Goal: Task Accomplishment & Management: Manage account settings

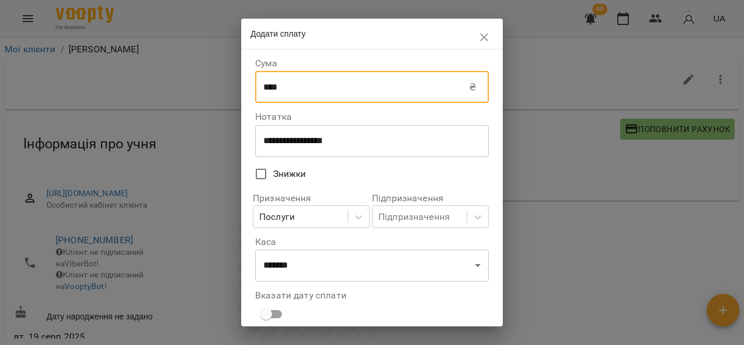
select select "****"
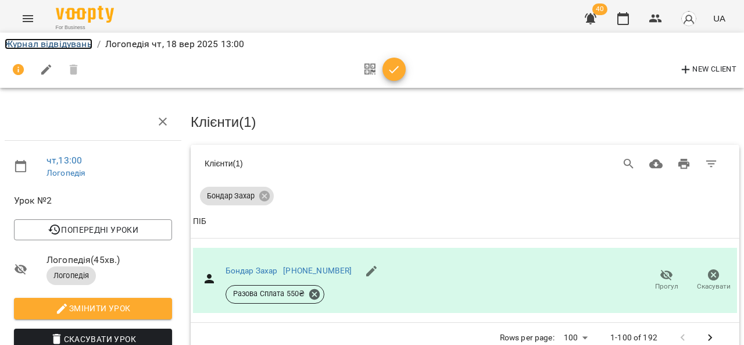
click at [52, 41] on link "Журнал відвідувань" at bounding box center [49, 43] width 88 height 11
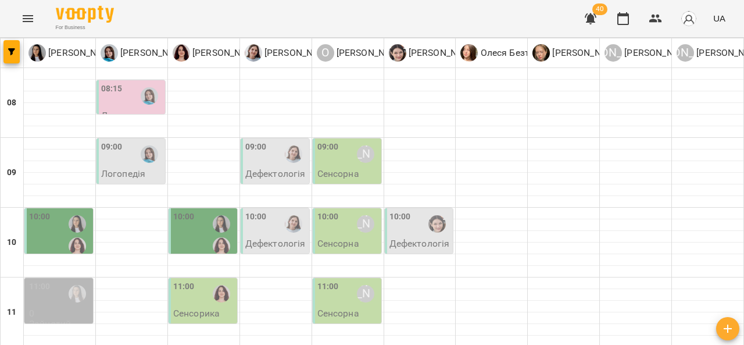
scroll to position [77, 0]
click at [347, 211] on div "10:00 Олександр Шикін" at bounding box center [348, 224] width 62 height 27
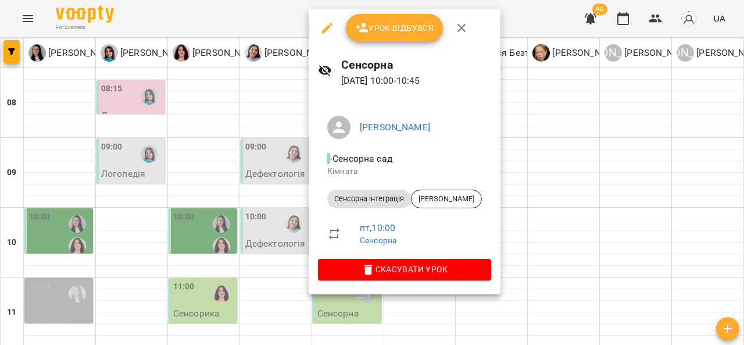
click at [527, 141] on div at bounding box center [372, 172] width 744 height 345
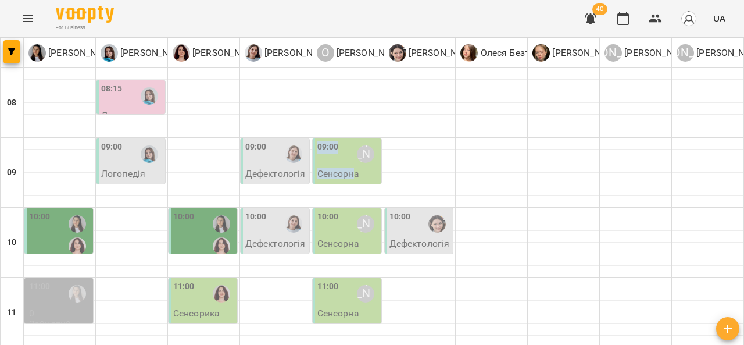
drag, startPoint x: 352, startPoint y: 112, endPoint x: 349, endPoint y: 98, distance: 14.3
click at [349, 169] on p "Сенсорна" at bounding box center [338, 174] width 42 height 10
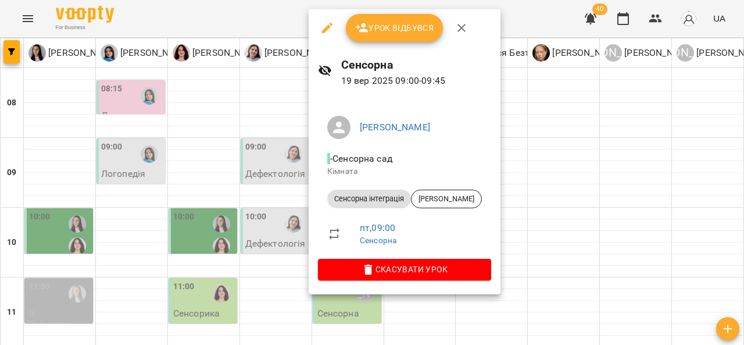
click at [566, 154] on div at bounding box center [372, 172] width 744 height 345
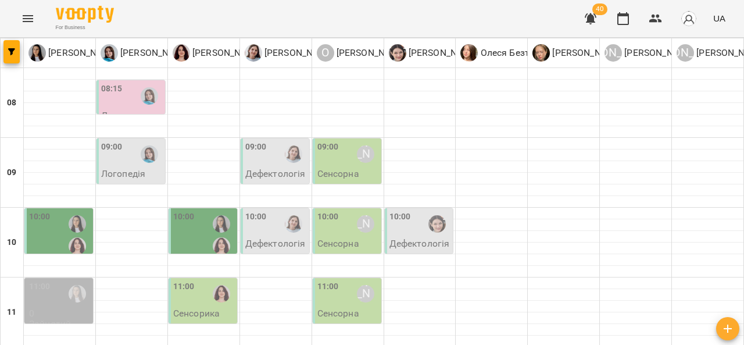
scroll to position [72, 0]
click at [362, 141] on div "[PERSON_NAME]" at bounding box center [365, 154] width 27 height 27
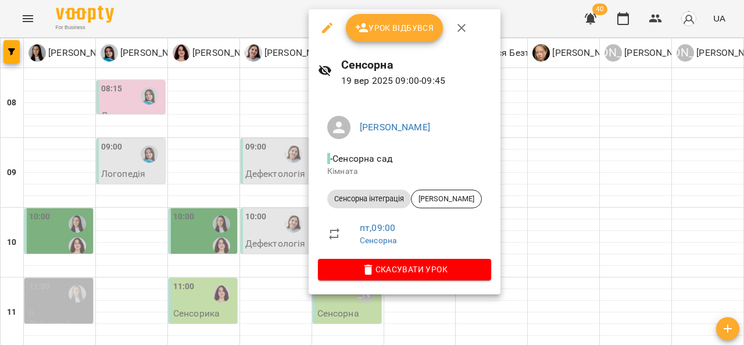
click at [557, 155] on div at bounding box center [372, 172] width 744 height 345
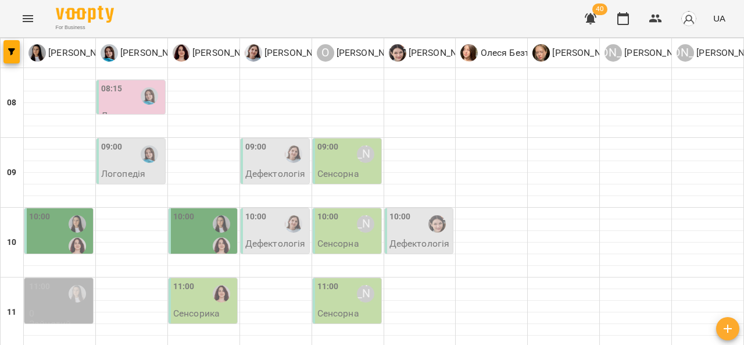
scroll to position [201, 0]
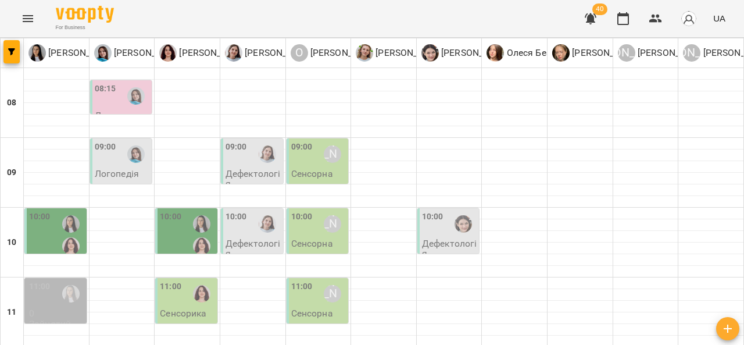
scroll to position [8, 0]
click at [306, 169] on p "Сенсорна" at bounding box center [312, 174] width 42 height 10
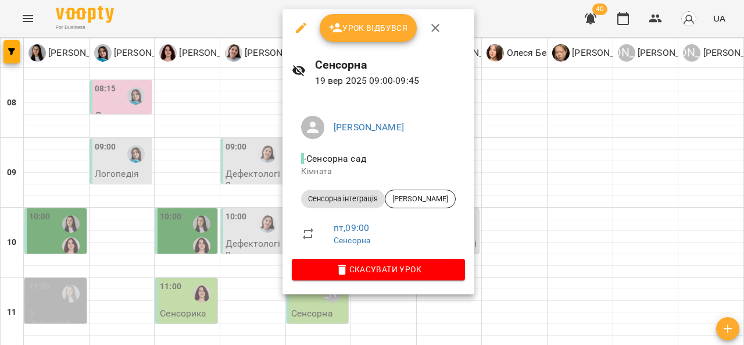
click at [547, 165] on div at bounding box center [372, 172] width 744 height 345
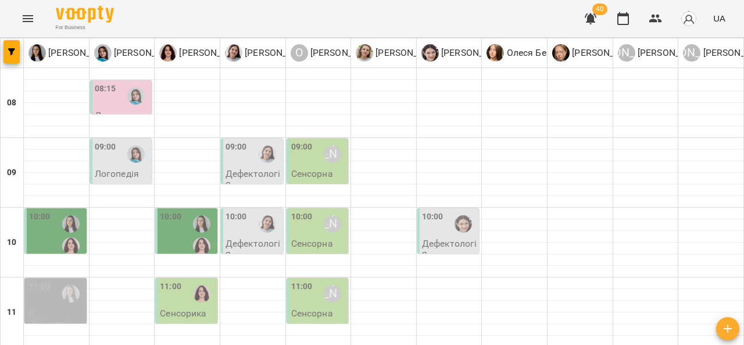
scroll to position [588, 0]
click at [18, 27] on button "Menu" at bounding box center [28, 19] width 28 height 28
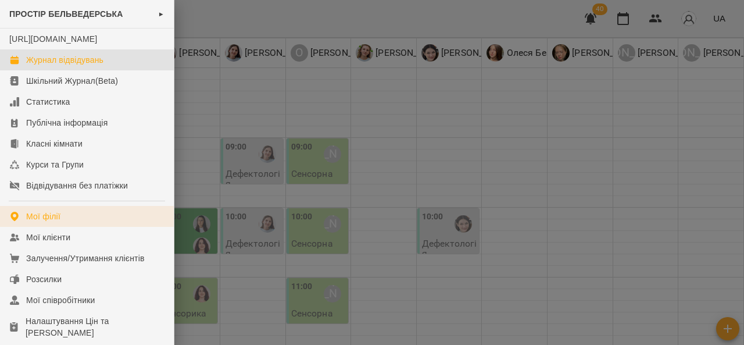
click at [21, 227] on link "Мої філії" at bounding box center [87, 216] width 174 height 21
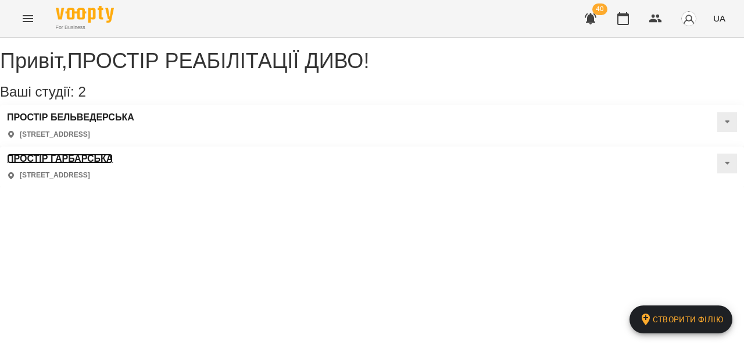
click at [113, 154] on h3 "ПРОСТІР ГАРБАРСЬКА" at bounding box center [60, 159] width 106 height 10
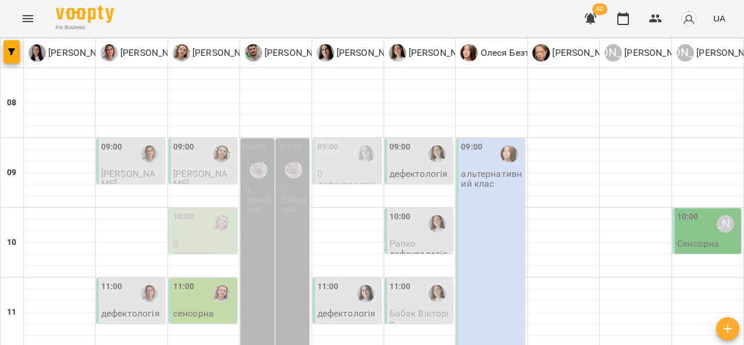
click at [24, 22] on icon "Menu" at bounding box center [28, 18] width 10 height 7
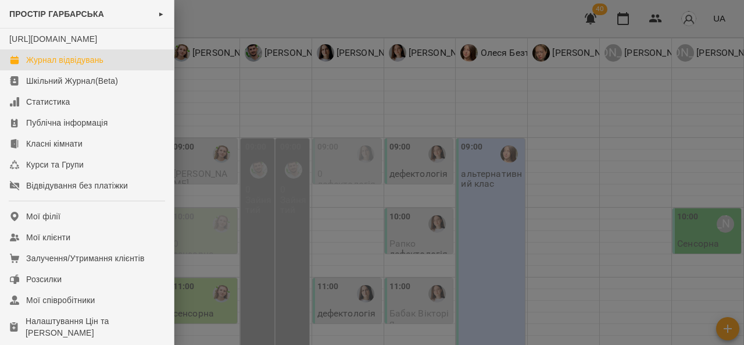
click at [220, 220] on div at bounding box center [372, 172] width 744 height 345
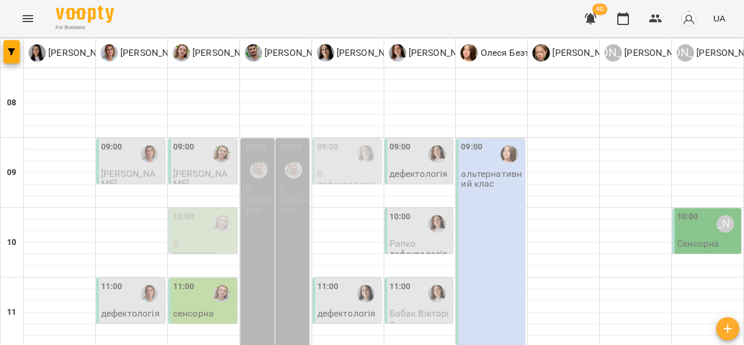
scroll to position [637, 0]
click at [23, 15] on icon "Menu" at bounding box center [28, 19] width 14 height 14
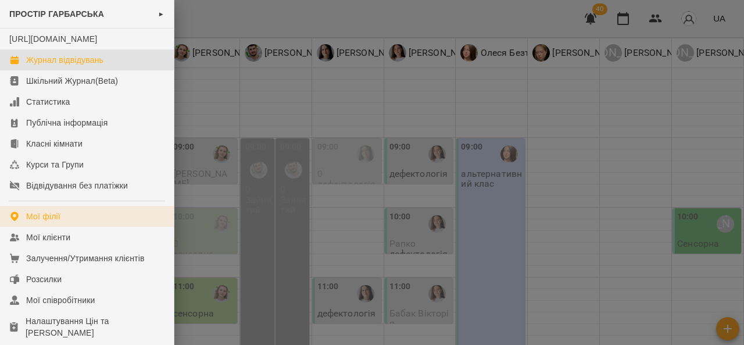
click at [44, 222] on div "Мої філії" at bounding box center [43, 217] width 34 height 12
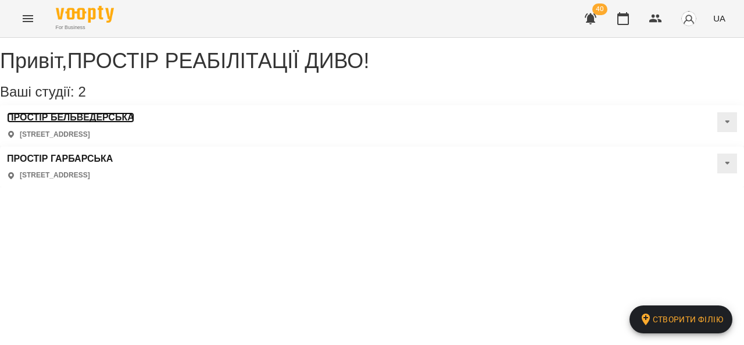
click at [37, 123] on h3 "ПРОСТІР БЕЛЬВЕДЕРСЬКА" at bounding box center [70, 117] width 127 height 10
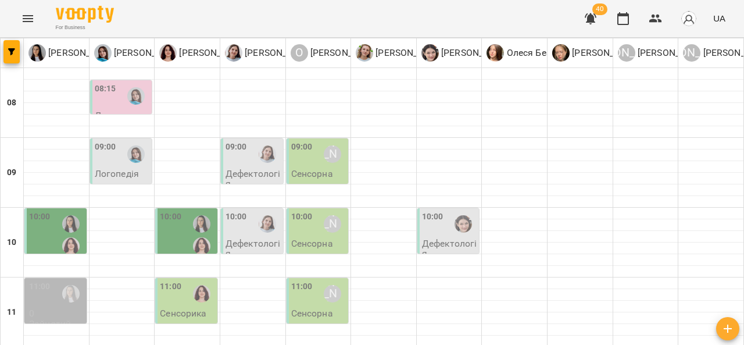
scroll to position [124, 0]
click at [41, 280] on div "11:00" at bounding box center [40, 293] width 22 height 27
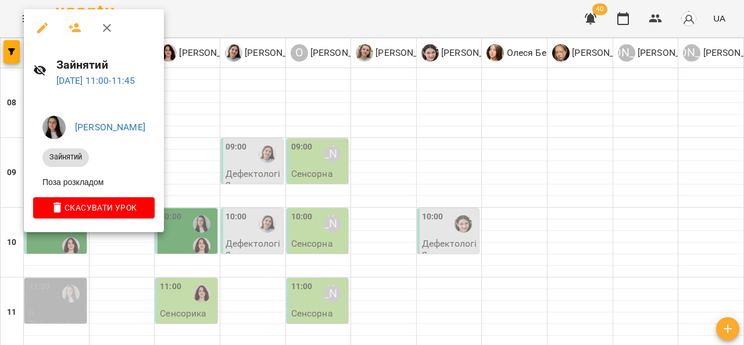
click at [231, 241] on div at bounding box center [372, 172] width 744 height 345
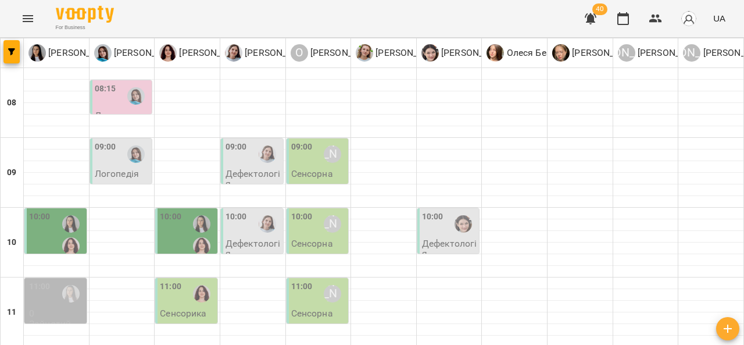
scroll to position [147, 0]
click at [44, 308] on p "0" at bounding box center [56, 313] width 55 height 10
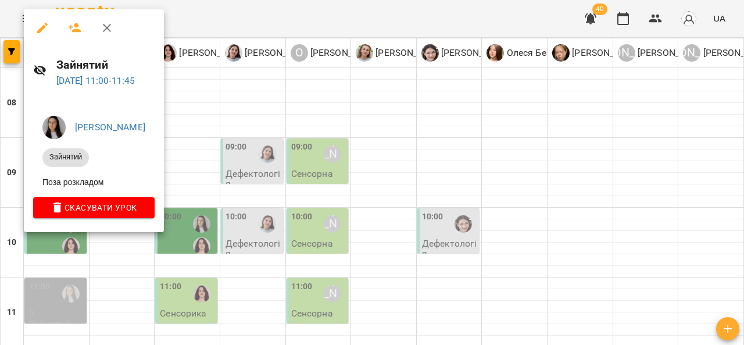
click at [217, 214] on div at bounding box center [372, 172] width 744 height 345
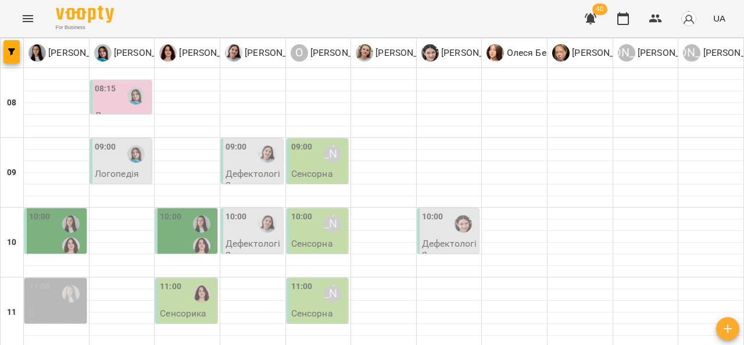
scroll to position [65, 0]
click at [299, 141] on div "09:00" at bounding box center [302, 154] width 22 height 27
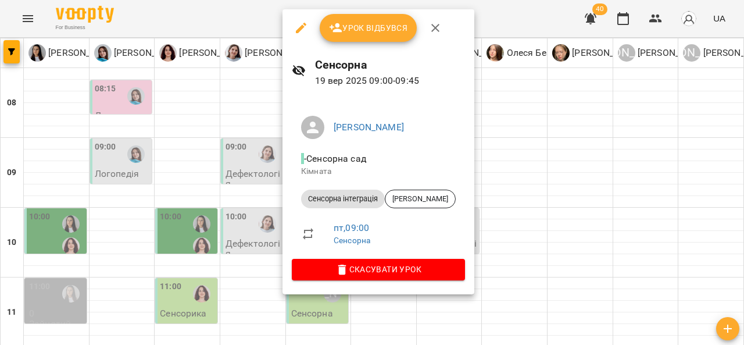
click at [524, 97] on div at bounding box center [372, 172] width 744 height 345
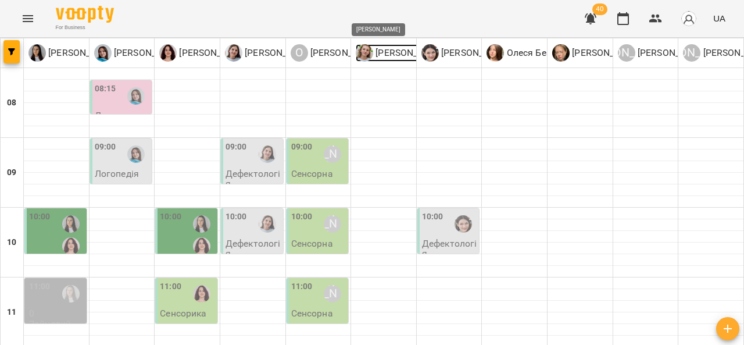
click at [404, 54] on p "[PERSON_NAME]" at bounding box center [409, 53] width 73 height 14
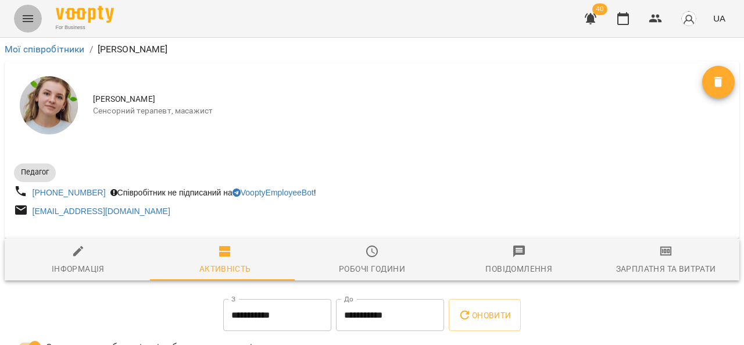
click at [17, 13] on button "Menu" at bounding box center [28, 19] width 28 height 28
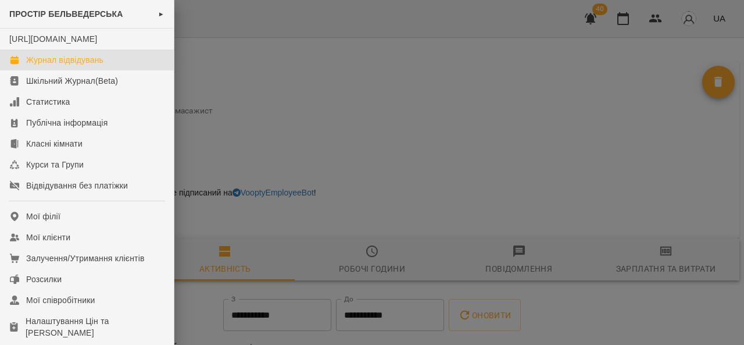
click at [48, 66] on div "Журнал відвідувань" at bounding box center [64, 60] width 77 height 12
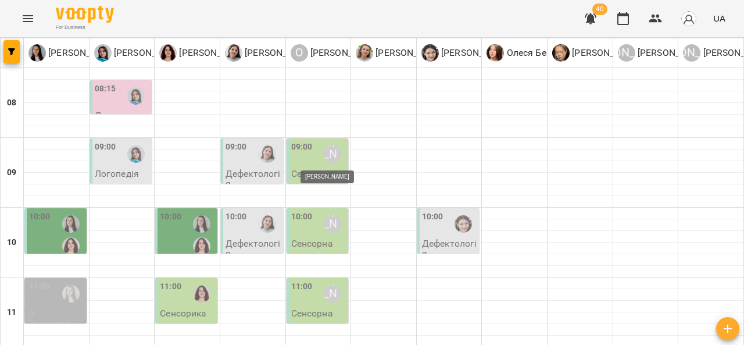
click at [324, 156] on div "[PERSON_NAME]" at bounding box center [332, 153] width 17 height 17
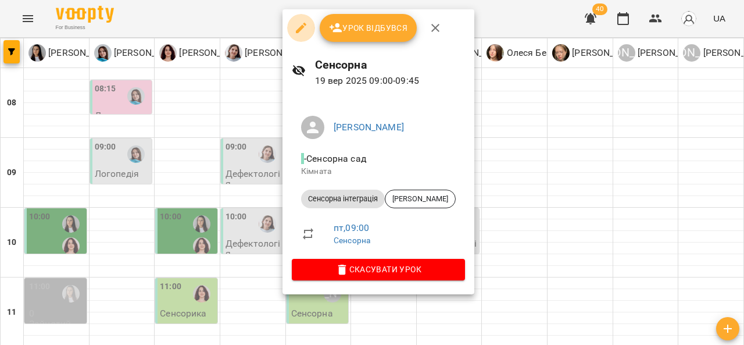
click at [301, 26] on icon "button" at bounding box center [301, 28] width 10 height 10
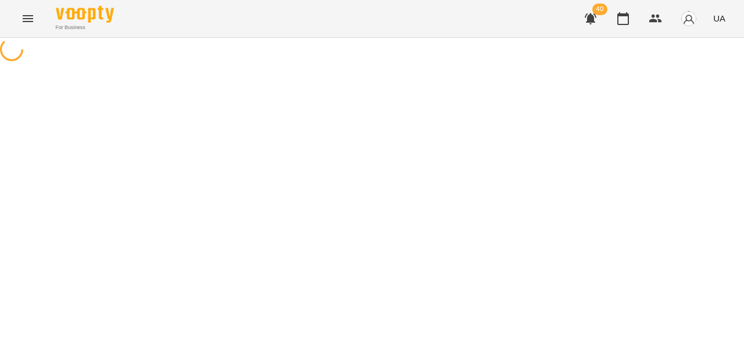
select select "**********"
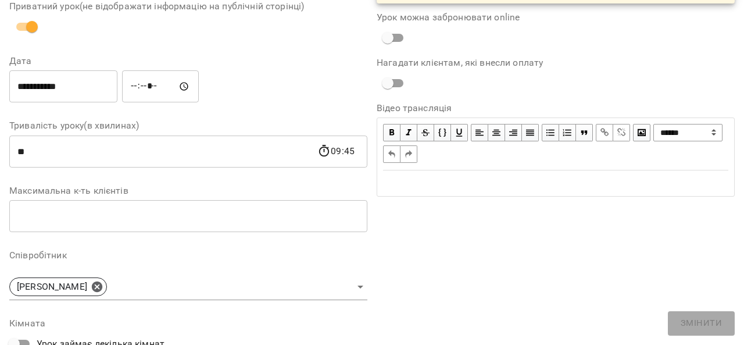
scroll to position [155, 0]
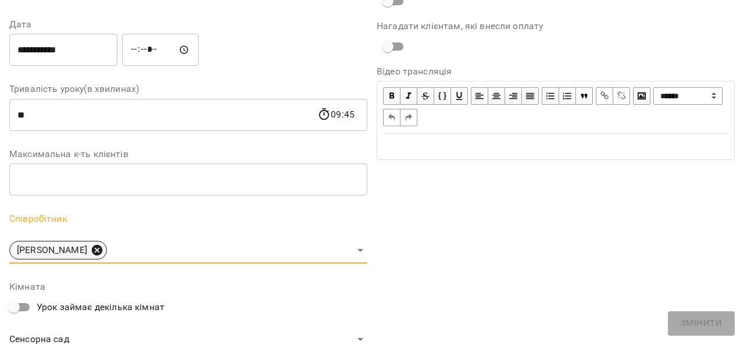
click at [102, 249] on icon at bounding box center [97, 250] width 10 height 10
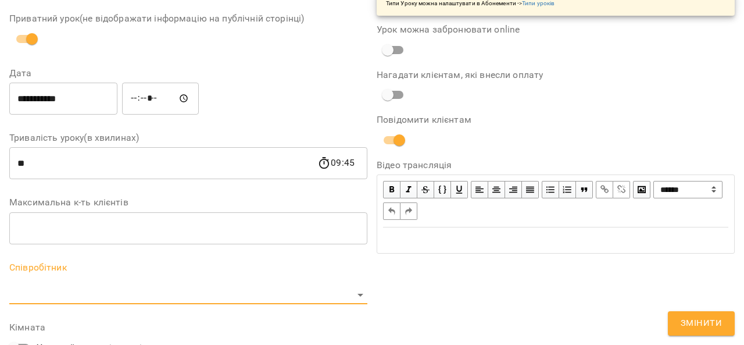
scroll to position [204, 0]
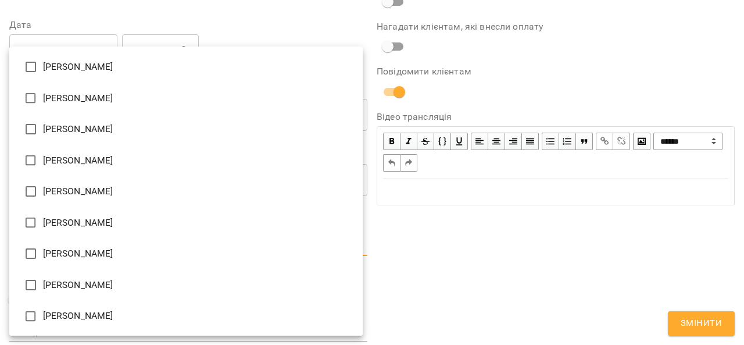
click at [78, 242] on body "**********" at bounding box center [372, 265] width 744 height 530
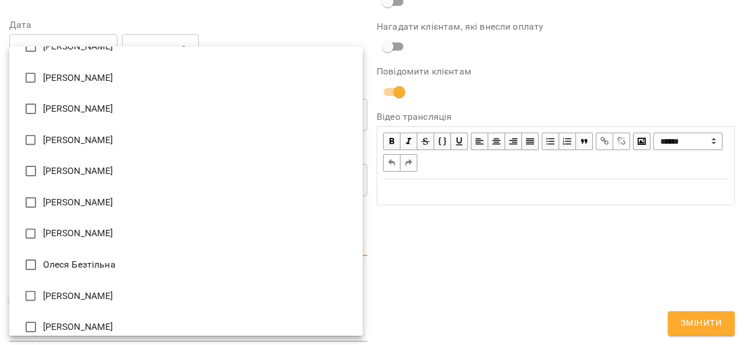
scroll to position [83, 0]
type input "**********"
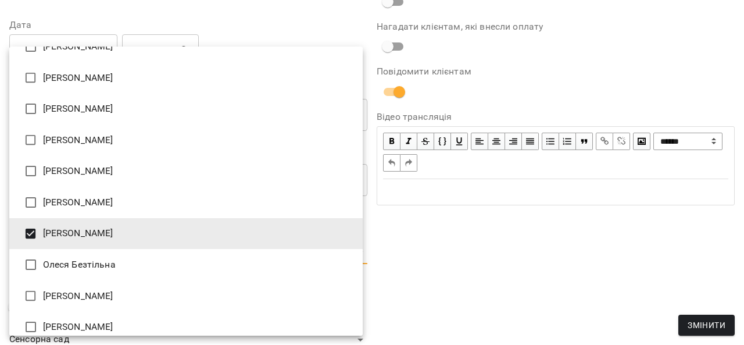
click at [443, 241] on div at bounding box center [372, 172] width 744 height 345
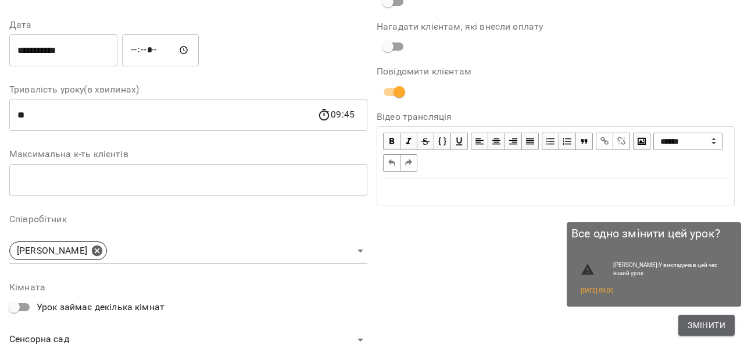
click at [687, 322] on button "Змінити" at bounding box center [707, 325] width 56 height 21
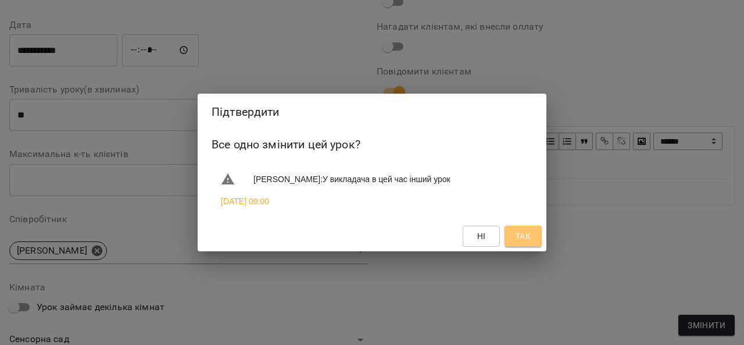
click at [520, 240] on span "Так" at bounding box center [523, 236] width 15 height 14
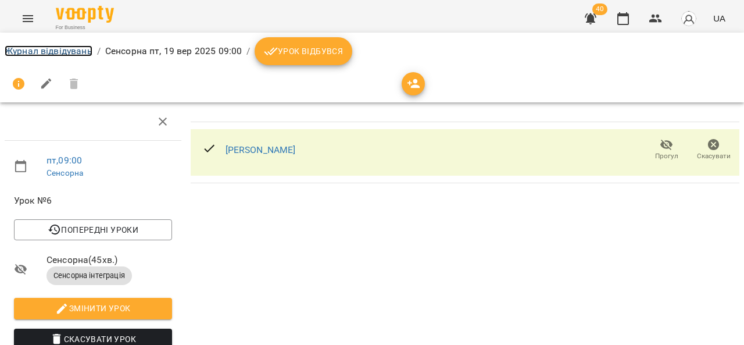
click at [38, 45] on link "Журнал відвідувань" at bounding box center [49, 50] width 88 height 11
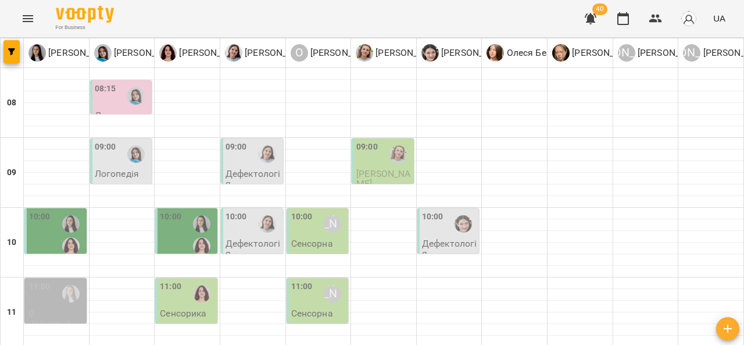
click at [312, 234] on div "10:00 [PERSON_NAME]" at bounding box center [318, 224] width 55 height 27
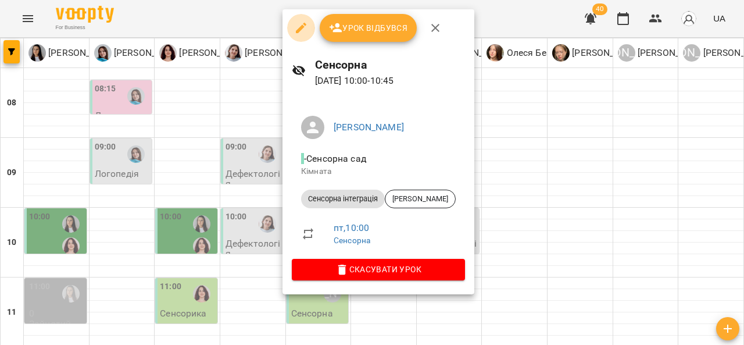
click at [301, 28] on icon "button" at bounding box center [301, 28] width 10 height 10
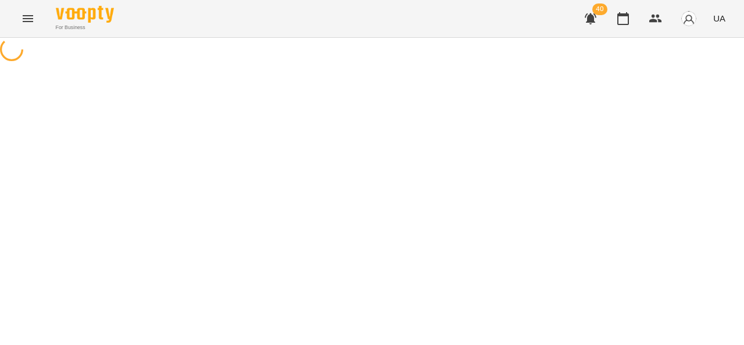
select select "**********"
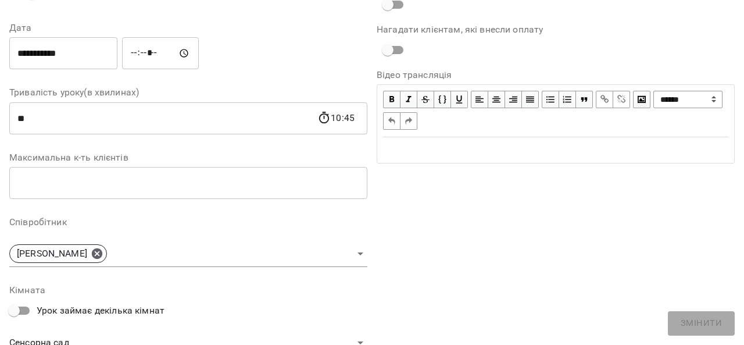
scroll to position [152, 0]
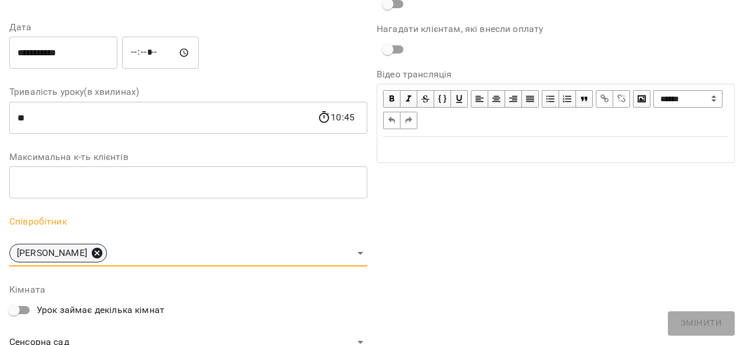
click at [104, 254] on icon at bounding box center [97, 253] width 13 height 13
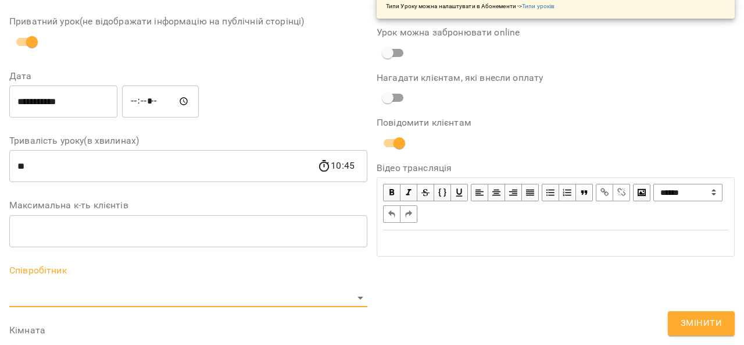
scroll to position [201, 0]
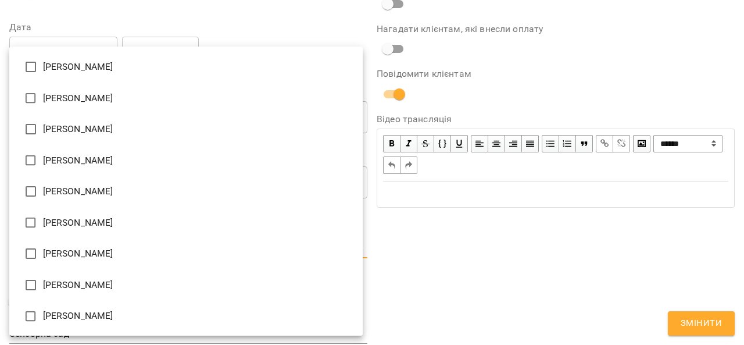
click at [58, 244] on body "**********" at bounding box center [372, 265] width 744 height 530
type input "**********"
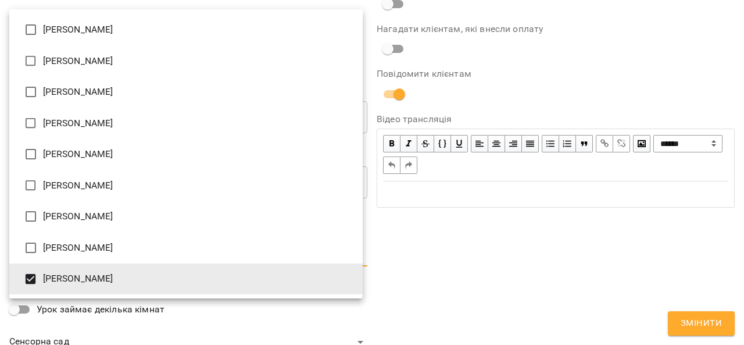
click at [697, 328] on div at bounding box center [372, 172] width 744 height 345
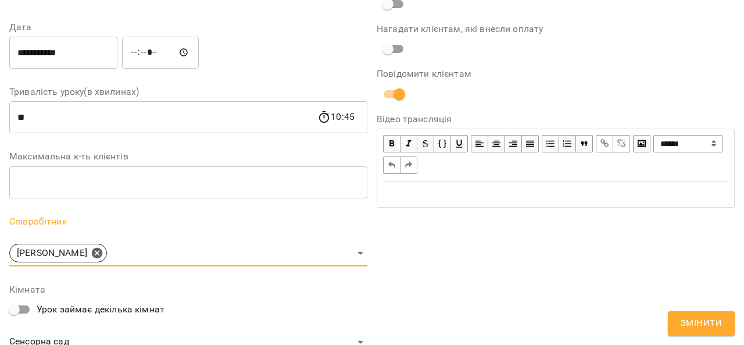
click at [686, 324] on span "Змінити" at bounding box center [701, 323] width 41 height 15
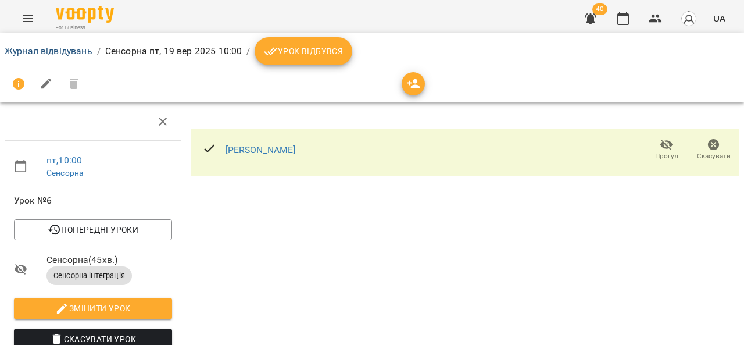
click at [63, 51] on link "Журнал відвідувань" at bounding box center [49, 50] width 88 height 11
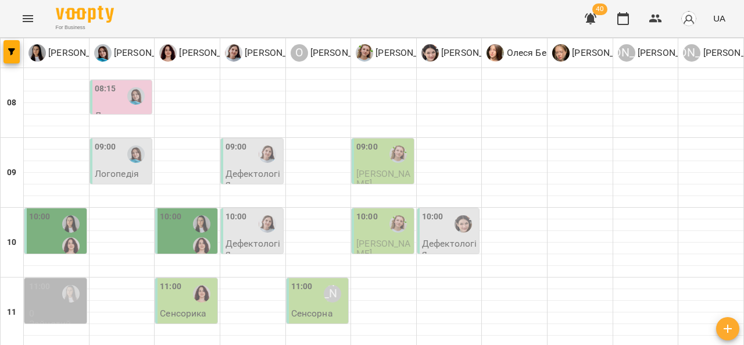
scroll to position [109, 0]
click at [315, 280] on div "11:00 Олександр Шикін" at bounding box center [318, 293] width 55 height 27
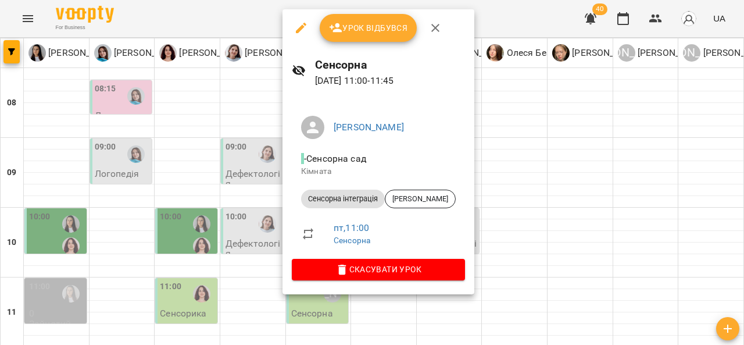
click at [307, 29] on icon "button" at bounding box center [301, 28] width 14 height 14
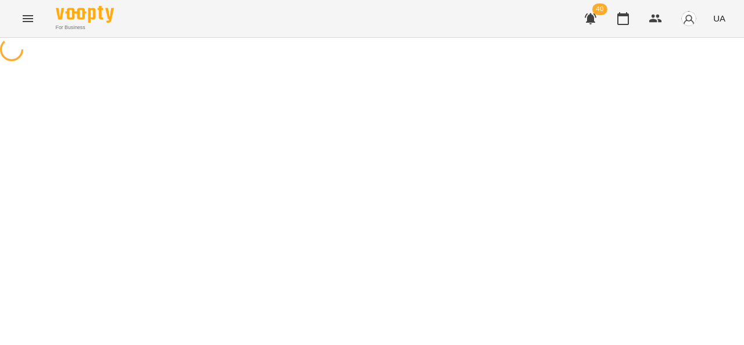
select select "**********"
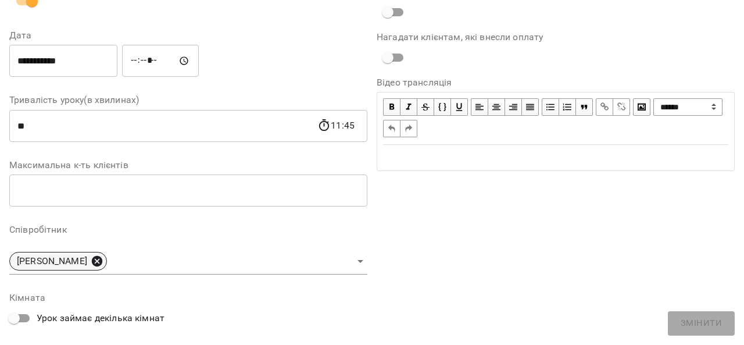
click at [102, 259] on icon at bounding box center [97, 261] width 13 height 13
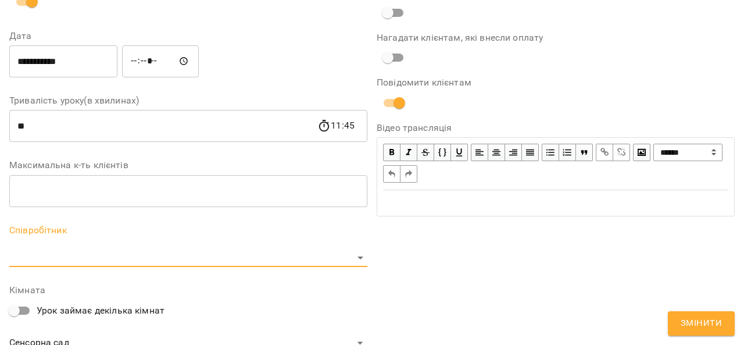
click at [95, 254] on body "**********" at bounding box center [372, 265] width 744 height 530
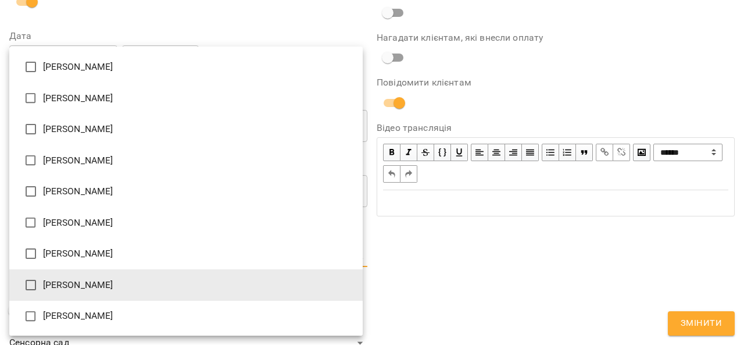
type input "**********"
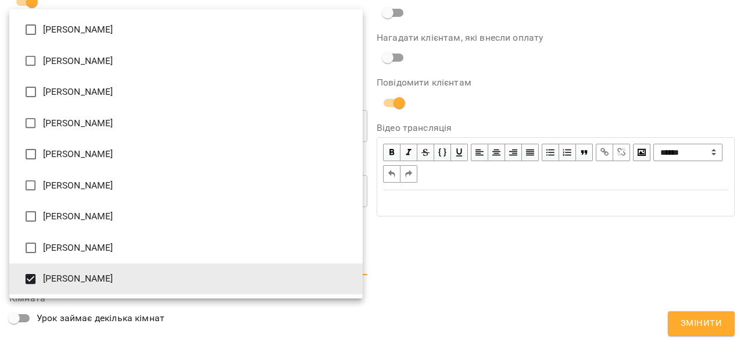
click at [443, 270] on div at bounding box center [372, 172] width 744 height 345
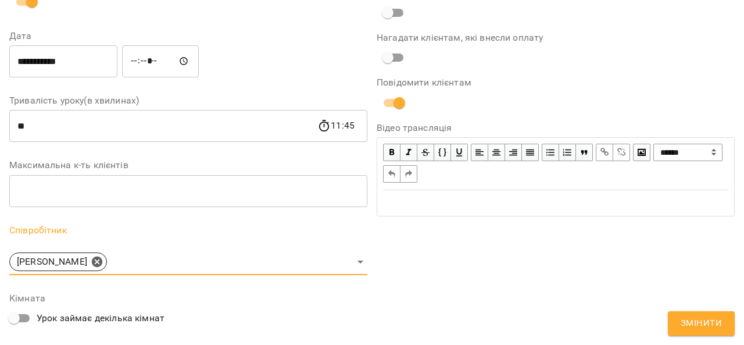
click at [692, 323] on span "Змінити" at bounding box center [701, 323] width 41 height 15
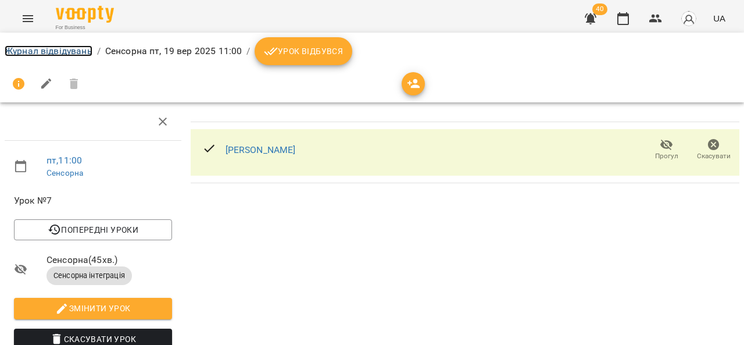
click at [60, 52] on link "Журнал відвідувань" at bounding box center [49, 50] width 88 height 11
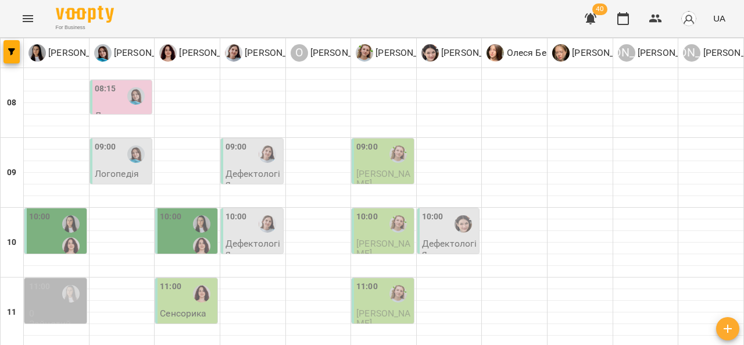
scroll to position [56, 0]
click at [468, 238] on p "Дефектологія" at bounding box center [449, 248] width 55 height 20
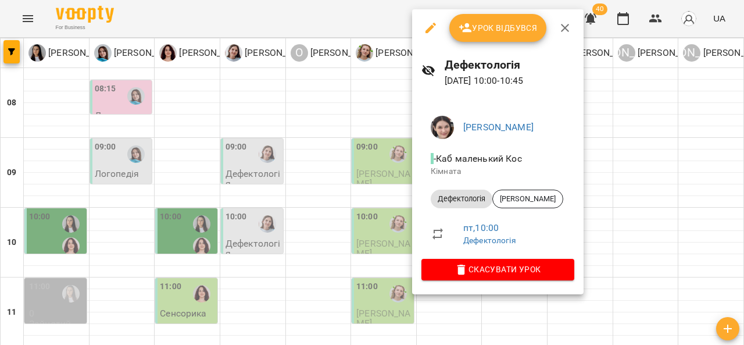
click at [633, 135] on div at bounding box center [372, 172] width 744 height 345
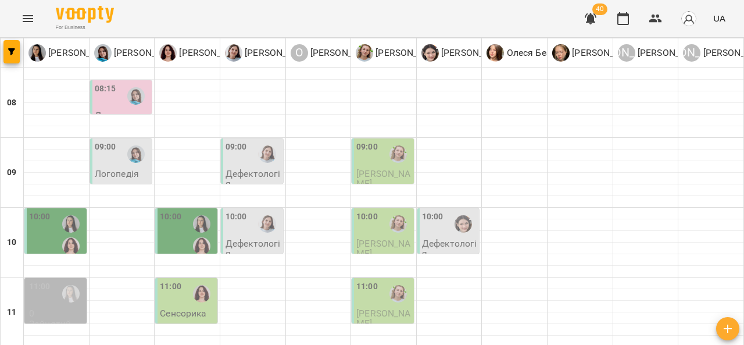
scroll to position [73, 0]
click at [454, 211] on div at bounding box center [463, 224] width 27 height 27
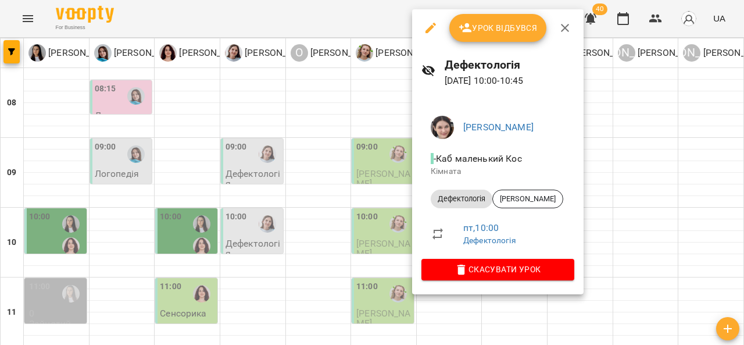
click at [327, 214] on div at bounding box center [372, 172] width 744 height 345
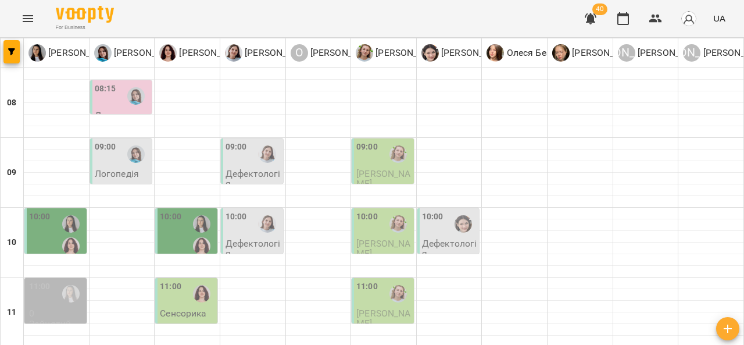
click at [373, 211] on div "10:00" at bounding box center [367, 224] width 22 height 27
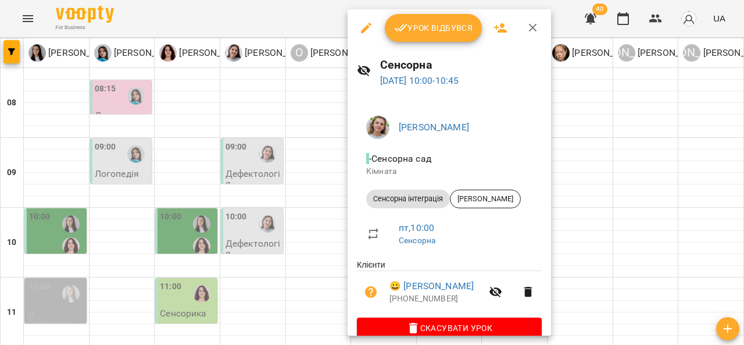
click at [311, 231] on div at bounding box center [372, 172] width 744 height 345
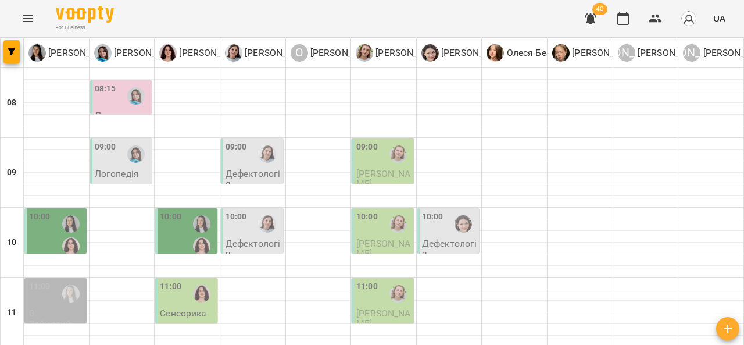
click at [245, 169] on p "Дефектологія" at bounding box center [253, 179] width 55 height 20
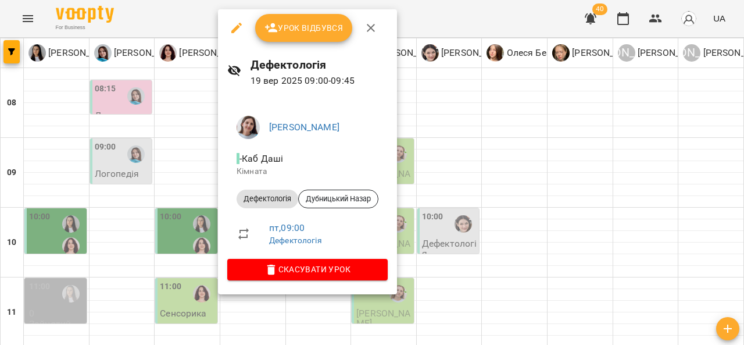
click at [456, 223] on div at bounding box center [372, 172] width 744 height 345
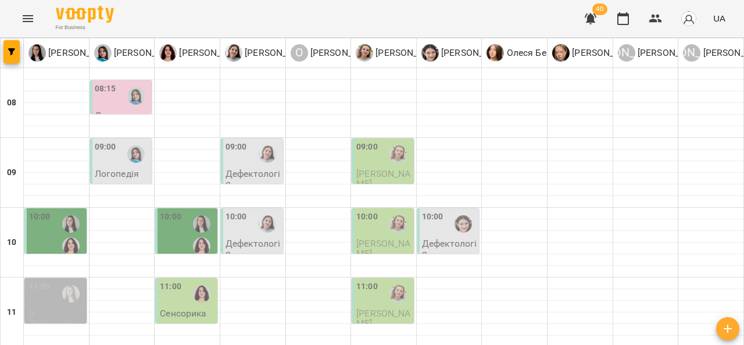
click at [256, 238] on p "Дефектологія" at bounding box center [253, 248] width 55 height 20
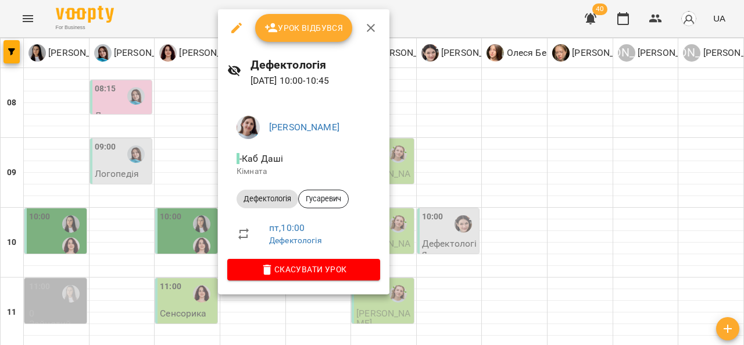
click at [446, 206] on div at bounding box center [372, 172] width 744 height 345
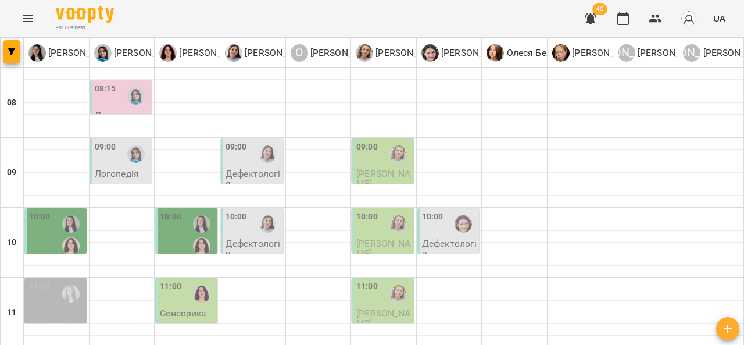
scroll to position [8, 0]
click at [137, 149] on img "Тетяна Хомин" at bounding box center [135, 153] width 17 height 17
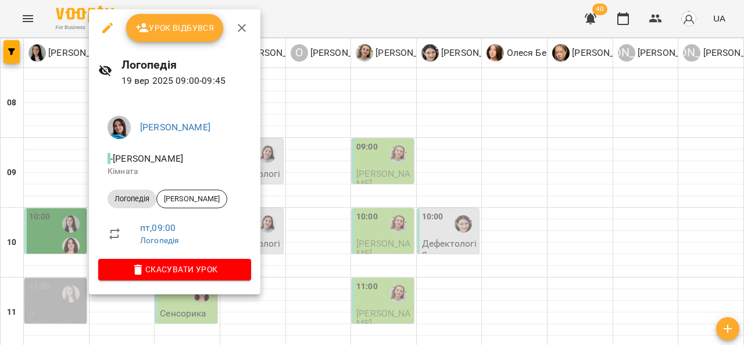
click at [477, 155] on div at bounding box center [372, 172] width 744 height 345
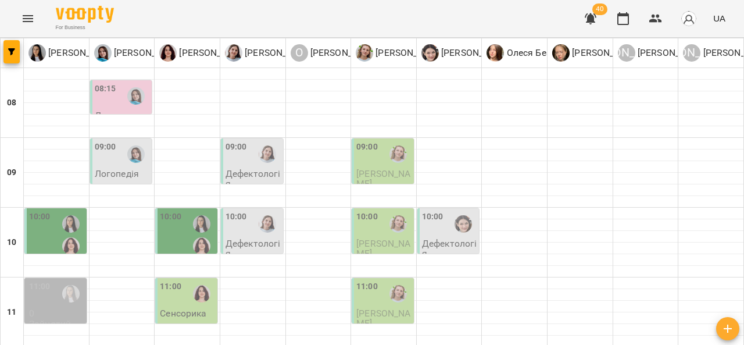
click at [374, 222] on div "10:00" at bounding box center [383, 224] width 55 height 27
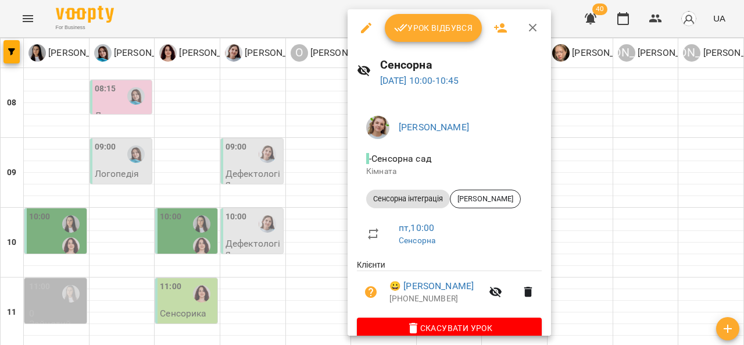
click at [597, 165] on div at bounding box center [372, 172] width 744 height 345
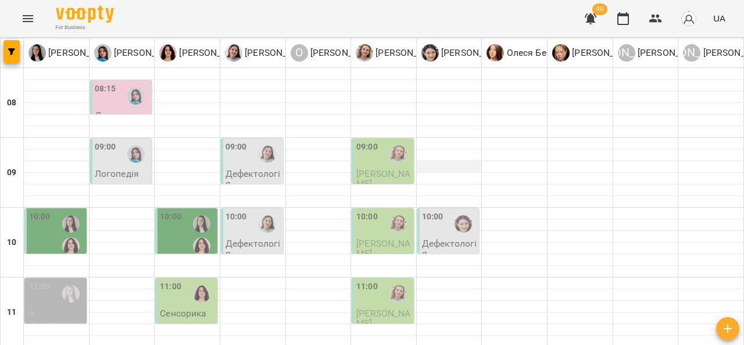
scroll to position [83, 0]
click at [434, 238] on p "Дефектологія" at bounding box center [449, 248] width 55 height 20
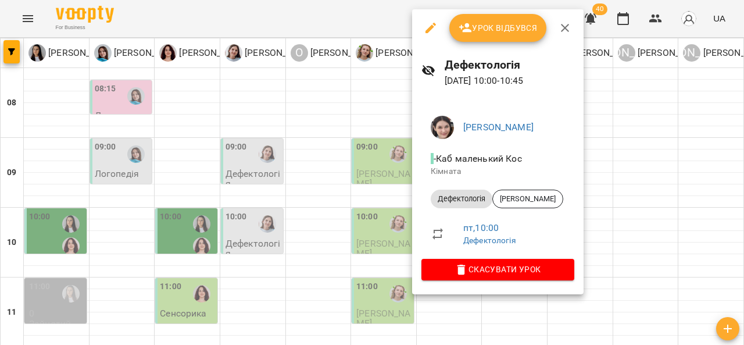
click at [627, 176] on div at bounding box center [372, 172] width 744 height 345
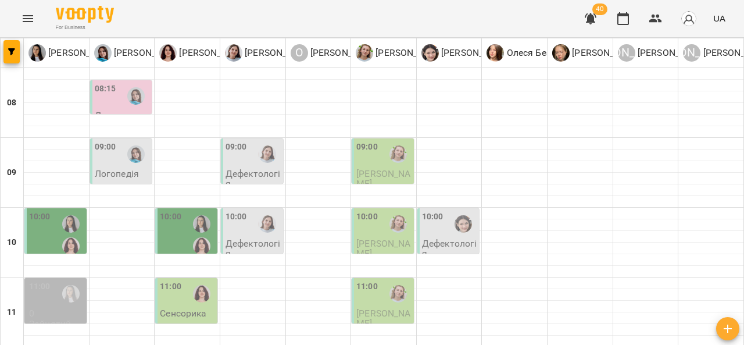
click at [379, 238] on span "[PERSON_NAME]" at bounding box center [383, 248] width 54 height 21
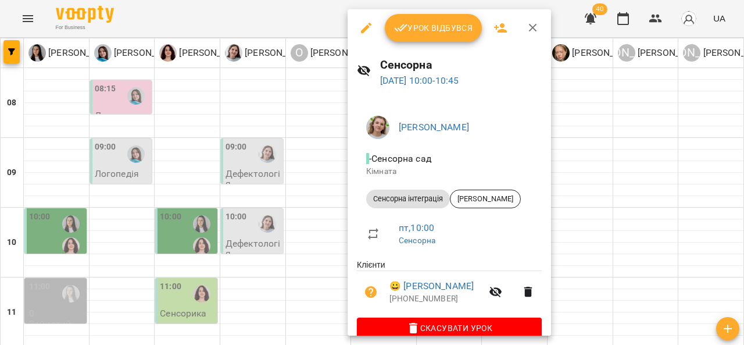
click at [598, 161] on div at bounding box center [372, 172] width 744 height 345
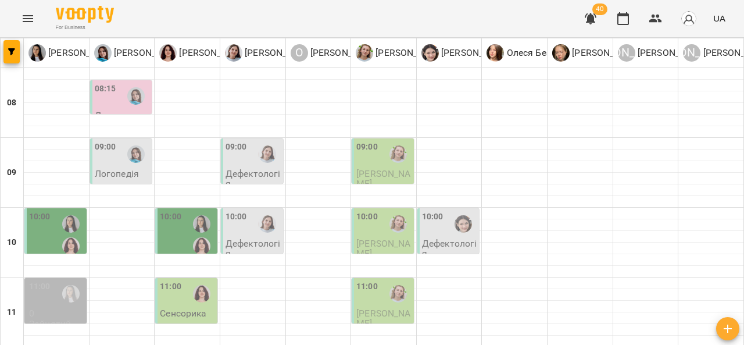
click at [259, 238] on p "Дефектологія" at bounding box center [253, 248] width 55 height 20
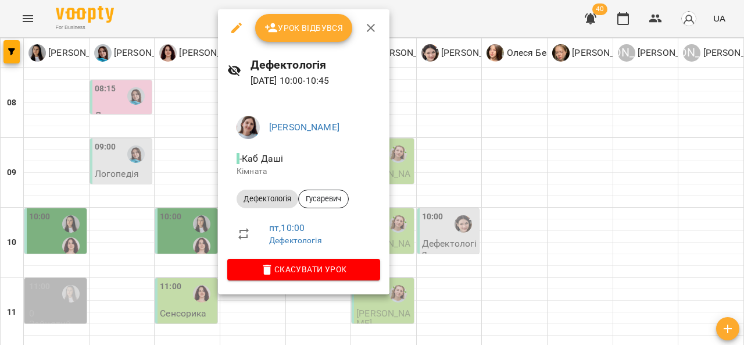
click at [537, 179] on div at bounding box center [372, 172] width 744 height 345
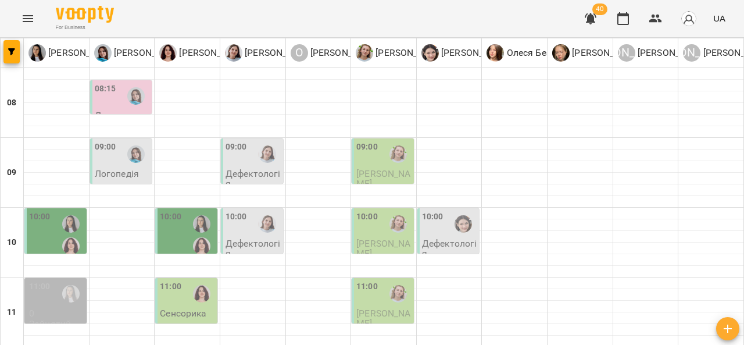
scroll to position [33, 0]
click at [254, 141] on div at bounding box center [267, 154] width 27 height 27
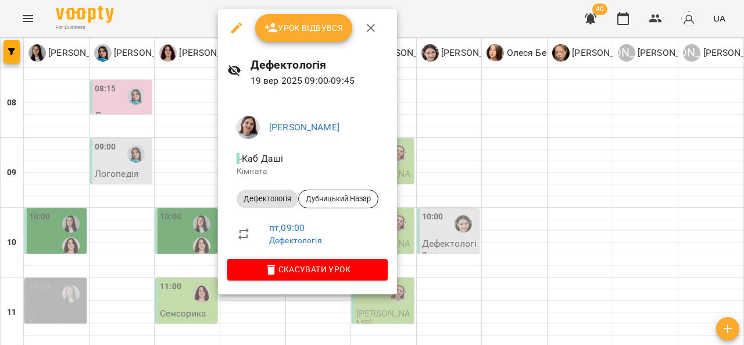
click at [468, 149] on div at bounding box center [372, 172] width 744 height 345
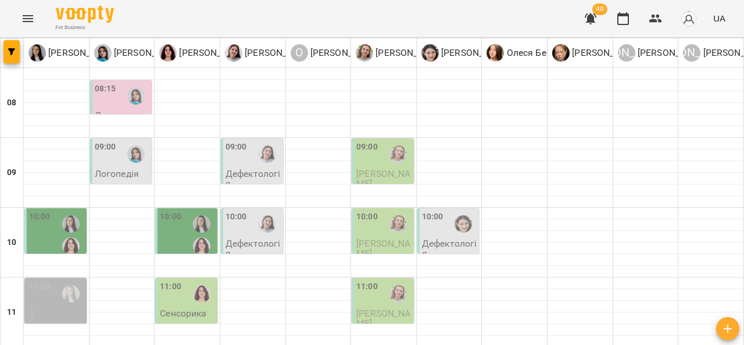
click at [192, 211] on div at bounding box center [201, 235] width 27 height 49
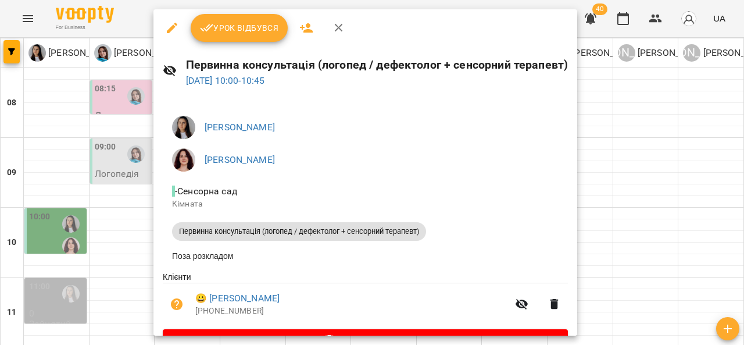
click at [616, 154] on div at bounding box center [372, 172] width 744 height 345
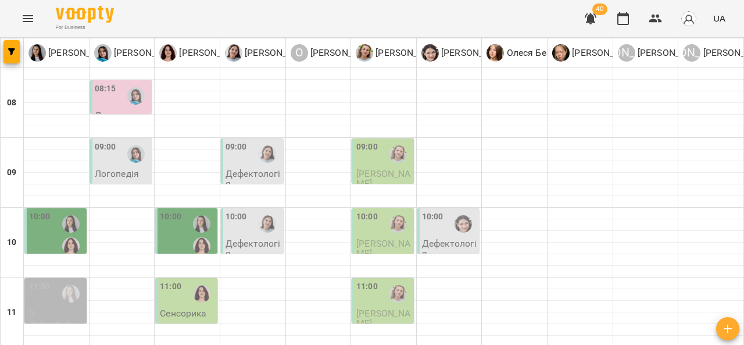
click at [257, 238] on p "Дефектологія" at bounding box center [253, 248] width 55 height 20
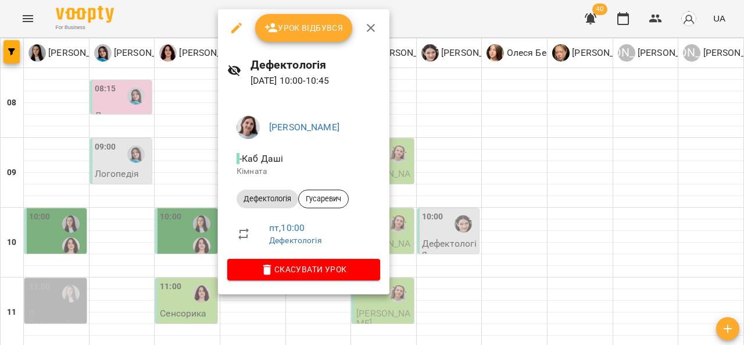
click at [515, 157] on div at bounding box center [372, 172] width 744 height 345
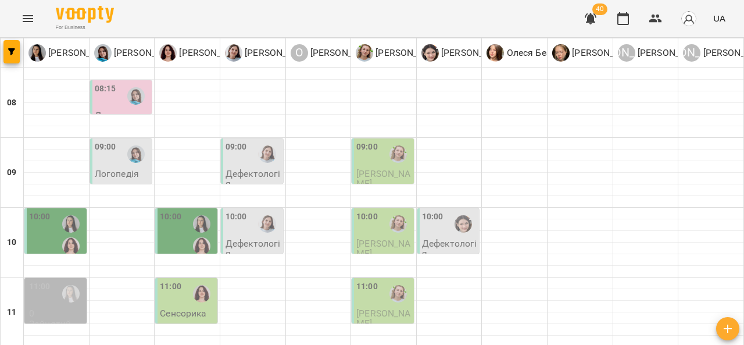
click at [113, 141] on div "09:00" at bounding box center [106, 154] width 22 height 27
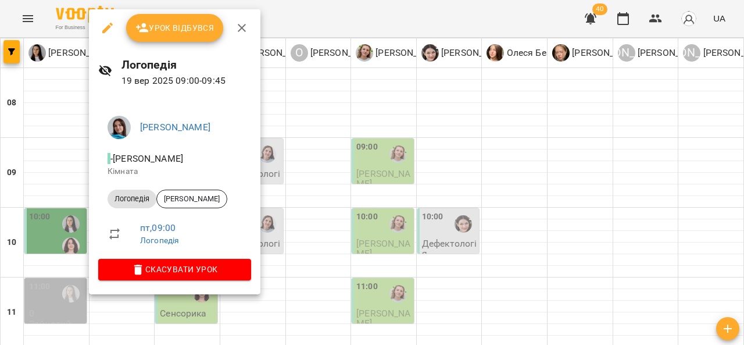
click at [329, 138] on div at bounding box center [372, 172] width 744 height 345
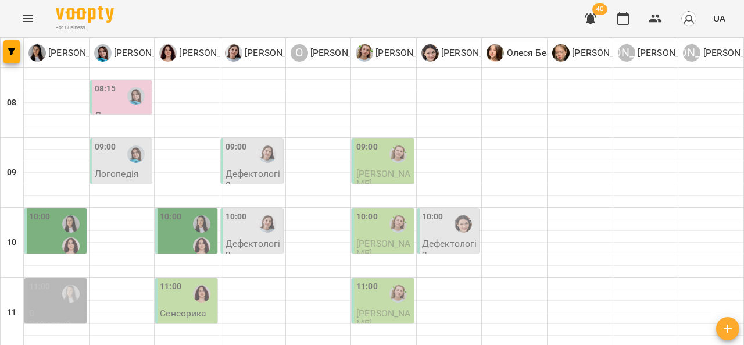
click at [260, 169] on p "Дефектологія" at bounding box center [253, 179] width 55 height 20
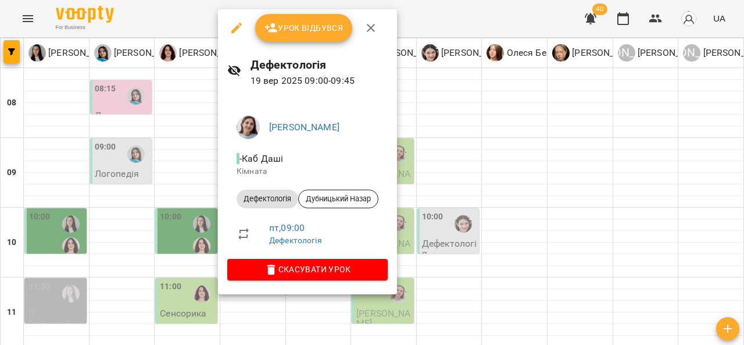
click at [504, 146] on div at bounding box center [372, 172] width 744 height 345
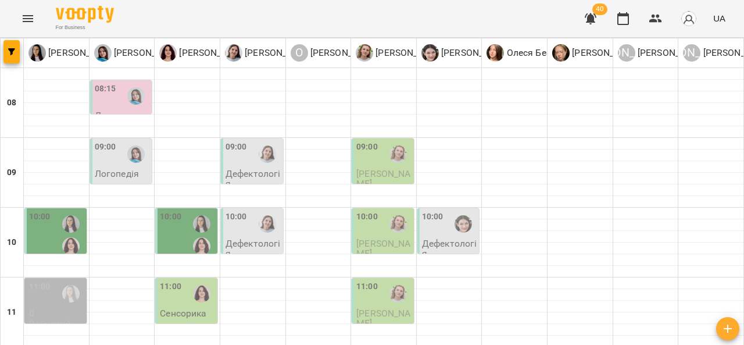
click at [183, 211] on div "10:00" at bounding box center [187, 235] width 55 height 49
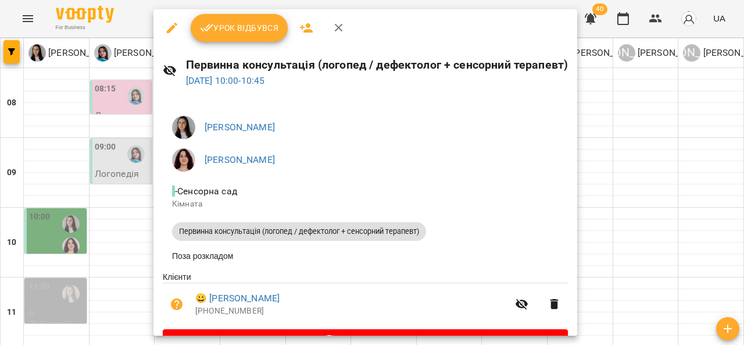
click at [636, 177] on div at bounding box center [372, 172] width 744 height 345
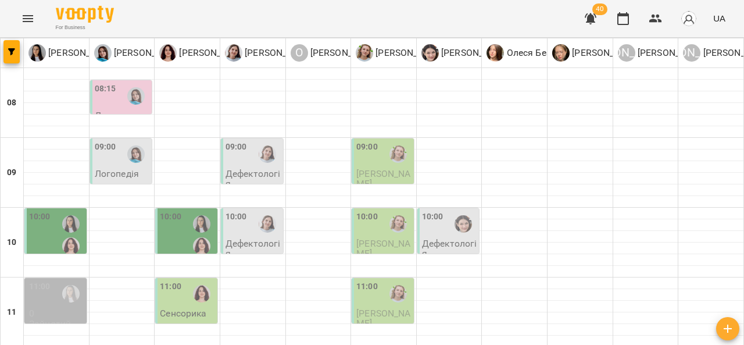
click at [119, 141] on div "09:00" at bounding box center [122, 154] width 55 height 27
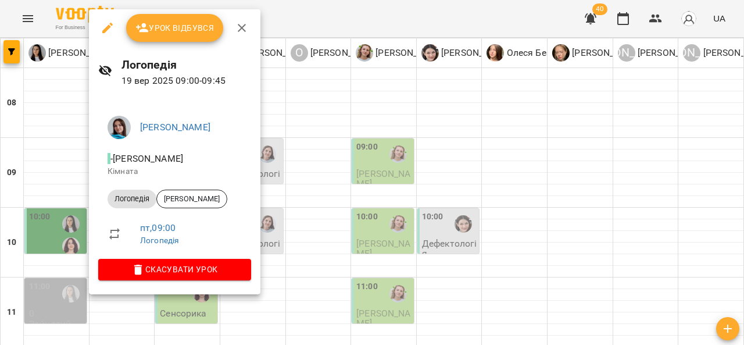
click at [287, 148] on div at bounding box center [372, 172] width 744 height 345
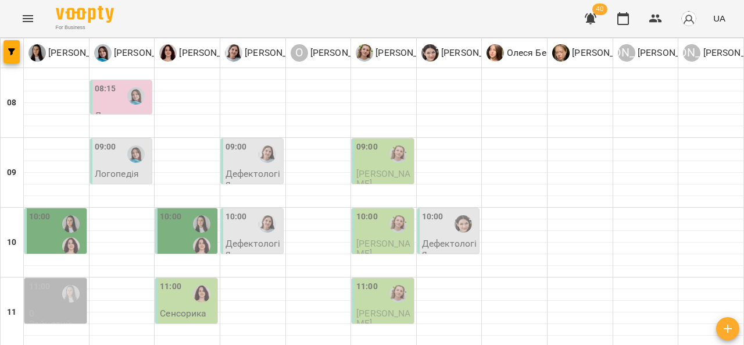
click at [53, 211] on div "10:00" at bounding box center [56, 235] width 55 height 49
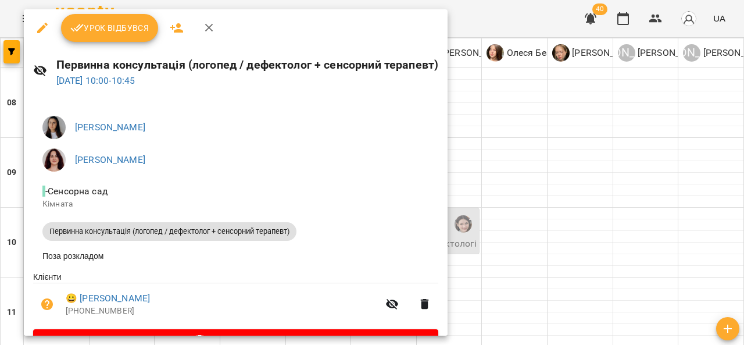
click at [672, 243] on div at bounding box center [372, 172] width 744 height 345
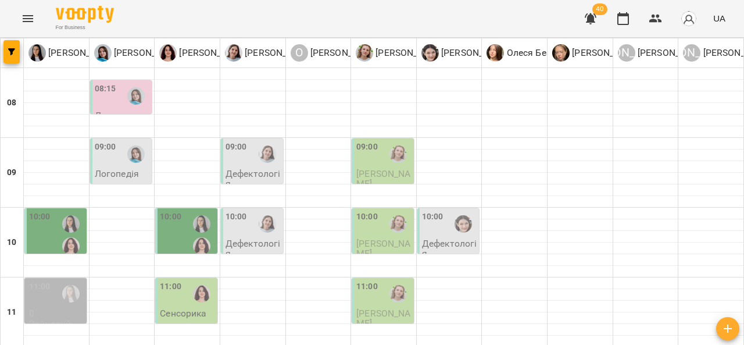
click at [246, 238] on p "Дефектологія" at bounding box center [253, 248] width 55 height 20
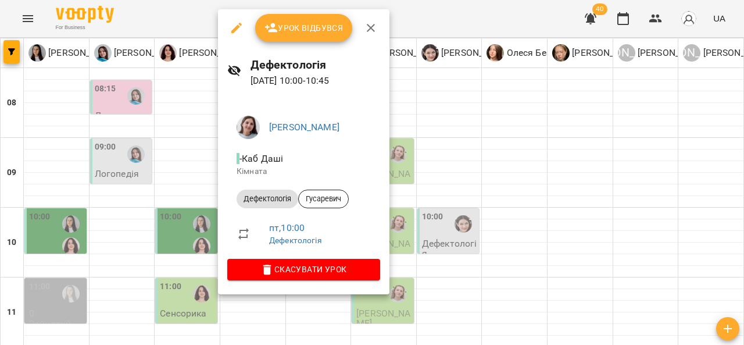
click at [495, 171] on div at bounding box center [372, 172] width 744 height 345
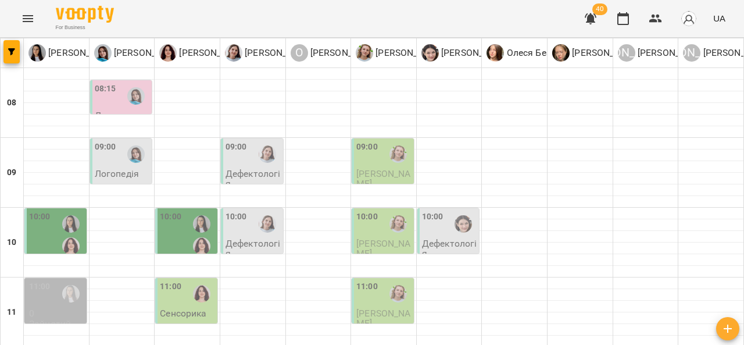
click at [250, 211] on div "10:00" at bounding box center [253, 224] width 55 height 27
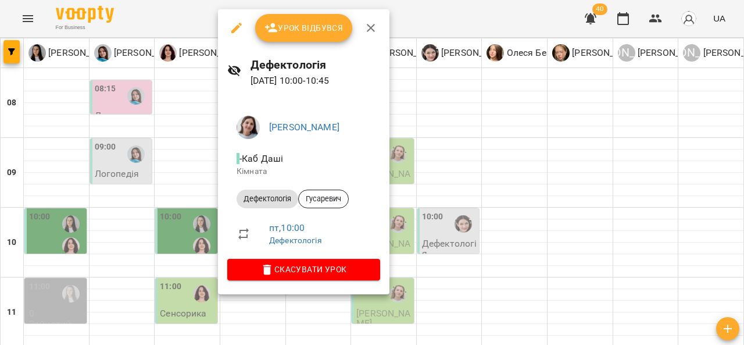
click at [404, 192] on div at bounding box center [372, 172] width 744 height 345
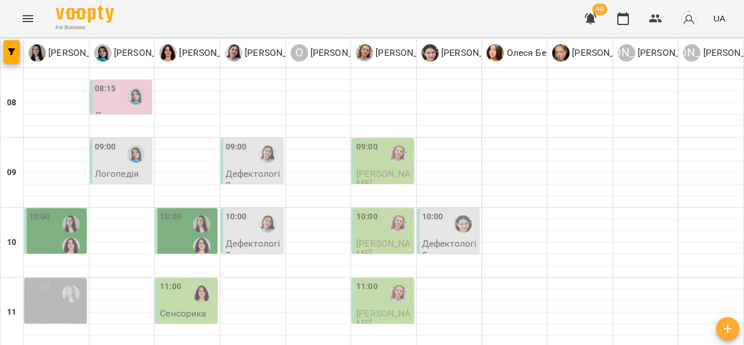
click at [370, 238] on span "[PERSON_NAME]" at bounding box center [383, 248] width 54 height 21
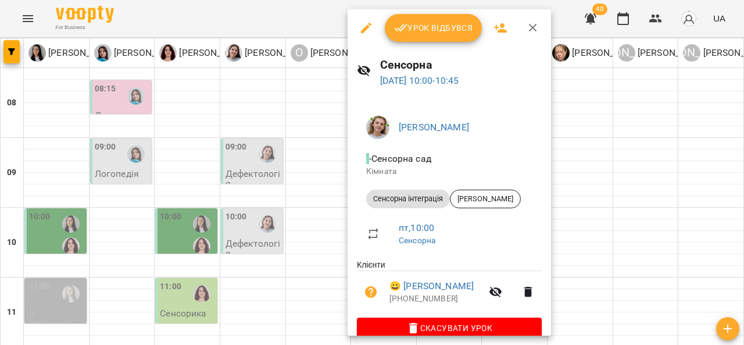
click at [612, 182] on div at bounding box center [372, 172] width 744 height 345
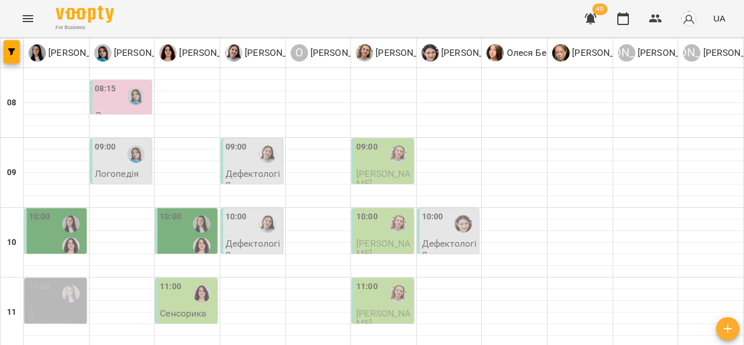
click at [437, 238] on p "Дефектологія" at bounding box center [449, 248] width 55 height 20
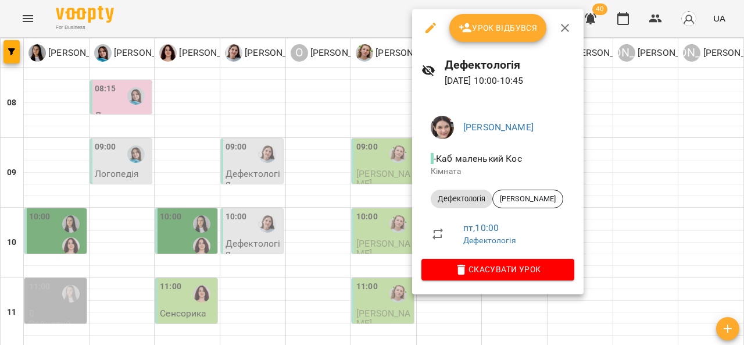
click at [315, 211] on div at bounding box center [372, 172] width 744 height 345
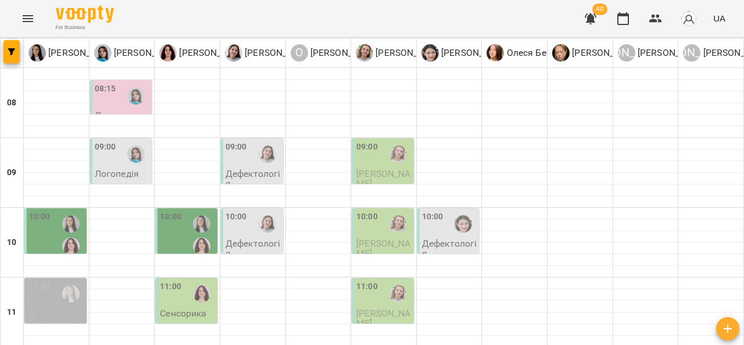
scroll to position [106, 0]
click at [172, 280] on div "11:00" at bounding box center [171, 293] width 22 height 27
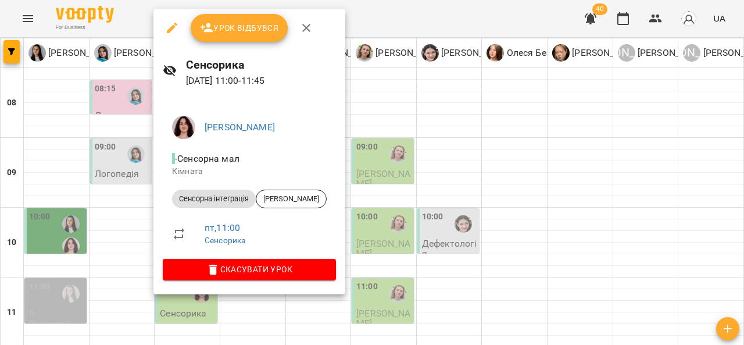
click at [458, 195] on div at bounding box center [372, 172] width 744 height 345
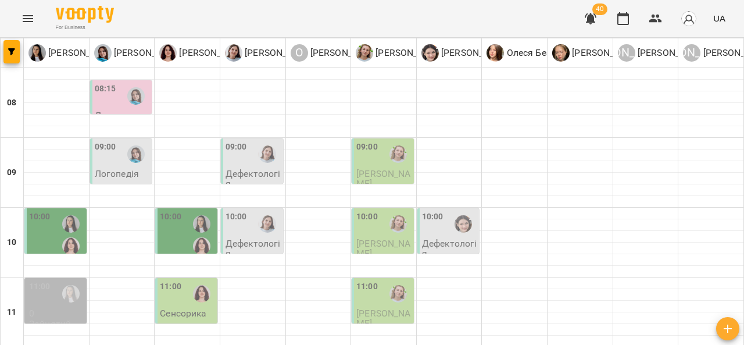
click at [369, 308] on span "[PERSON_NAME]" at bounding box center [383, 318] width 54 height 21
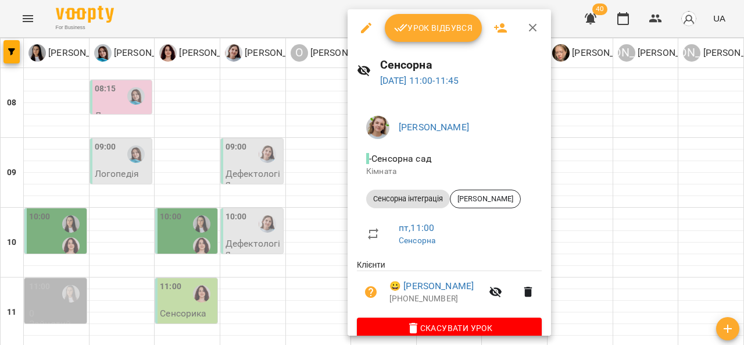
click at [298, 202] on div at bounding box center [372, 172] width 744 height 345
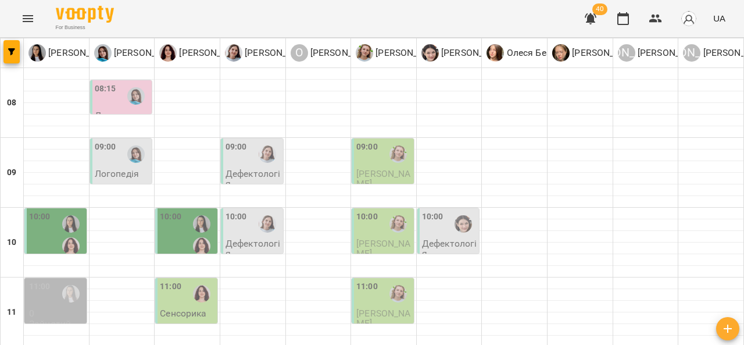
scroll to position [141, 0]
click at [385, 280] on div at bounding box center [398, 293] width 27 height 27
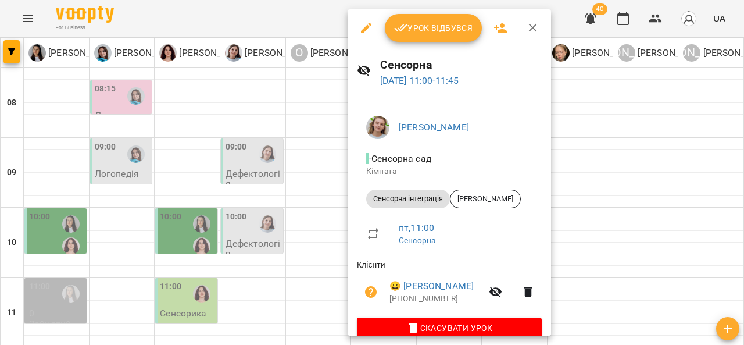
click at [595, 163] on div at bounding box center [372, 172] width 744 height 345
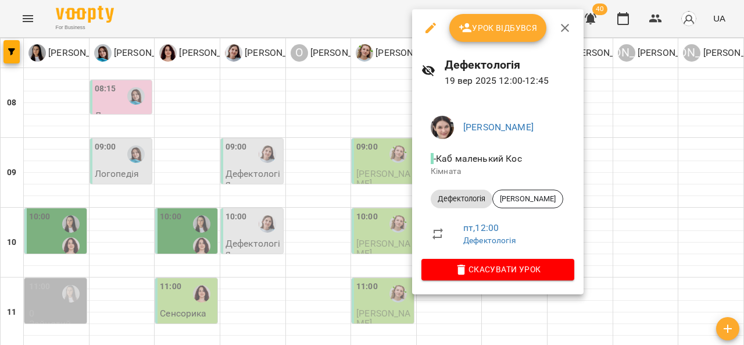
click at [618, 177] on div at bounding box center [372, 172] width 744 height 345
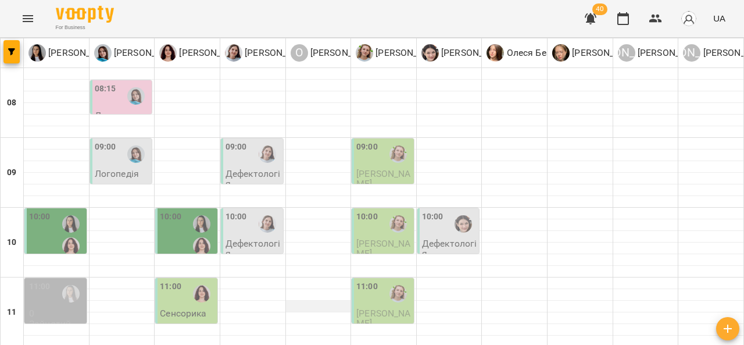
scroll to position [193, 0]
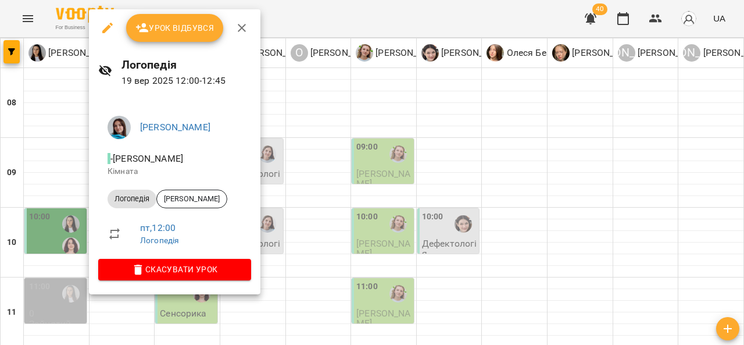
click at [320, 183] on div at bounding box center [372, 172] width 744 height 345
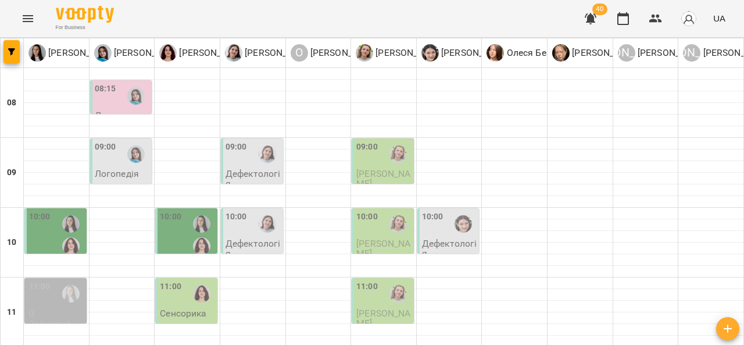
scroll to position [0, 0]
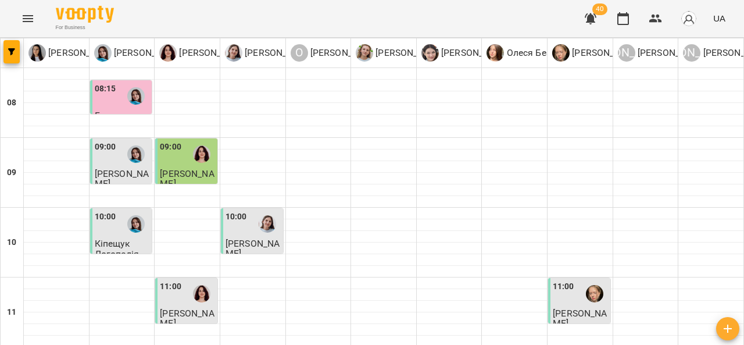
scroll to position [309, 0]
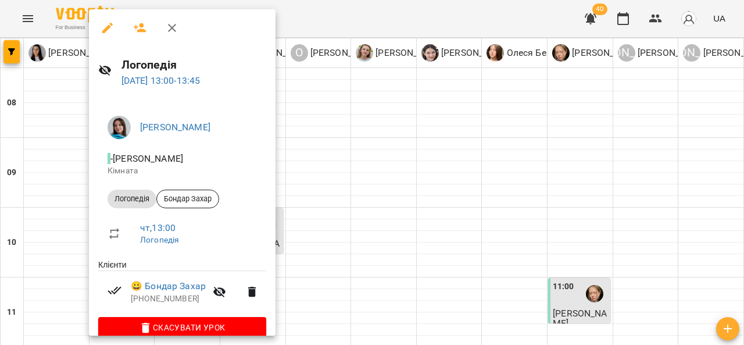
click at [352, 117] on div at bounding box center [372, 172] width 744 height 345
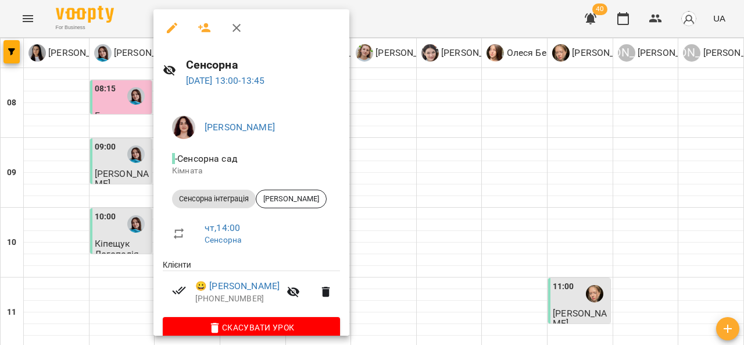
click at [407, 133] on div at bounding box center [372, 172] width 744 height 345
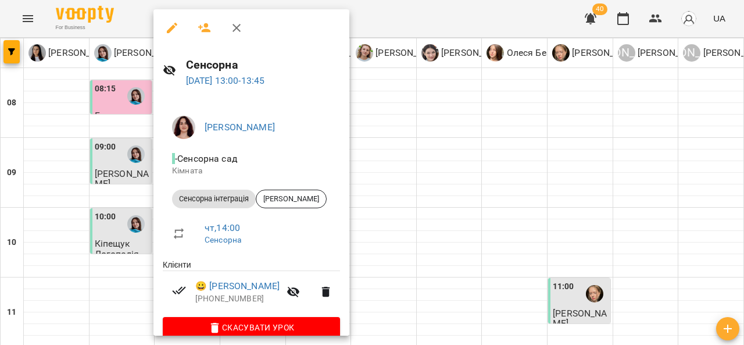
click at [427, 123] on div at bounding box center [372, 172] width 744 height 345
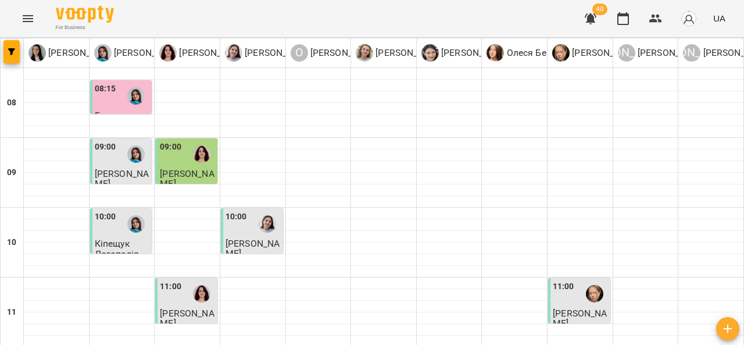
scroll to position [366, 0]
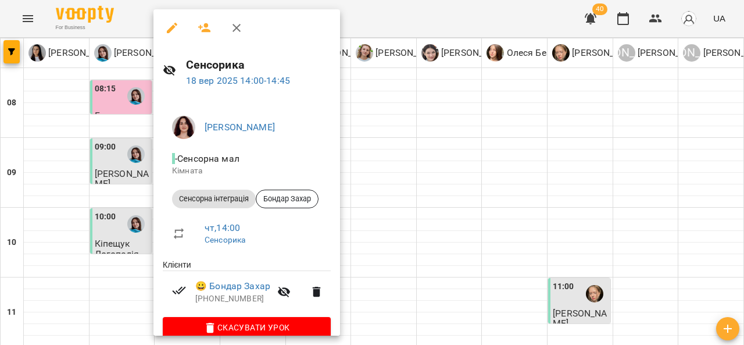
click at [408, 114] on div at bounding box center [372, 172] width 744 height 345
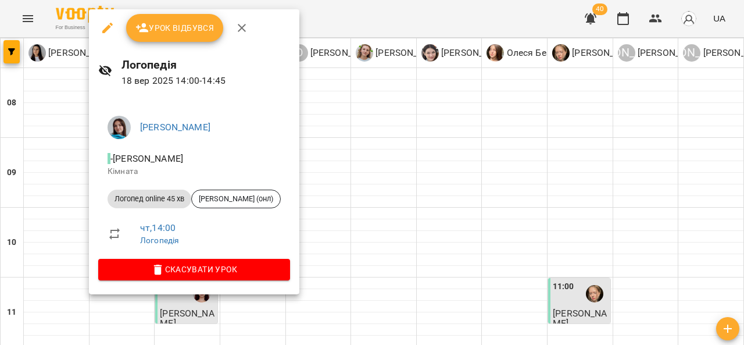
click at [369, 120] on div at bounding box center [372, 172] width 744 height 345
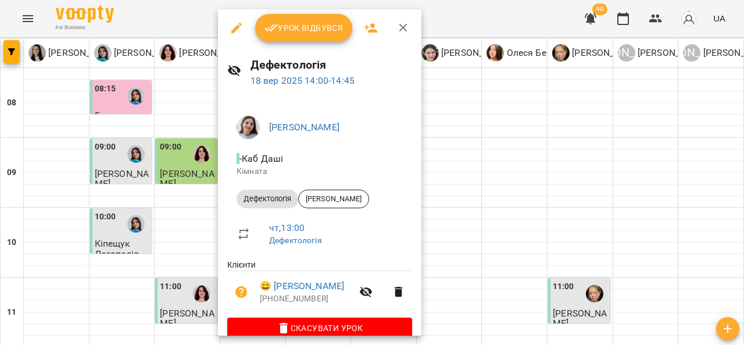
click at [304, 30] on span "Урок відбувся" at bounding box center [304, 28] width 79 height 14
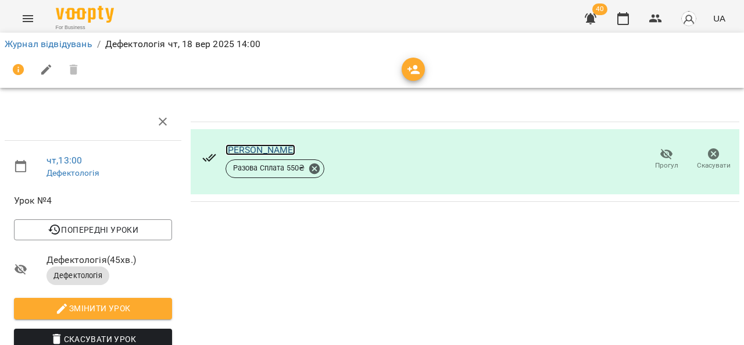
click at [262, 152] on link "[PERSON_NAME]" at bounding box center [261, 149] width 70 height 11
click at [65, 47] on link "Журнал відвідувань" at bounding box center [49, 43] width 88 height 11
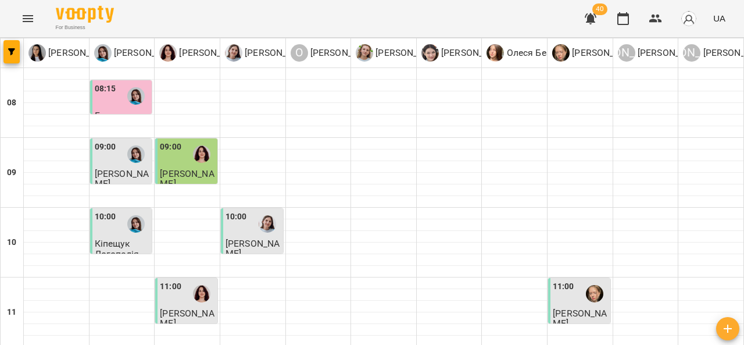
scroll to position [327, 0]
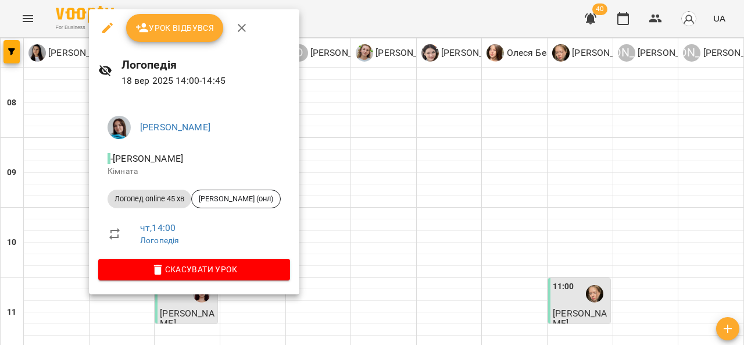
click at [338, 196] on div at bounding box center [372, 172] width 744 height 345
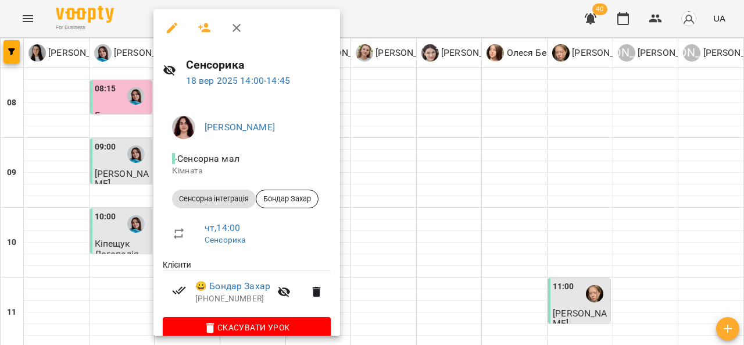
click at [393, 209] on div at bounding box center [372, 172] width 744 height 345
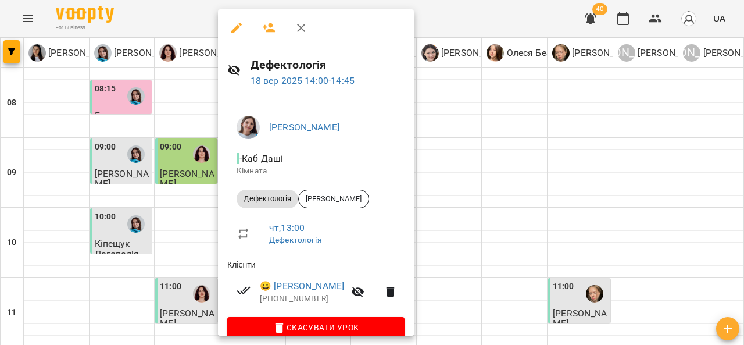
click at [483, 209] on div at bounding box center [372, 172] width 744 height 345
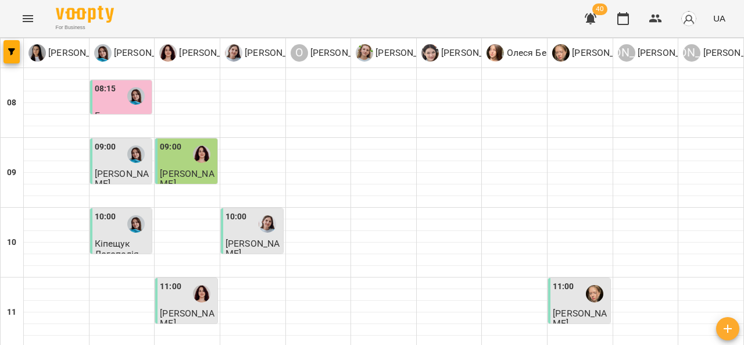
scroll to position [421, 0]
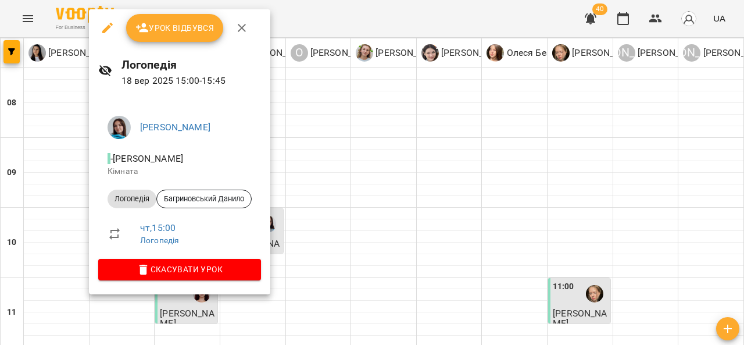
click at [422, 177] on div at bounding box center [372, 172] width 744 height 345
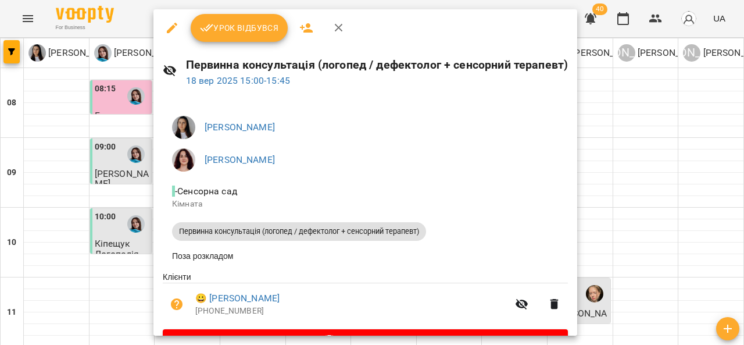
click at [668, 190] on div at bounding box center [372, 172] width 744 height 345
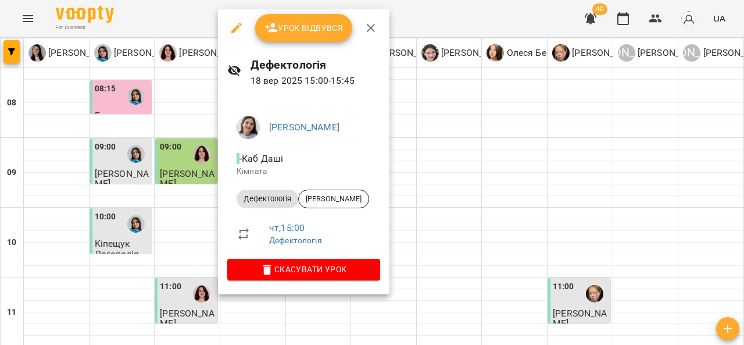
click at [457, 181] on div at bounding box center [372, 172] width 744 height 345
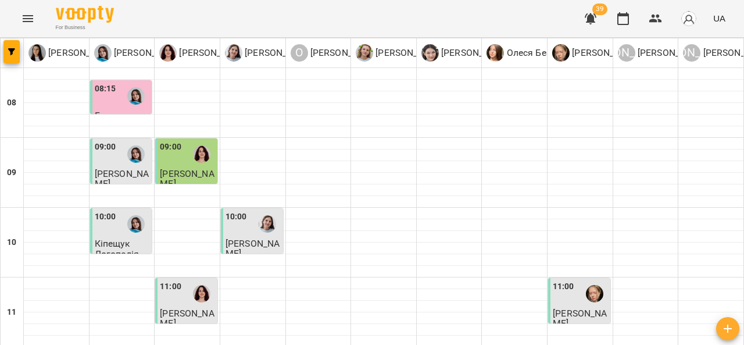
scroll to position [362, 0]
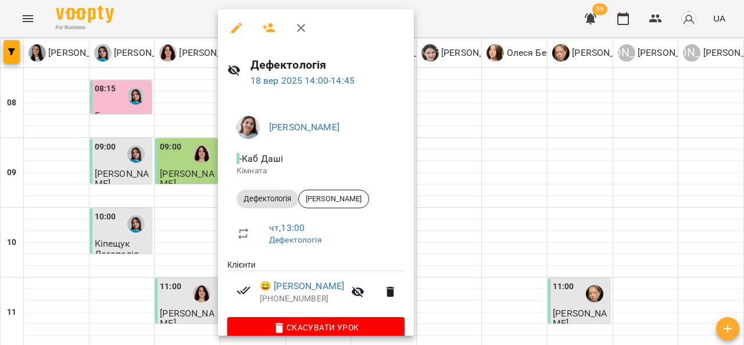
click at [475, 192] on div at bounding box center [372, 172] width 744 height 345
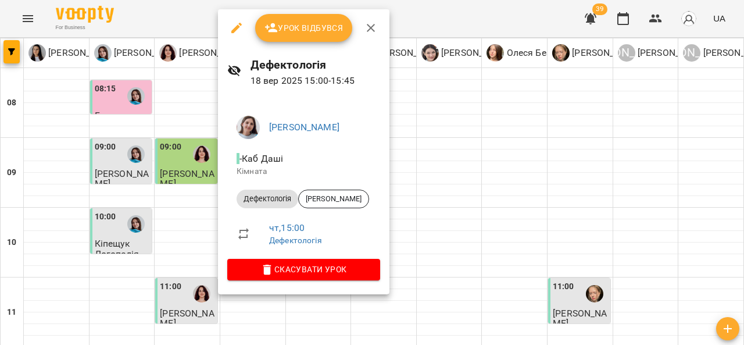
click at [429, 234] on div at bounding box center [372, 172] width 744 height 345
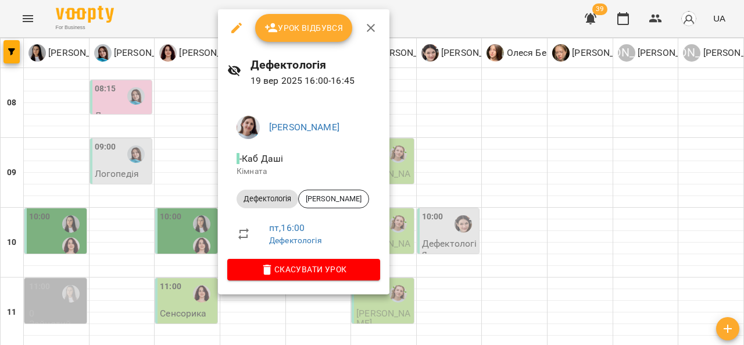
click at [171, 133] on div at bounding box center [372, 172] width 744 height 345
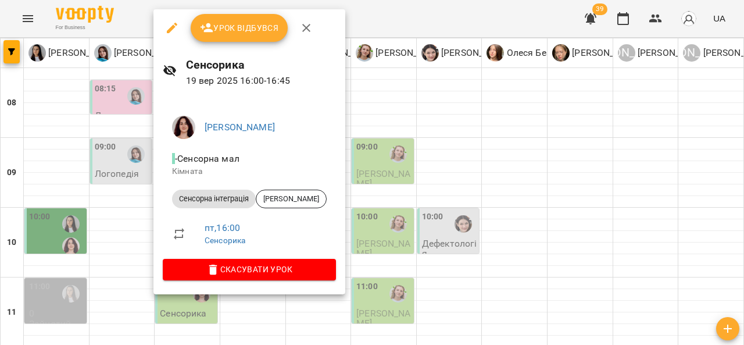
click at [119, 142] on div at bounding box center [372, 172] width 744 height 345
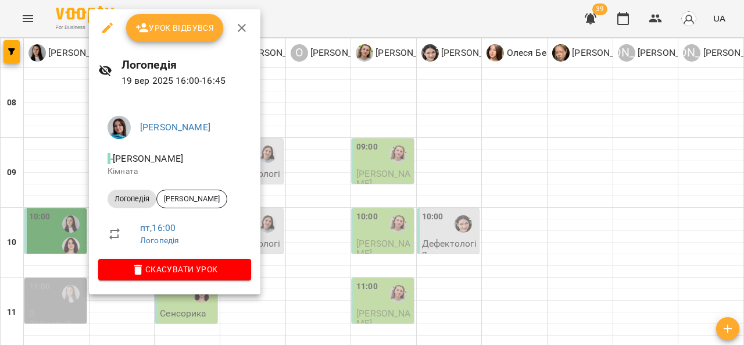
click at [63, 199] on div at bounding box center [372, 172] width 744 height 345
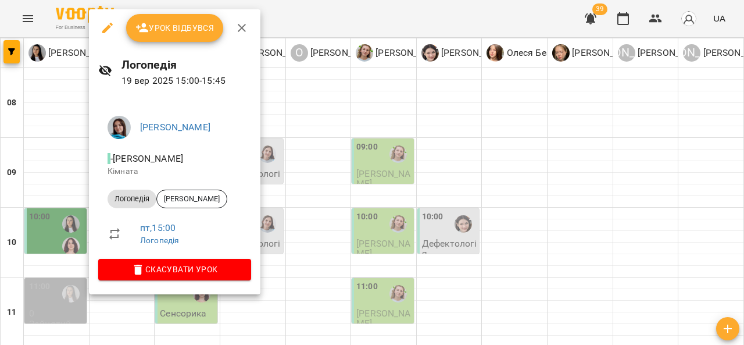
click at [270, 82] on div at bounding box center [372, 172] width 744 height 345
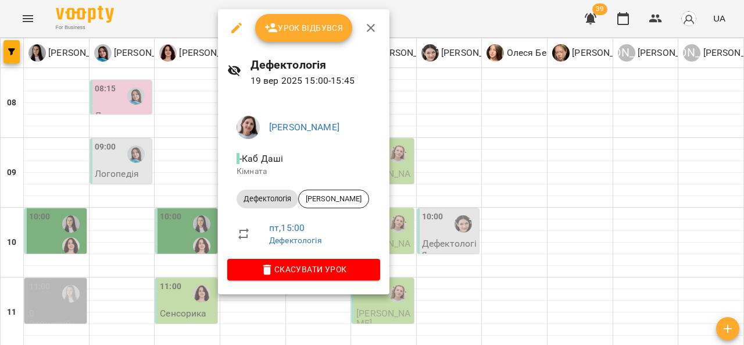
click at [461, 112] on div at bounding box center [372, 172] width 744 height 345
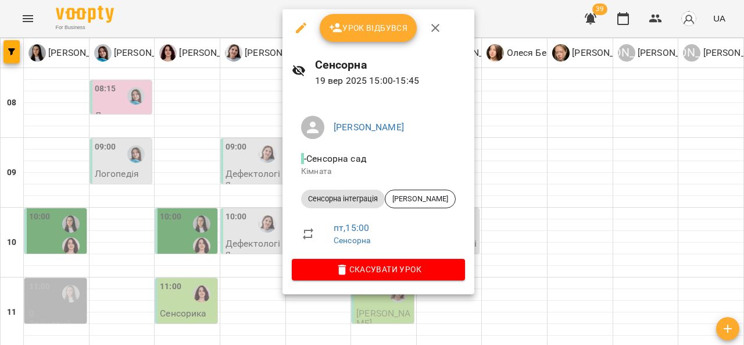
click at [514, 97] on div at bounding box center [372, 172] width 744 height 345
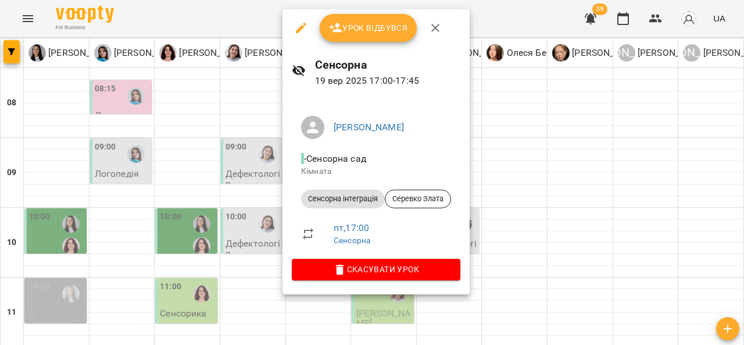
click at [234, 217] on div at bounding box center [372, 172] width 744 height 345
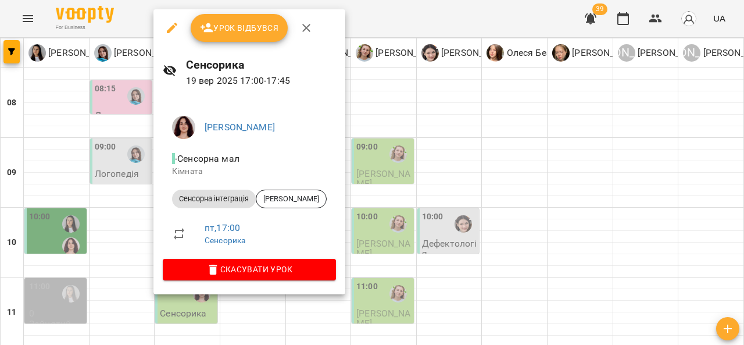
click at [51, 205] on div at bounding box center [372, 172] width 744 height 345
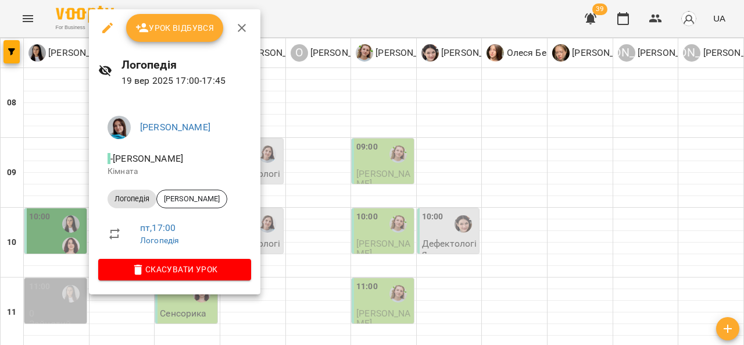
click at [58, 204] on div at bounding box center [372, 172] width 744 height 345
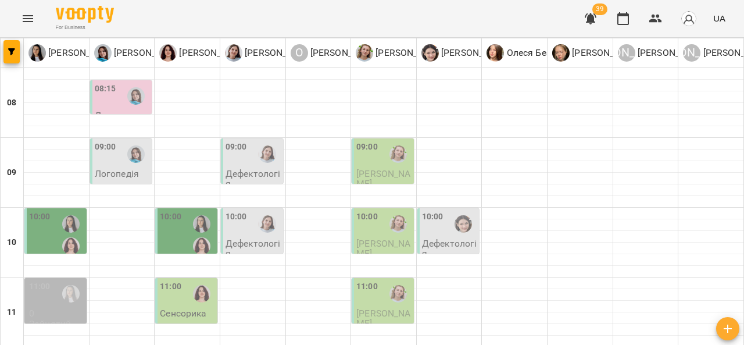
scroll to position [0, 0]
click at [14, 26] on div "For Business 39 UA" at bounding box center [372, 18] width 744 height 37
click at [25, 20] on icon "Menu" at bounding box center [28, 19] width 14 height 14
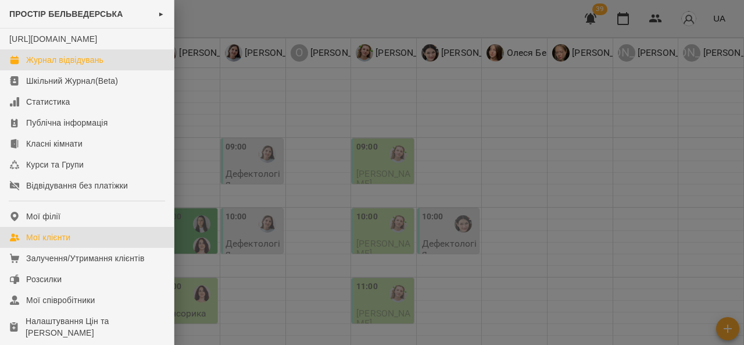
click at [109, 248] on link "Мої клієнти" at bounding box center [87, 237] width 174 height 21
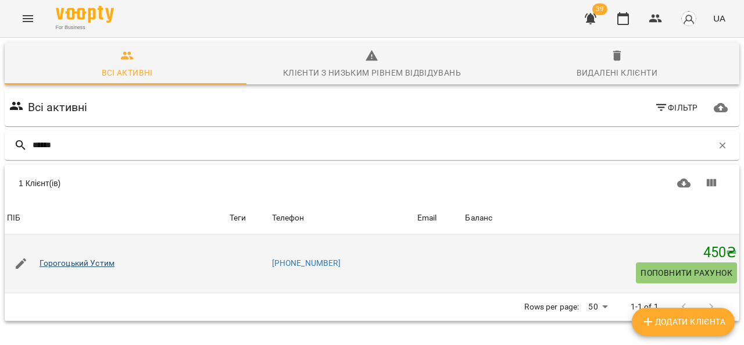
type input "******"
click at [72, 261] on link "Горогоцький Устим" at bounding box center [78, 264] width 76 height 12
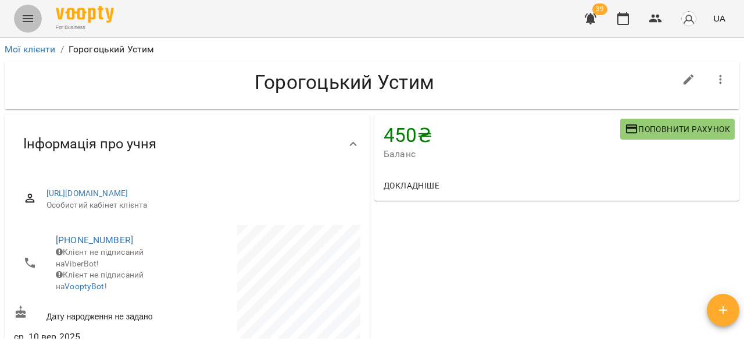
click at [23, 18] on icon "Menu" at bounding box center [28, 18] width 10 height 7
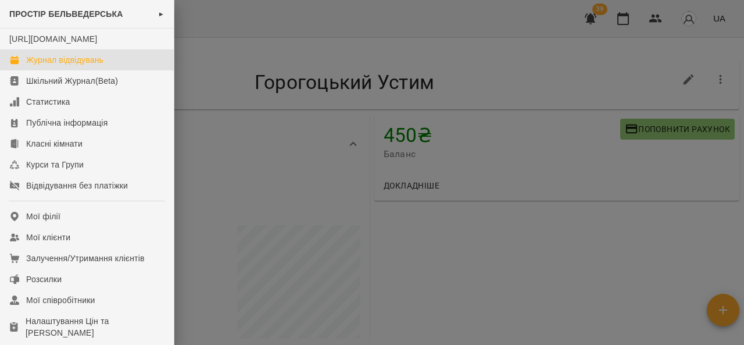
click at [77, 66] on div "Журнал відвідувань" at bounding box center [64, 60] width 77 height 12
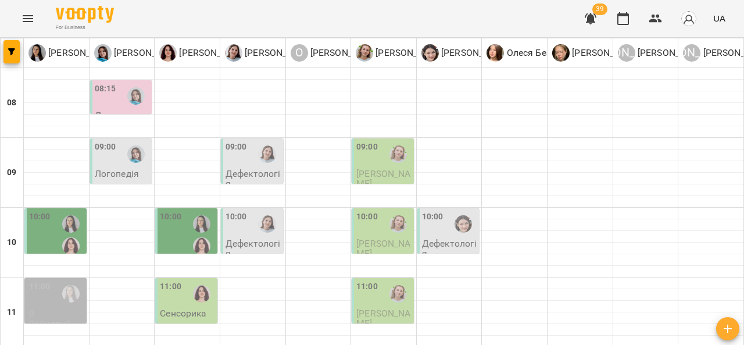
scroll to position [152, 0]
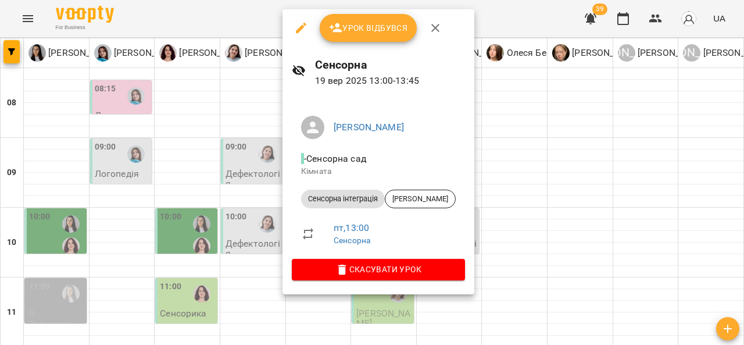
click at [506, 156] on div at bounding box center [372, 172] width 744 height 345
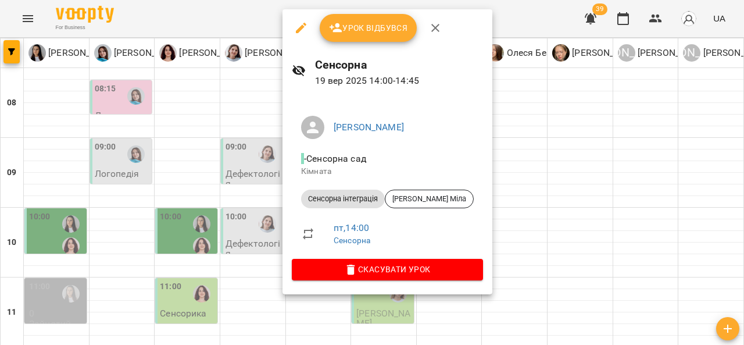
click at [523, 158] on div at bounding box center [372, 172] width 744 height 345
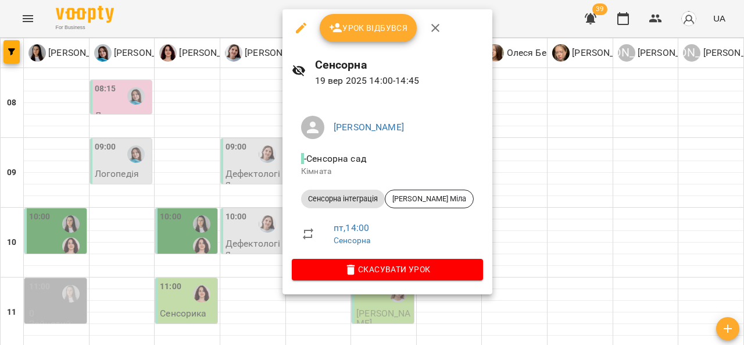
click at [511, 203] on div at bounding box center [372, 172] width 744 height 345
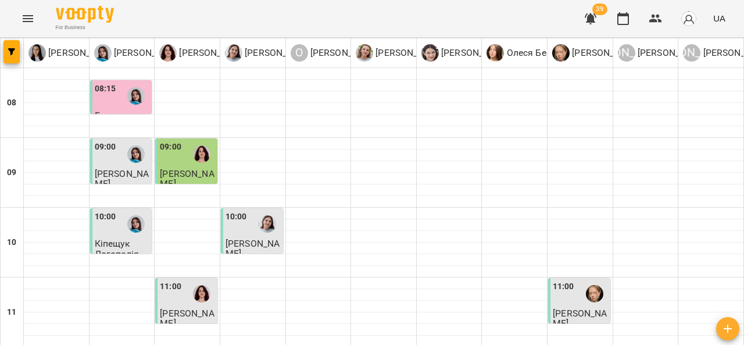
scroll to position [355, 0]
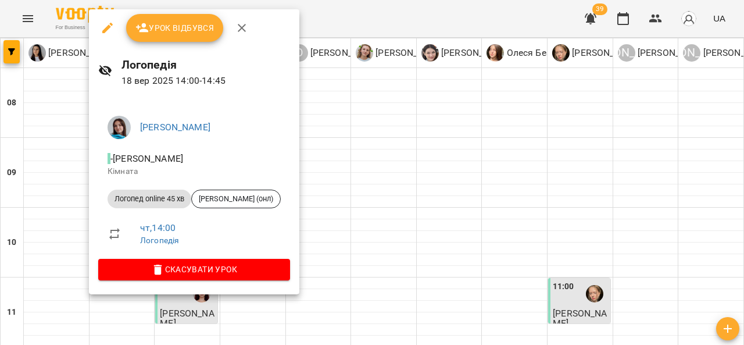
click at [377, 164] on div at bounding box center [372, 172] width 744 height 345
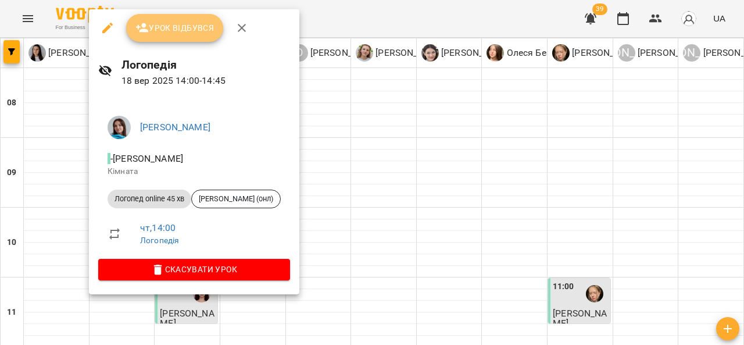
click at [191, 39] on button "Урок відбувся" at bounding box center [175, 28] width 98 height 28
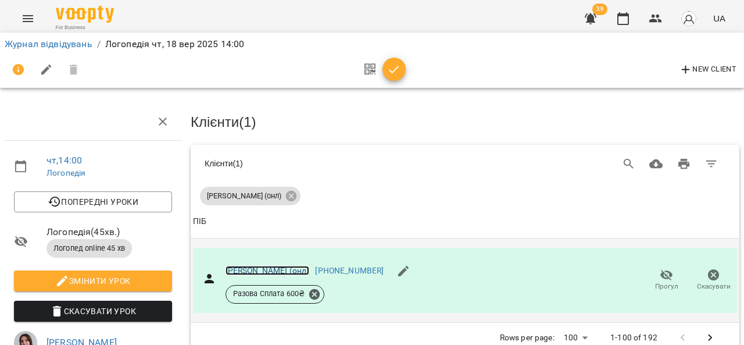
click at [255, 266] on link "Савчин Саша (онл)" at bounding box center [268, 270] width 84 height 9
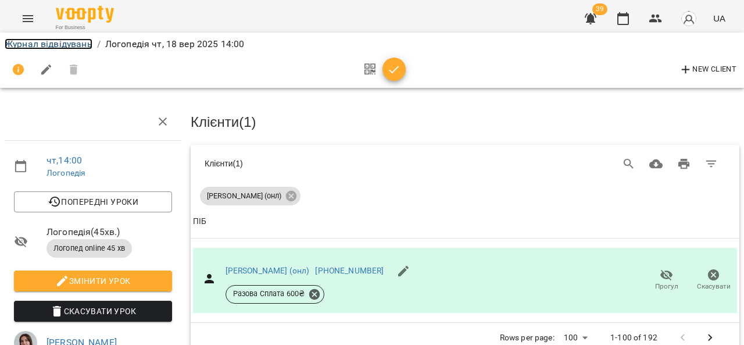
click at [48, 40] on link "Журнал відвідувань" at bounding box center [49, 43] width 88 height 11
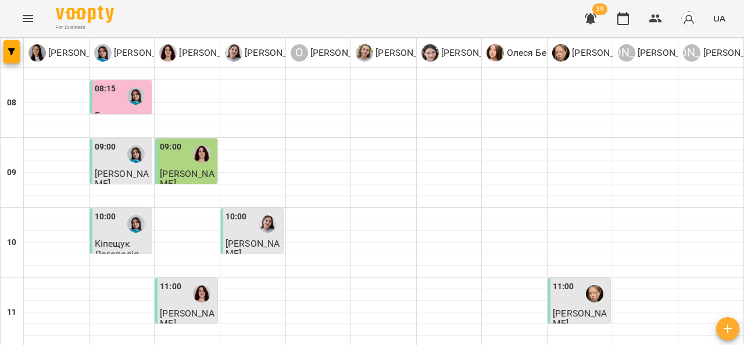
scroll to position [421, 0]
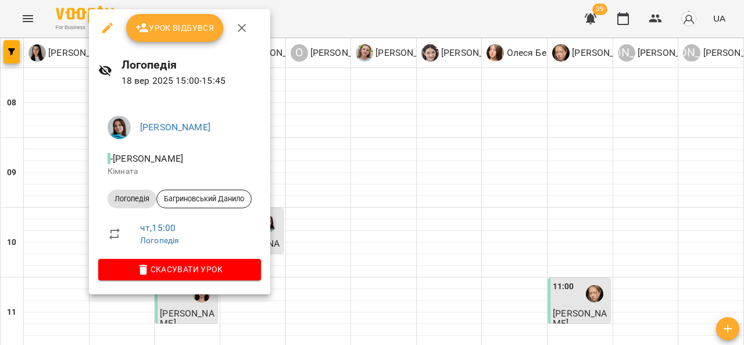
click at [358, 213] on div at bounding box center [372, 172] width 744 height 345
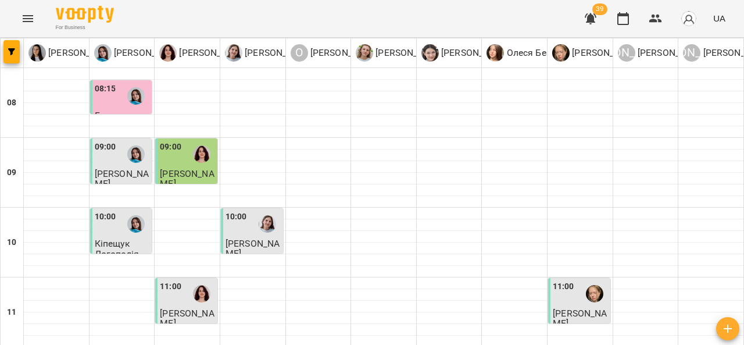
scroll to position [381, 0]
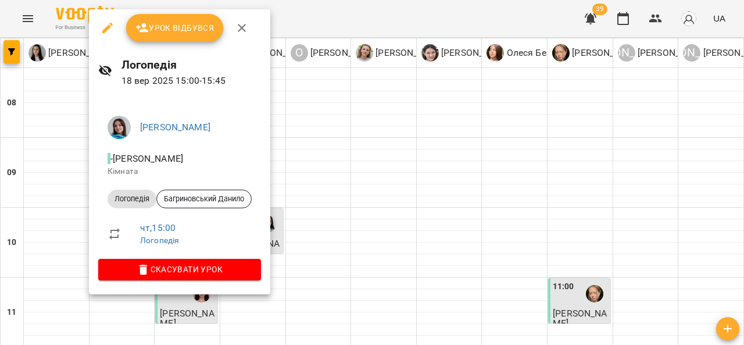
click at [343, 204] on div at bounding box center [372, 172] width 744 height 345
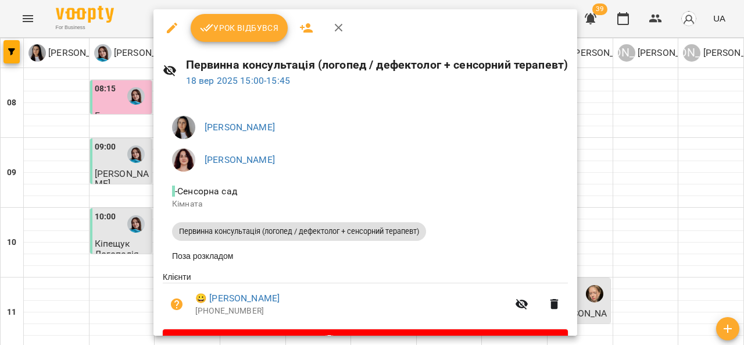
click at [611, 166] on div at bounding box center [372, 172] width 744 height 345
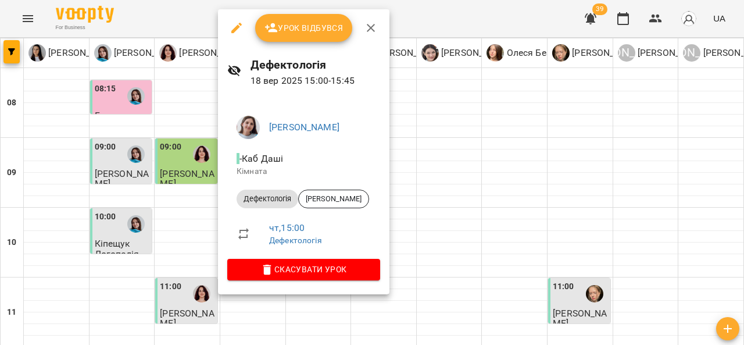
click at [513, 206] on div at bounding box center [372, 172] width 744 height 345
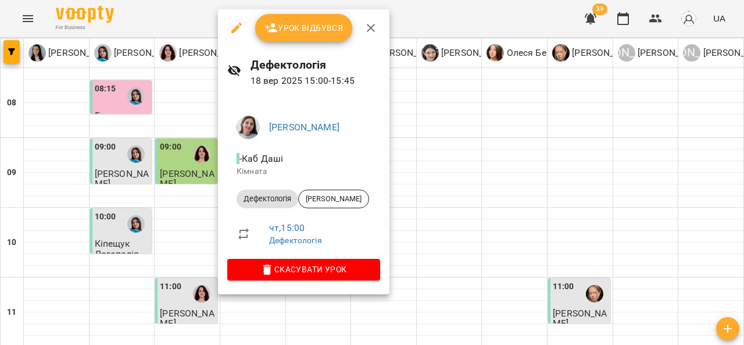
click at [526, 198] on div at bounding box center [372, 172] width 744 height 345
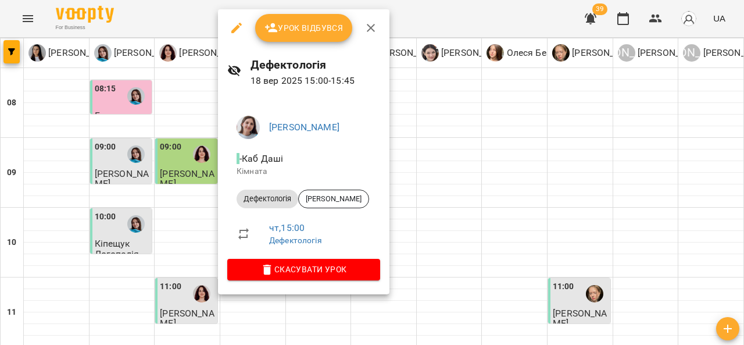
click at [420, 216] on div at bounding box center [372, 172] width 744 height 345
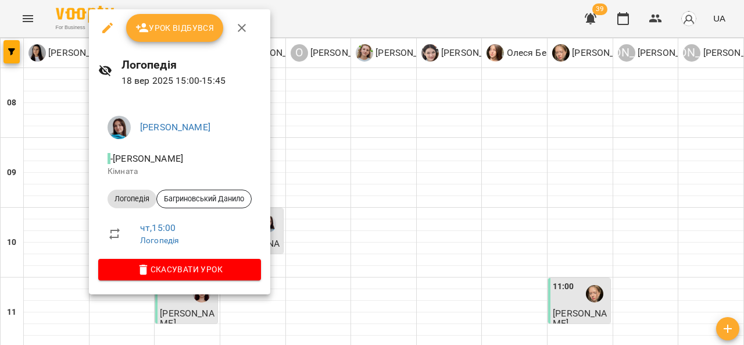
click at [405, 186] on div at bounding box center [372, 172] width 744 height 345
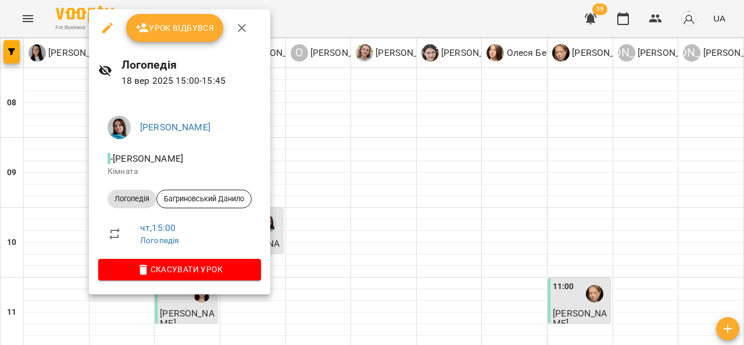
click at [376, 170] on div at bounding box center [372, 172] width 744 height 345
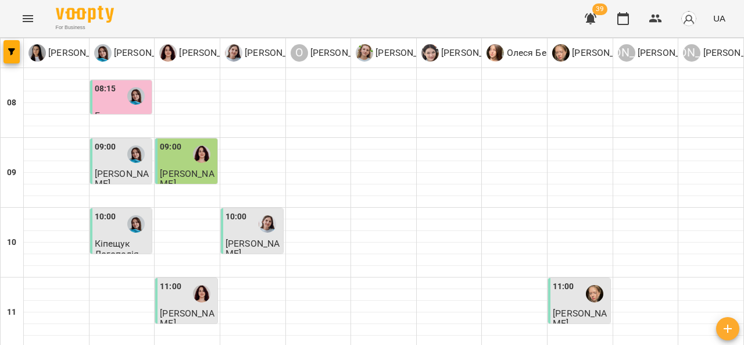
scroll to position [383, 0]
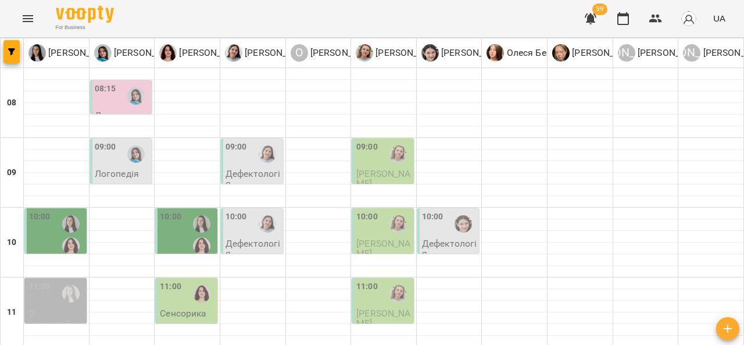
scroll to position [294, 0]
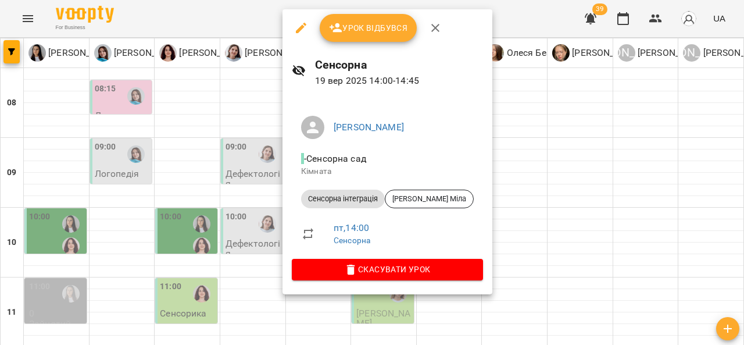
click at [516, 154] on div at bounding box center [372, 172] width 744 height 345
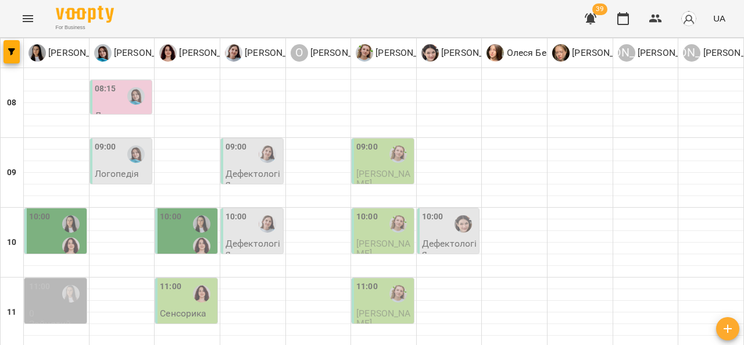
scroll to position [341, 0]
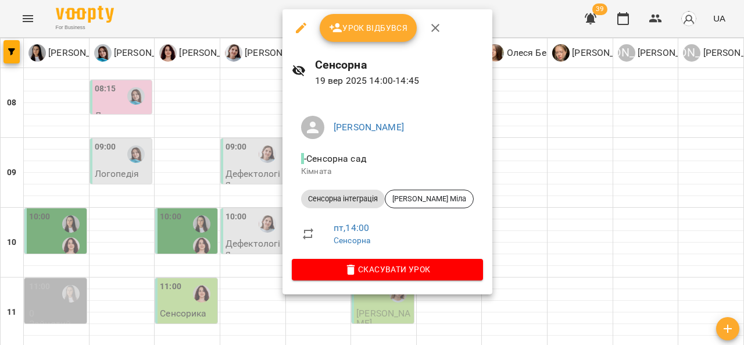
click at [521, 213] on div at bounding box center [372, 172] width 744 height 345
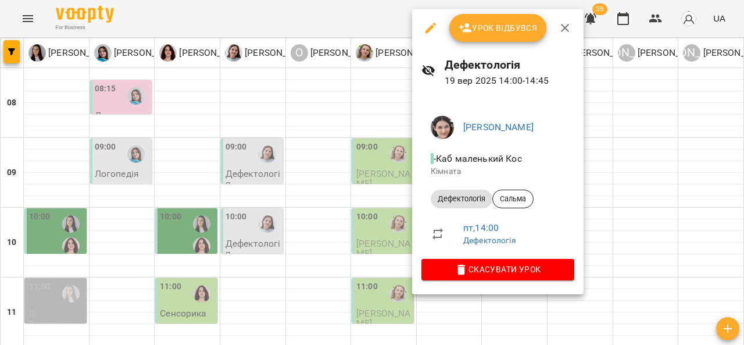
click at [609, 147] on div at bounding box center [372, 172] width 744 height 345
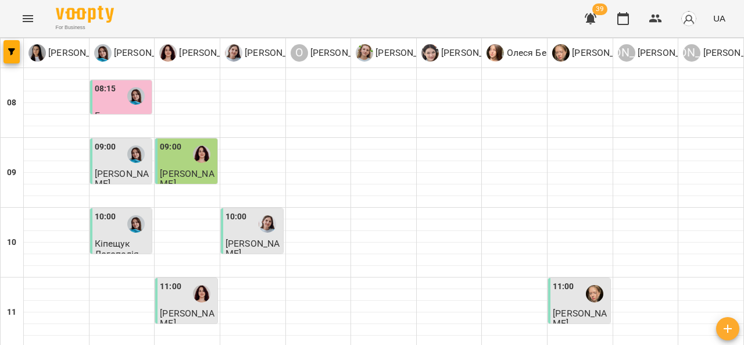
scroll to position [362, 0]
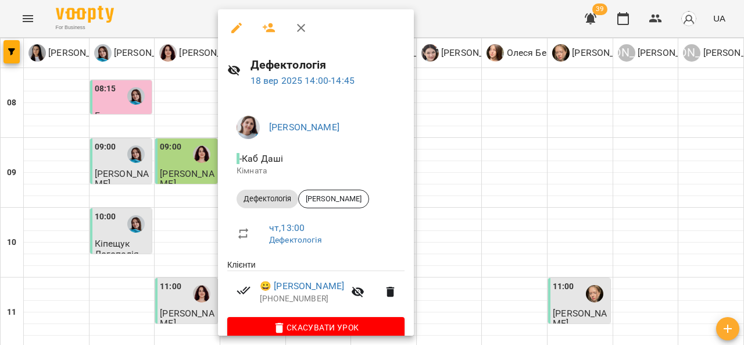
click at [474, 128] on div at bounding box center [372, 172] width 744 height 345
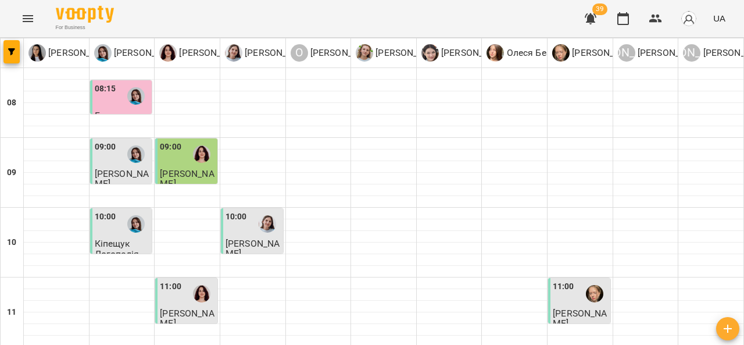
scroll to position [344, 0]
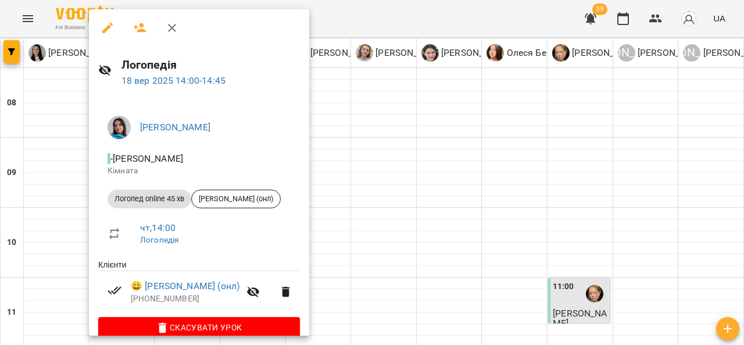
click at [358, 141] on div at bounding box center [372, 172] width 744 height 345
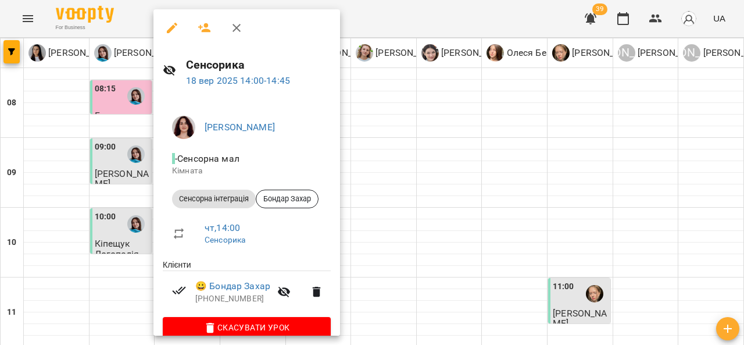
click at [396, 130] on div at bounding box center [372, 172] width 744 height 345
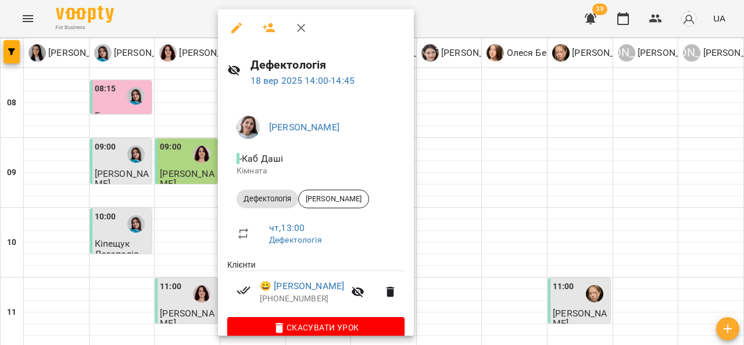
click at [473, 100] on div at bounding box center [372, 172] width 744 height 345
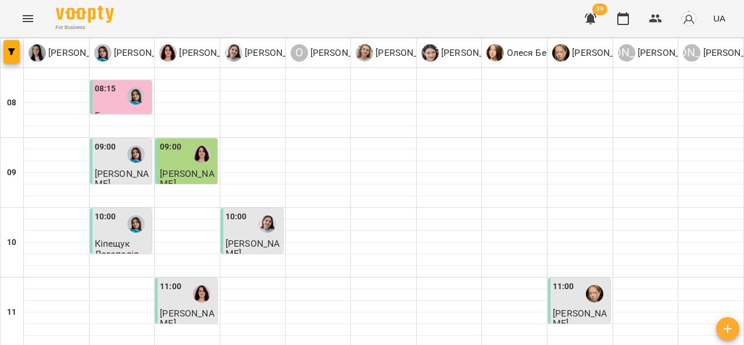
scroll to position [426, 0]
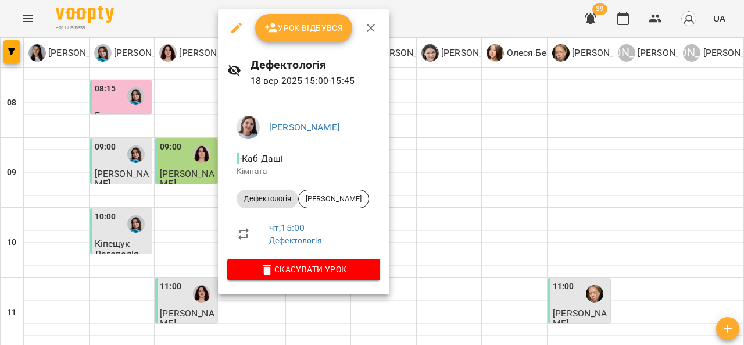
click at [427, 151] on div at bounding box center [372, 172] width 744 height 345
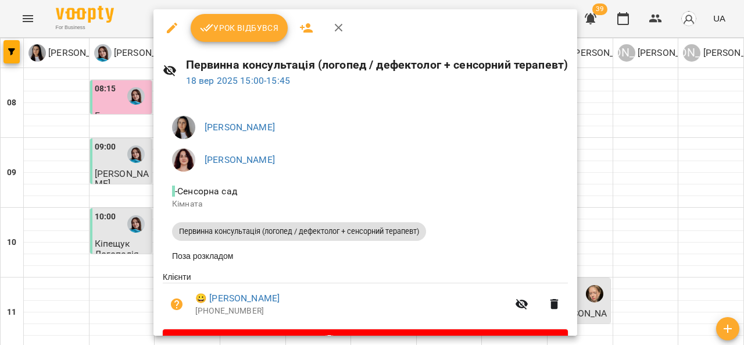
click at [49, 233] on div at bounding box center [372, 172] width 744 height 345
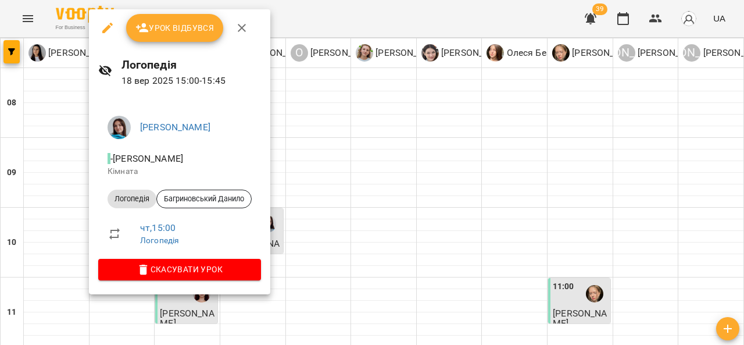
click at [255, 13] on div "Урок відбувся" at bounding box center [179, 27] width 181 height 37
click at [67, 213] on div at bounding box center [372, 172] width 744 height 345
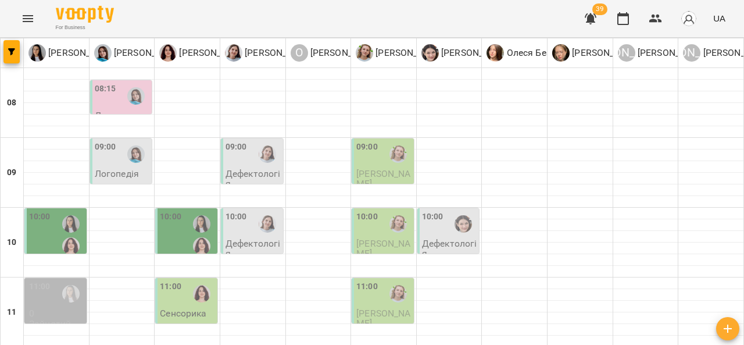
scroll to position [70, 0]
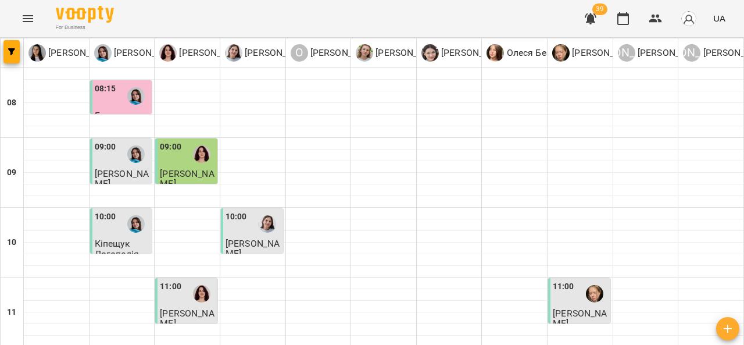
scroll to position [394, 0]
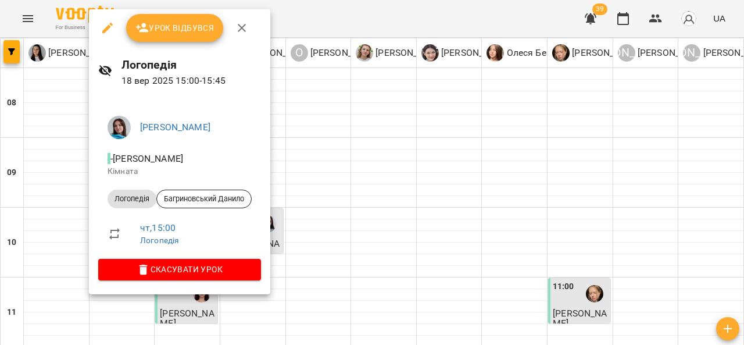
click at [317, 194] on div at bounding box center [372, 172] width 744 height 345
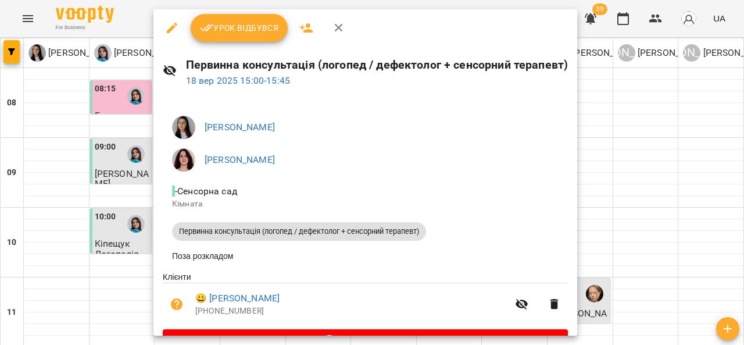
click at [647, 182] on div at bounding box center [372, 172] width 744 height 345
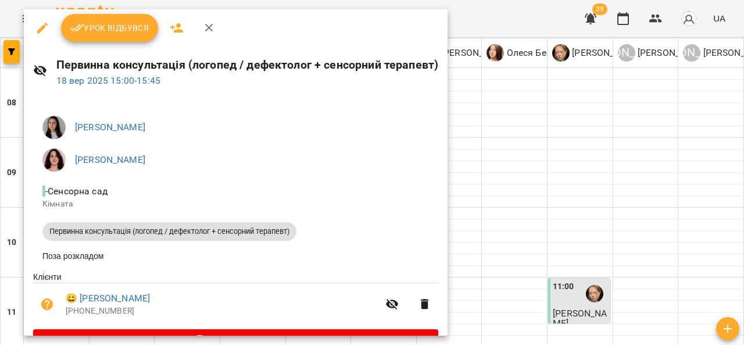
click at [611, 60] on div at bounding box center [372, 172] width 744 height 345
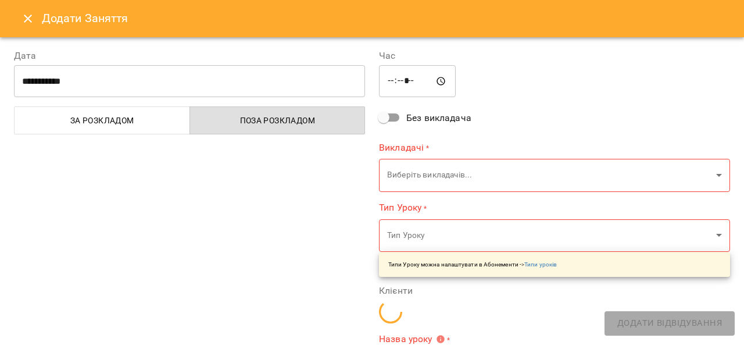
type input "**********"
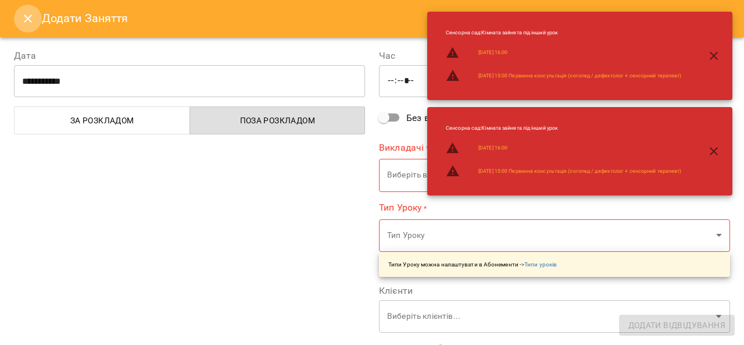
click at [31, 25] on icon "Close" at bounding box center [28, 19] width 14 height 14
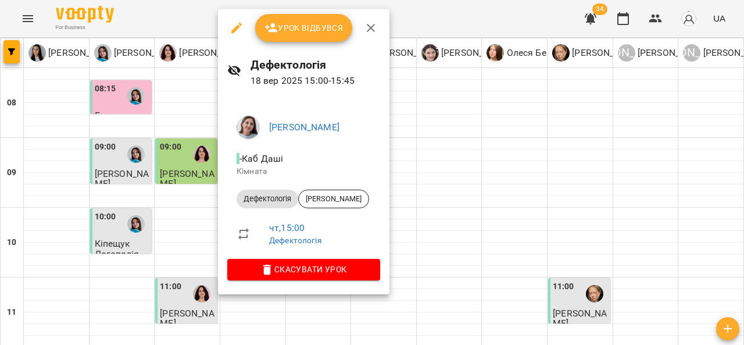
click at [451, 185] on div at bounding box center [372, 172] width 744 height 345
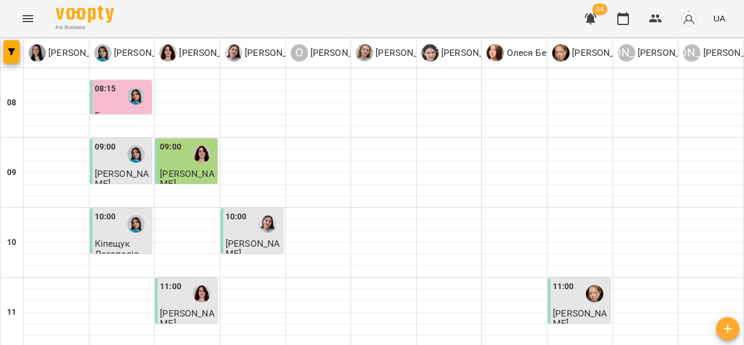
scroll to position [448, 0]
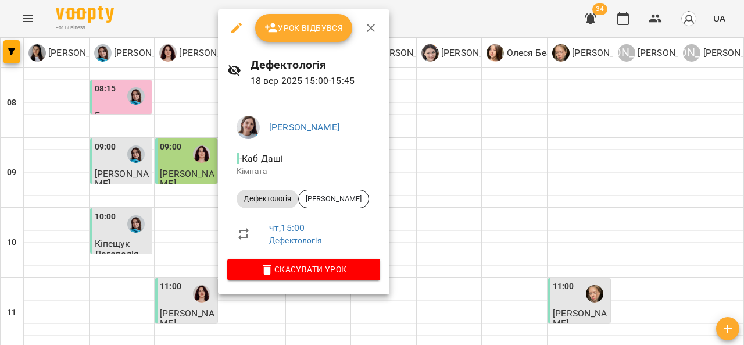
click at [123, 140] on div at bounding box center [372, 172] width 744 height 345
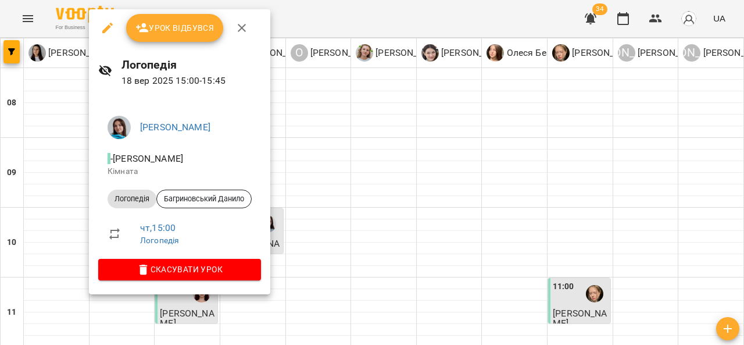
click at [408, 142] on div at bounding box center [372, 172] width 744 height 345
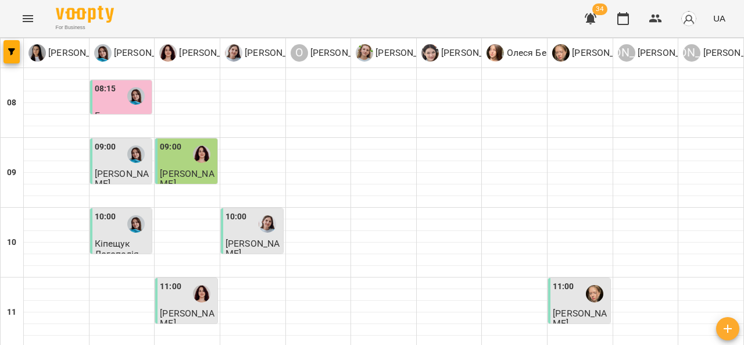
scroll to position [377, 0]
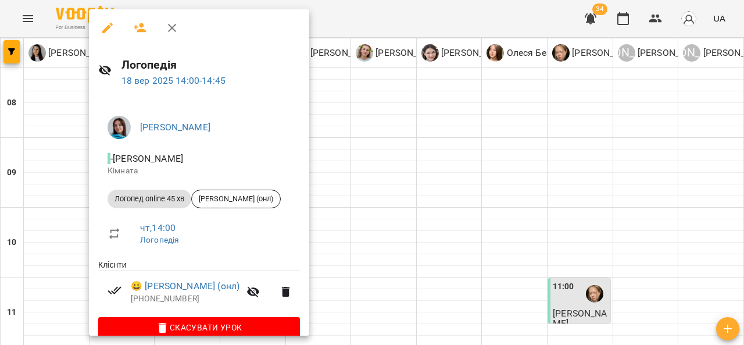
click at [430, 162] on div at bounding box center [372, 172] width 744 height 345
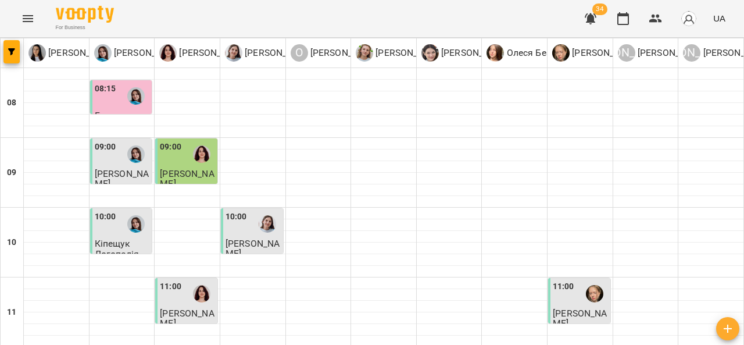
scroll to position [637, 0]
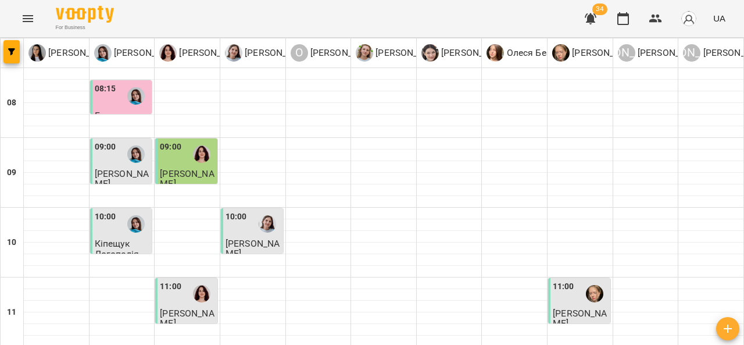
scroll to position [376, 0]
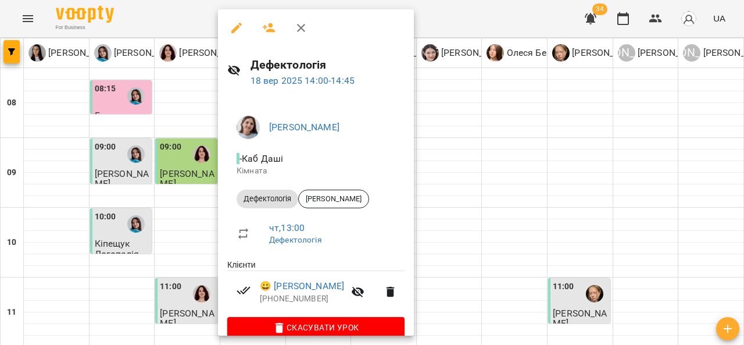
click at [486, 104] on div at bounding box center [372, 172] width 744 height 345
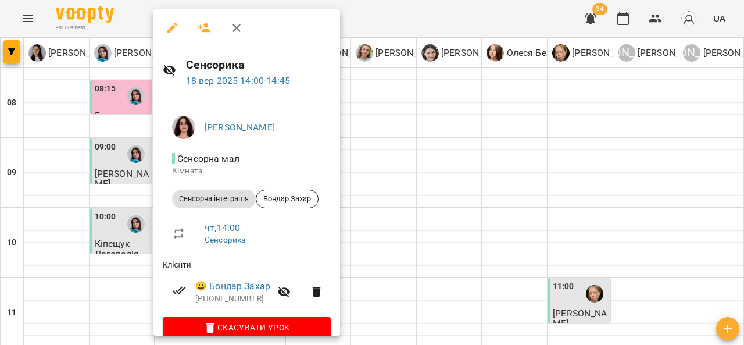
click at [462, 110] on div at bounding box center [372, 172] width 744 height 345
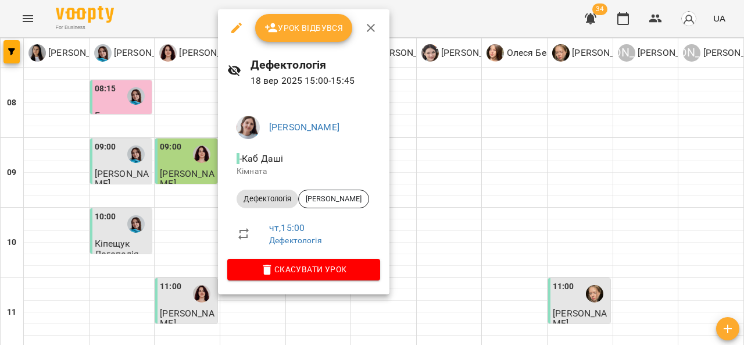
click at [322, 31] on span "Урок відбувся" at bounding box center [304, 28] width 79 height 14
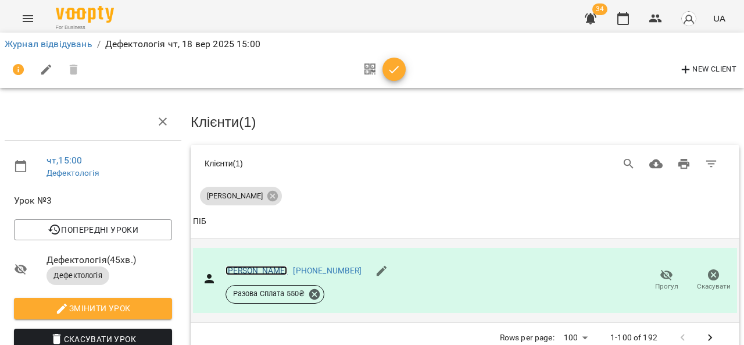
click at [262, 270] on link "Перепічка Марк" at bounding box center [257, 270] width 62 height 9
click at [26, 22] on icon "Menu" at bounding box center [28, 18] width 10 height 7
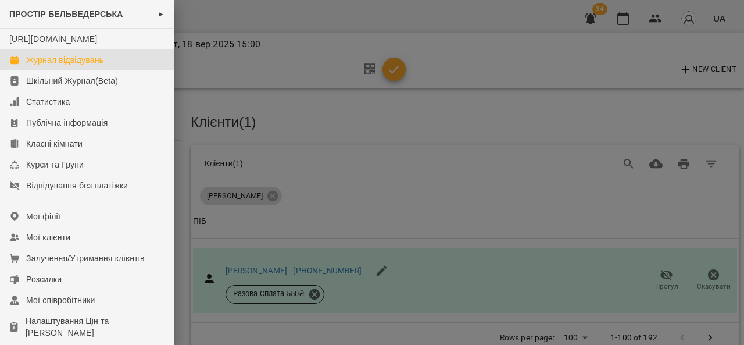
click at [85, 66] on div "Журнал відвідувань" at bounding box center [64, 60] width 77 height 12
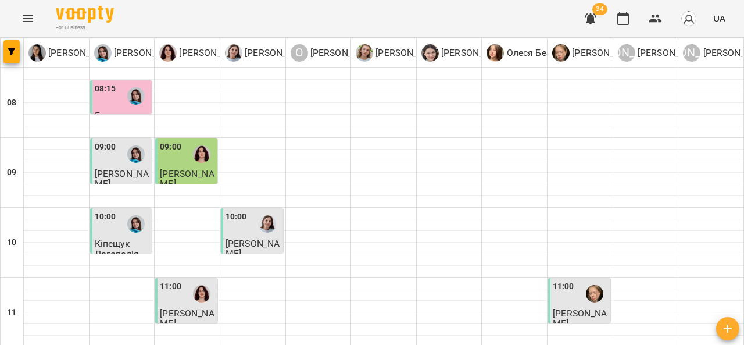
scroll to position [438, 0]
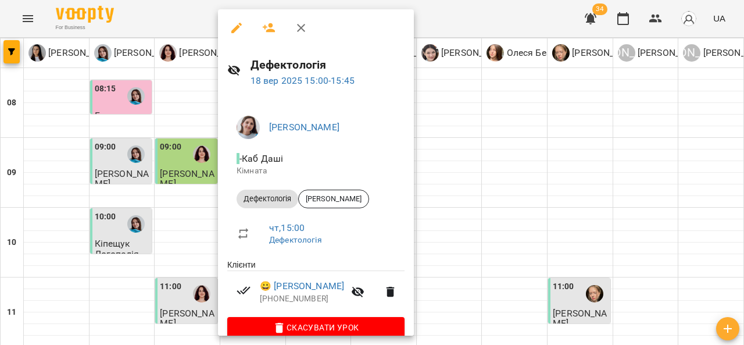
click at [472, 120] on div at bounding box center [372, 172] width 744 height 345
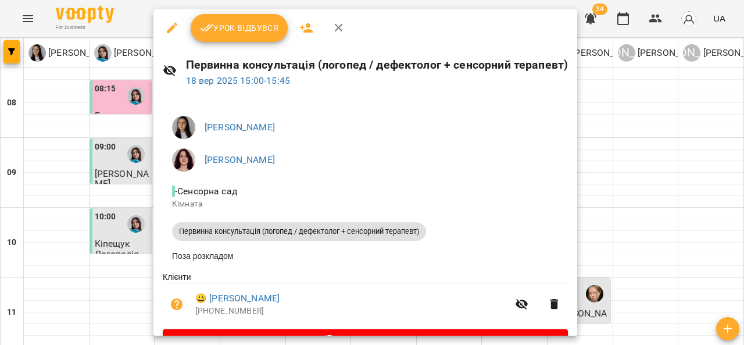
click at [640, 129] on div at bounding box center [372, 172] width 744 height 345
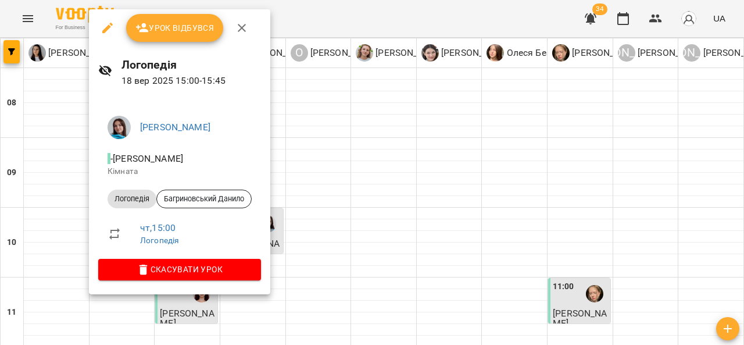
click at [346, 158] on div at bounding box center [372, 172] width 744 height 345
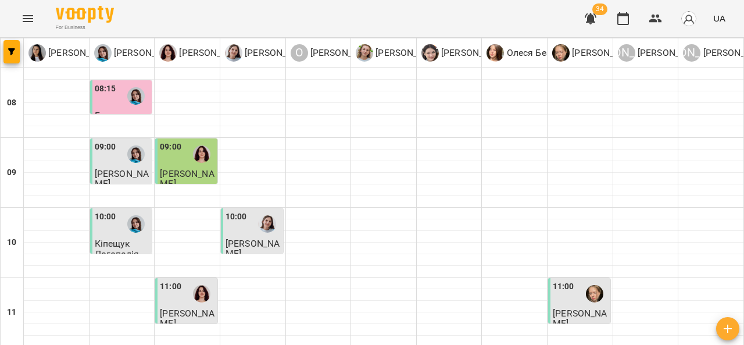
scroll to position [160, 0]
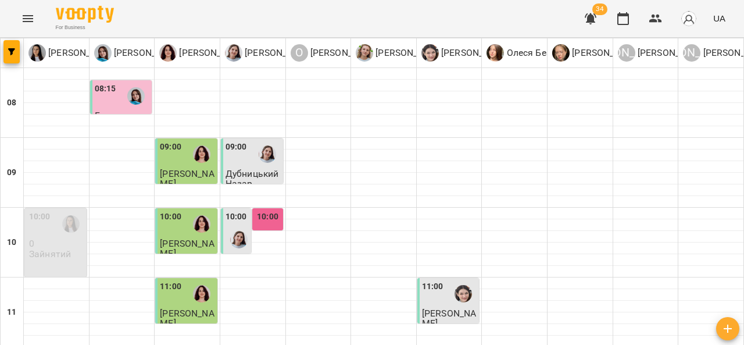
scroll to position [637, 0]
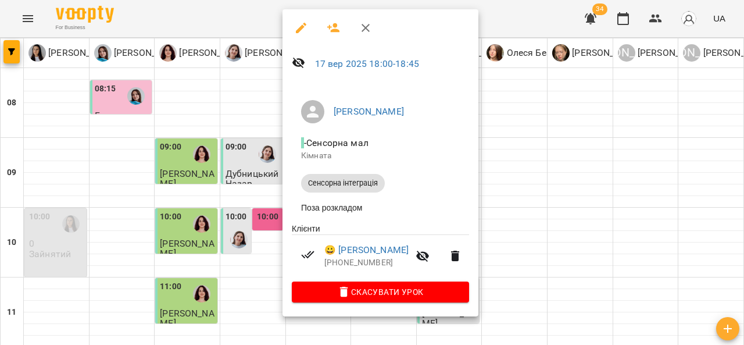
click at [237, 207] on div at bounding box center [372, 172] width 744 height 345
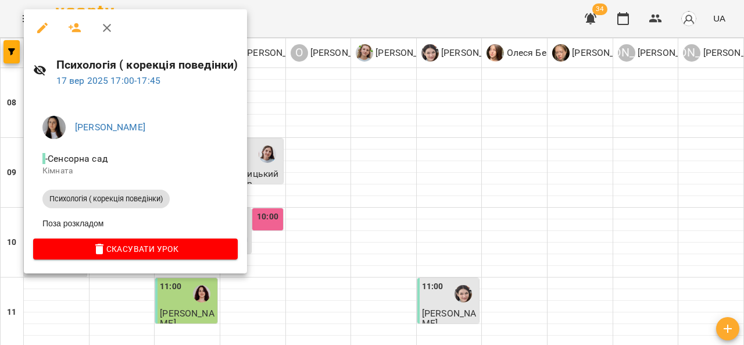
click at [290, 224] on div at bounding box center [372, 172] width 744 height 345
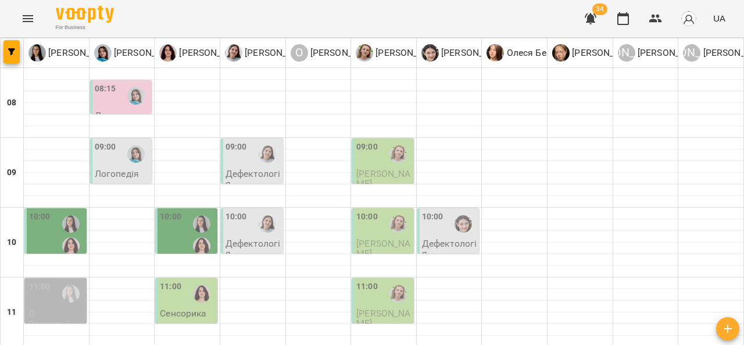
scroll to position [133, 0]
click at [53, 308] on p "0" at bounding box center [56, 313] width 55 height 10
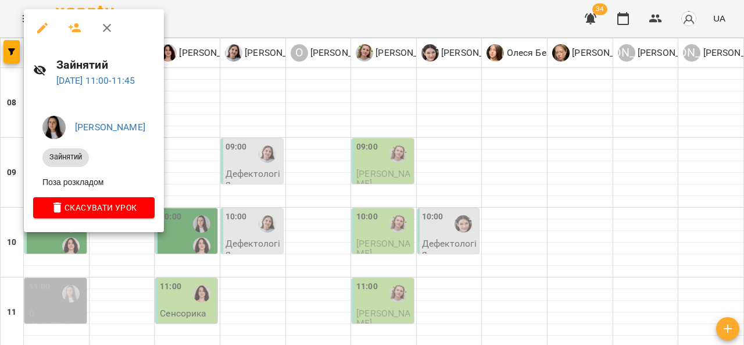
click at [217, 226] on div at bounding box center [372, 172] width 744 height 345
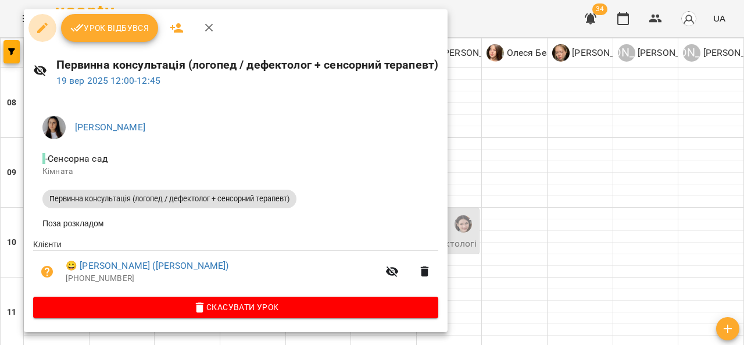
click at [46, 22] on icon "button" at bounding box center [42, 28] width 14 height 14
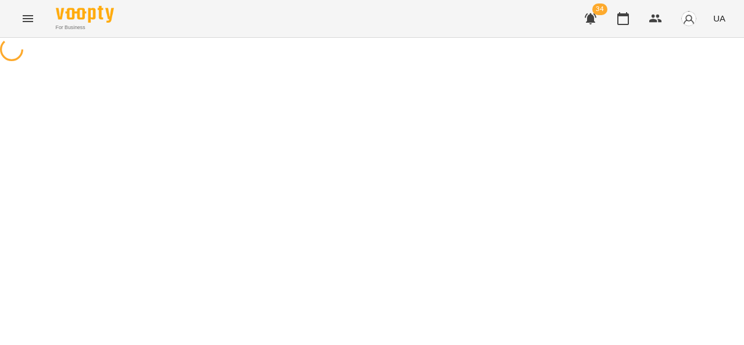
select select "**********"
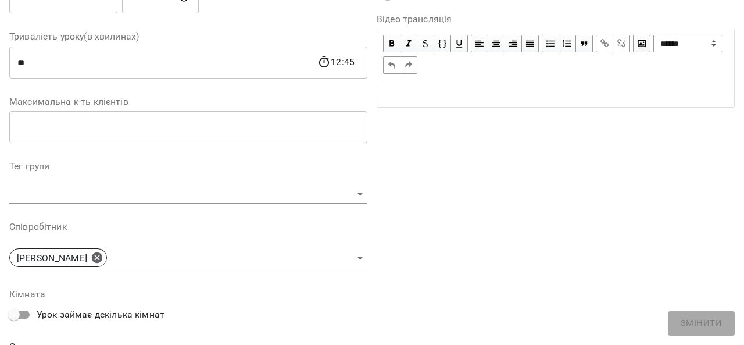
scroll to position [209, 0]
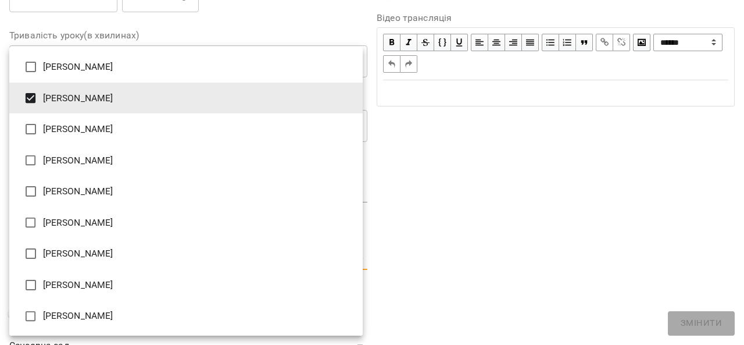
click at [198, 255] on body "For Business 34 UA Журнал відвідувань / Первинна консультація (логопед / дефект…" at bounding box center [372, 252] width 744 height 505
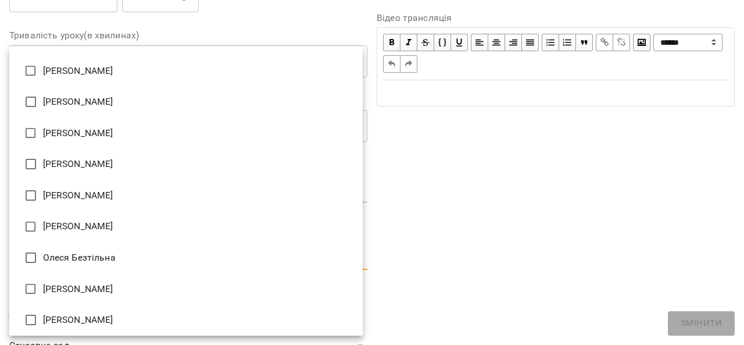
scroll to position [91, 0]
type input "**********"
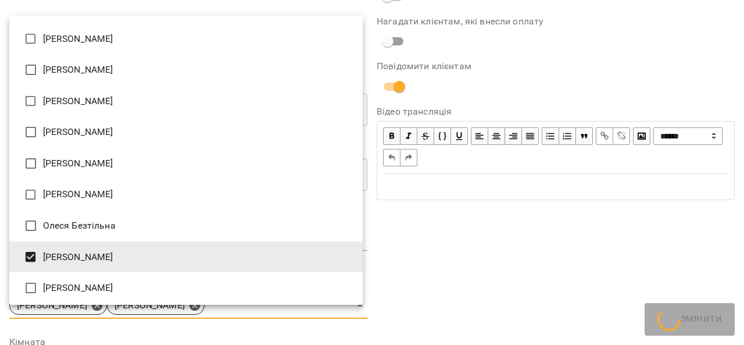
scroll to position [257, 0]
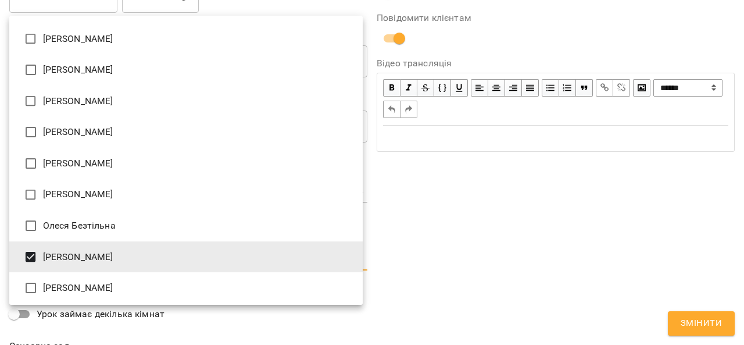
click at [494, 257] on div at bounding box center [372, 172] width 744 height 345
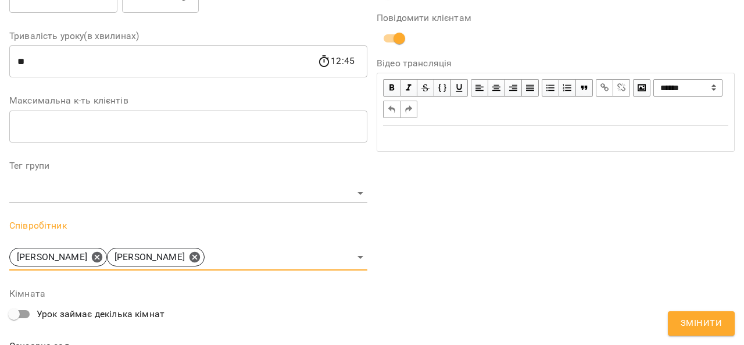
click at [695, 323] on span "Змінити" at bounding box center [701, 323] width 41 height 15
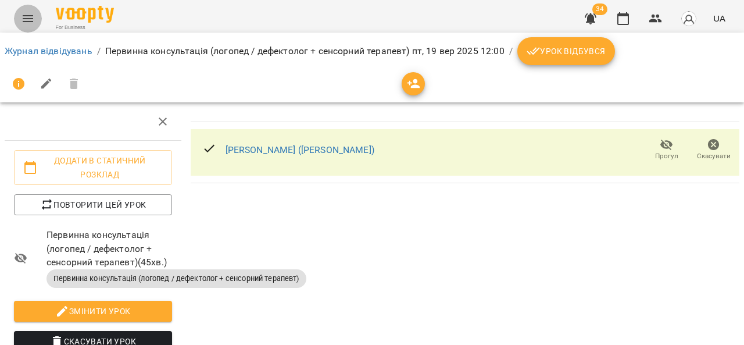
click at [31, 22] on icon "Menu" at bounding box center [28, 18] width 10 height 7
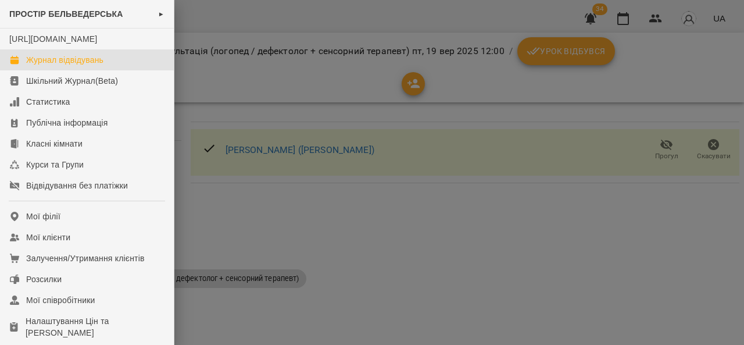
click at [66, 70] on link "Журнал відвідувань" at bounding box center [87, 59] width 174 height 21
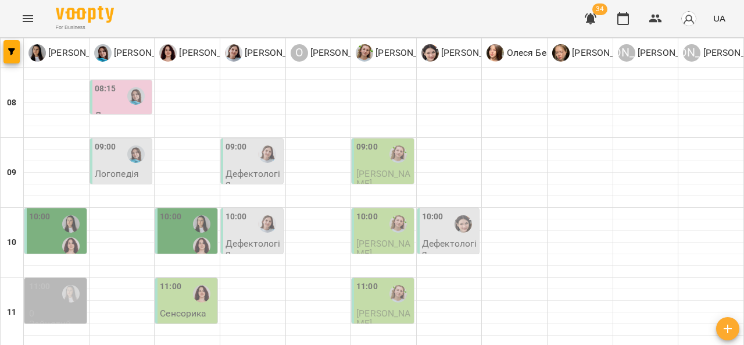
scroll to position [188, 0]
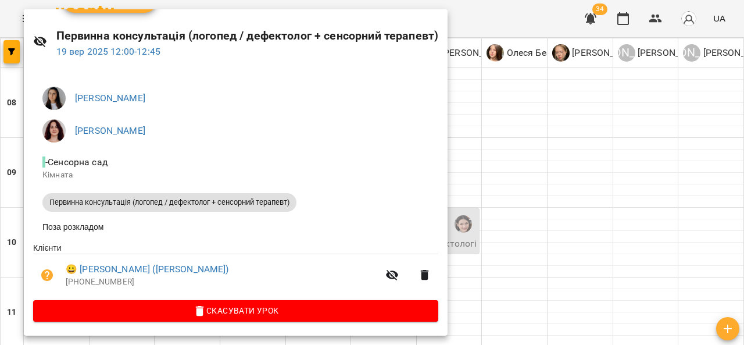
scroll to position [0, 0]
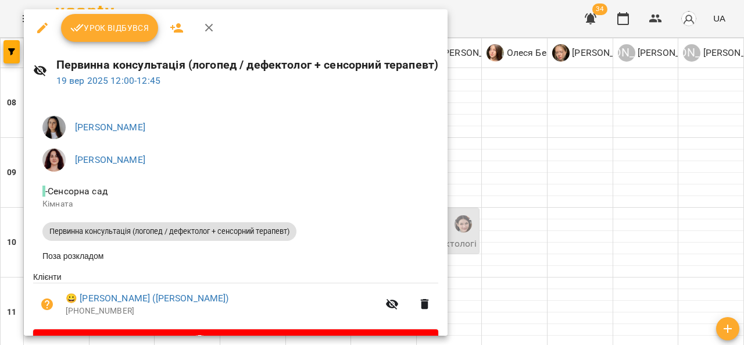
click at [40, 37] on button "button" at bounding box center [42, 28] width 28 height 28
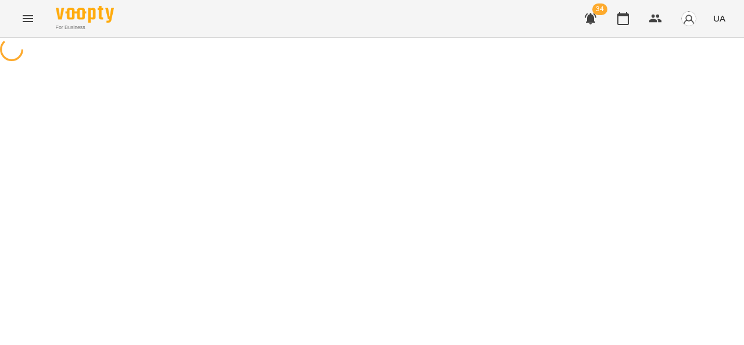
select select "**********"
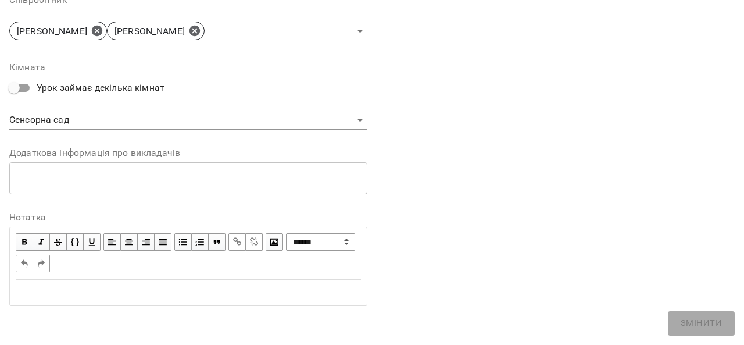
scroll to position [435, 0]
click at [272, 244] on span "button" at bounding box center [274, 241] width 13 height 13
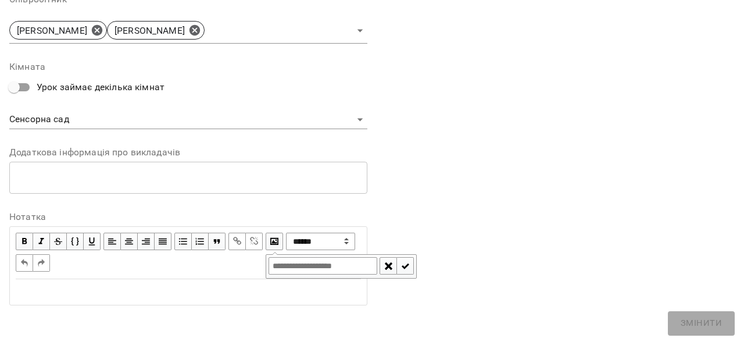
click at [240, 294] on div "Edit text" at bounding box center [188, 292] width 345 height 14
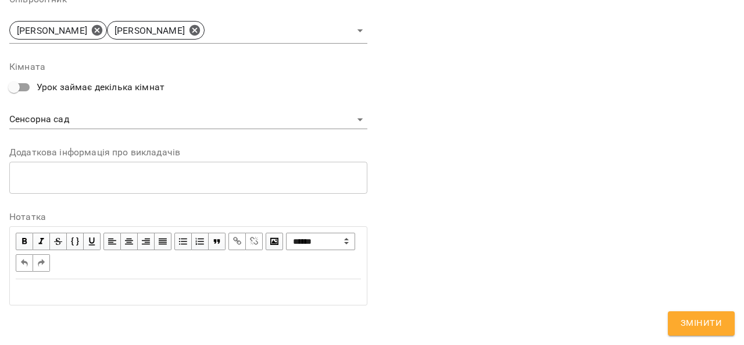
click at [286, 250] on select "**********" at bounding box center [320, 241] width 69 height 17
select select "********"
click at [286, 250] on select "**********" at bounding box center [320, 241] width 69 height 17
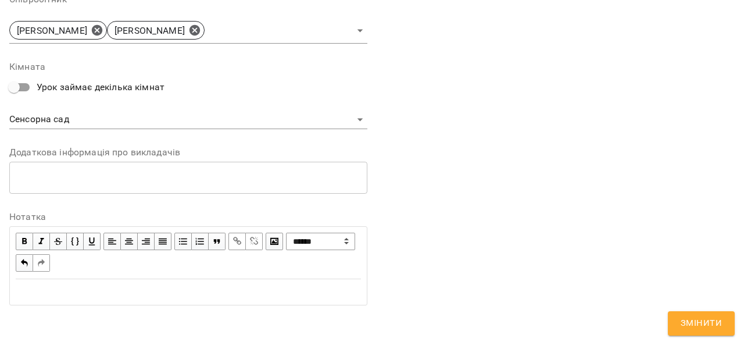
click at [694, 326] on span "Змінити" at bounding box center [701, 323] width 41 height 15
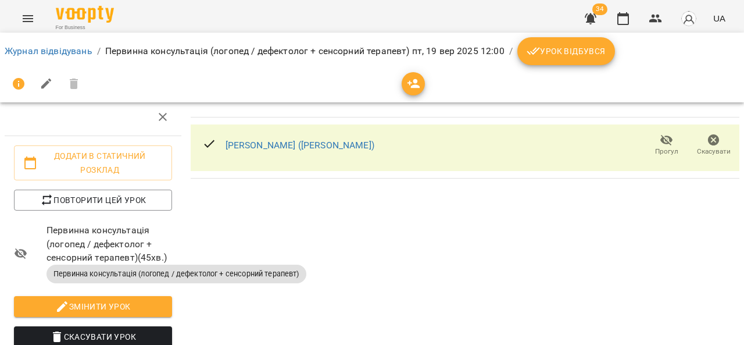
scroll to position [37, 0]
click at [24, 26] on button "Menu" at bounding box center [28, 19] width 28 height 28
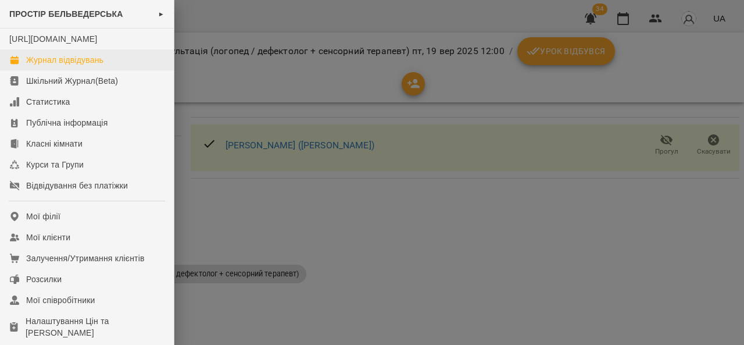
click at [63, 66] on div "Журнал відвідувань" at bounding box center [64, 60] width 77 height 12
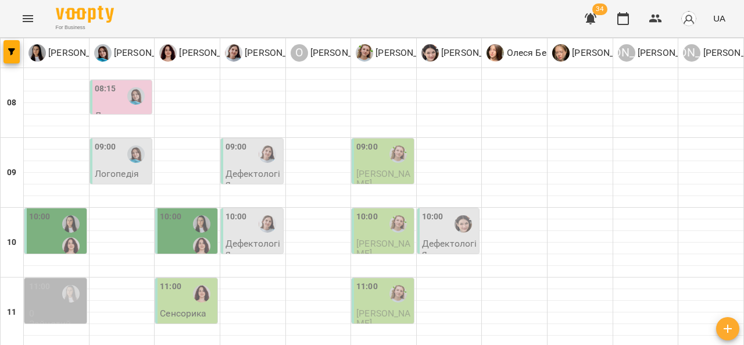
scroll to position [187, 0]
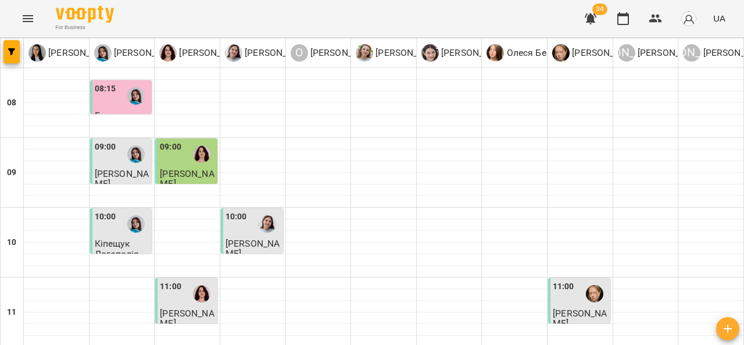
scroll to position [368, 0]
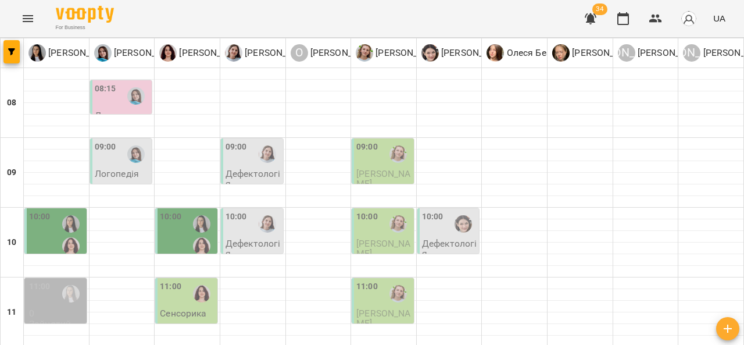
scroll to position [122, 0]
click at [393, 308] on span "Дячук Назар" at bounding box center [383, 318] width 54 height 21
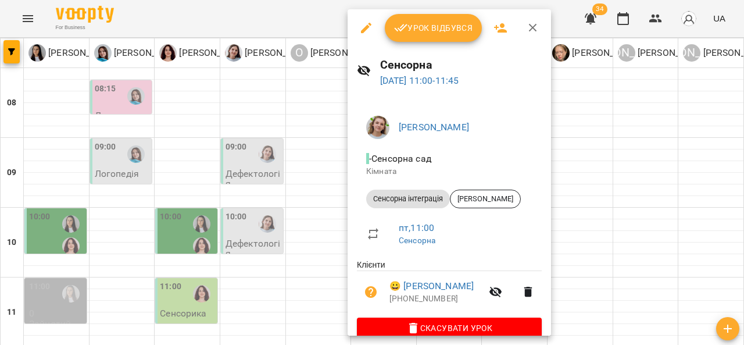
click at [188, 188] on div at bounding box center [372, 172] width 744 height 345
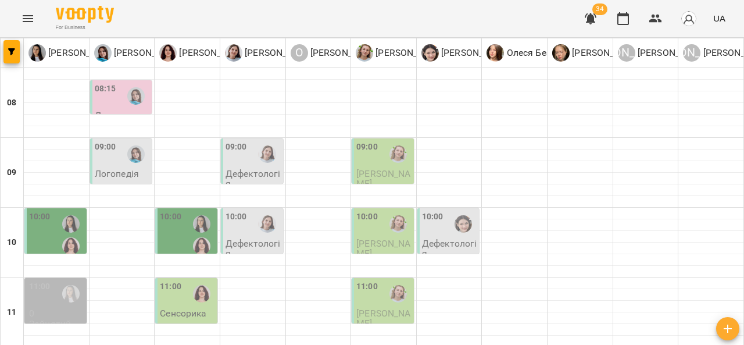
scroll to position [230, 0]
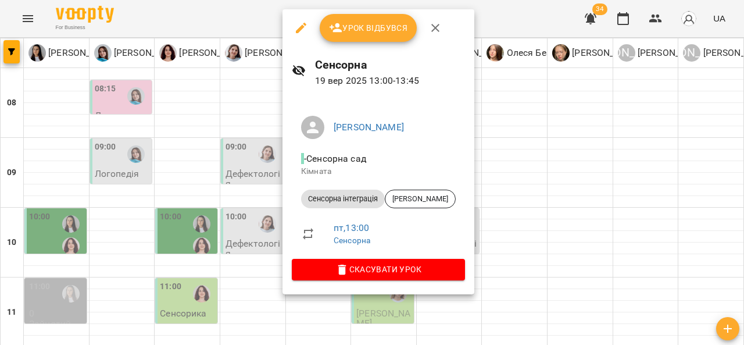
click at [524, 215] on div at bounding box center [372, 172] width 744 height 345
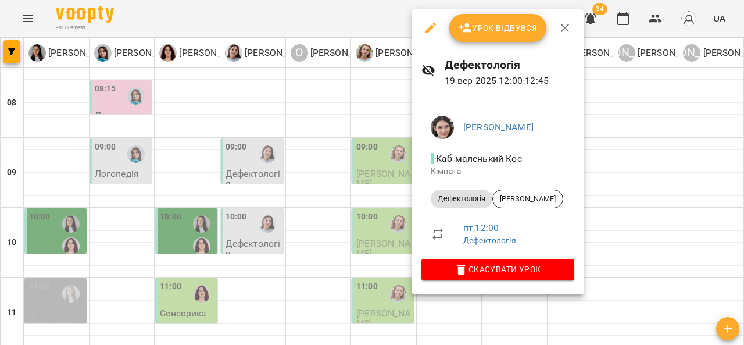
click at [615, 172] on div at bounding box center [372, 172] width 744 height 345
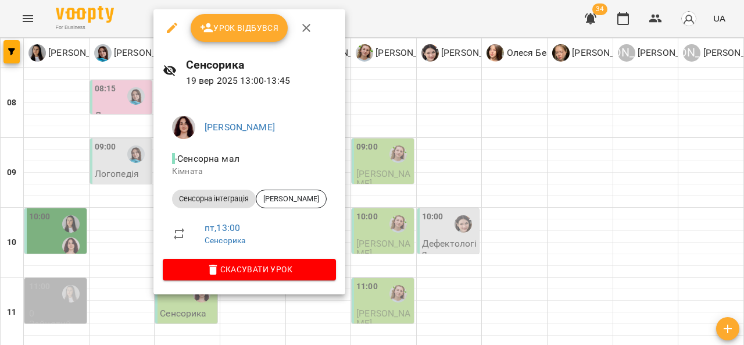
click at [388, 202] on div at bounding box center [372, 172] width 744 height 345
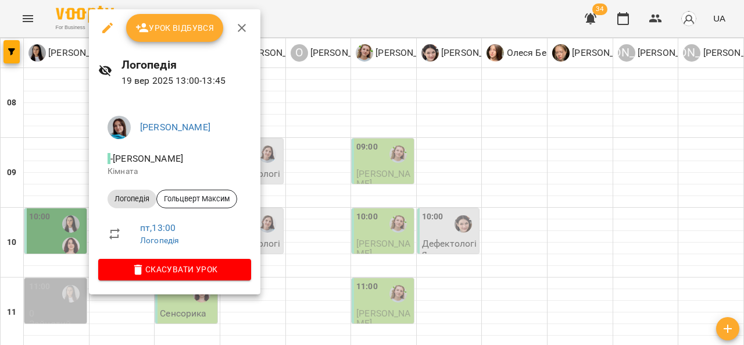
click at [416, 224] on div at bounding box center [372, 172] width 744 height 345
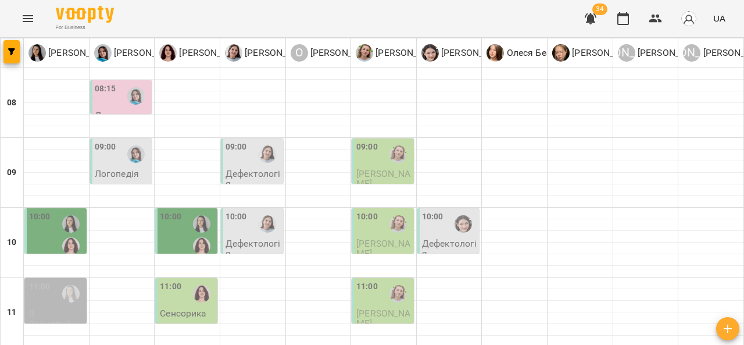
scroll to position [270, 0]
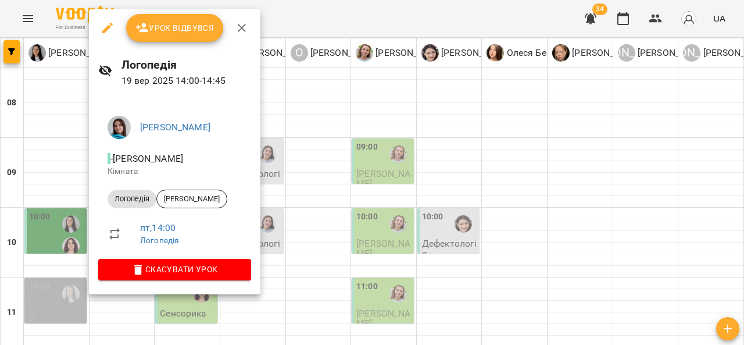
click at [438, 187] on div at bounding box center [372, 172] width 744 height 345
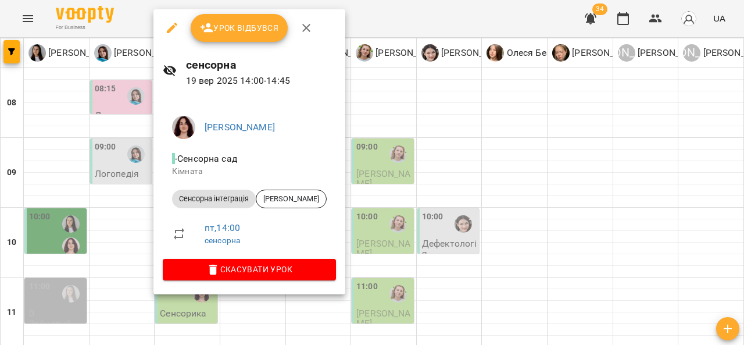
click at [443, 172] on div at bounding box center [372, 172] width 744 height 345
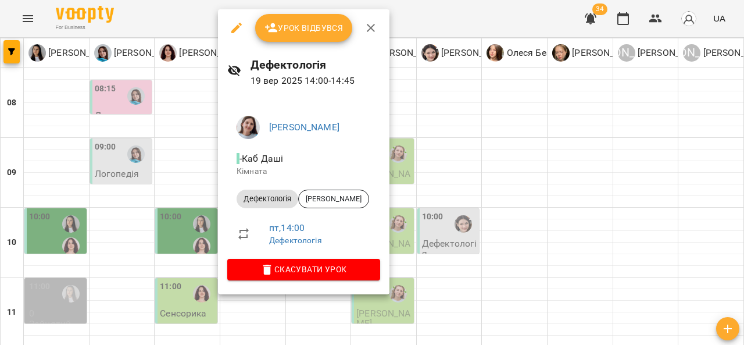
click at [458, 170] on div at bounding box center [372, 172] width 744 height 345
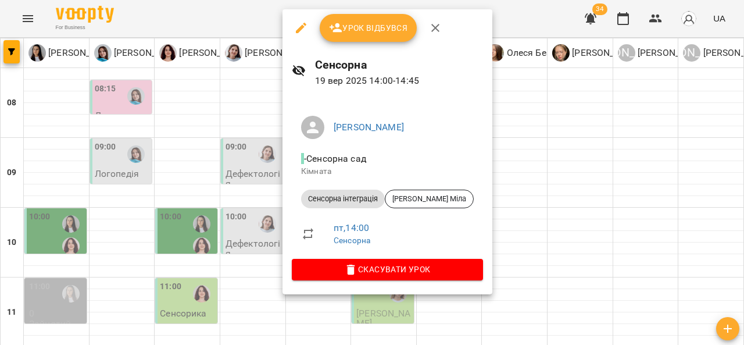
click at [530, 162] on div at bounding box center [372, 172] width 744 height 345
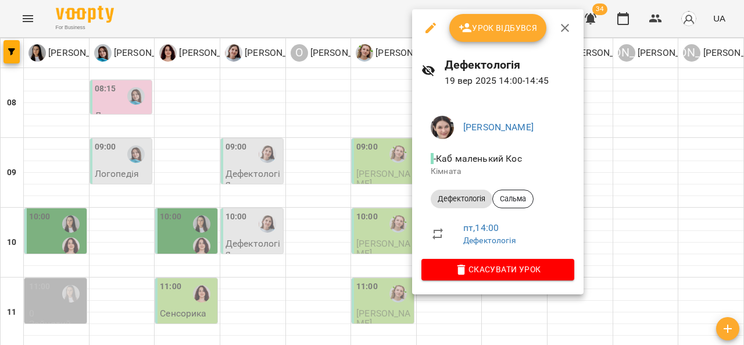
click at [392, 221] on div at bounding box center [372, 172] width 744 height 345
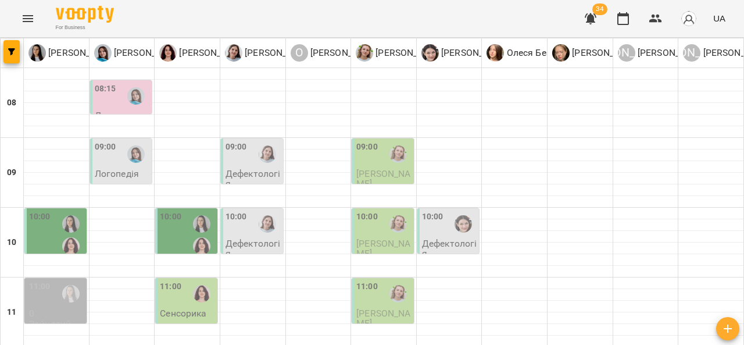
scroll to position [363, 0]
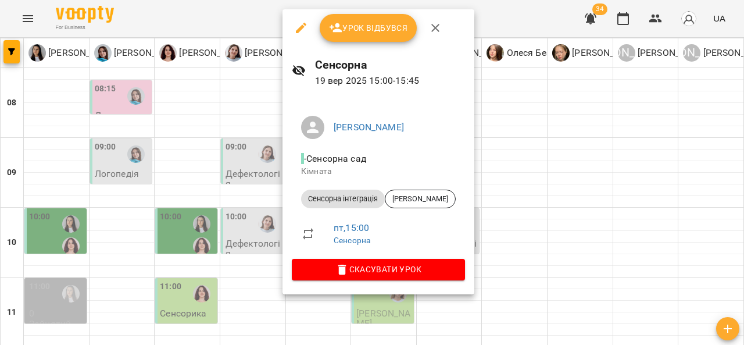
click at [519, 205] on div at bounding box center [372, 172] width 744 height 345
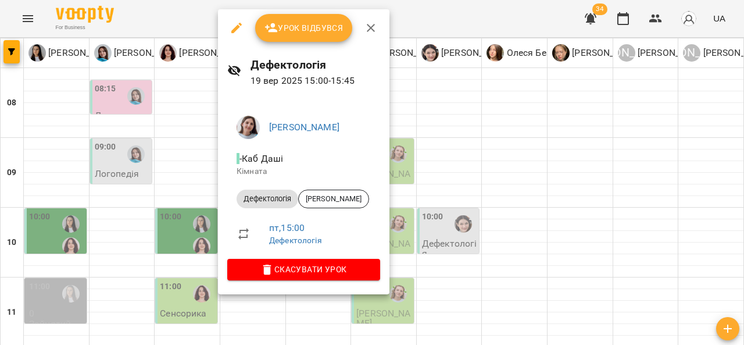
click at [492, 221] on div at bounding box center [372, 172] width 744 height 345
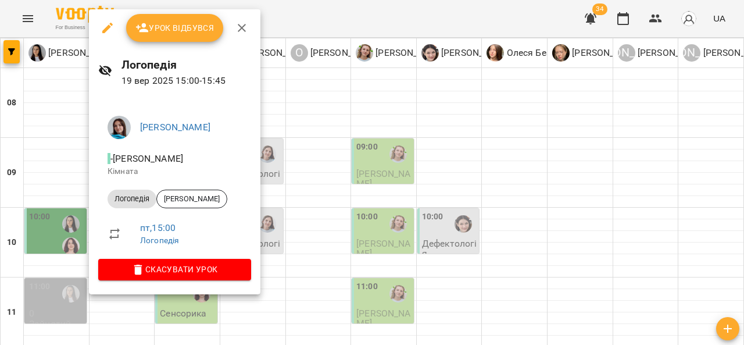
click at [450, 233] on div at bounding box center [372, 172] width 744 height 345
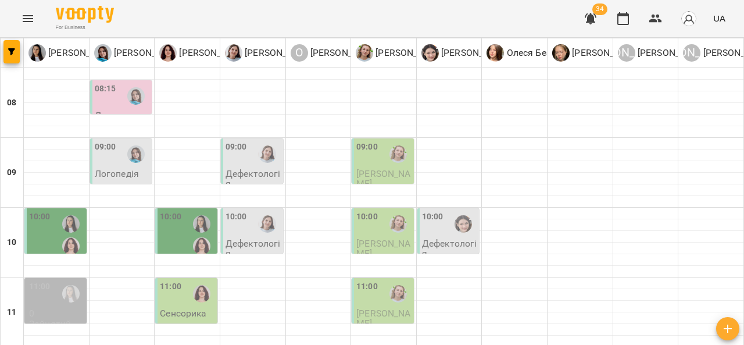
scroll to position [470, 0]
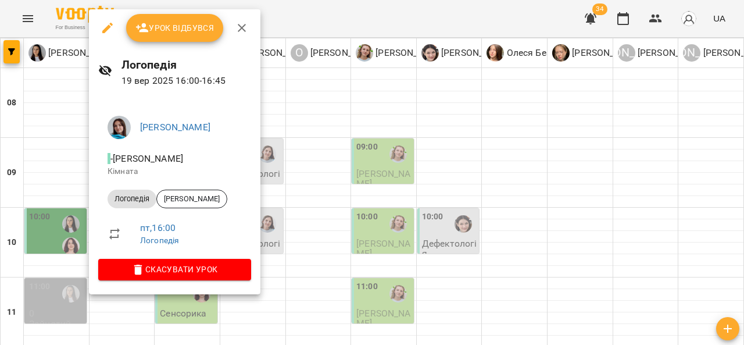
click at [436, 176] on div at bounding box center [372, 172] width 744 height 345
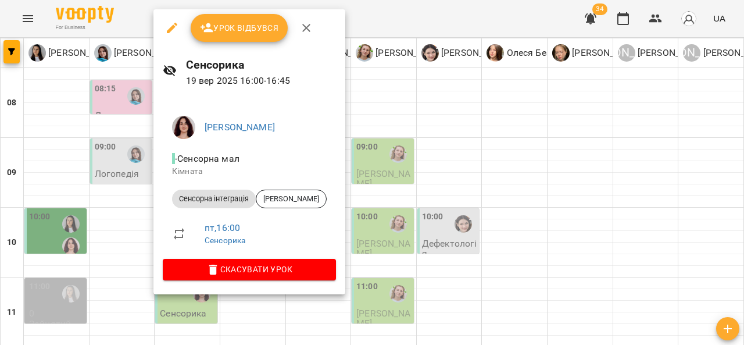
click at [433, 136] on div at bounding box center [372, 172] width 744 height 345
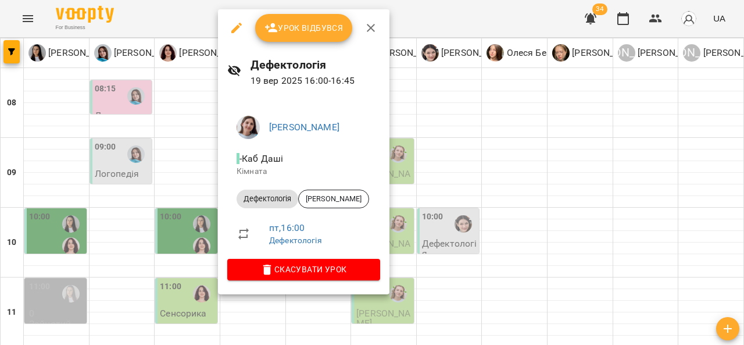
click at [493, 160] on div at bounding box center [372, 172] width 744 height 345
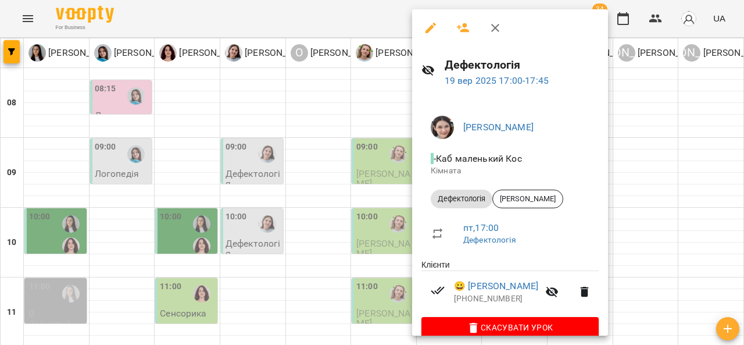
click at [659, 158] on div at bounding box center [372, 172] width 744 height 345
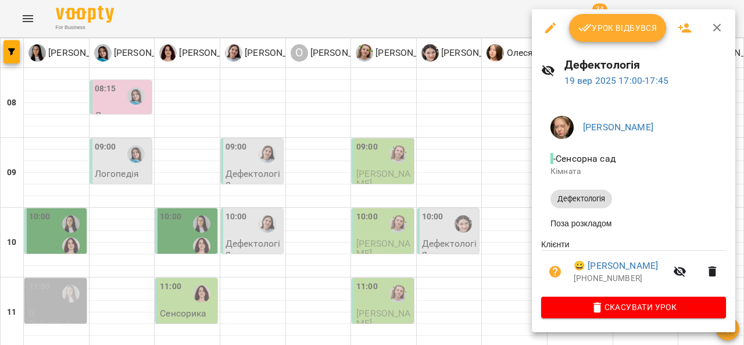
click at [316, 249] on div at bounding box center [372, 172] width 744 height 345
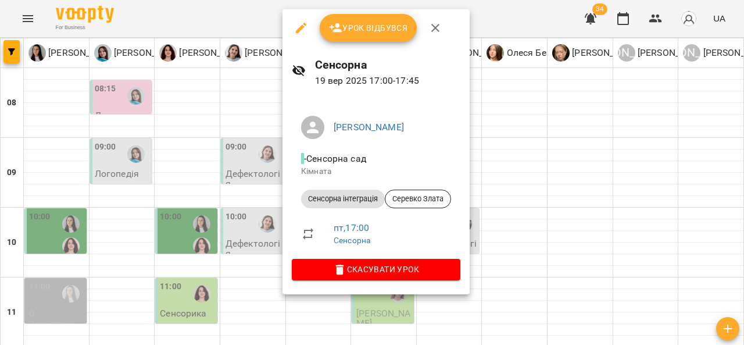
click at [503, 158] on div at bounding box center [372, 172] width 744 height 345
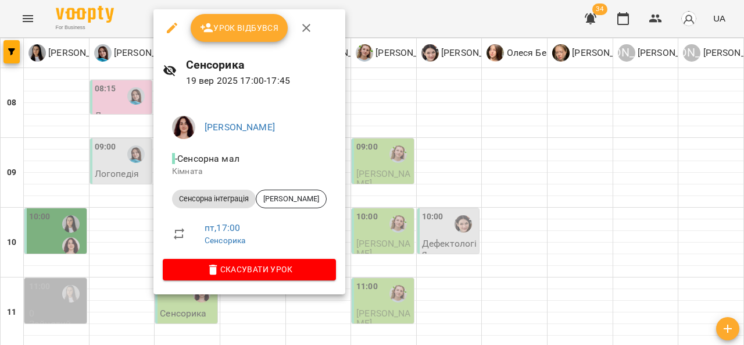
click at [461, 176] on div at bounding box center [372, 172] width 744 height 345
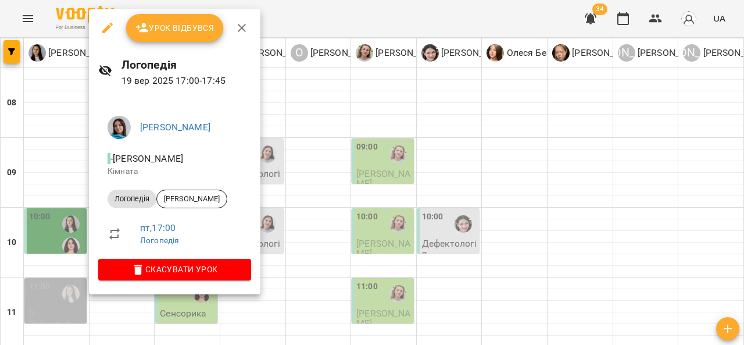
click at [430, 170] on div at bounding box center [372, 172] width 744 height 345
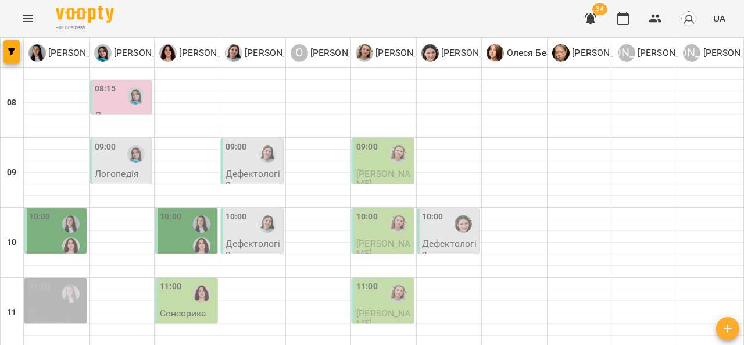
scroll to position [552, 0]
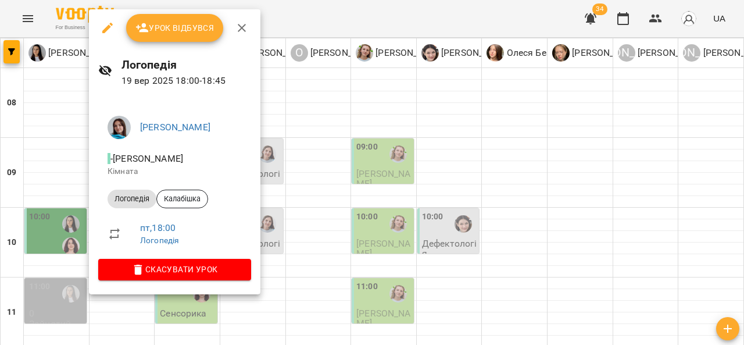
click at [300, 206] on div at bounding box center [372, 172] width 744 height 345
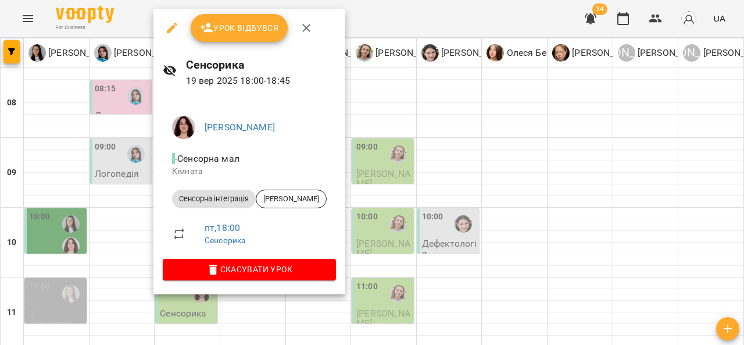
click at [413, 184] on div at bounding box center [372, 172] width 744 height 345
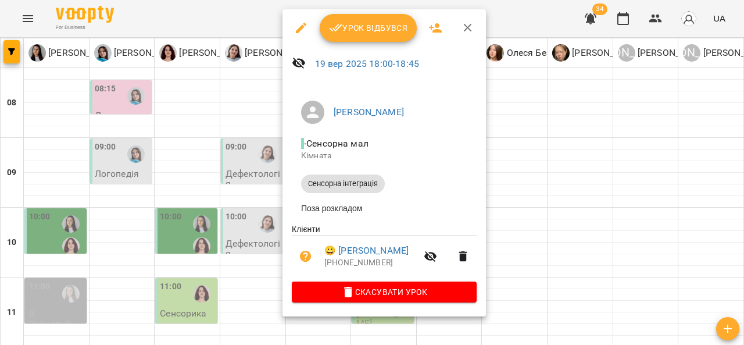
click at [524, 213] on div at bounding box center [372, 172] width 744 height 345
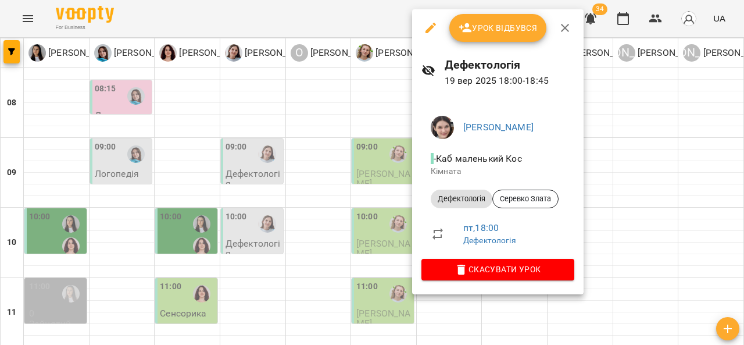
click at [594, 220] on div at bounding box center [372, 172] width 744 height 345
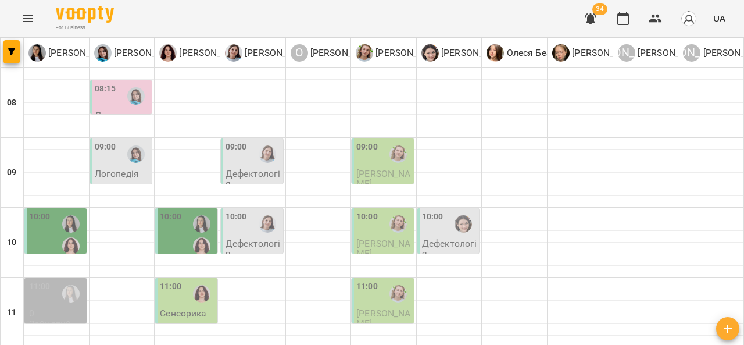
scroll to position [637, 0]
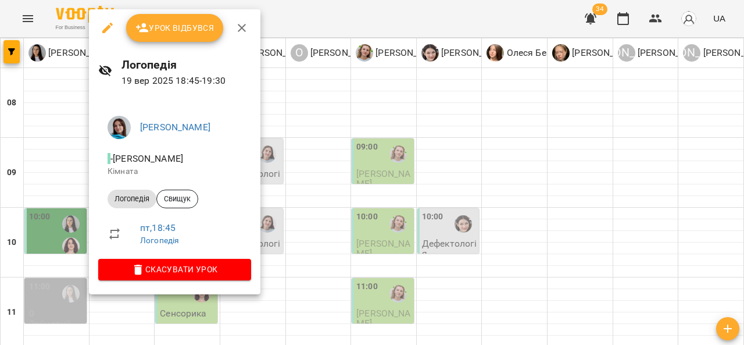
click at [308, 224] on div at bounding box center [372, 172] width 744 height 345
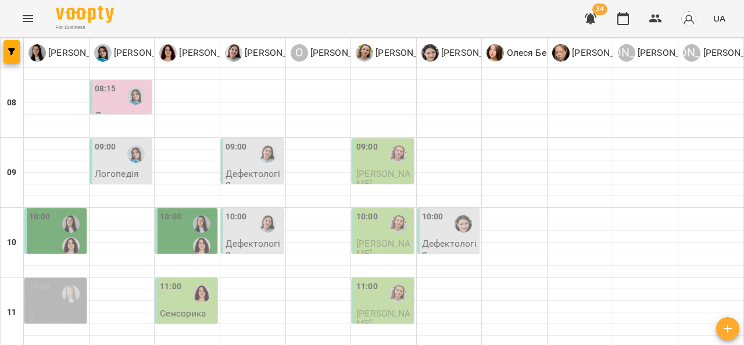
scroll to position [262, 0]
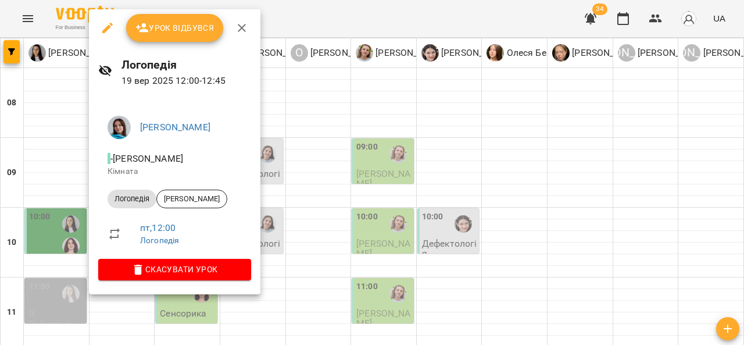
click at [395, 196] on div at bounding box center [372, 172] width 744 height 345
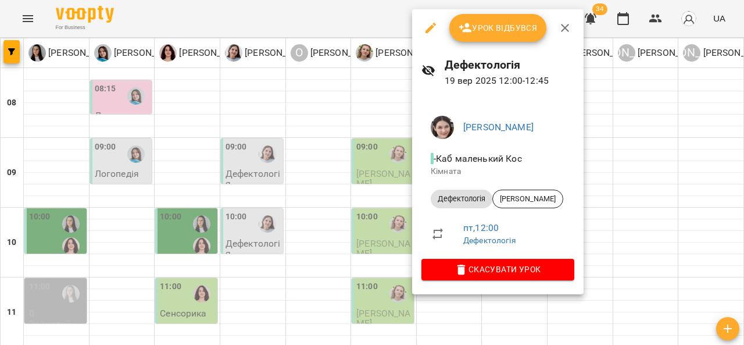
click at [391, 206] on div at bounding box center [372, 172] width 744 height 345
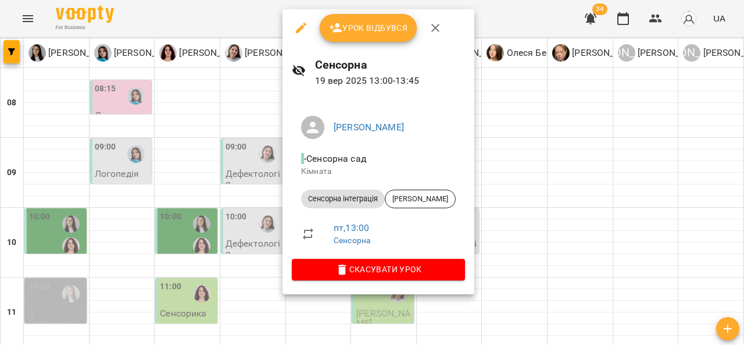
click at [498, 167] on div at bounding box center [372, 172] width 744 height 345
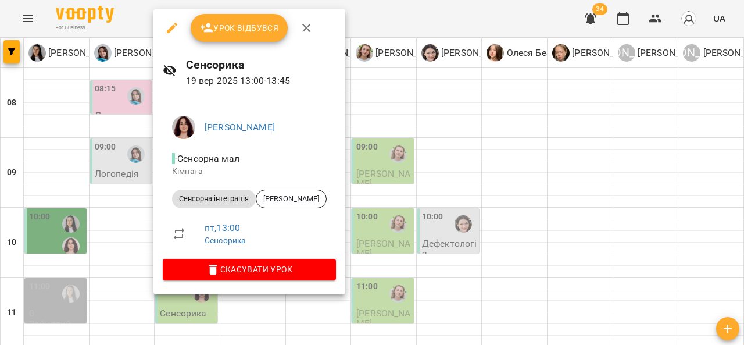
click at [426, 209] on div at bounding box center [372, 172] width 744 height 345
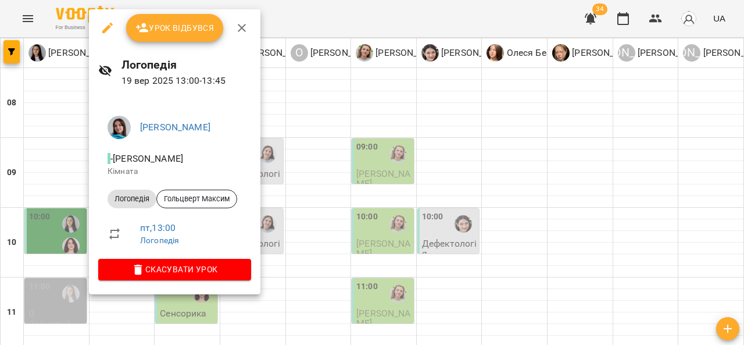
click at [371, 179] on div at bounding box center [372, 172] width 744 height 345
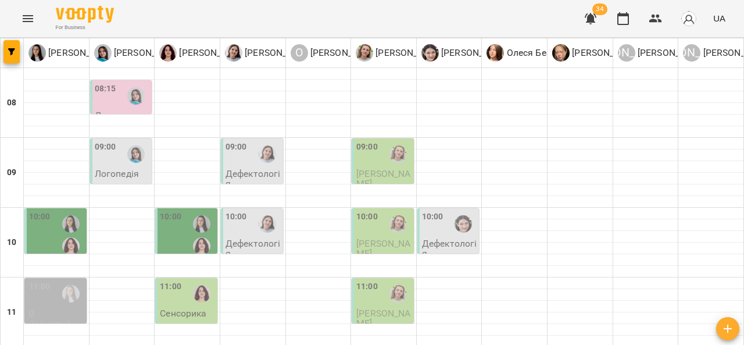
scroll to position [27, 0]
click at [254, 169] on p "Дефектологія" at bounding box center [253, 179] width 55 height 20
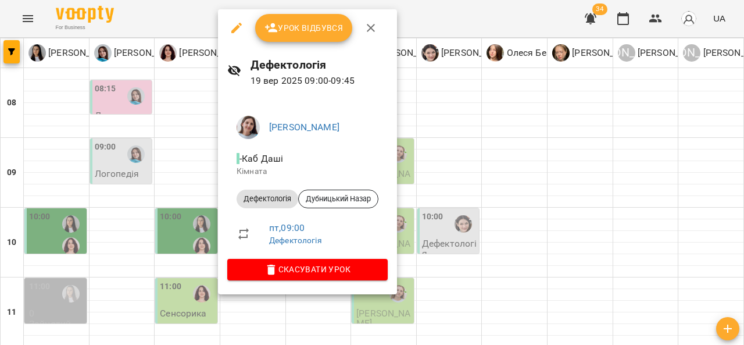
click at [508, 142] on div at bounding box center [372, 172] width 744 height 345
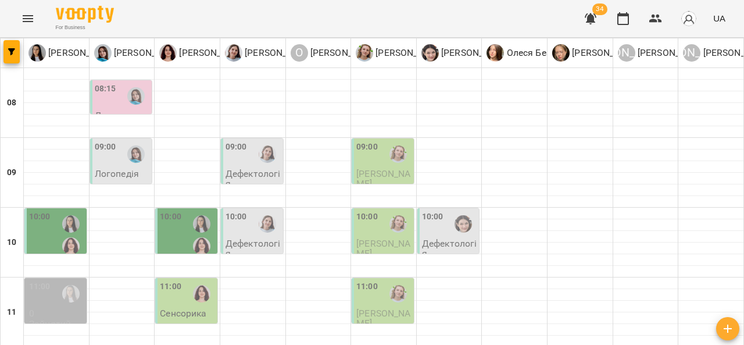
click at [255, 211] on div at bounding box center [267, 224] width 27 height 27
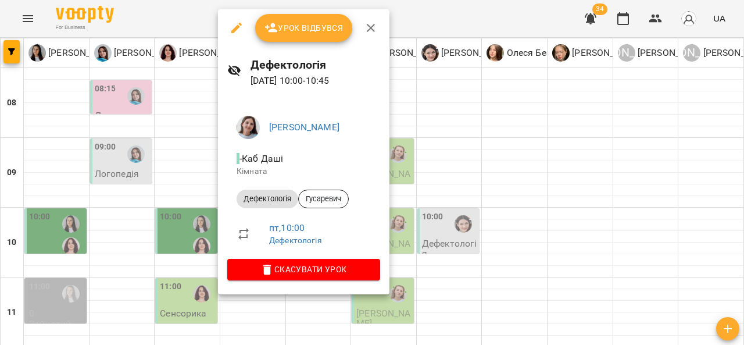
click at [507, 159] on div at bounding box center [372, 172] width 744 height 345
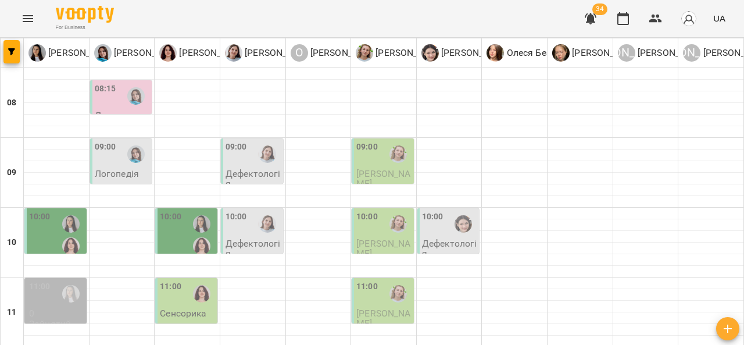
click at [372, 211] on div "10:00" at bounding box center [367, 224] width 22 height 27
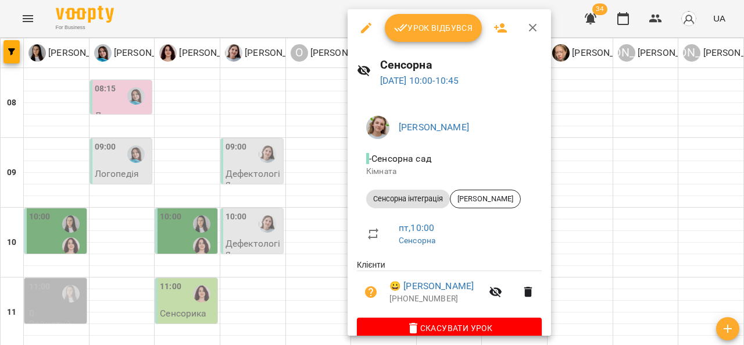
click at [598, 164] on div at bounding box center [372, 172] width 744 height 345
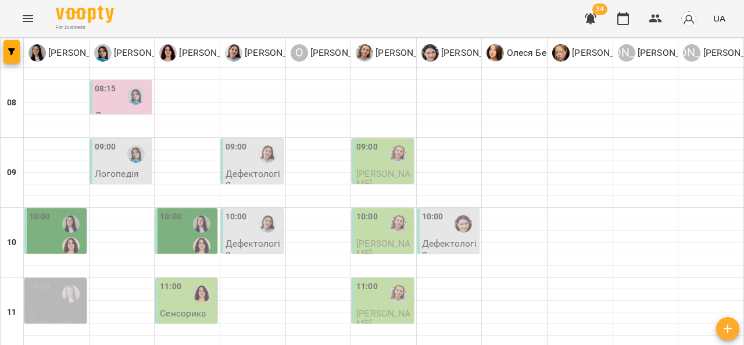
click at [457, 211] on div at bounding box center [463, 224] width 27 height 27
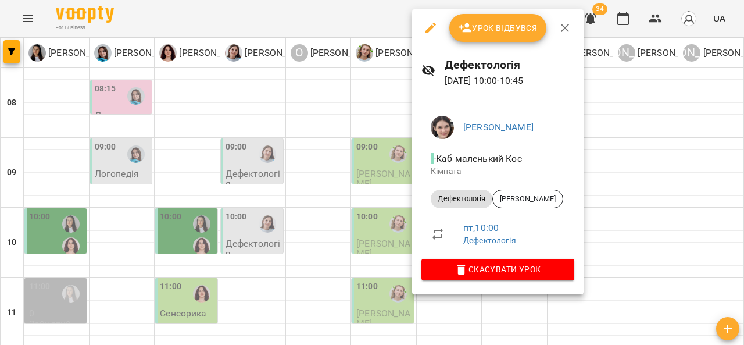
click at [620, 204] on div at bounding box center [372, 172] width 744 height 345
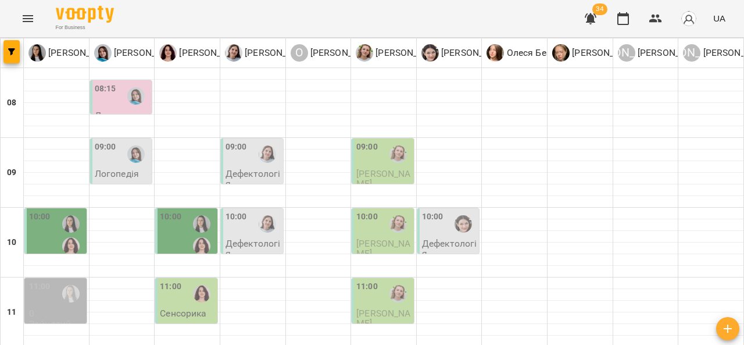
click at [109, 141] on div "09:00" at bounding box center [106, 154] width 22 height 27
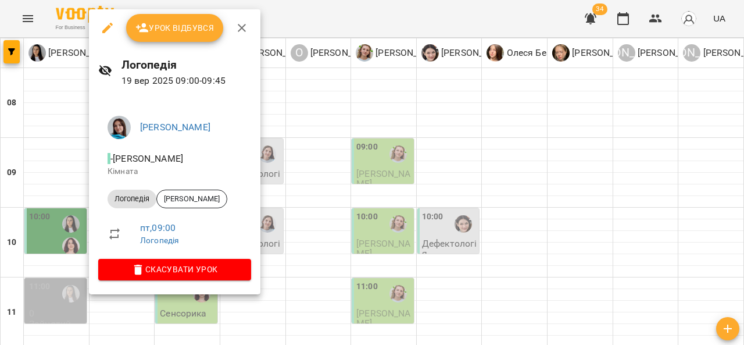
click at [319, 183] on div at bounding box center [372, 172] width 744 height 345
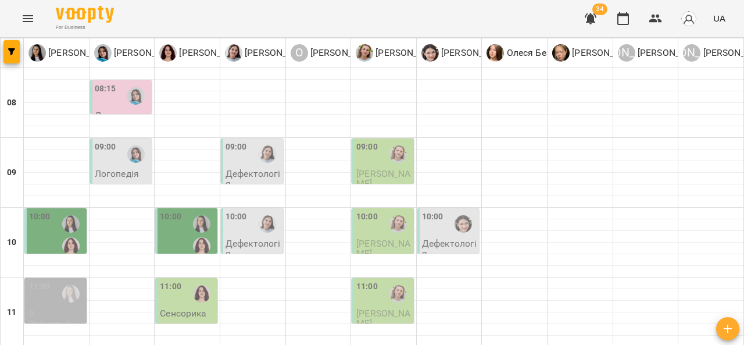
scroll to position [0, 0]
click at [251, 174] on p "Дефектологія" at bounding box center [253, 179] width 55 height 20
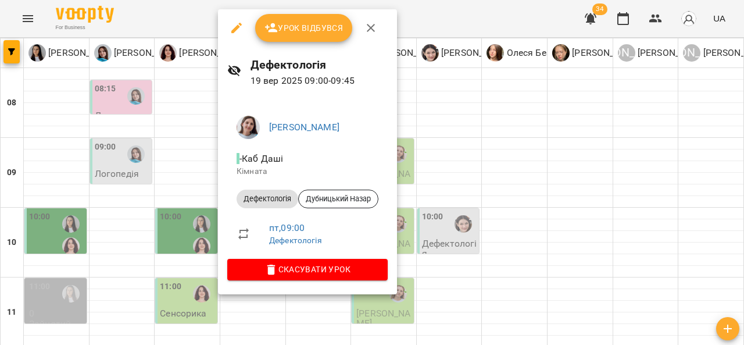
click at [483, 150] on div at bounding box center [372, 172] width 744 height 345
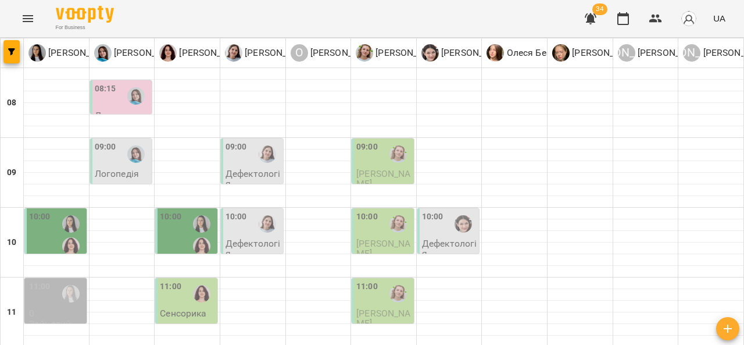
click at [365, 174] on span "Павлишин Варвара" at bounding box center [383, 178] width 54 height 21
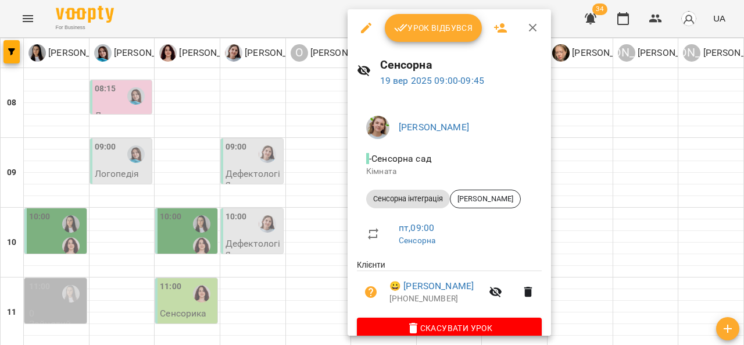
click at [582, 142] on div at bounding box center [372, 172] width 744 height 345
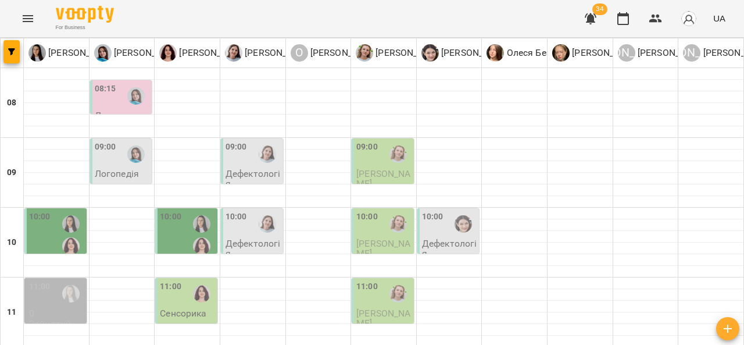
scroll to position [120, 0]
click at [176, 280] on div "11:00" at bounding box center [171, 293] width 22 height 27
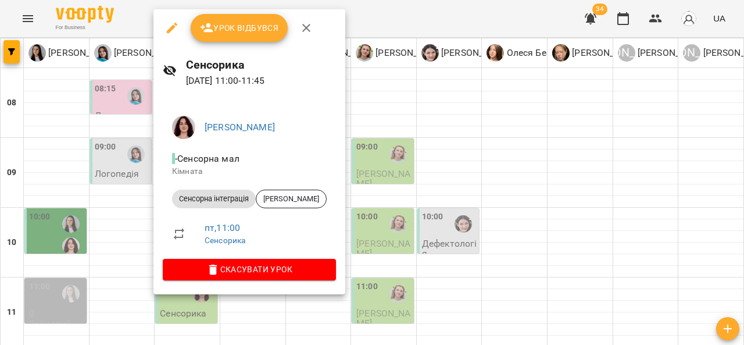
click at [138, 139] on div at bounding box center [372, 172] width 744 height 345
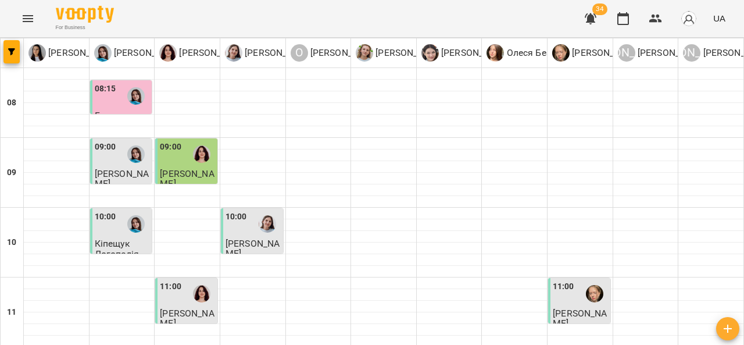
scroll to position [150, 0]
click at [170, 308] on span "Мазур Олег" at bounding box center [187, 318] width 54 height 21
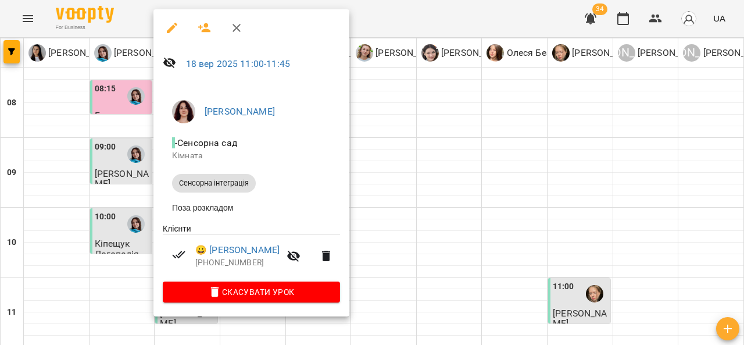
click at [452, 179] on div at bounding box center [372, 172] width 744 height 345
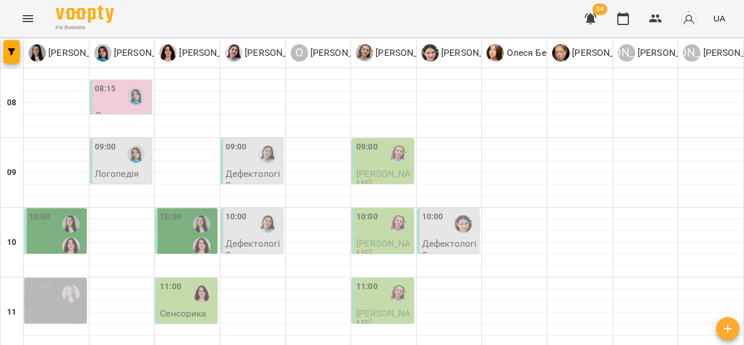
scroll to position [144, 0]
click at [173, 308] on p "Сенсорика" at bounding box center [183, 313] width 47 height 10
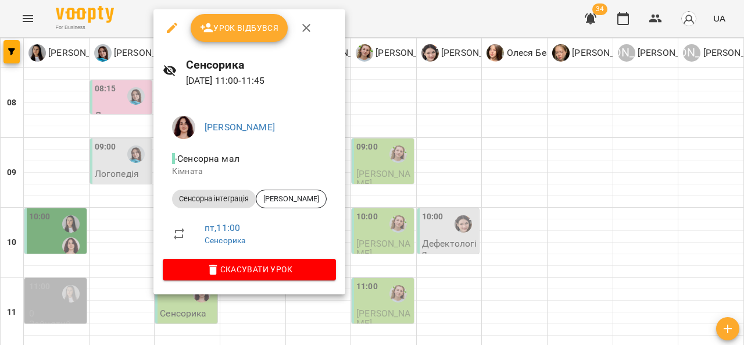
click at [107, 165] on div at bounding box center [372, 172] width 744 height 345
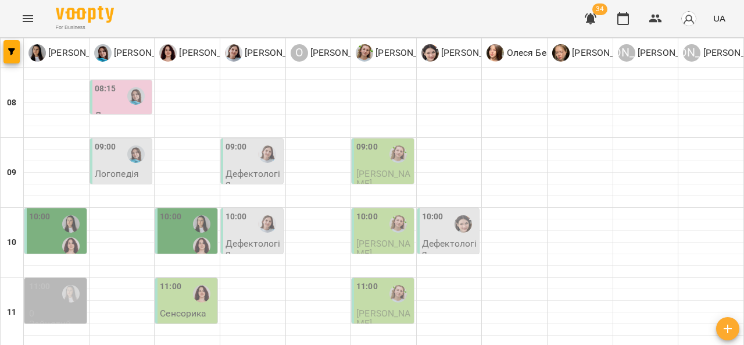
scroll to position [82, 0]
click at [245, 238] on p "Дефектологія" at bounding box center [253, 248] width 55 height 20
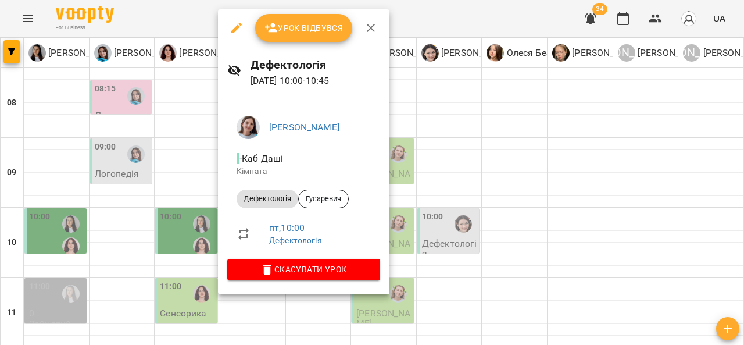
click at [490, 215] on div at bounding box center [372, 172] width 744 height 345
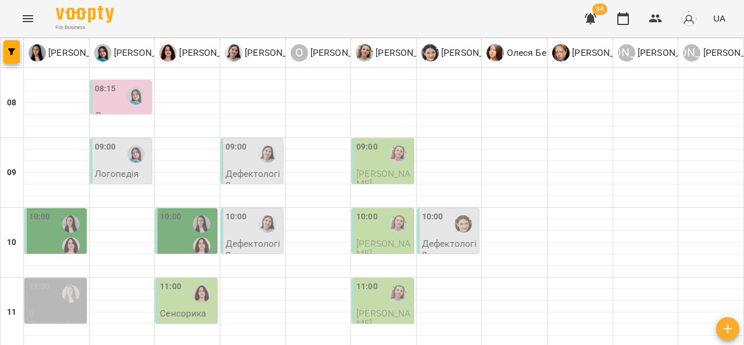
click at [376, 238] on span "Панасюк Тимофій" at bounding box center [383, 248] width 54 height 21
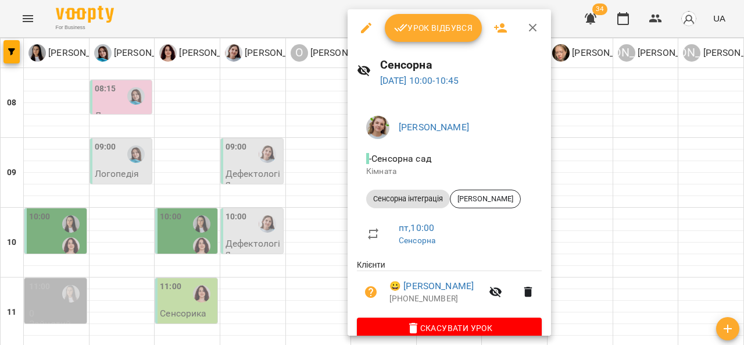
click at [597, 174] on div at bounding box center [372, 172] width 744 height 345
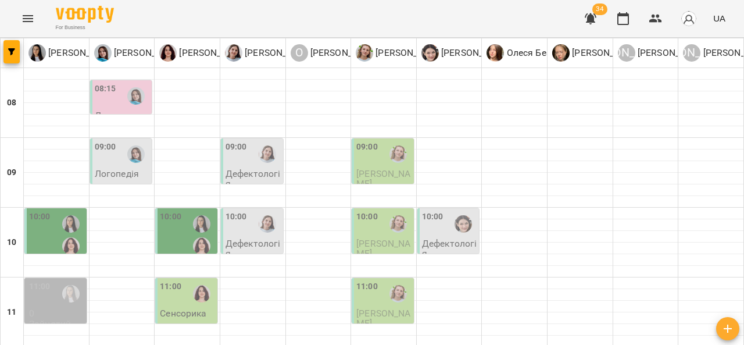
click at [181, 280] on div "11:00" at bounding box center [187, 293] width 55 height 27
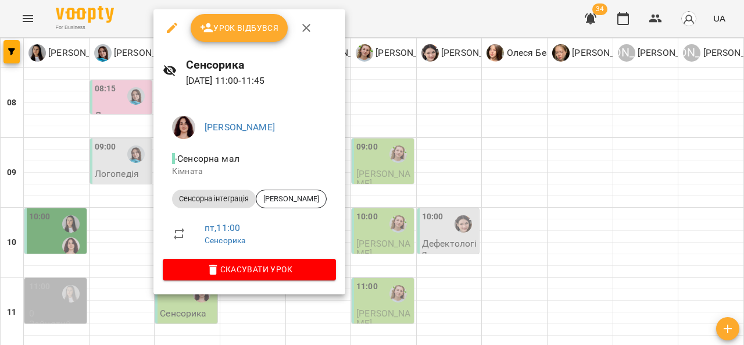
click at [380, 226] on div at bounding box center [372, 172] width 744 height 345
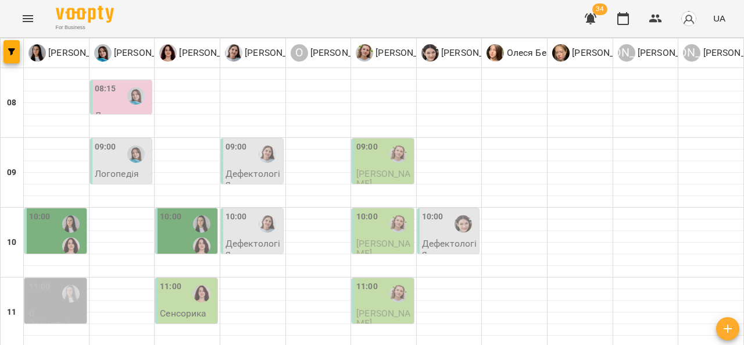
click at [368, 280] on div "11:00" at bounding box center [367, 293] width 22 height 27
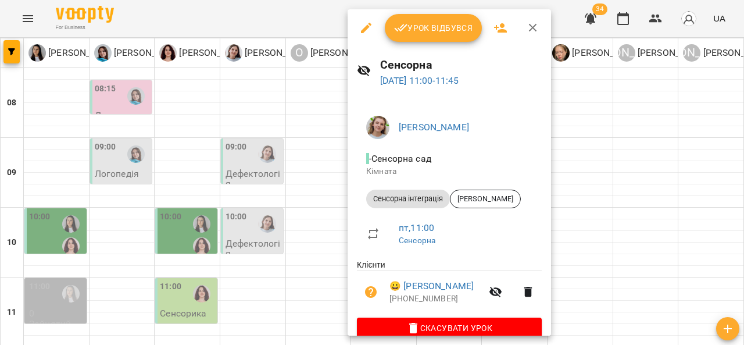
click at [587, 181] on div at bounding box center [372, 172] width 744 height 345
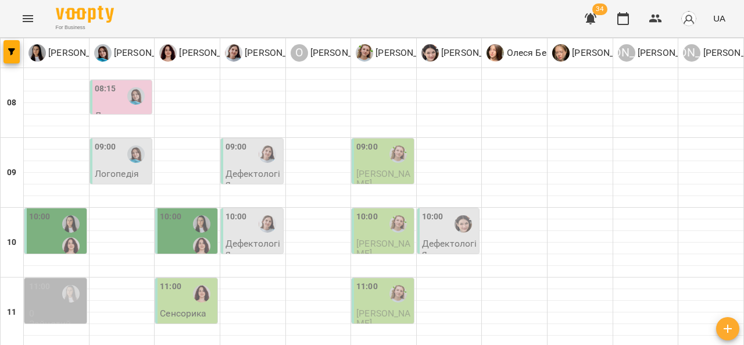
scroll to position [180, 0]
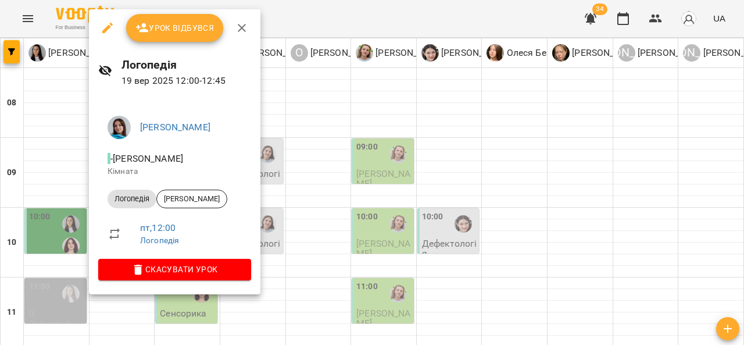
click at [332, 198] on div at bounding box center [372, 172] width 744 height 345
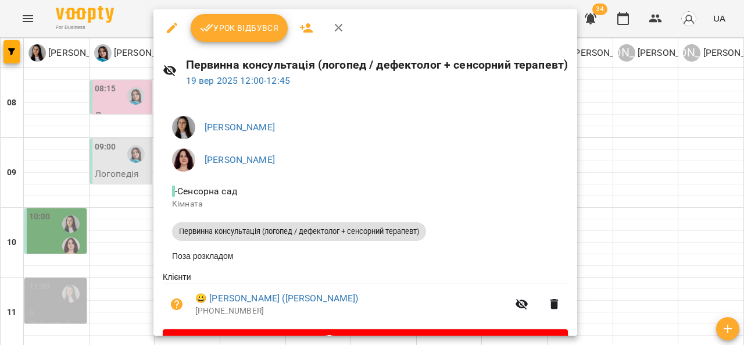
click at [625, 183] on div at bounding box center [372, 172] width 744 height 345
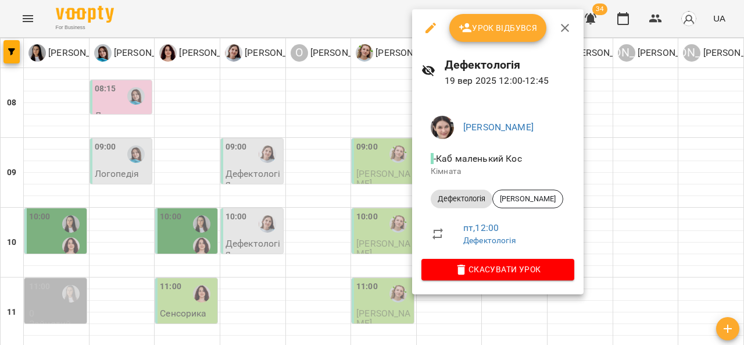
click at [615, 194] on div at bounding box center [372, 172] width 744 height 345
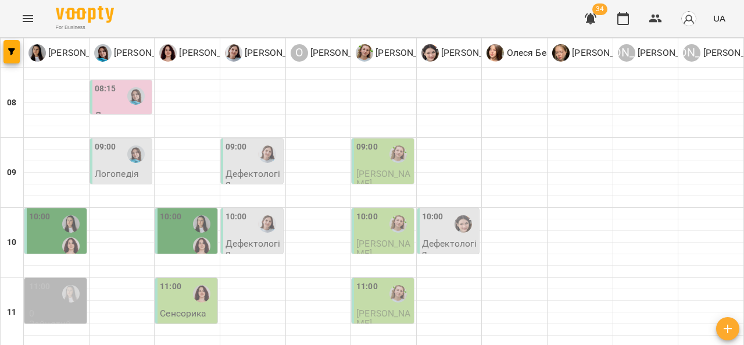
scroll to position [252, 0]
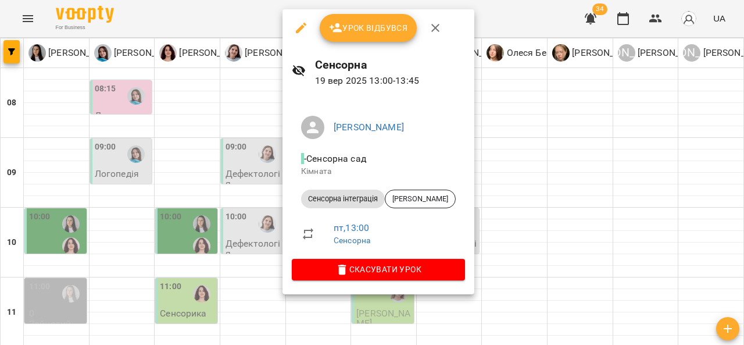
click at [534, 183] on div at bounding box center [372, 172] width 744 height 345
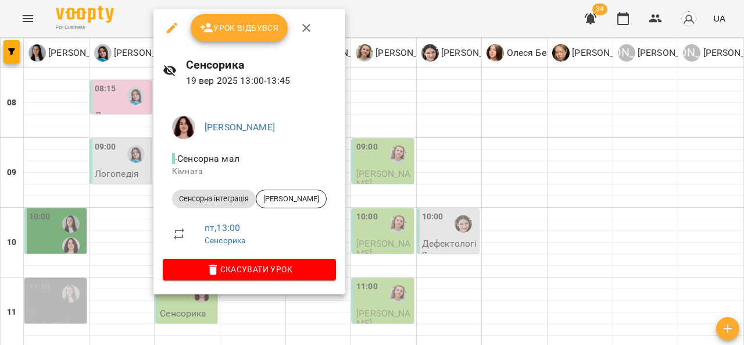
click at [109, 181] on div at bounding box center [372, 172] width 744 height 345
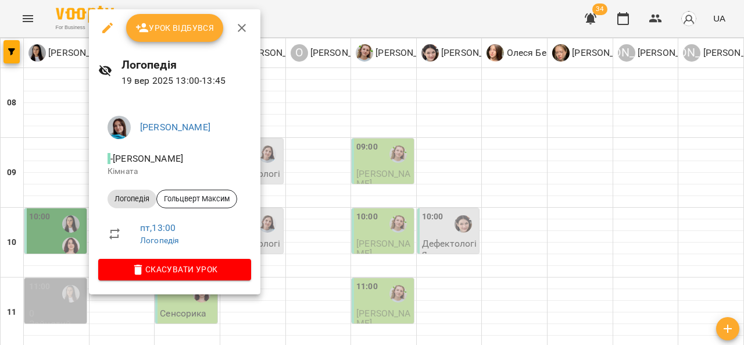
click at [287, 134] on div at bounding box center [372, 172] width 744 height 345
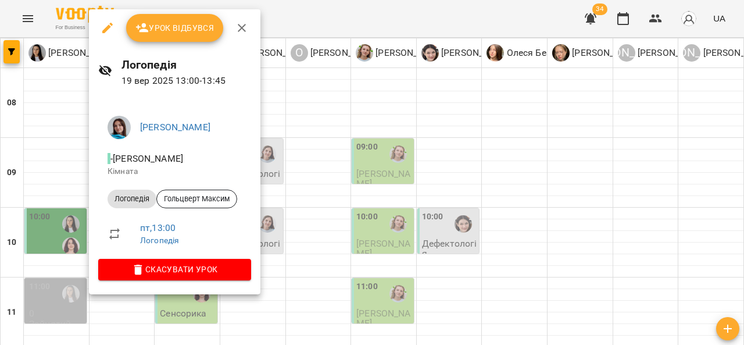
click at [59, 201] on div at bounding box center [372, 172] width 744 height 345
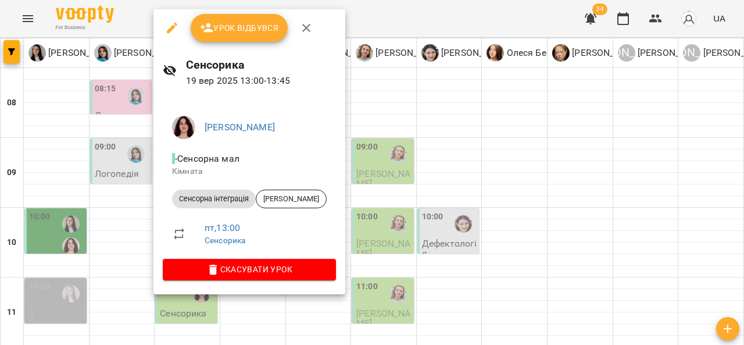
click at [377, 194] on div at bounding box center [372, 172] width 744 height 345
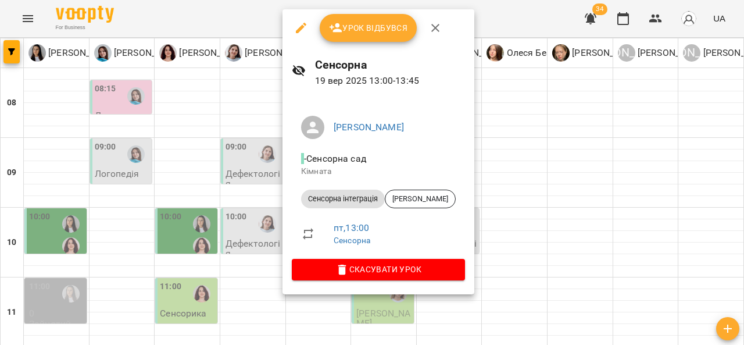
click at [271, 217] on div at bounding box center [372, 172] width 744 height 345
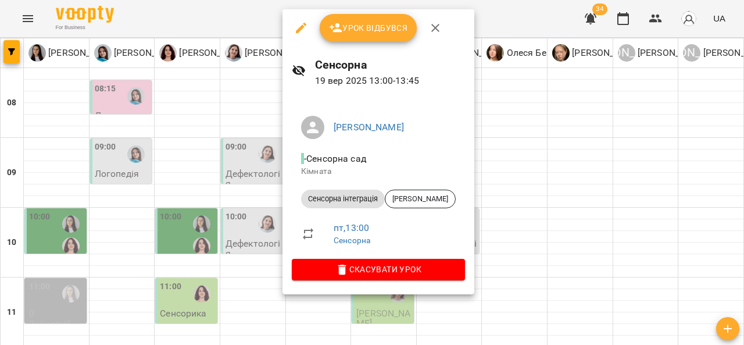
click at [190, 191] on div at bounding box center [372, 172] width 744 height 345
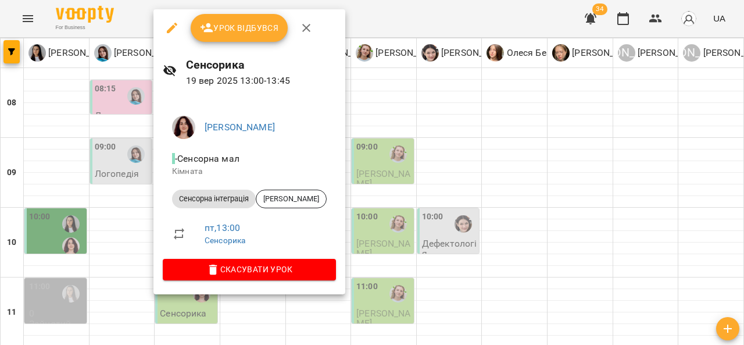
click at [115, 187] on div at bounding box center [372, 172] width 744 height 345
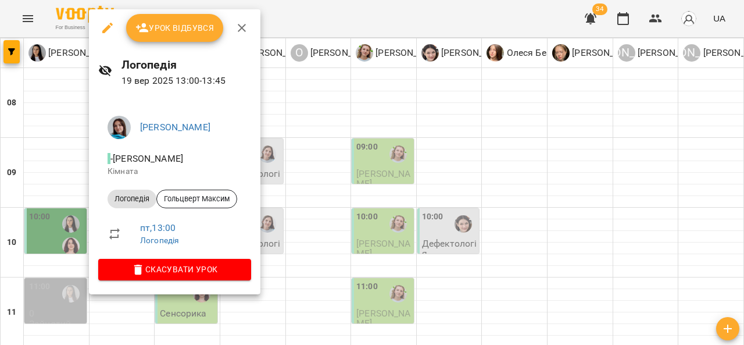
click at [66, 212] on div at bounding box center [372, 172] width 744 height 345
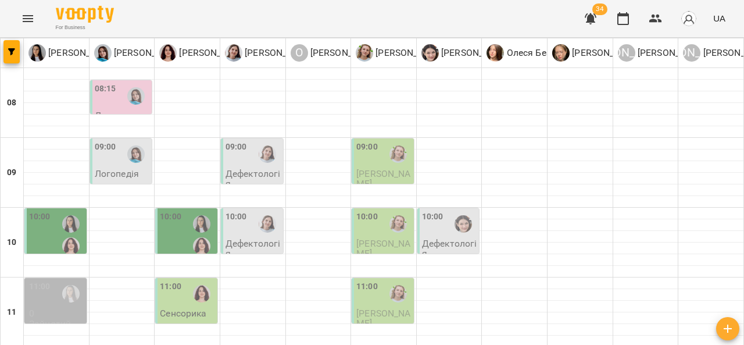
scroll to position [376, 0]
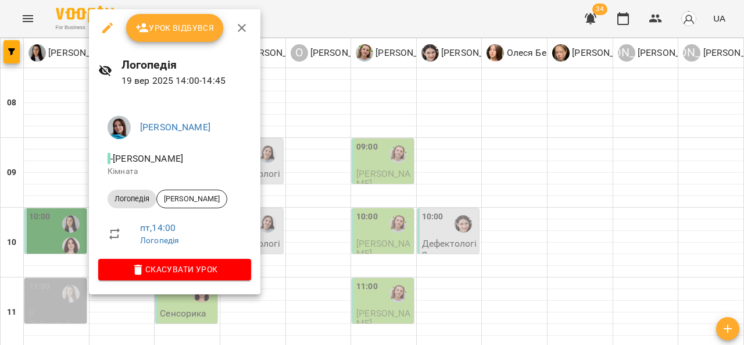
click at [301, 184] on div at bounding box center [372, 172] width 744 height 345
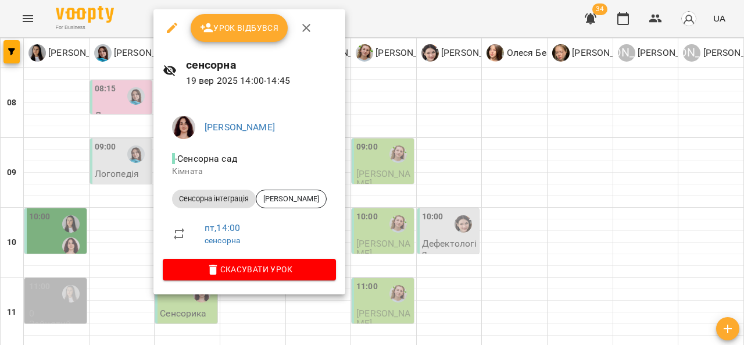
click at [384, 188] on div at bounding box center [372, 172] width 744 height 345
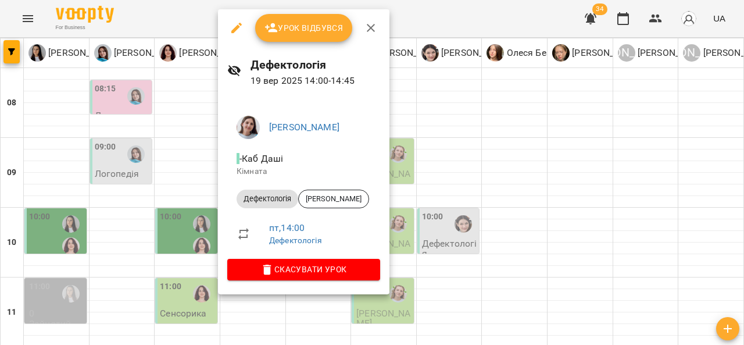
click at [443, 203] on div at bounding box center [372, 172] width 744 height 345
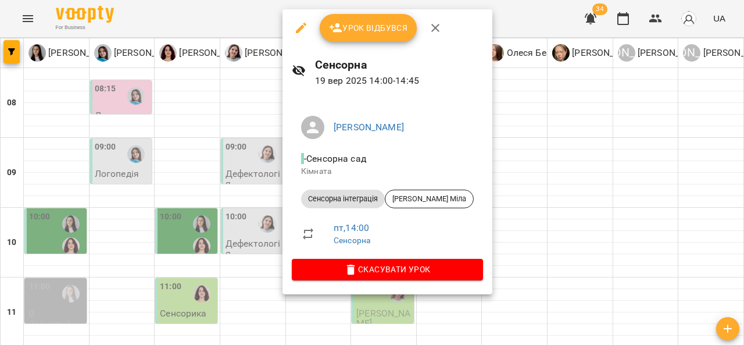
click at [520, 197] on div at bounding box center [372, 172] width 744 height 345
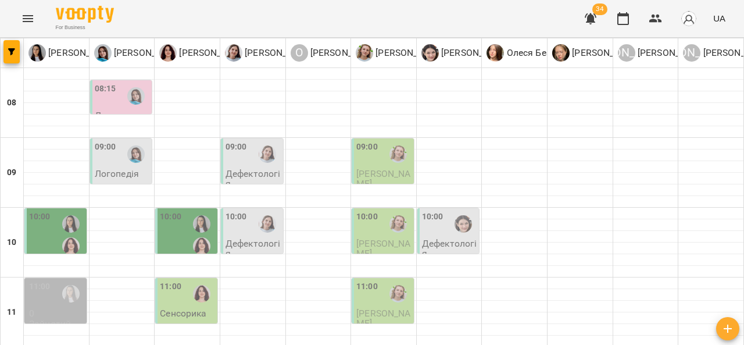
scroll to position [0, 0]
click at [123, 106] on div at bounding box center [136, 96] width 27 height 27
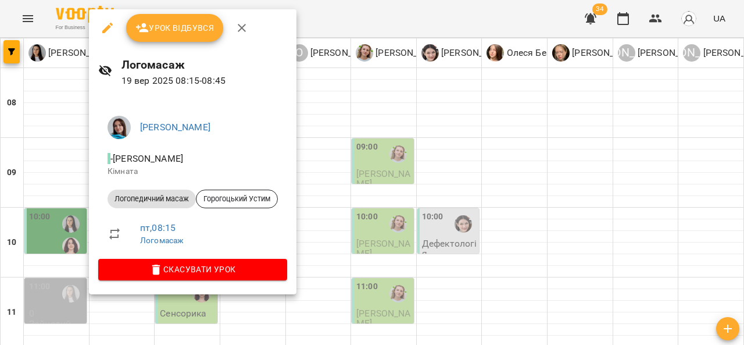
click at [349, 125] on div at bounding box center [372, 172] width 744 height 345
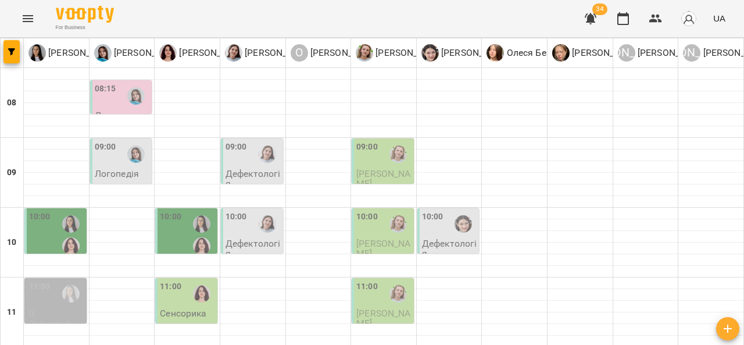
click at [128, 169] on p "Логопедія" at bounding box center [117, 174] width 44 height 10
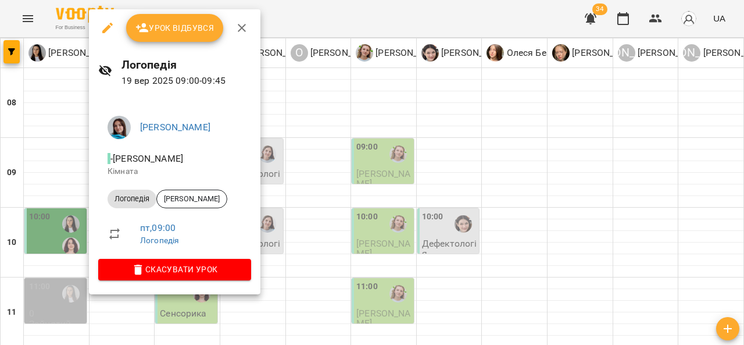
click at [337, 209] on div at bounding box center [372, 172] width 744 height 345
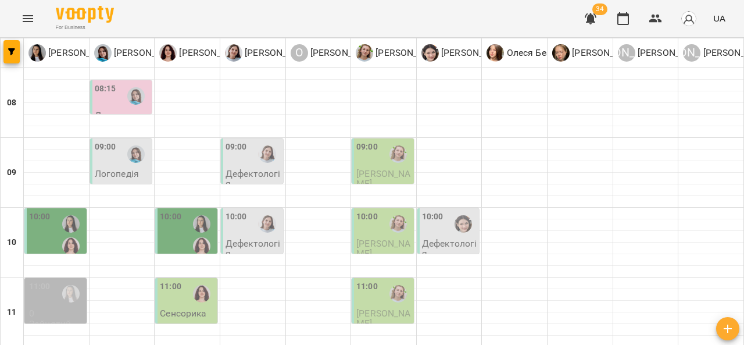
click at [235, 162] on div "09:00" at bounding box center [237, 154] width 22 height 27
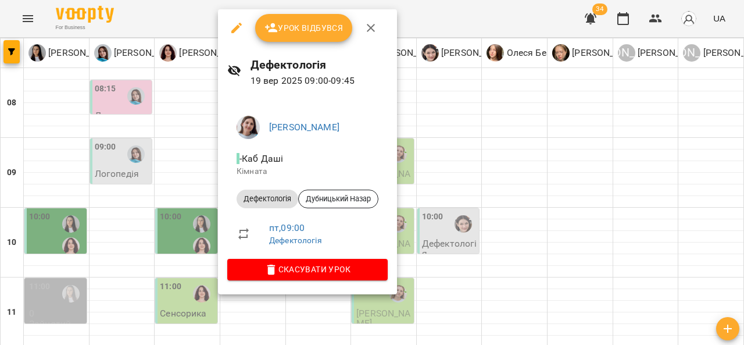
click at [478, 172] on div at bounding box center [372, 172] width 744 height 345
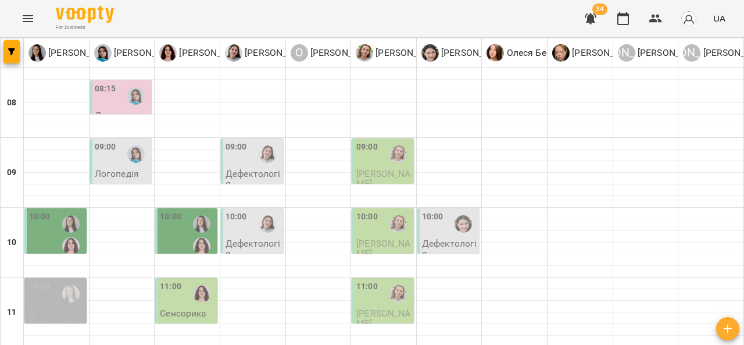
click at [366, 177] on span "Павлишин Варвара" at bounding box center [383, 178] width 54 height 21
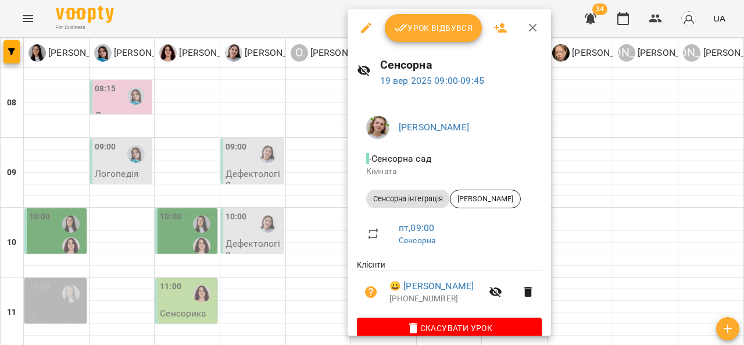
click at [613, 152] on div at bounding box center [372, 172] width 744 height 345
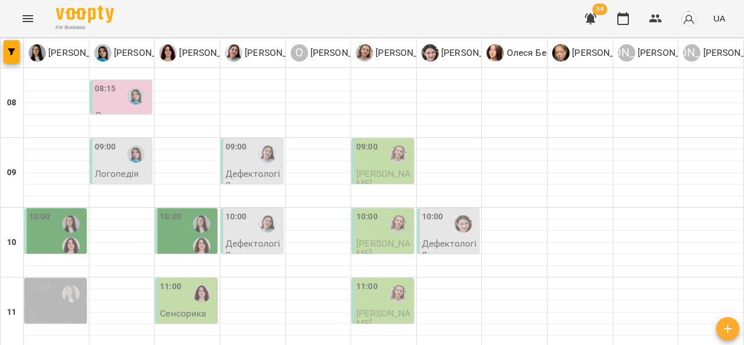
scroll to position [94, 0]
click at [174, 211] on div "10:00" at bounding box center [171, 235] width 22 height 49
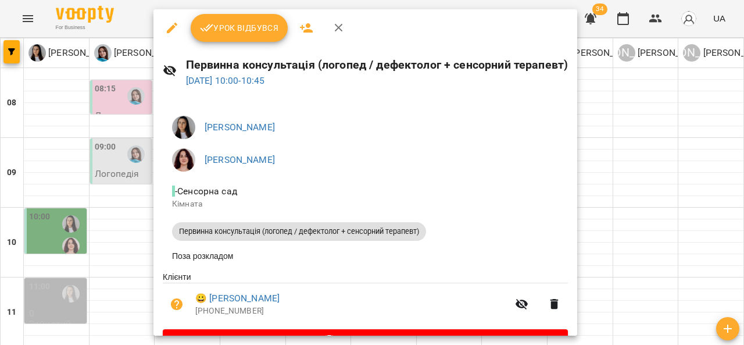
click at [621, 190] on div at bounding box center [372, 172] width 744 height 345
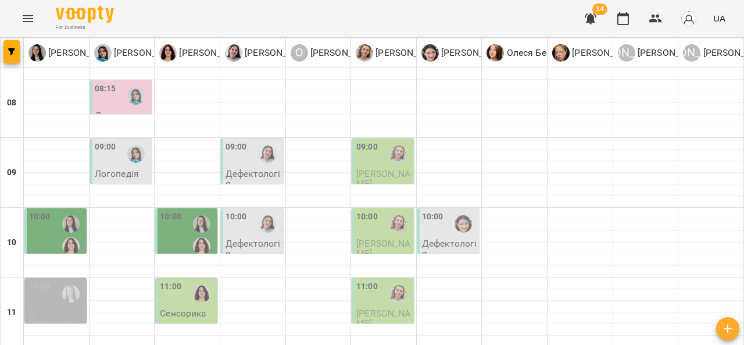
click at [254, 211] on div at bounding box center [267, 224] width 27 height 27
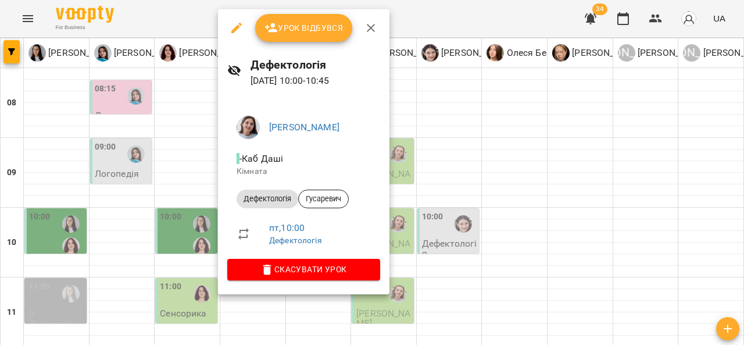
click at [486, 206] on div at bounding box center [372, 172] width 744 height 345
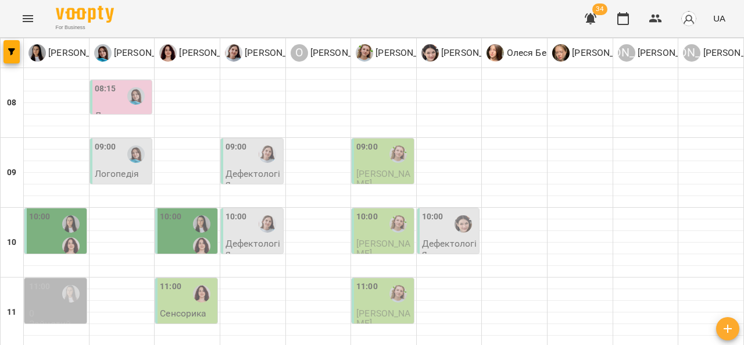
click at [374, 238] on span "Панасюк Тимофій" at bounding box center [383, 248] width 54 height 21
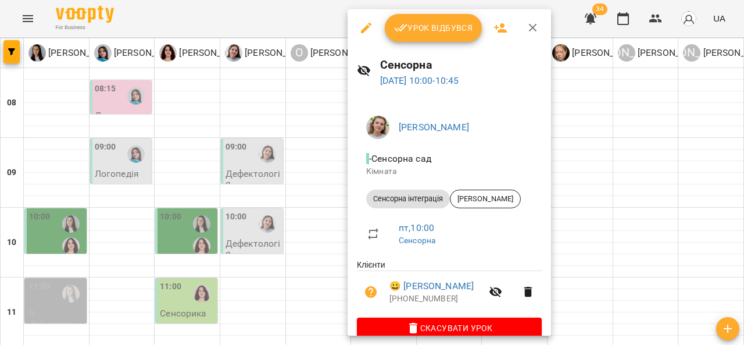
click at [605, 192] on div at bounding box center [372, 172] width 744 height 345
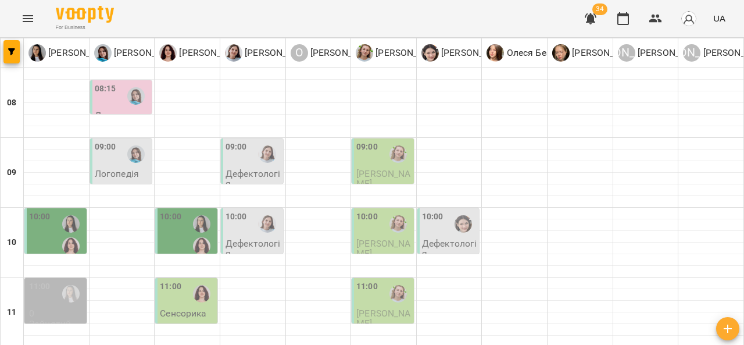
click at [458, 215] on img "Софія Цюпер" at bounding box center [463, 223] width 17 height 17
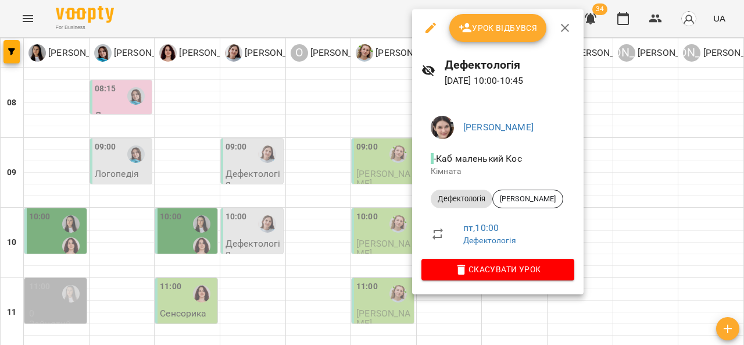
click at [315, 205] on div at bounding box center [372, 172] width 744 height 345
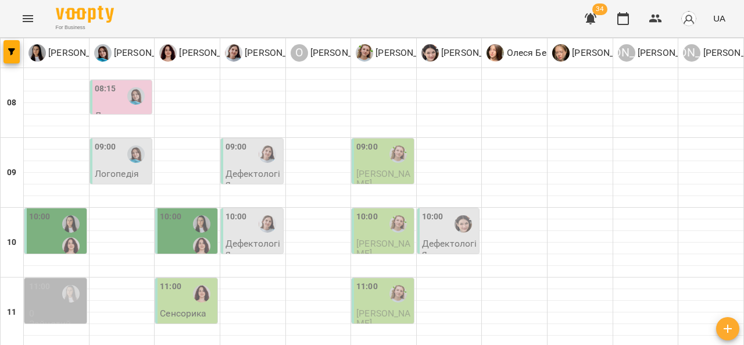
scroll to position [137, 0]
click at [188, 280] on div at bounding box center [201, 293] width 27 height 27
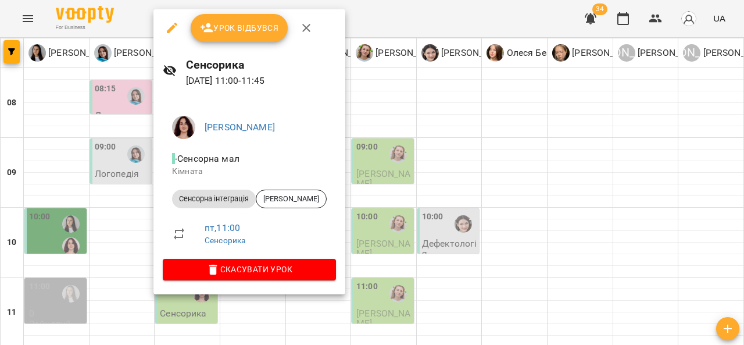
click at [418, 167] on div at bounding box center [372, 172] width 744 height 345
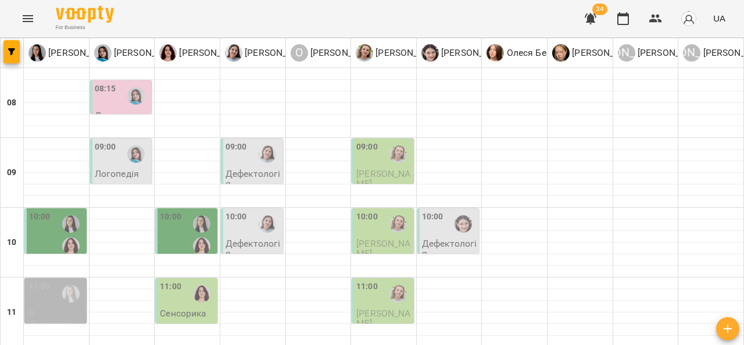
click at [377, 280] on div "11:00" at bounding box center [383, 293] width 55 height 27
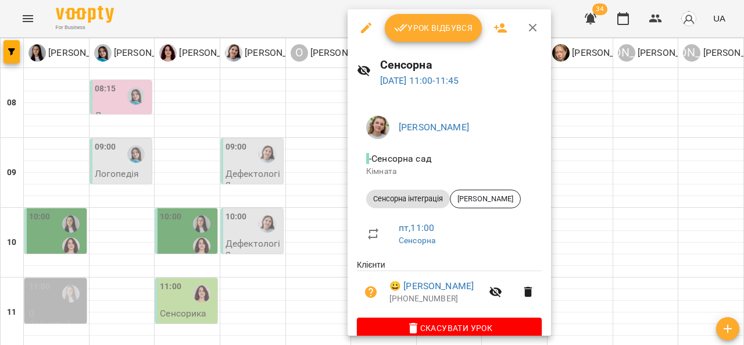
click at [281, 199] on div at bounding box center [372, 172] width 744 height 345
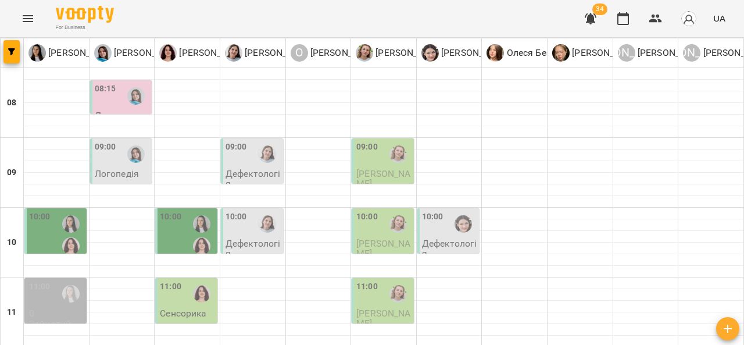
scroll to position [218, 0]
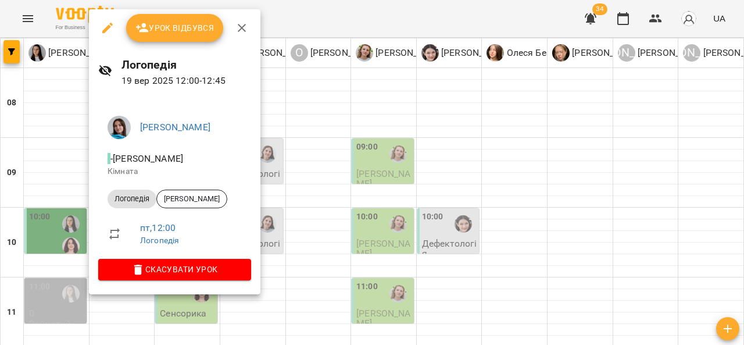
click at [331, 164] on div at bounding box center [372, 172] width 744 height 345
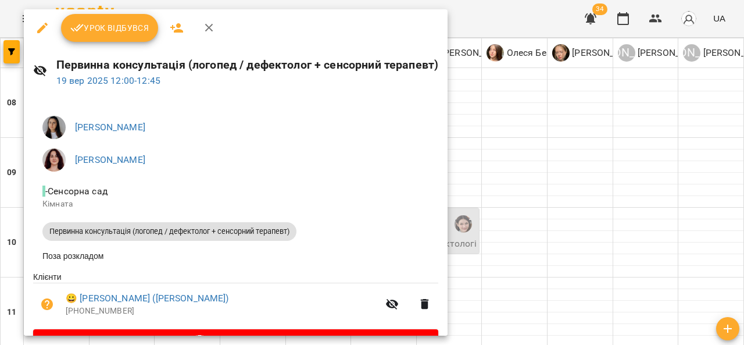
click at [533, 132] on div at bounding box center [372, 172] width 744 height 345
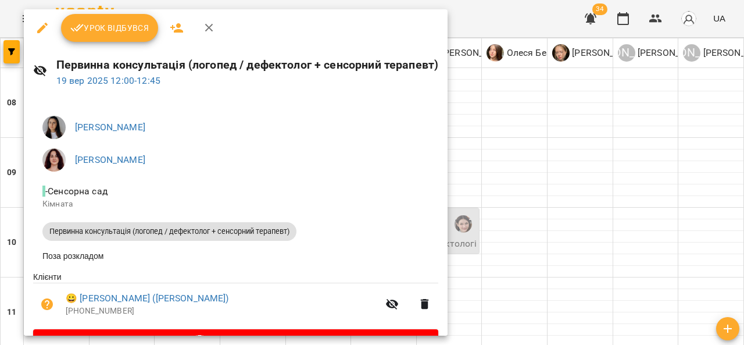
click at [563, 190] on div at bounding box center [372, 172] width 744 height 345
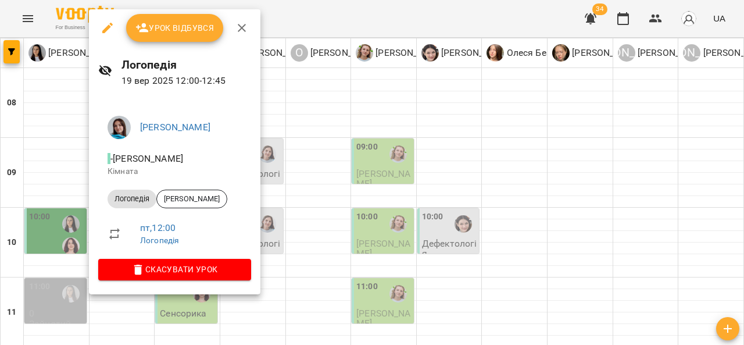
click at [319, 166] on div at bounding box center [372, 172] width 744 height 345
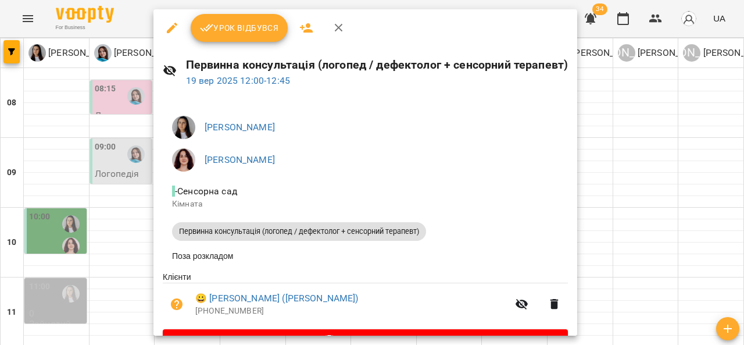
click at [641, 204] on div at bounding box center [372, 172] width 744 height 345
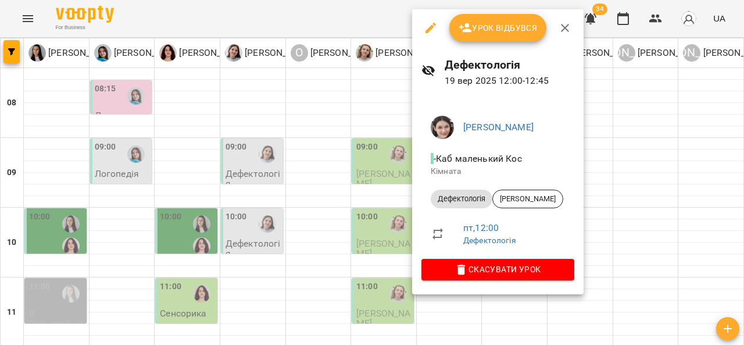
click at [358, 165] on div at bounding box center [372, 172] width 744 height 345
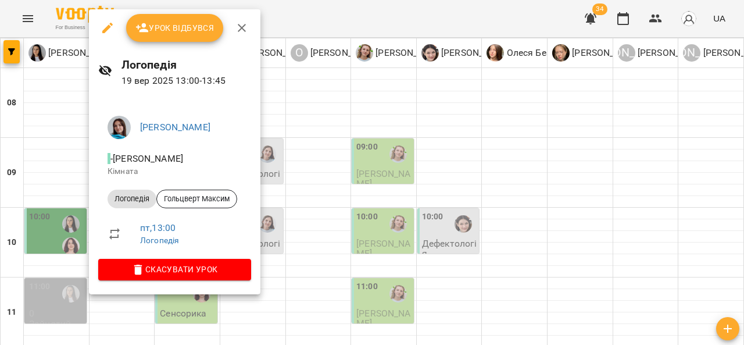
click at [320, 142] on div at bounding box center [372, 172] width 744 height 345
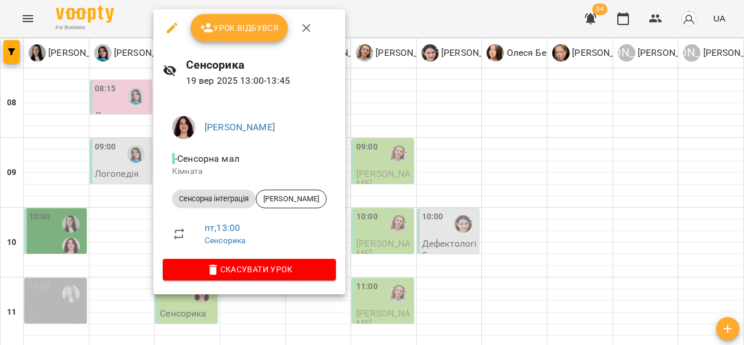
click at [394, 176] on div at bounding box center [372, 172] width 744 height 345
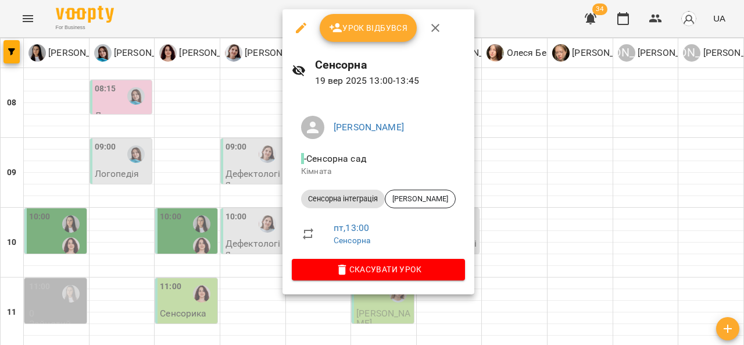
click at [507, 194] on div at bounding box center [372, 172] width 744 height 345
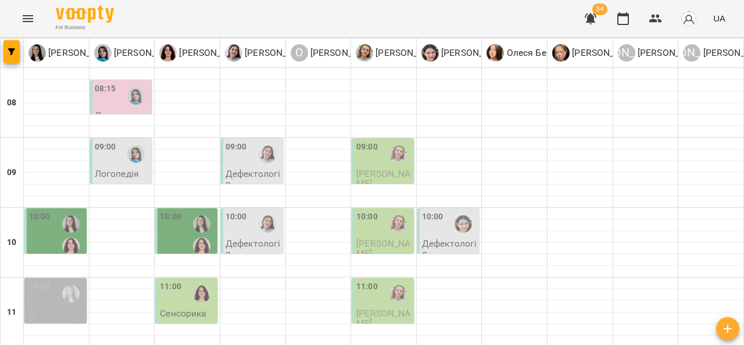
scroll to position [279, 0]
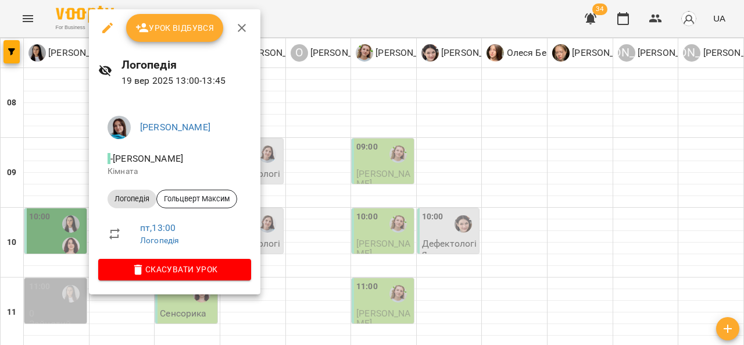
click at [283, 207] on div at bounding box center [372, 172] width 744 height 345
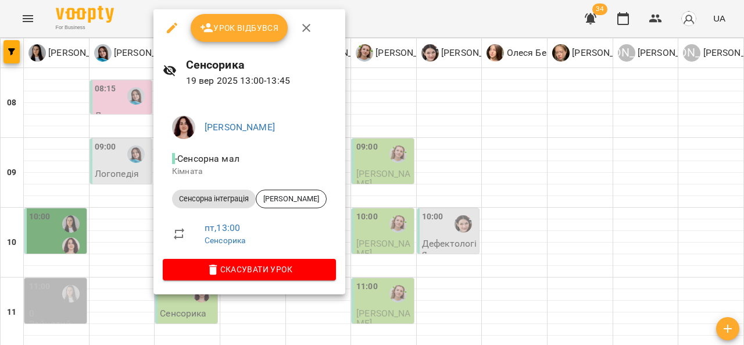
click at [403, 162] on div at bounding box center [372, 172] width 744 height 345
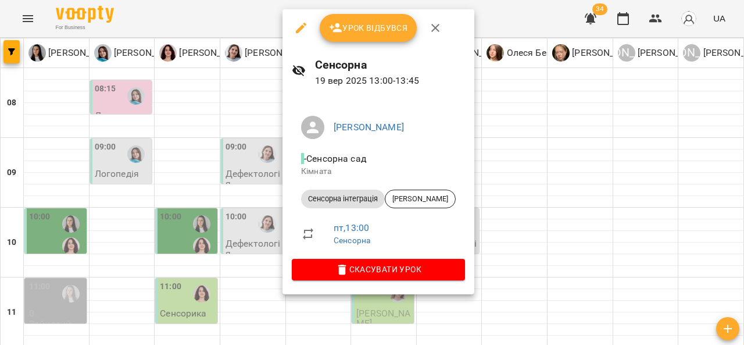
click at [252, 172] on div at bounding box center [372, 172] width 744 height 345
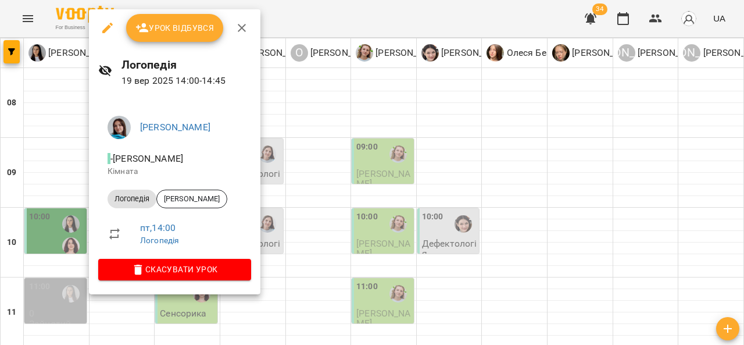
click at [280, 173] on div at bounding box center [372, 172] width 744 height 345
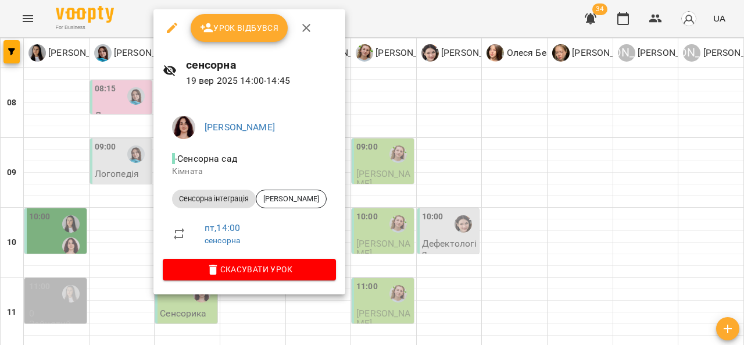
click at [393, 194] on div at bounding box center [372, 172] width 744 height 345
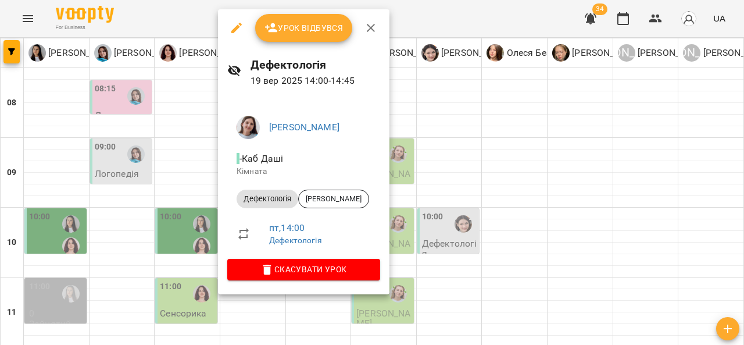
click at [433, 174] on div at bounding box center [372, 172] width 744 height 345
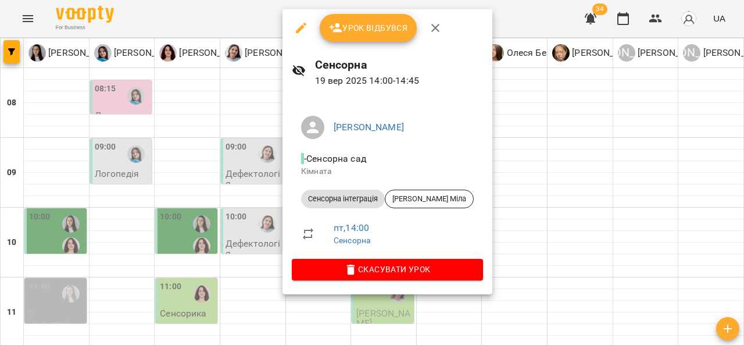
click at [502, 168] on div at bounding box center [372, 172] width 744 height 345
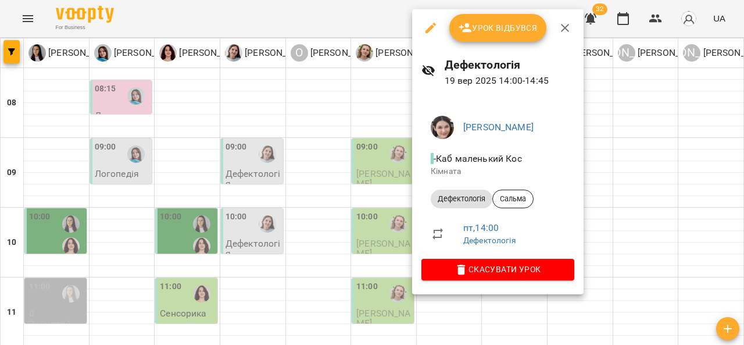
click at [378, 222] on div at bounding box center [372, 172] width 744 height 345
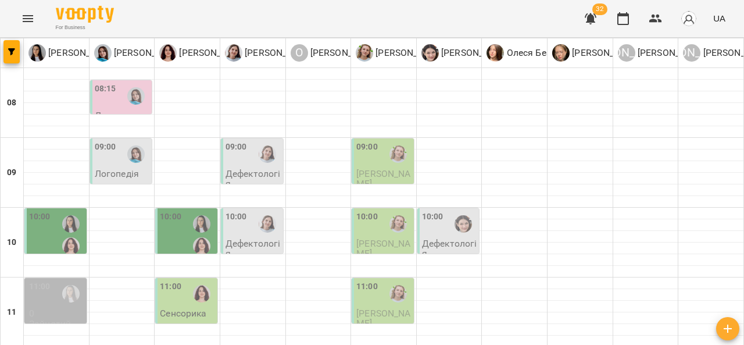
scroll to position [395, 0]
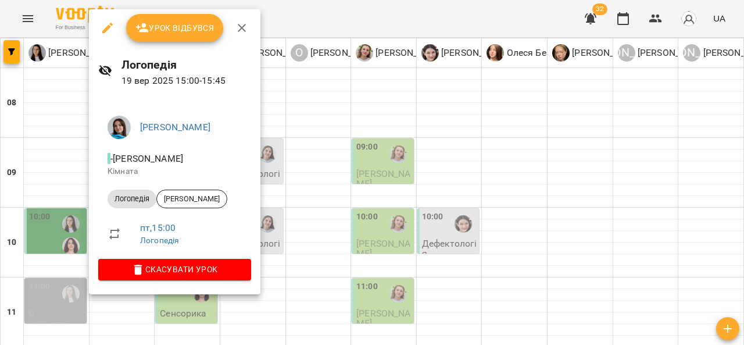
click at [312, 207] on div at bounding box center [372, 172] width 744 height 345
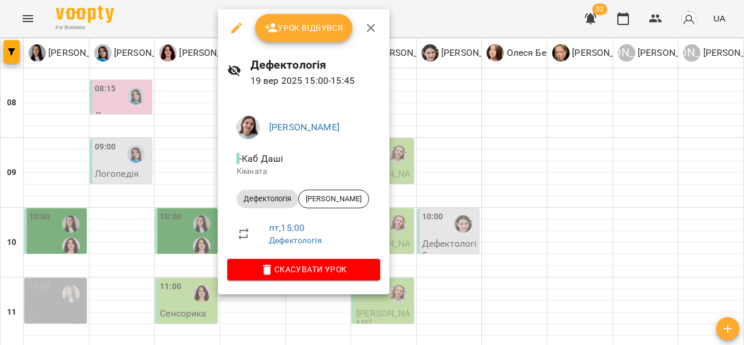
click at [444, 202] on div at bounding box center [372, 172] width 744 height 345
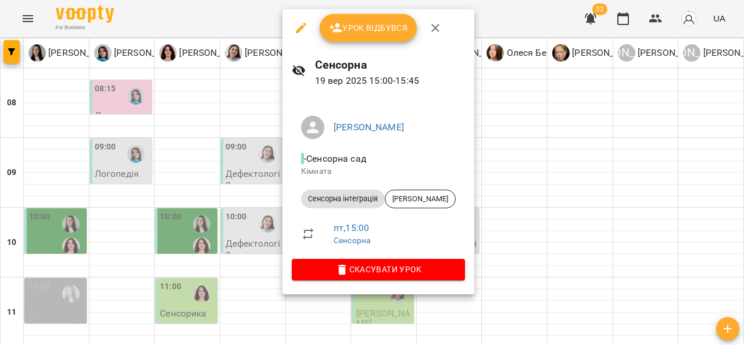
click at [498, 200] on div at bounding box center [372, 172] width 744 height 345
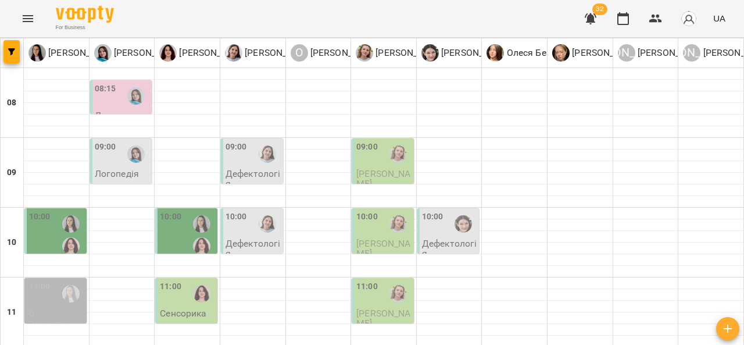
scroll to position [481, 0]
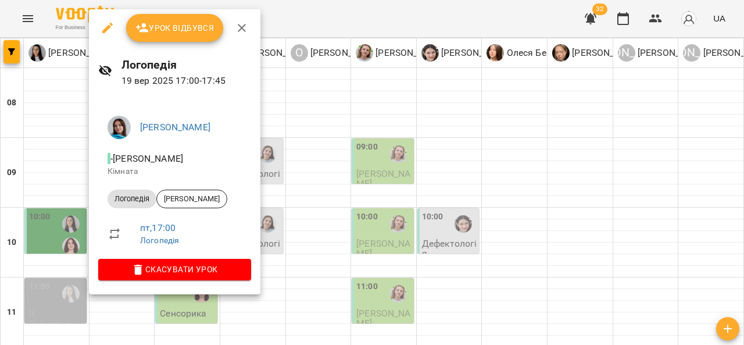
click at [285, 242] on div at bounding box center [372, 172] width 744 height 345
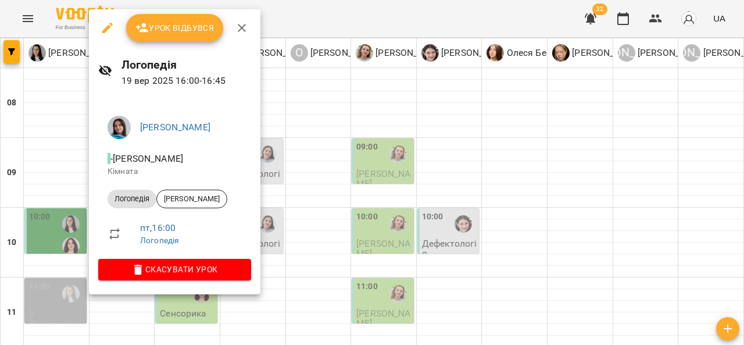
click at [297, 238] on div at bounding box center [372, 172] width 744 height 345
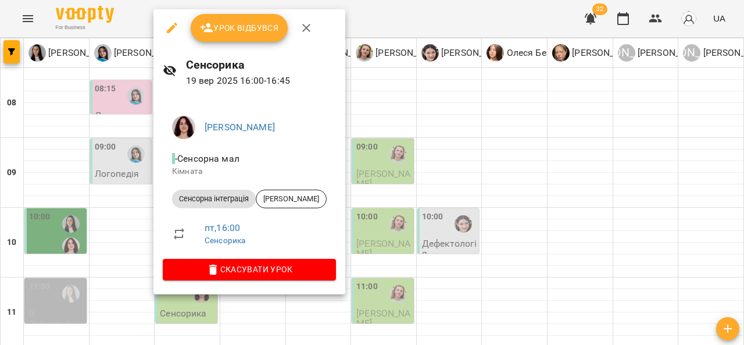
click at [381, 171] on div at bounding box center [372, 172] width 744 height 345
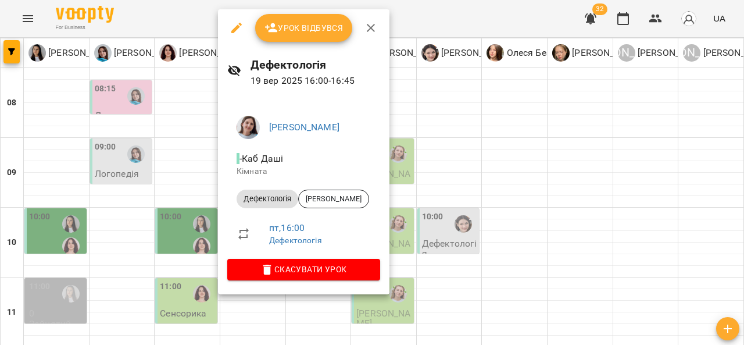
click at [426, 169] on div at bounding box center [372, 172] width 744 height 345
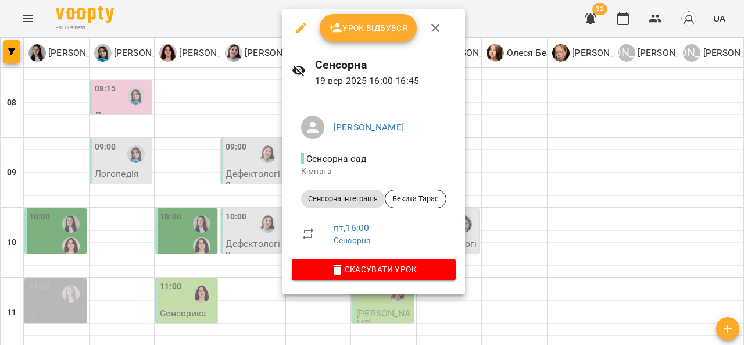
click at [494, 145] on div at bounding box center [372, 172] width 744 height 345
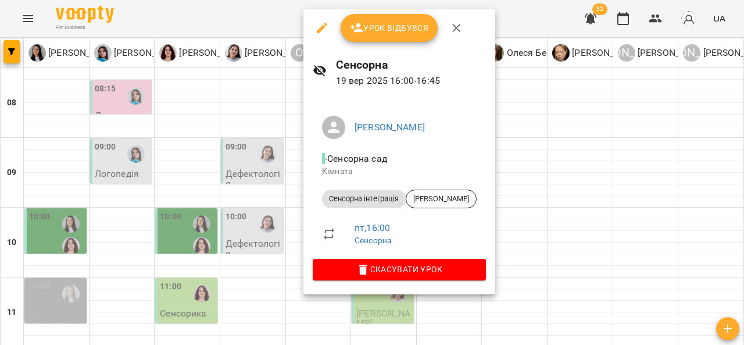
click at [511, 138] on div at bounding box center [372, 172] width 744 height 345
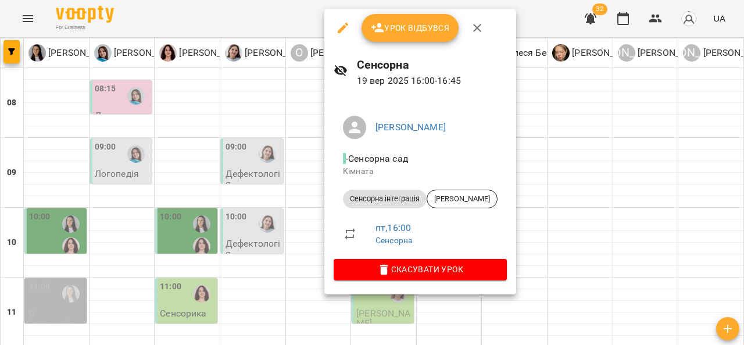
click at [65, 227] on div at bounding box center [372, 172] width 744 height 345
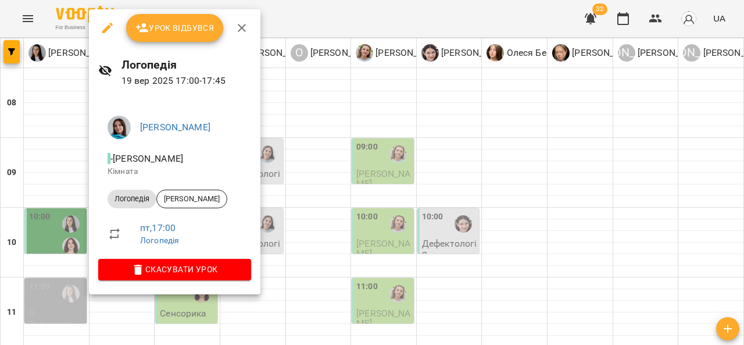
click at [284, 234] on div at bounding box center [372, 172] width 744 height 345
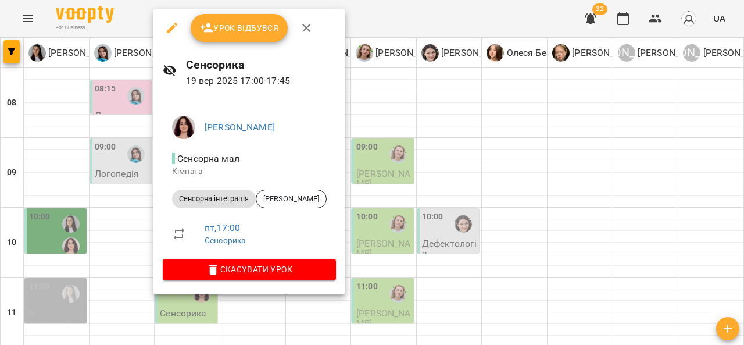
click at [400, 183] on div at bounding box center [372, 172] width 744 height 345
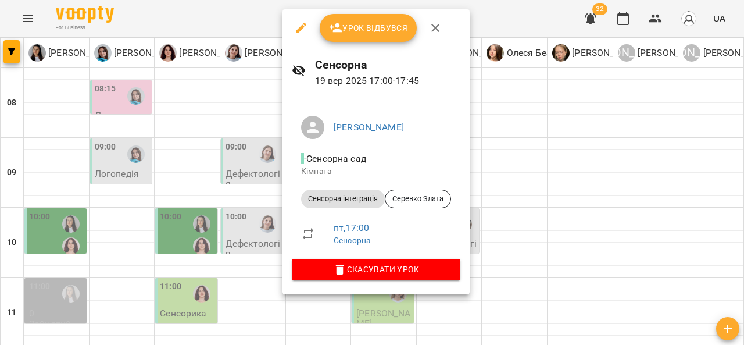
click at [520, 154] on div at bounding box center [372, 172] width 744 height 345
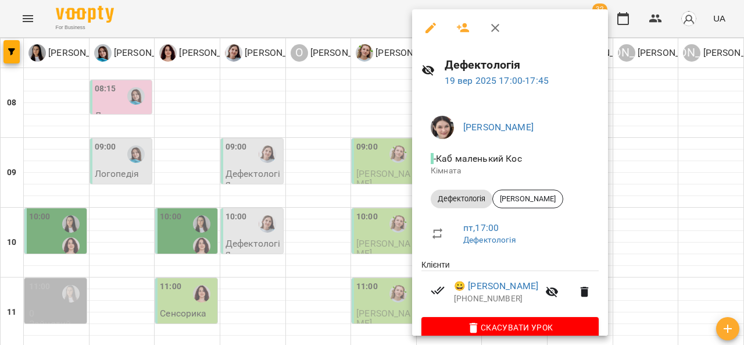
click at [369, 227] on div at bounding box center [372, 172] width 744 height 345
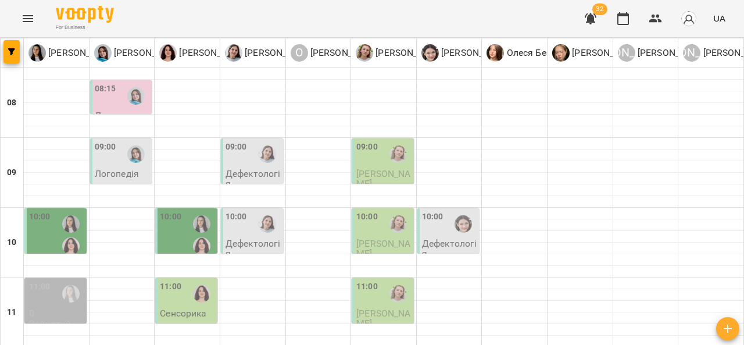
scroll to position [583, 0]
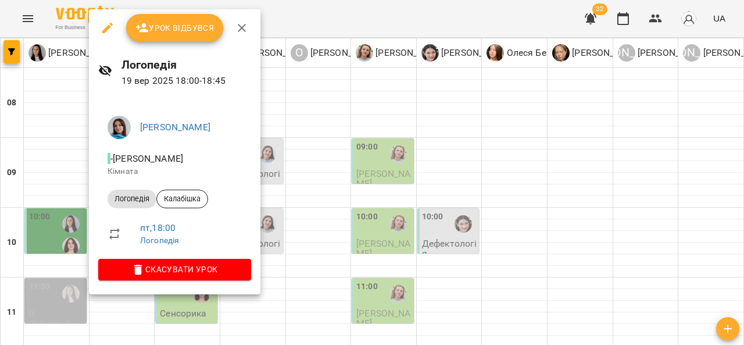
click at [310, 263] on div at bounding box center [372, 172] width 744 height 345
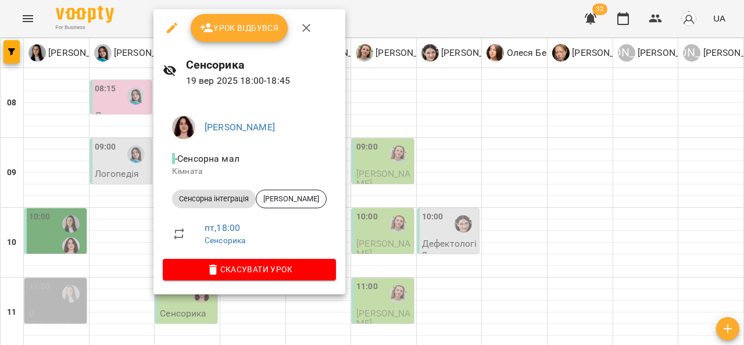
click at [409, 254] on div at bounding box center [372, 172] width 744 height 345
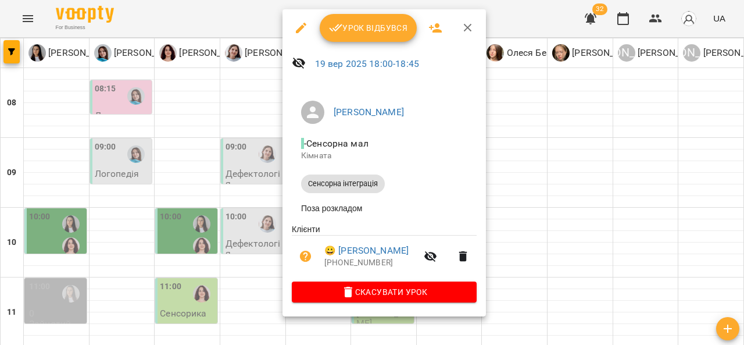
click at [542, 234] on div at bounding box center [372, 172] width 744 height 345
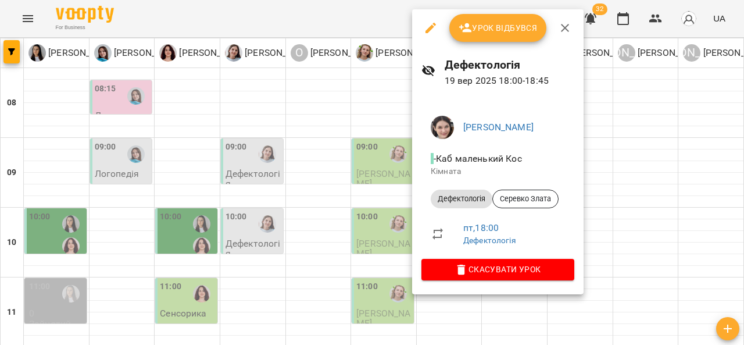
click at [245, 238] on div at bounding box center [372, 172] width 744 height 345
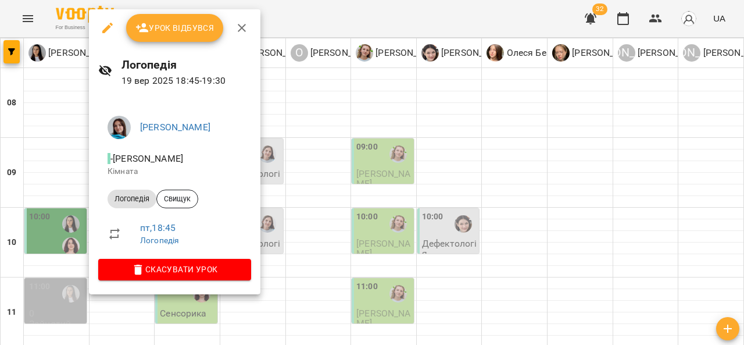
click at [43, 188] on div at bounding box center [372, 172] width 744 height 345
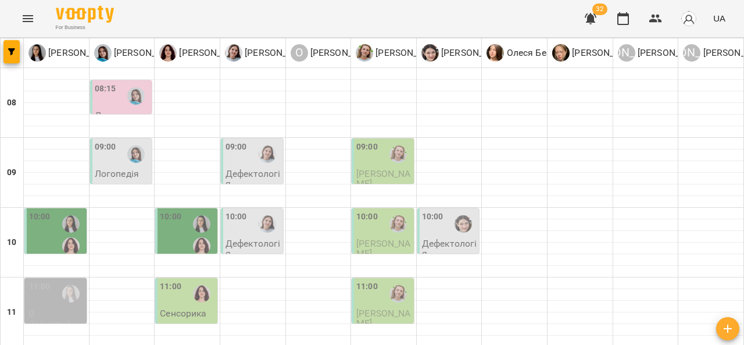
scroll to position [462, 0]
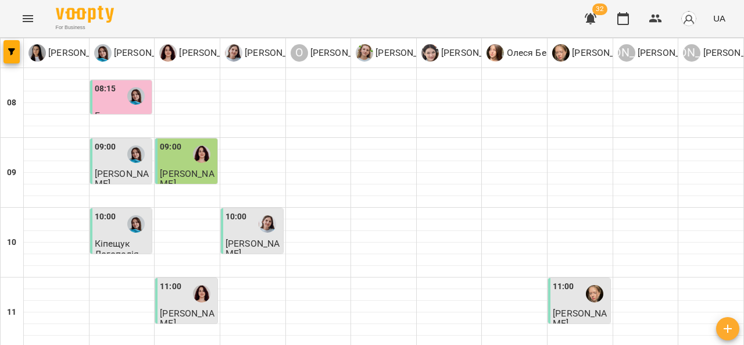
scroll to position [391, 0]
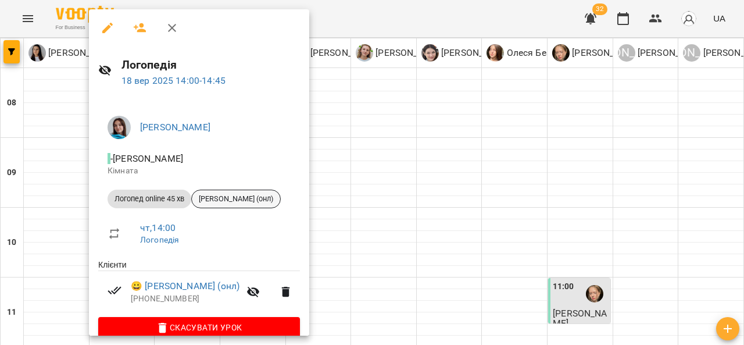
click at [241, 205] on div "Савчин Саша (онл)" at bounding box center [236, 199] width 90 height 19
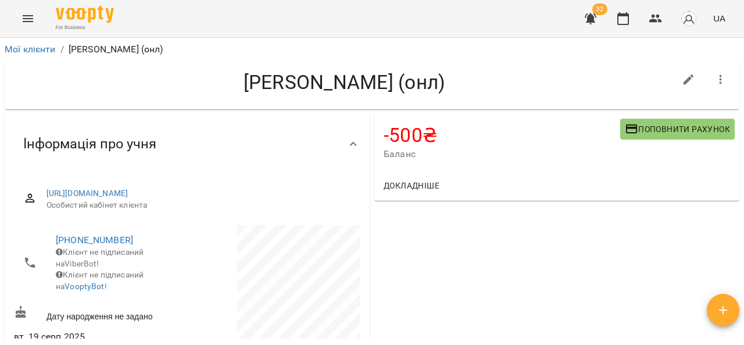
click at [652, 128] on span "Поповнити рахунок" at bounding box center [677, 129] width 105 height 14
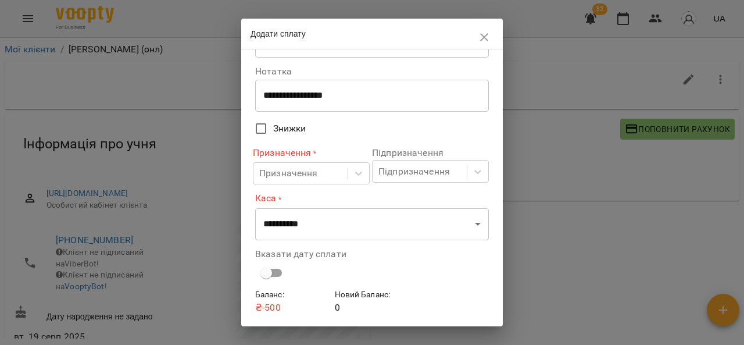
scroll to position [50, 0]
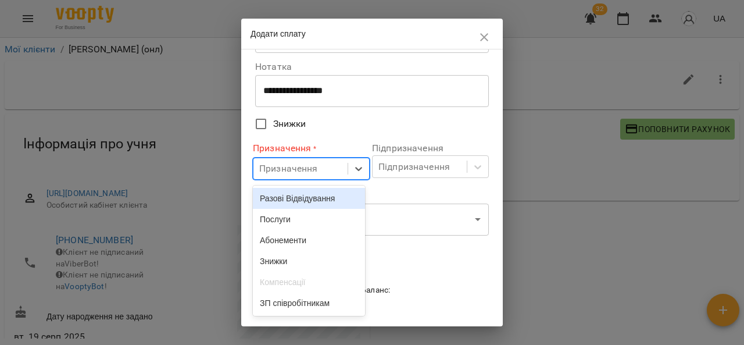
click at [327, 224] on div "Послуги" at bounding box center [309, 219] width 112 height 21
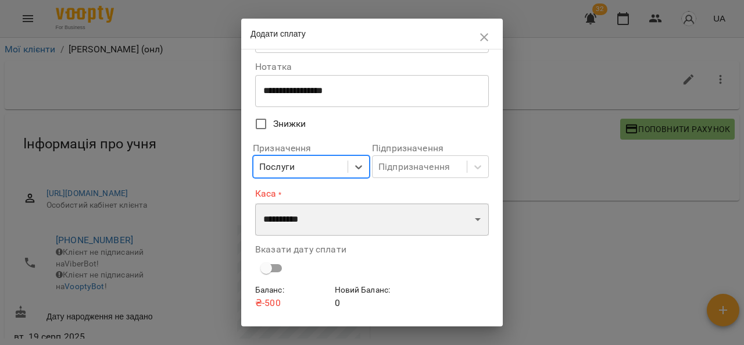
click at [341, 224] on select "**********" at bounding box center [372, 219] width 234 height 33
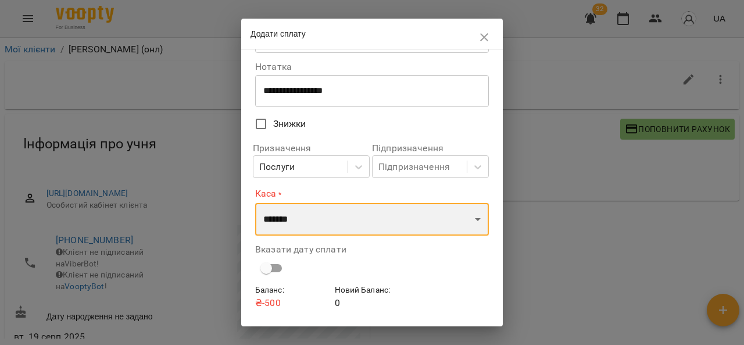
click at [255, 203] on select "**********" at bounding box center [372, 219] width 234 height 33
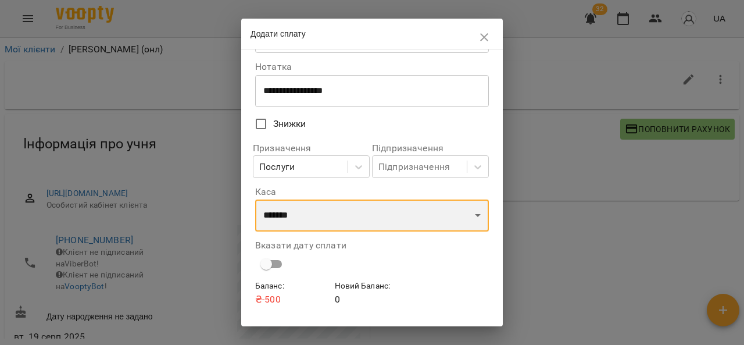
click at [356, 221] on select "**********" at bounding box center [372, 215] width 234 height 33
select select "****"
click at [255, 200] on select "**********" at bounding box center [372, 215] width 234 height 33
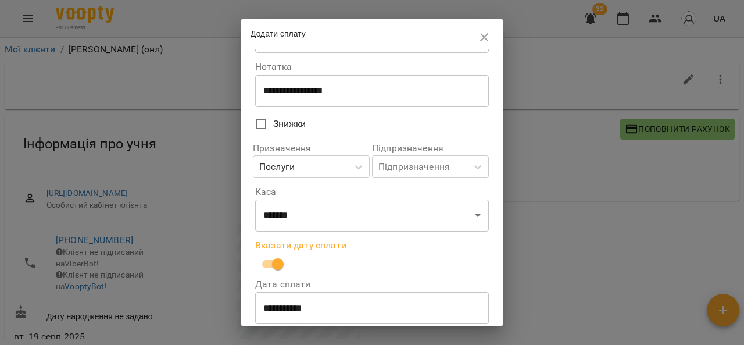
scroll to position [129, 0]
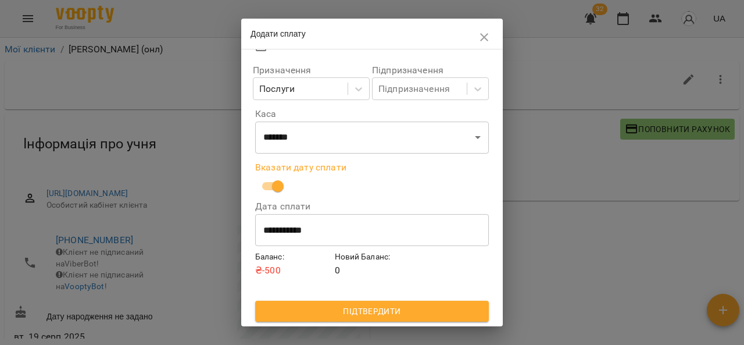
click at [368, 308] on span "Підтвердити" at bounding box center [372, 311] width 215 height 14
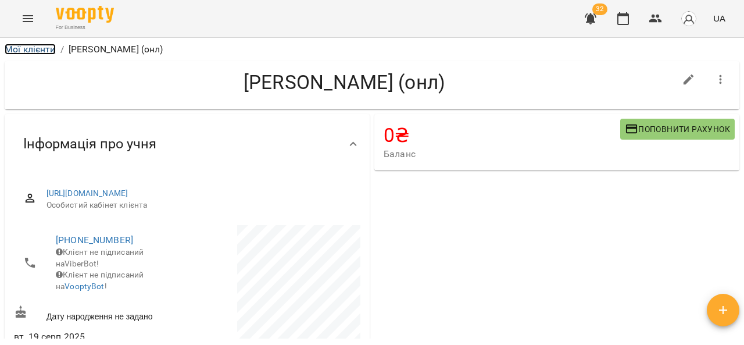
click at [33, 47] on link "Мої клієнти" at bounding box center [30, 49] width 51 height 11
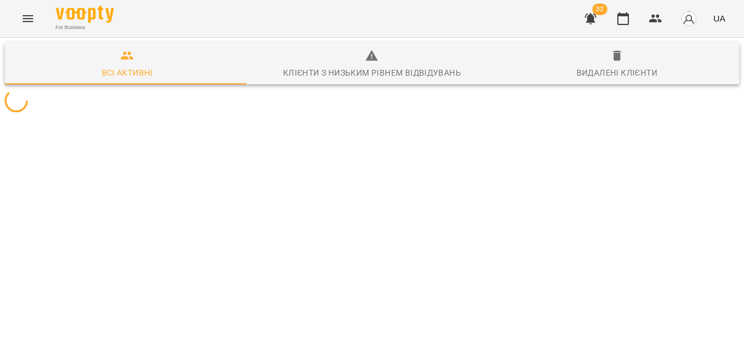
click at [24, 24] on icon "Menu" at bounding box center [28, 19] width 14 height 14
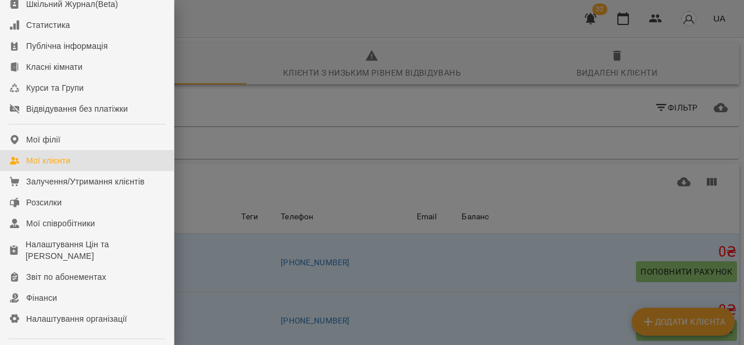
scroll to position [76, 0]
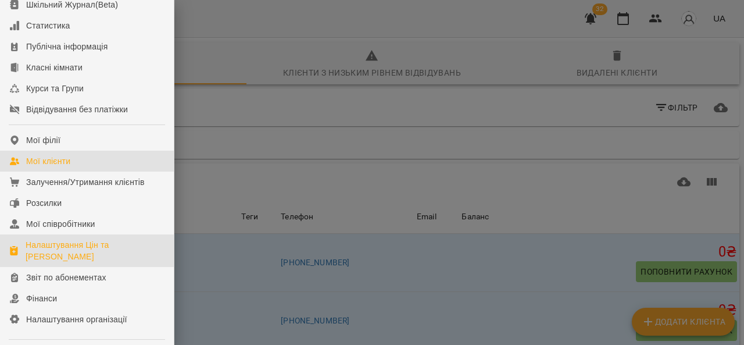
click at [105, 262] on div "Налаштування Цін та Абонементів" at bounding box center [95, 250] width 139 height 23
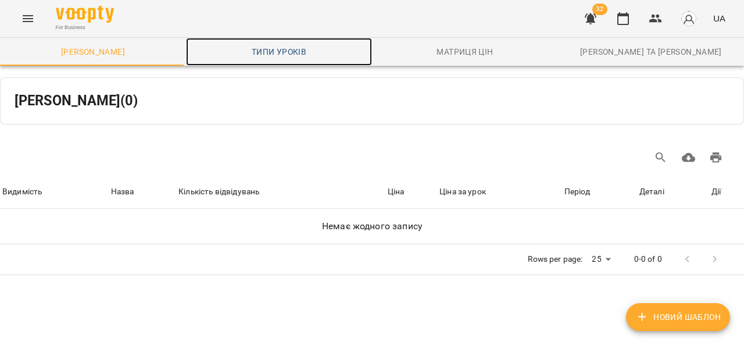
click at [294, 42] on link "Типи уроків" at bounding box center [279, 52] width 186 height 28
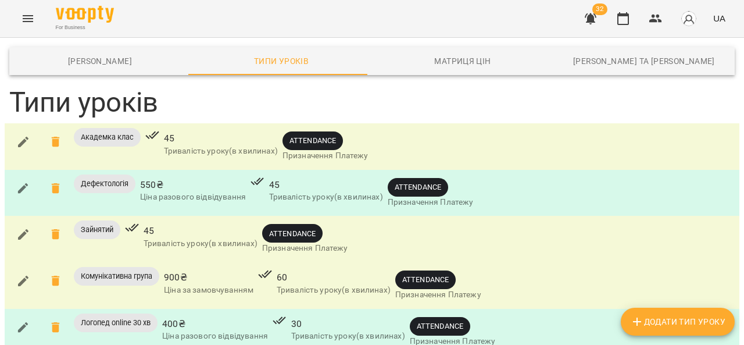
scroll to position [3, 0]
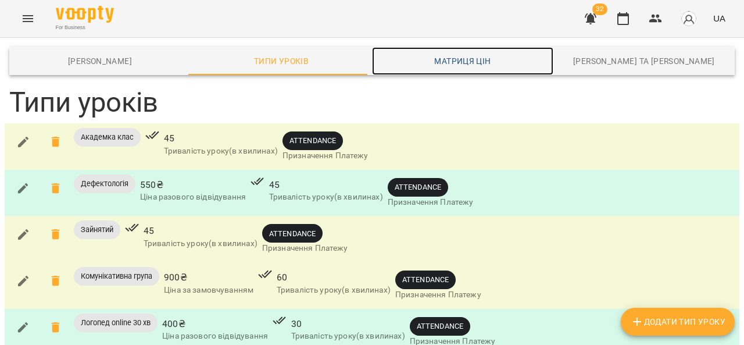
click at [439, 47] on link "Матриця цін" at bounding box center [462, 61] width 181 height 28
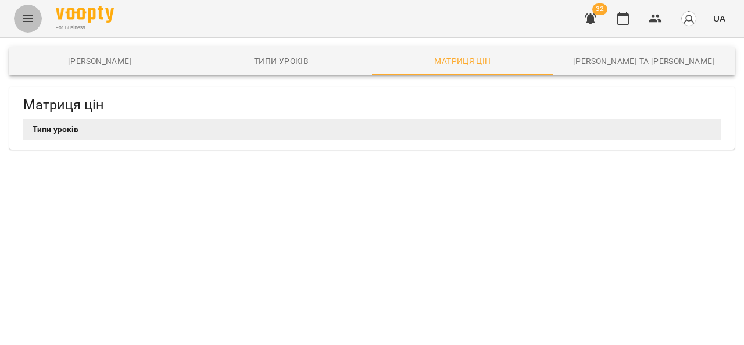
click at [37, 19] on button "Menu" at bounding box center [28, 19] width 28 height 28
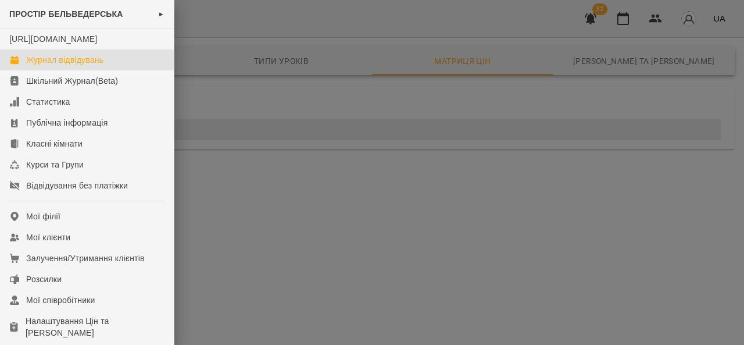
click at [84, 66] on div "Журнал відвідувань" at bounding box center [64, 60] width 77 height 12
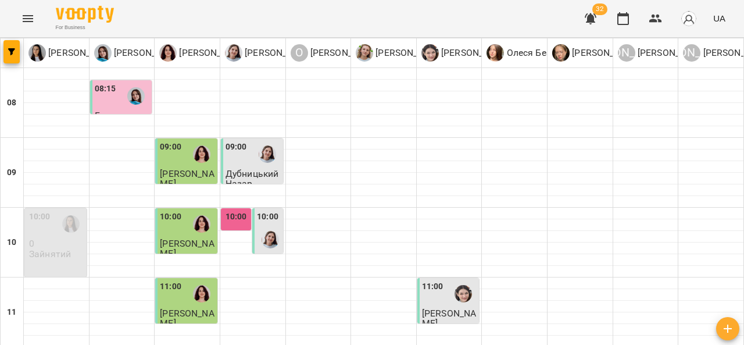
scroll to position [290, 0]
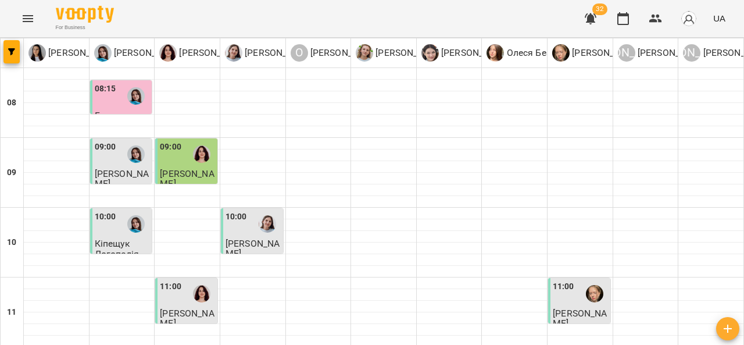
scroll to position [342, 0]
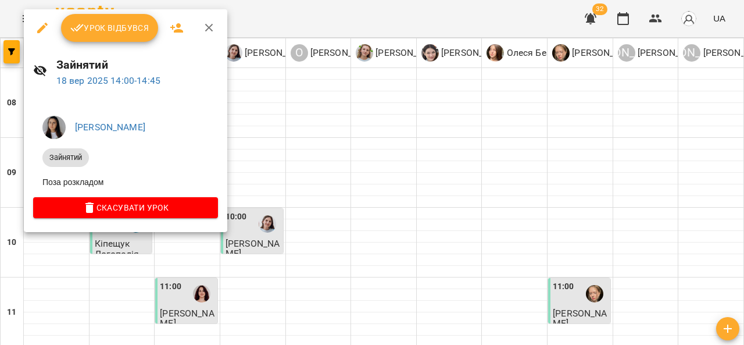
click at [310, 156] on div at bounding box center [372, 172] width 744 height 345
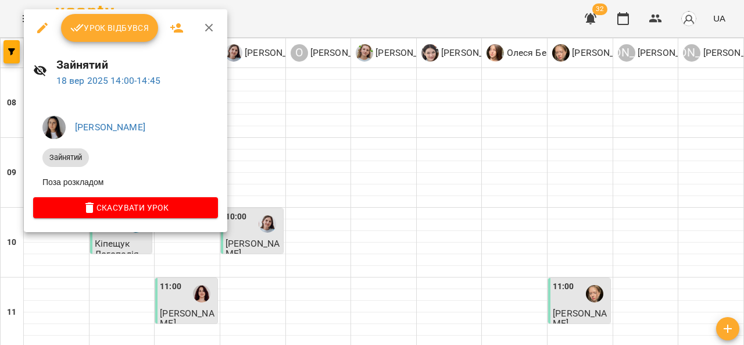
click at [338, 127] on div at bounding box center [372, 172] width 744 height 345
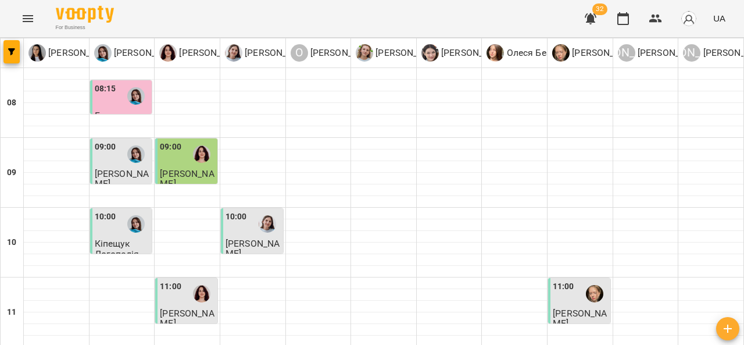
scroll to position [413, 0]
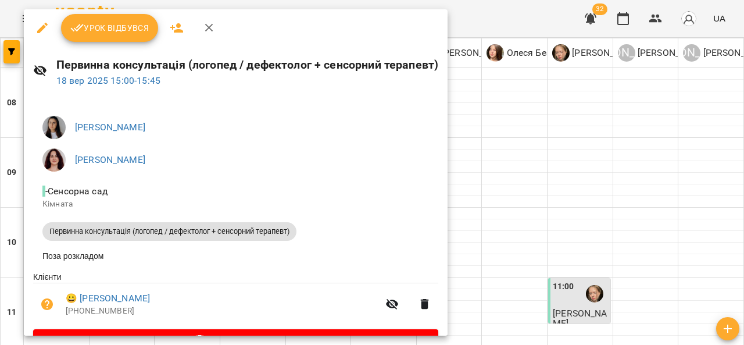
click at [126, 31] on span "Урок відбувся" at bounding box center [109, 28] width 79 height 14
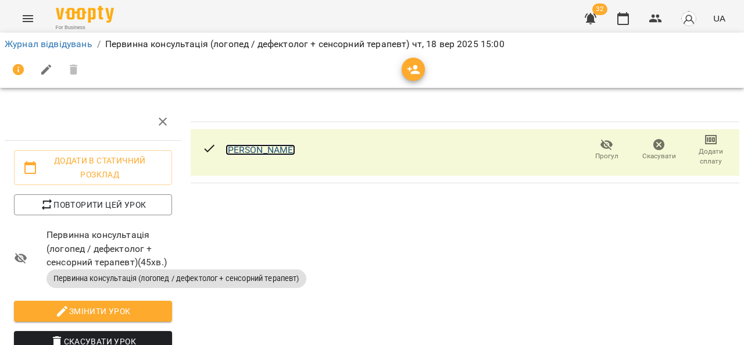
click at [270, 155] on link "Халус Матвій" at bounding box center [261, 149] width 70 height 11
click at [26, 19] on icon "Menu" at bounding box center [28, 18] width 10 height 7
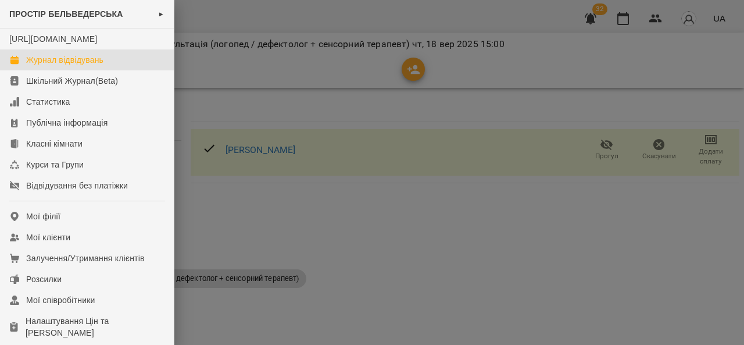
click at [85, 66] on div "Журнал відвідувань" at bounding box center [64, 60] width 77 height 12
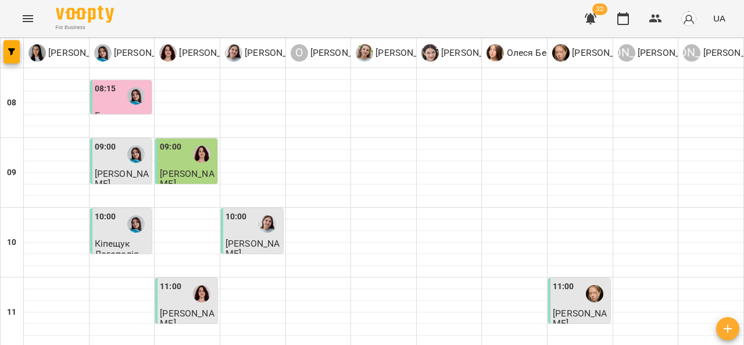
scroll to position [486, 0]
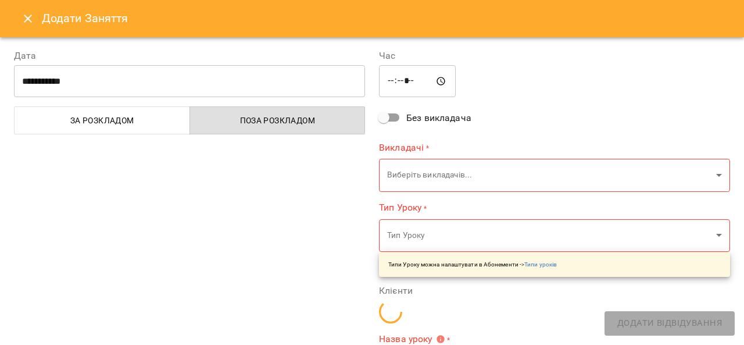
type input "**********"
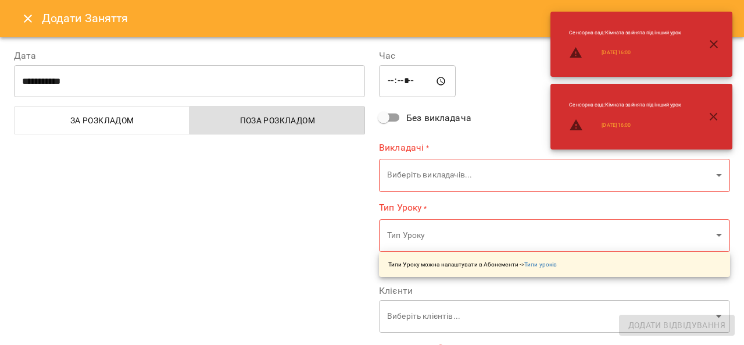
click at [26, 16] on icon "Close" at bounding box center [28, 19] width 8 height 8
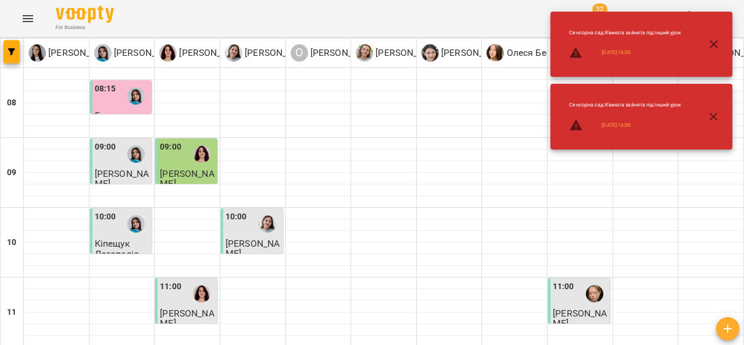
scroll to position [441, 0]
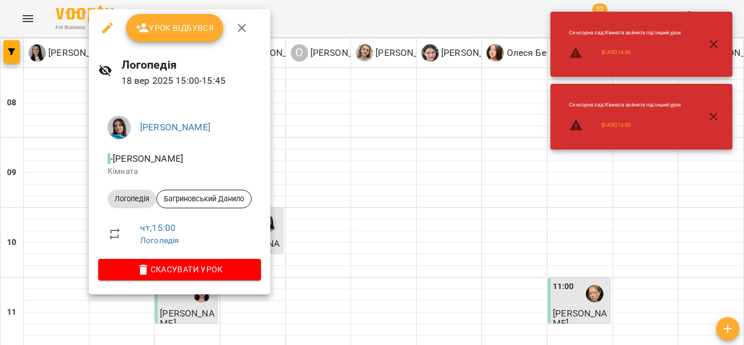
click at [352, 143] on div at bounding box center [372, 172] width 744 height 345
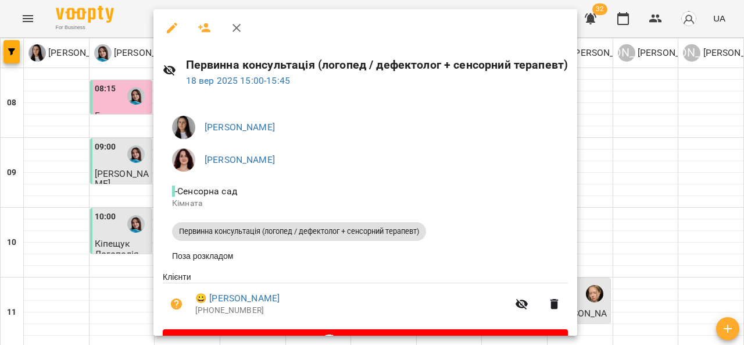
click at [69, 251] on div at bounding box center [372, 172] width 744 height 345
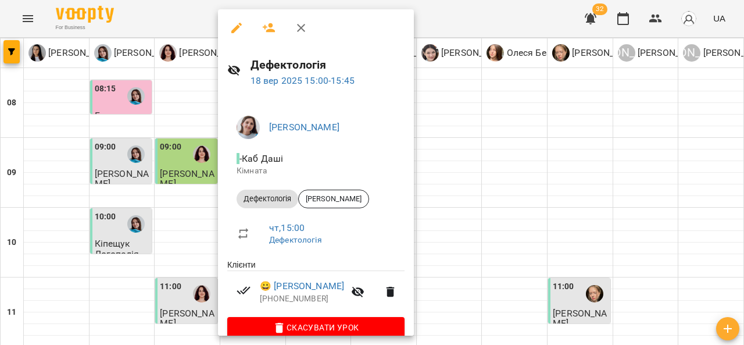
click at [67, 217] on div at bounding box center [372, 172] width 744 height 345
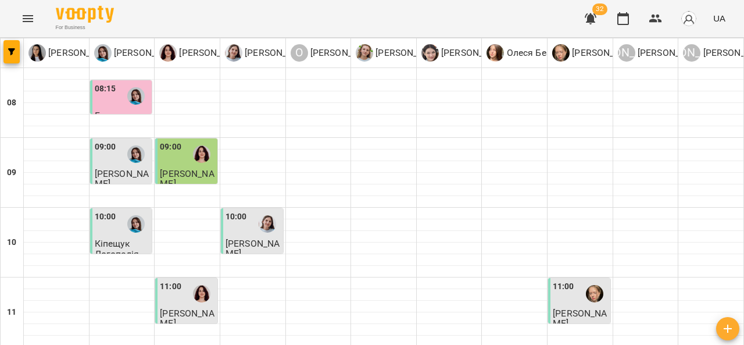
scroll to position [493, 0]
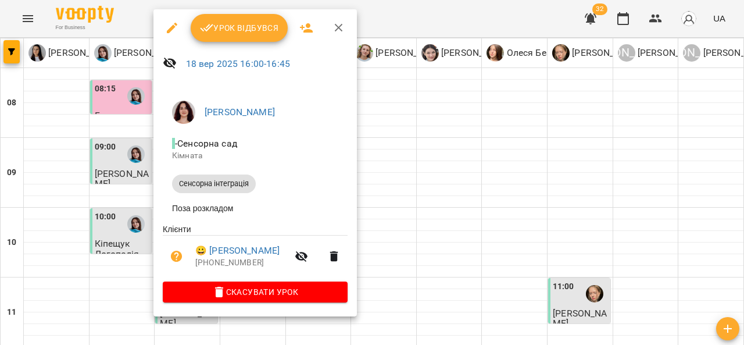
click at [465, 135] on div at bounding box center [372, 172] width 744 height 345
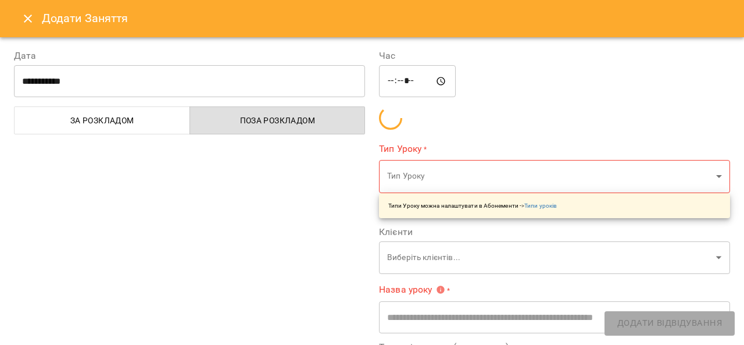
type input "**********"
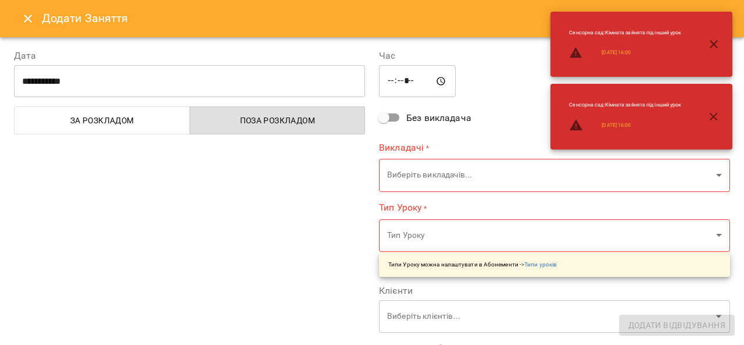
click at [35, 23] on button "Close" at bounding box center [28, 19] width 28 height 28
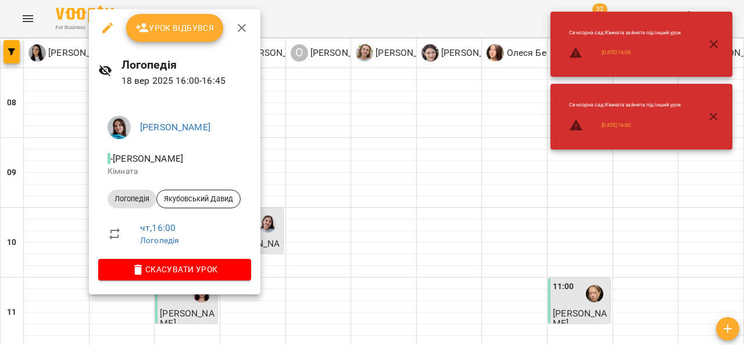
click at [58, 224] on div at bounding box center [372, 172] width 744 height 345
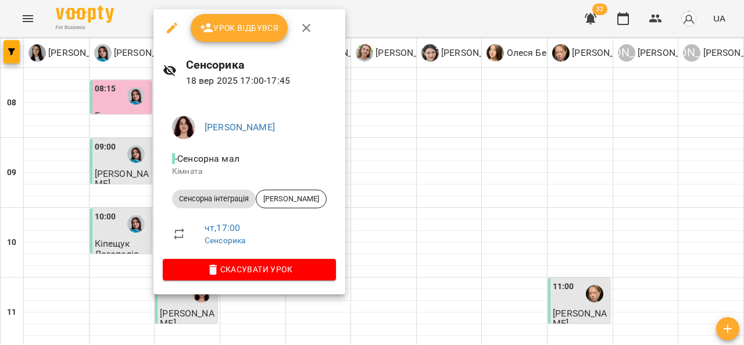
click at [49, 228] on div at bounding box center [372, 172] width 744 height 345
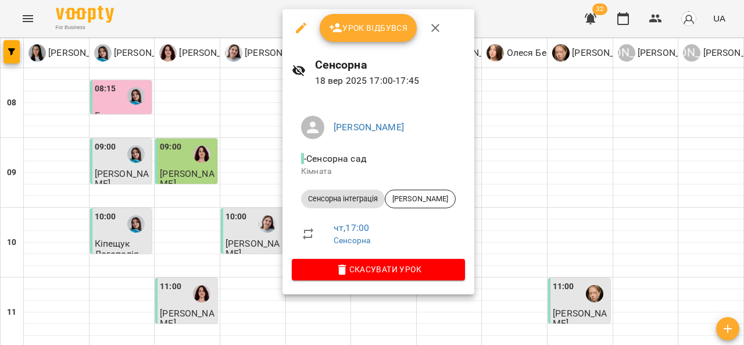
click at [572, 121] on div at bounding box center [372, 172] width 744 height 345
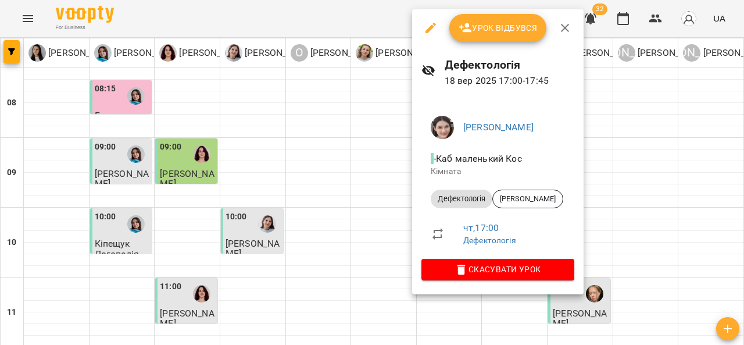
click at [638, 159] on div at bounding box center [372, 172] width 744 height 345
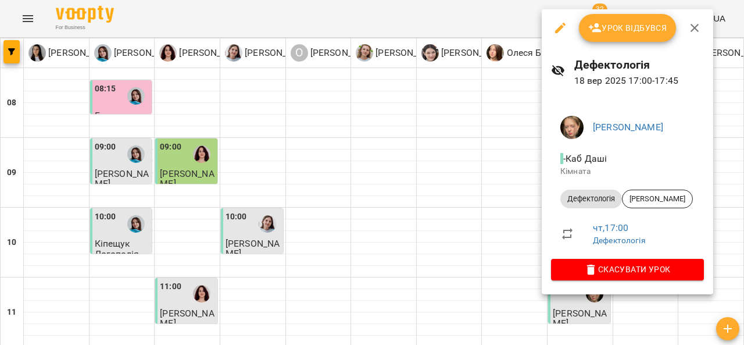
click at [391, 151] on div at bounding box center [372, 172] width 744 height 345
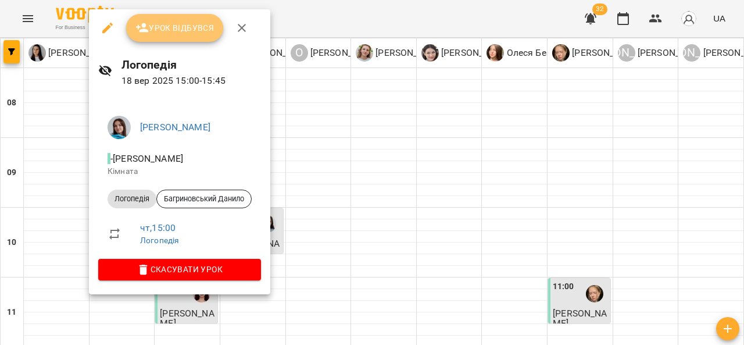
click at [165, 30] on span "Урок відбувся" at bounding box center [174, 28] width 79 height 14
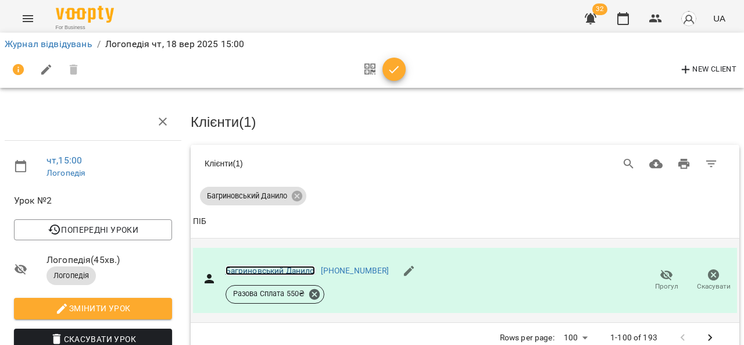
click at [270, 268] on link "Багриновський Данило" at bounding box center [271, 270] width 90 height 9
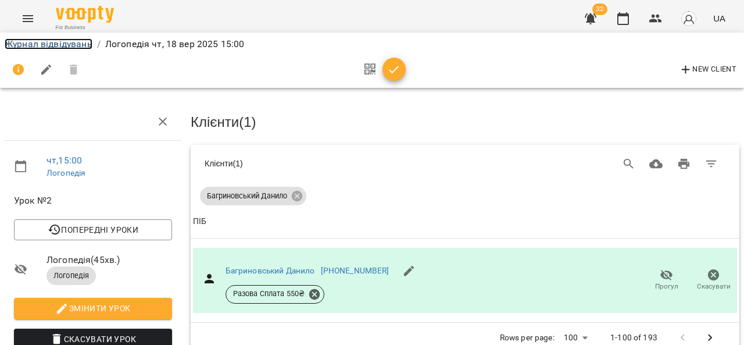
click at [69, 48] on link "Журнал відвідувань" at bounding box center [49, 43] width 88 height 11
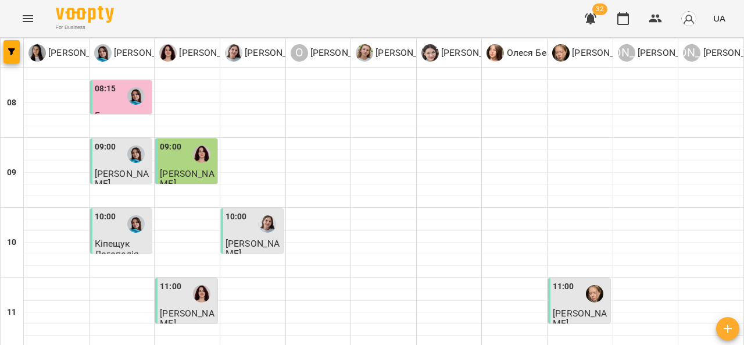
scroll to position [319, 0]
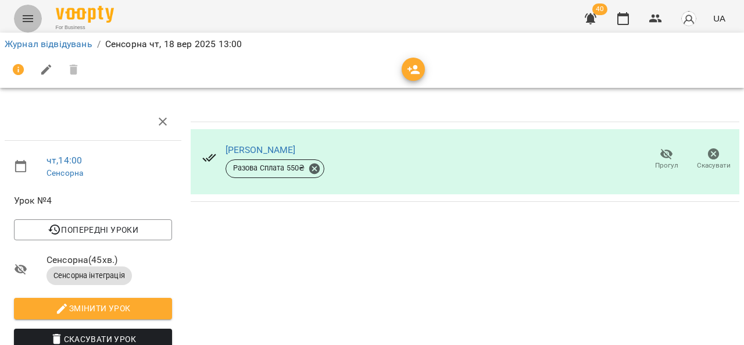
click at [28, 24] on icon "Menu" at bounding box center [28, 19] width 14 height 14
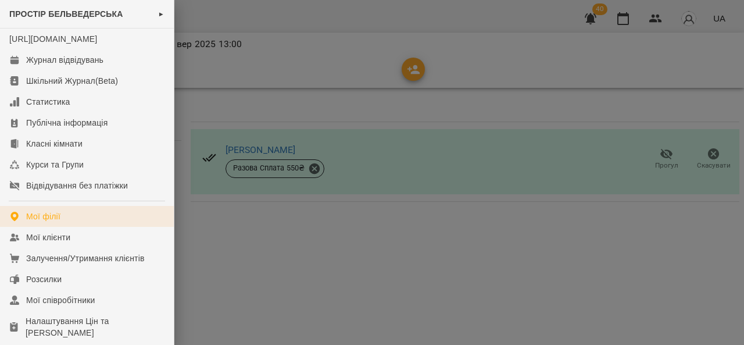
click at [83, 227] on link "Мої філії" at bounding box center [87, 216] width 174 height 21
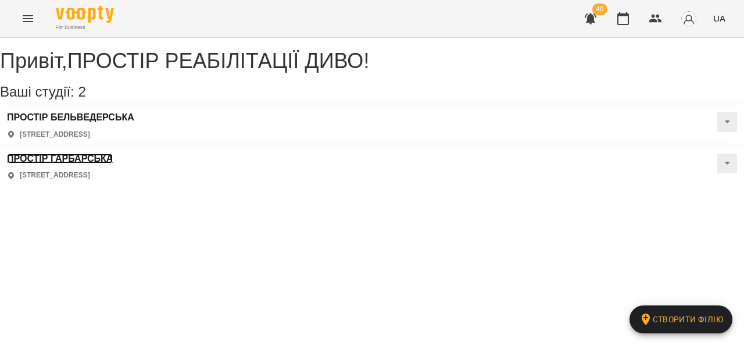
click at [113, 154] on h3 "ПРОСТІР ГАРБАРСЬКА" at bounding box center [60, 159] width 106 height 10
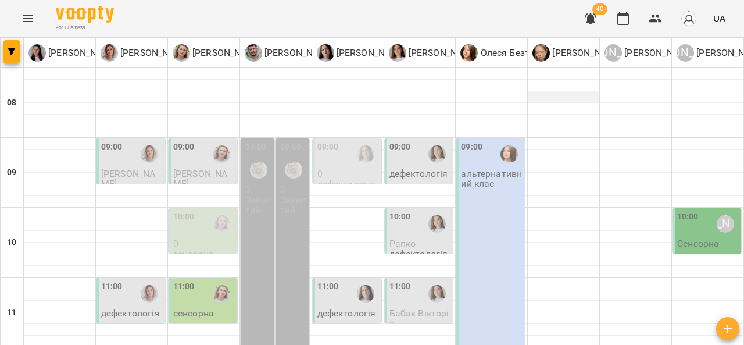
scroll to position [127, 0]
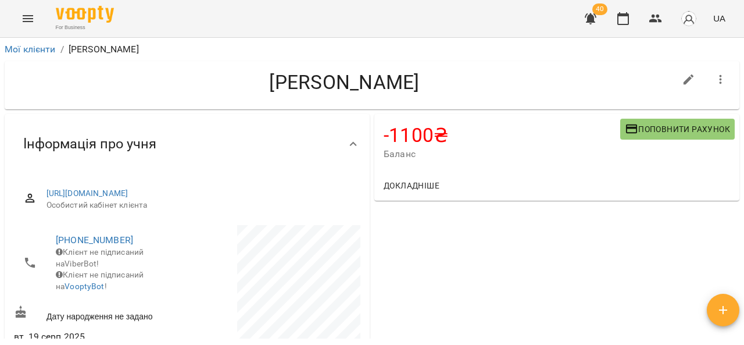
click at [643, 138] on button "Поповнити рахунок" at bounding box center [677, 129] width 115 height 21
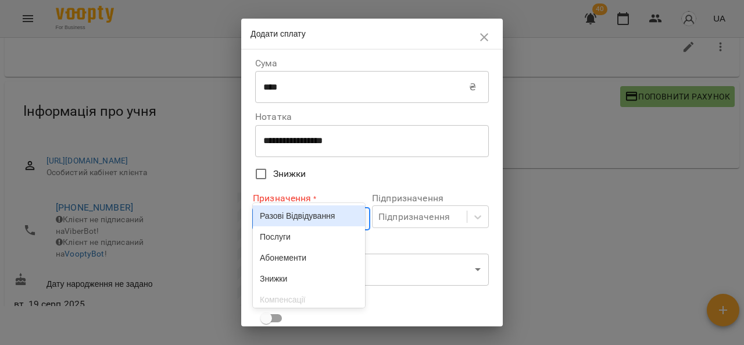
click at [312, 217] on body "For Business 40 UA Мої клієнти / [PERSON_NAME] [PERSON_NAME] -1100 ₴ Баланс Поп…" at bounding box center [372, 158] width 744 height 383
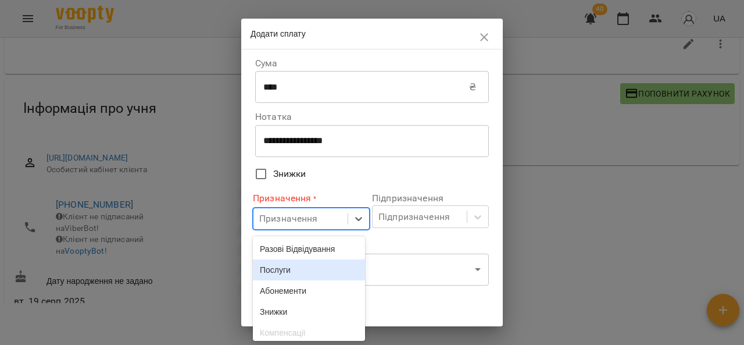
click at [319, 276] on div "Послуги" at bounding box center [309, 269] width 112 height 21
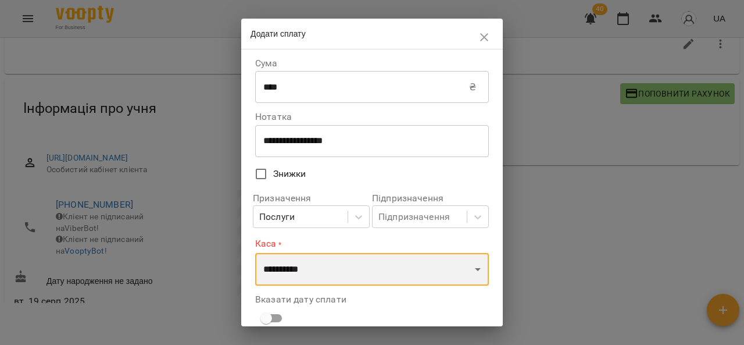
click at [330, 267] on select "**********" at bounding box center [372, 269] width 234 height 33
select select "****"
click at [255, 253] on select "**********" at bounding box center [372, 269] width 234 height 33
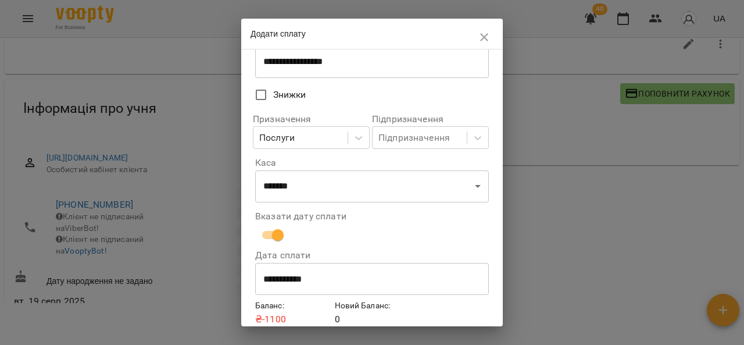
scroll to position [129, 0]
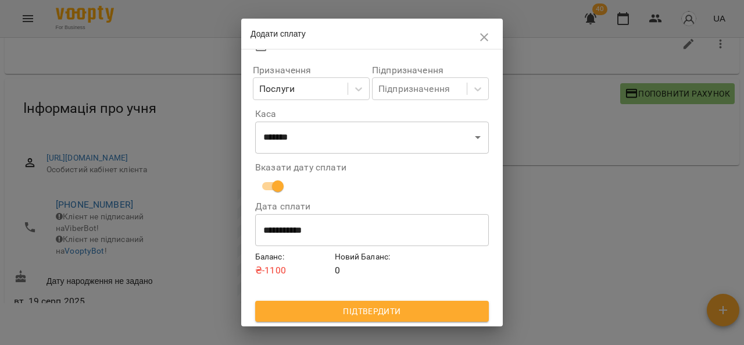
click at [427, 312] on span "Підтвердити" at bounding box center [372, 311] width 215 height 14
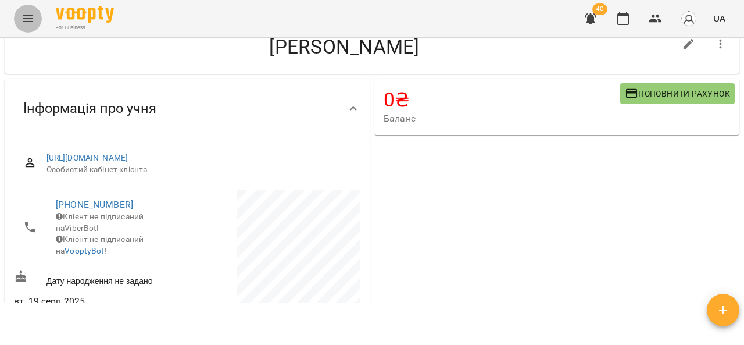
click at [26, 20] on icon "Menu" at bounding box center [28, 19] width 14 height 14
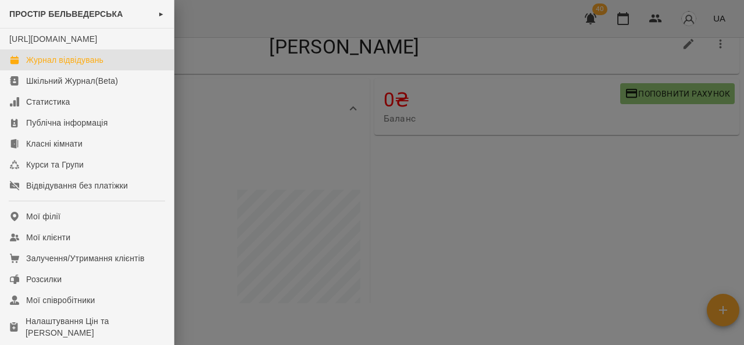
click at [70, 66] on div "Журнал відвідувань" at bounding box center [64, 60] width 77 height 12
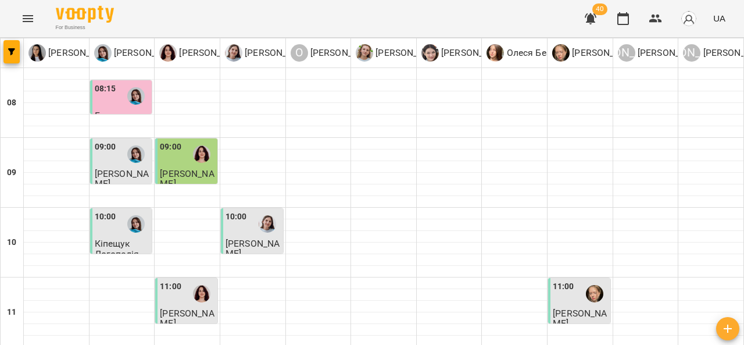
scroll to position [212, 0]
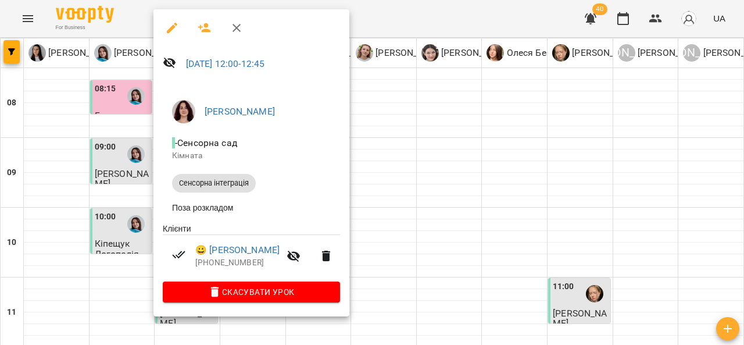
click at [378, 213] on div at bounding box center [372, 172] width 744 height 345
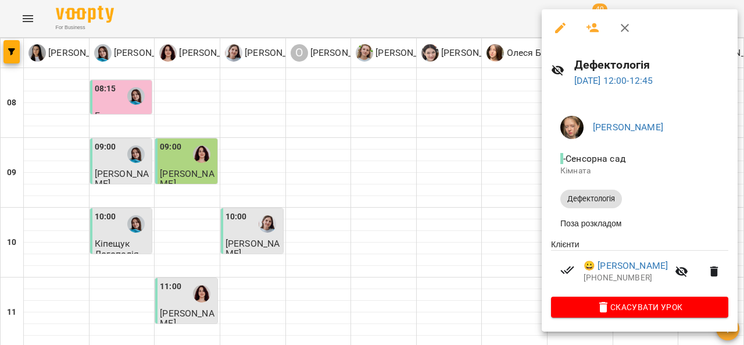
click at [477, 185] on div at bounding box center [372, 172] width 744 height 345
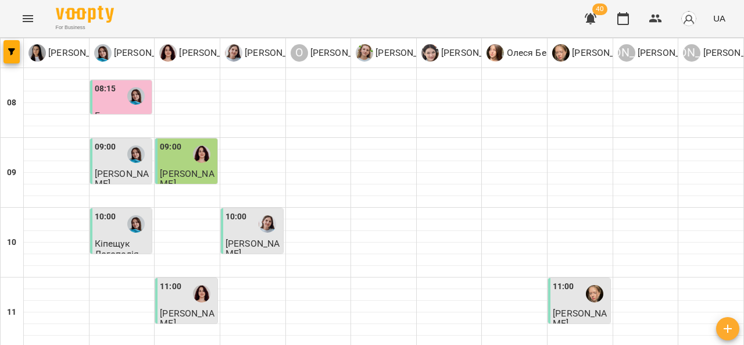
scroll to position [285, 0]
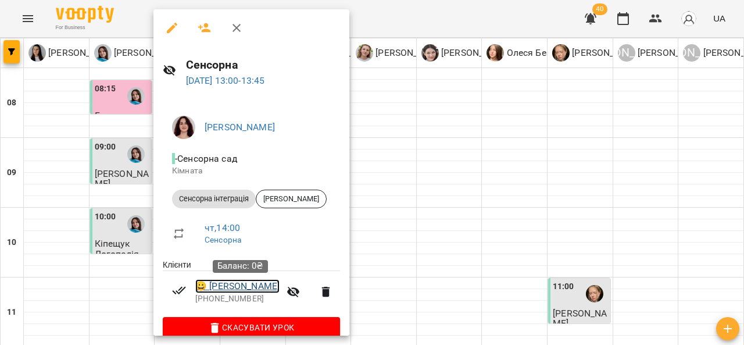
click at [244, 286] on link "😀 Єфіменко Демян" at bounding box center [237, 286] width 84 height 14
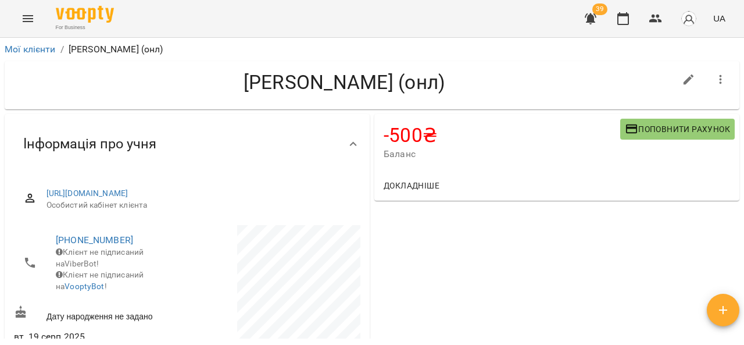
click at [34, 83] on h4 "[PERSON_NAME] (онл)" at bounding box center [344, 82] width 661 height 24
click at [37, 48] on link "Мої клієнти" at bounding box center [30, 49] width 51 height 11
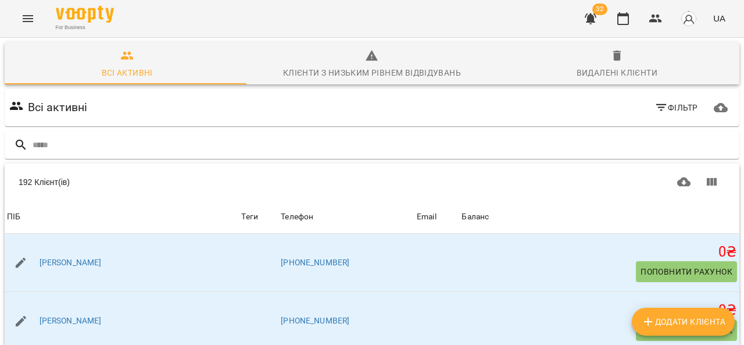
click at [31, 22] on icon "Menu" at bounding box center [28, 19] width 14 height 14
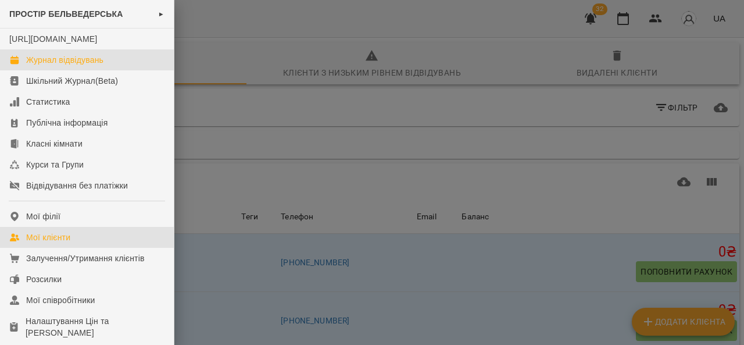
click at [50, 66] on div "Журнал відвідувань" at bounding box center [64, 60] width 77 height 12
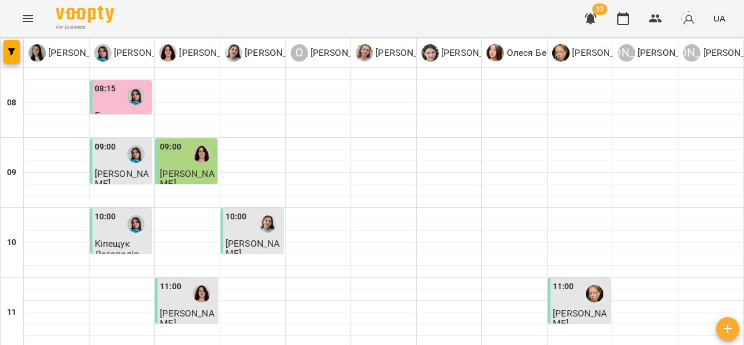
scroll to position [259, 0]
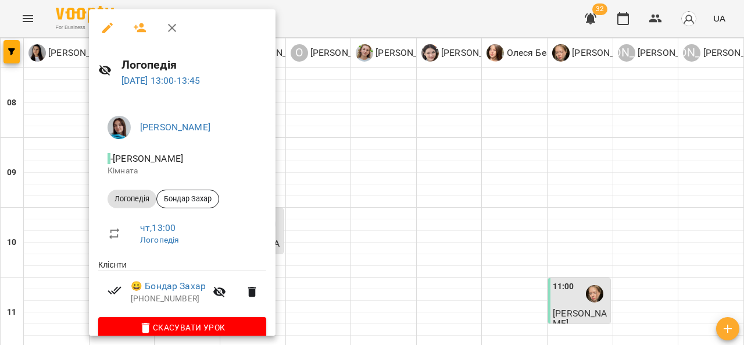
click at [48, 162] on div at bounding box center [372, 172] width 744 height 345
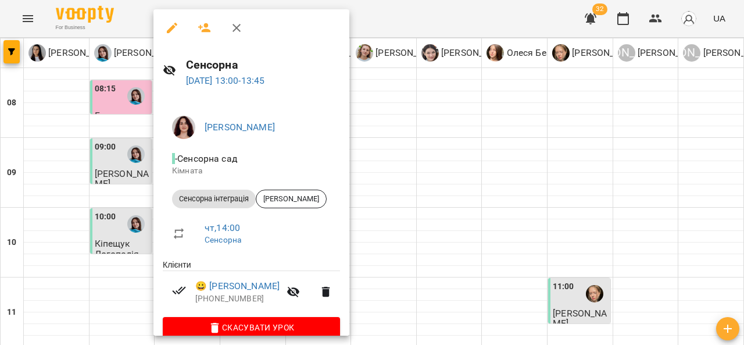
click at [66, 176] on div at bounding box center [372, 172] width 744 height 345
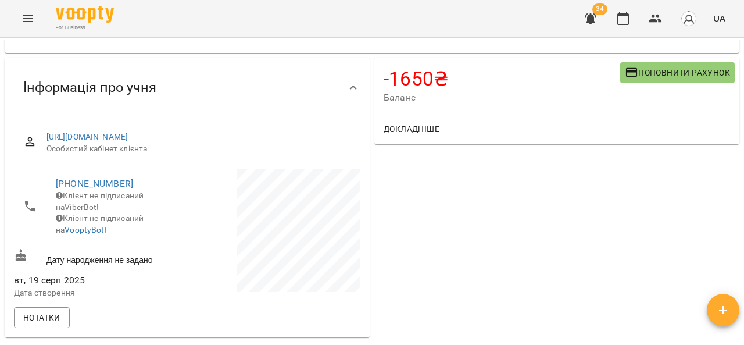
scroll to position [57, 0]
click at [649, 76] on span "Поповнити рахунок" at bounding box center [677, 72] width 105 height 14
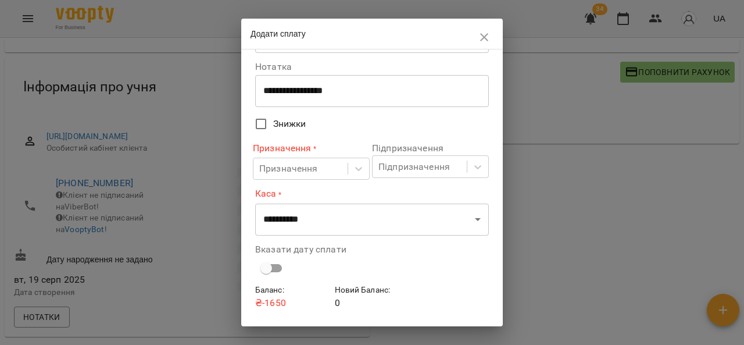
scroll to position [51, 0]
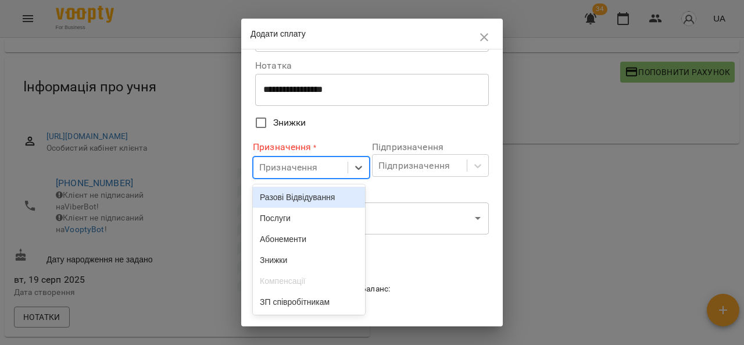
click at [317, 220] on div "Послуги" at bounding box center [309, 218] width 112 height 21
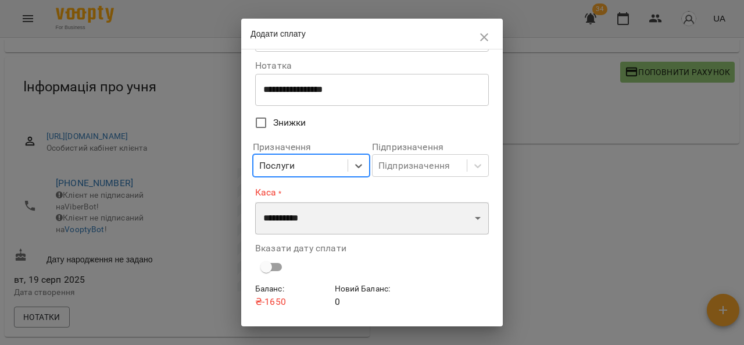
click at [334, 209] on select "**********" at bounding box center [372, 218] width 234 height 33
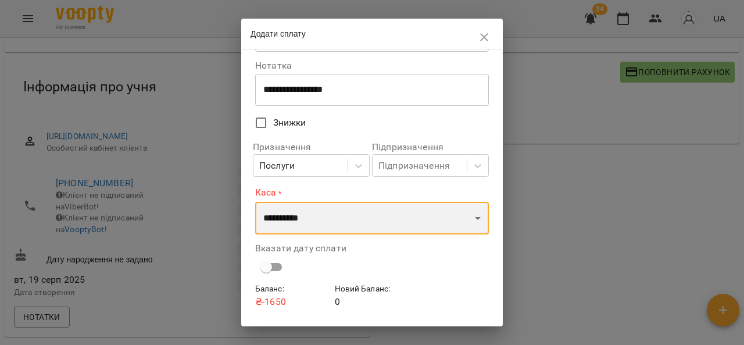
select select "****"
click at [255, 202] on select "**********" at bounding box center [372, 218] width 234 height 33
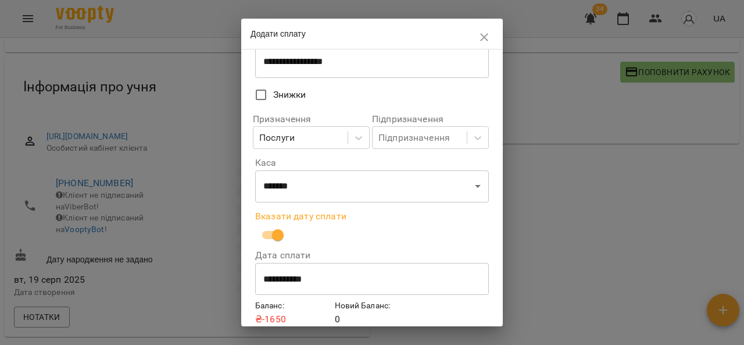
scroll to position [129, 0]
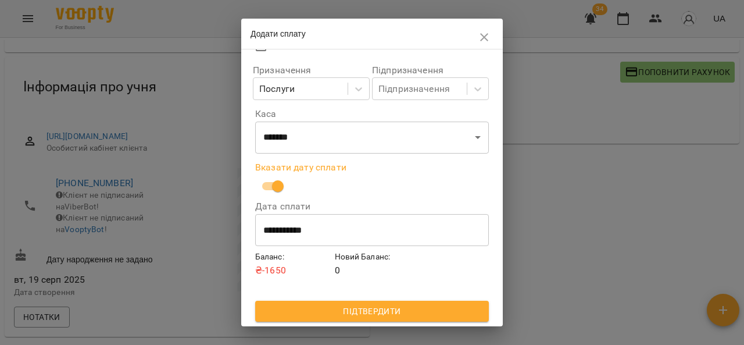
click at [312, 315] on span "Підтвердити" at bounding box center [372, 311] width 215 height 14
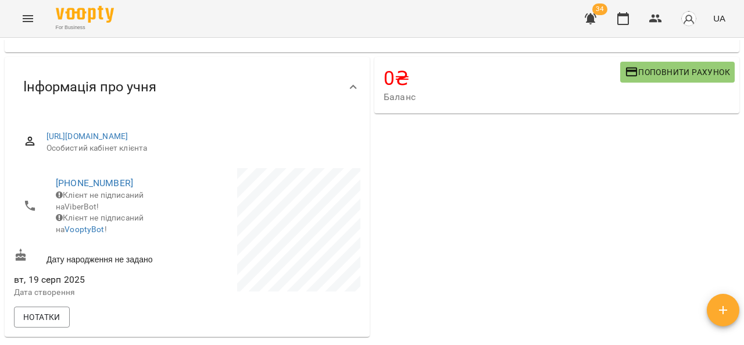
click at [35, 15] on button "Menu" at bounding box center [28, 19] width 28 height 28
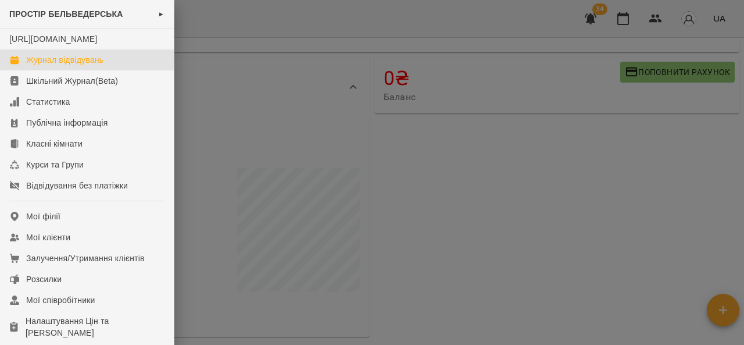
click at [92, 66] on div "Журнал відвідувань" at bounding box center [64, 60] width 77 height 12
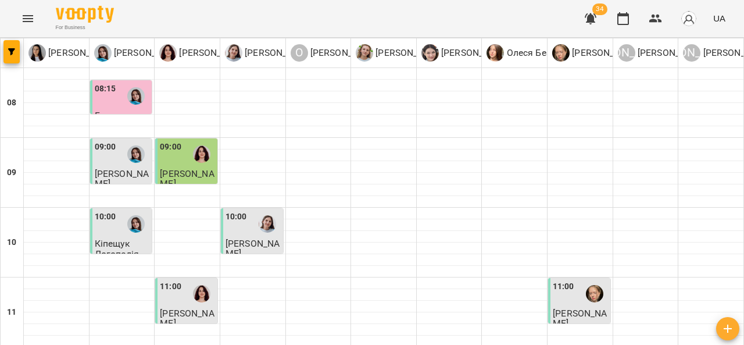
scroll to position [351, 0]
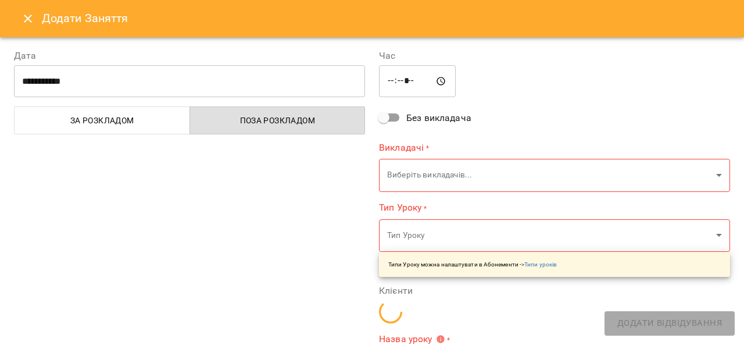
type input "**********"
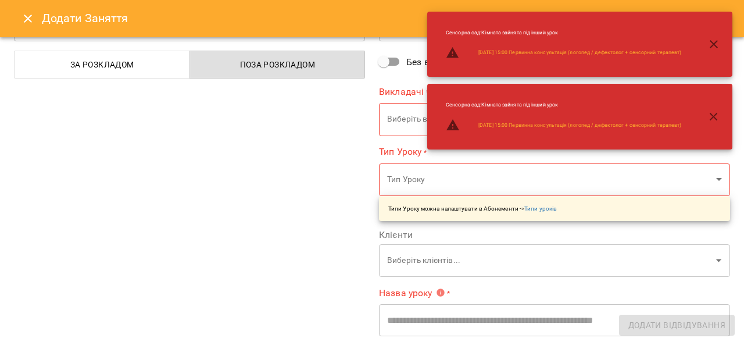
click at [32, 28] on button "Close" at bounding box center [28, 19] width 28 height 28
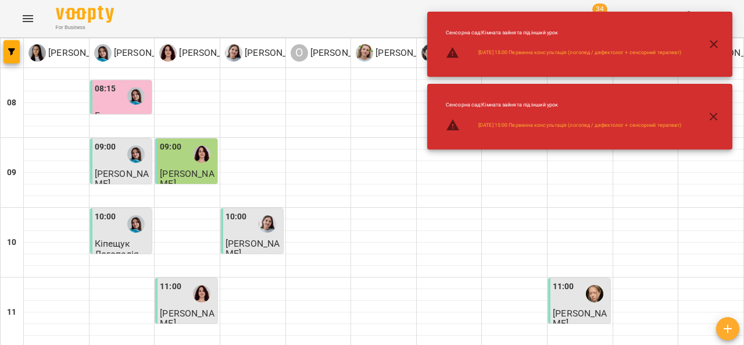
scroll to position [407, 0]
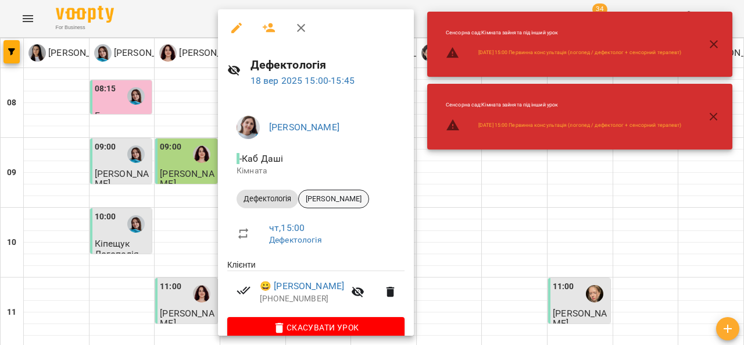
click at [343, 200] on span "[PERSON_NAME]" at bounding box center [334, 199] width 70 height 10
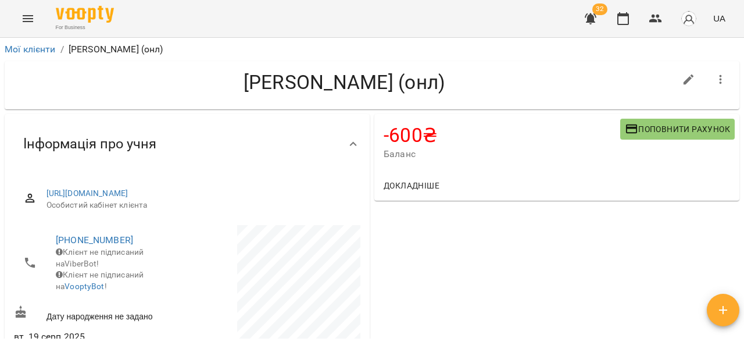
click at [620, 137] on button "Поповнити рахунок" at bounding box center [677, 129] width 115 height 21
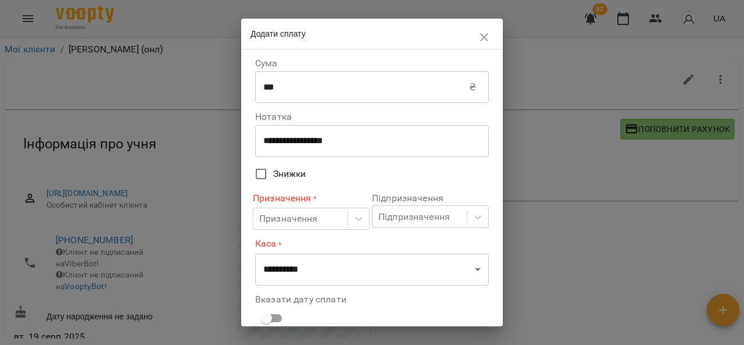
click at [278, 143] on textarea "**********" at bounding box center [367, 140] width 209 height 11
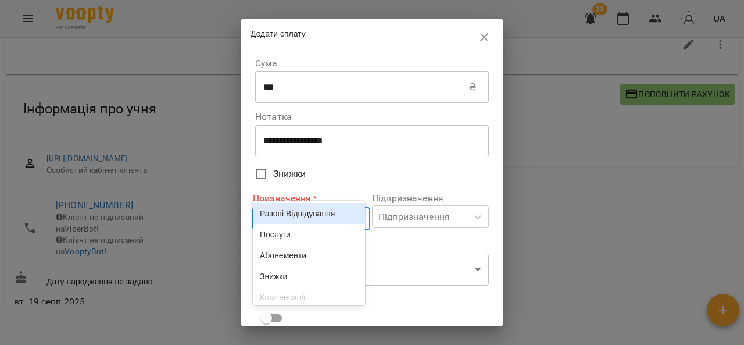
scroll to position [35, 0]
click at [274, 223] on div "Разові Відвідування" at bounding box center [309, 212] width 112 height 21
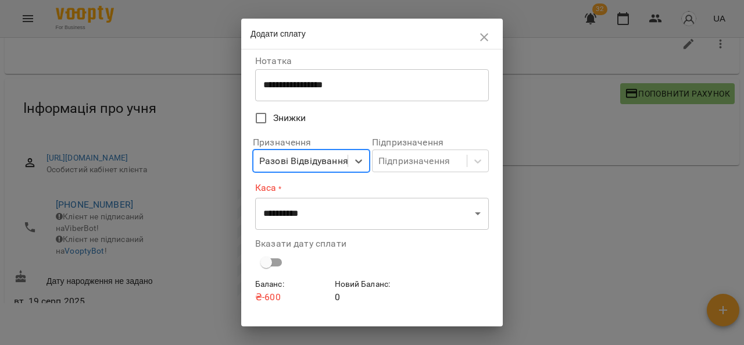
scroll to position [74, 0]
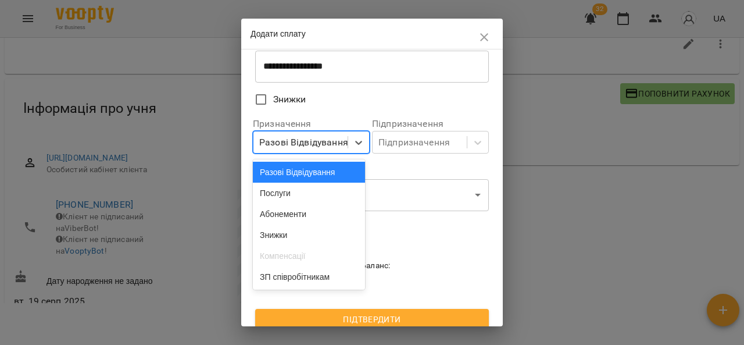
click at [288, 198] on div "Послуги" at bounding box center [309, 193] width 112 height 21
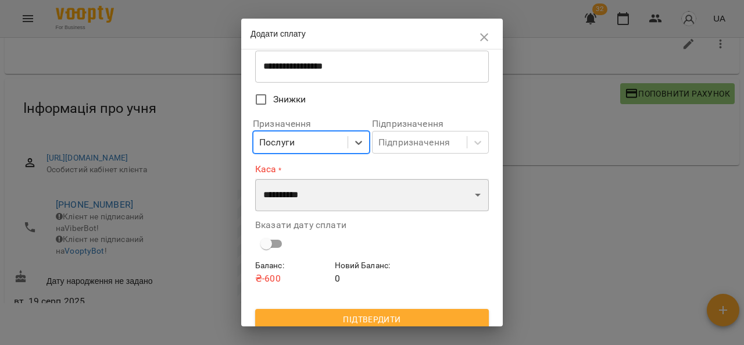
click at [288, 206] on select "**********" at bounding box center [372, 195] width 234 height 33
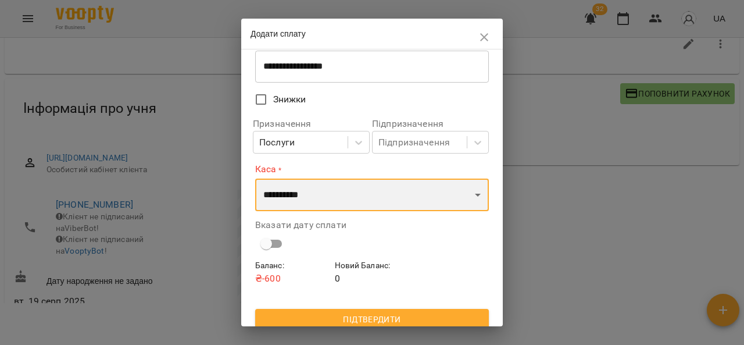
select select "****"
click at [255, 179] on select "**********" at bounding box center [372, 195] width 234 height 33
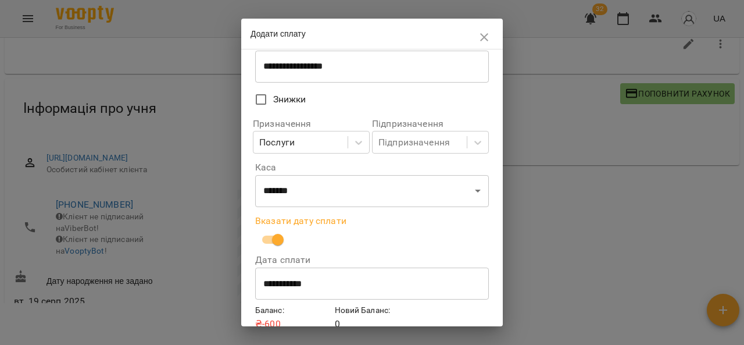
scroll to position [129, 0]
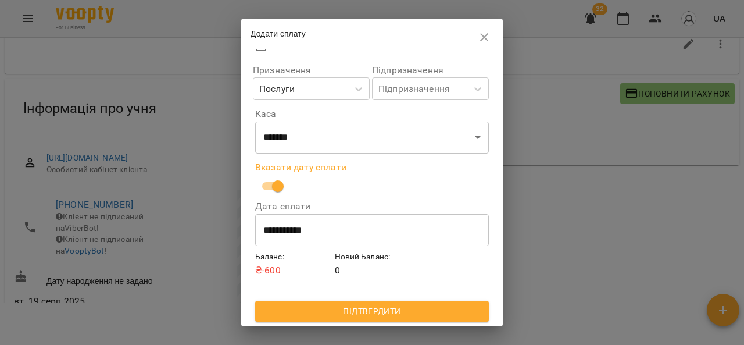
click at [314, 304] on button "Підтвердити" at bounding box center [372, 311] width 234 height 21
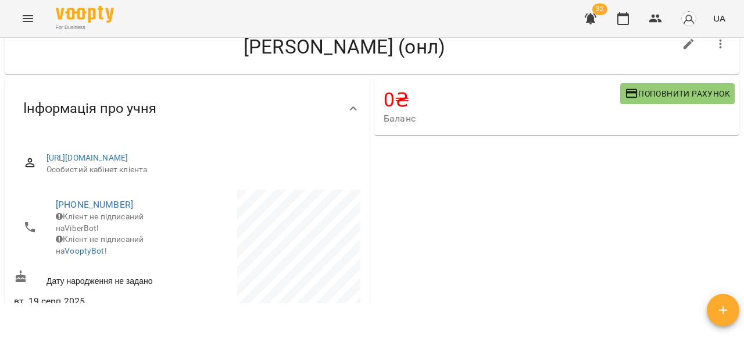
click at [33, 21] on icon "Menu" at bounding box center [28, 18] width 10 height 7
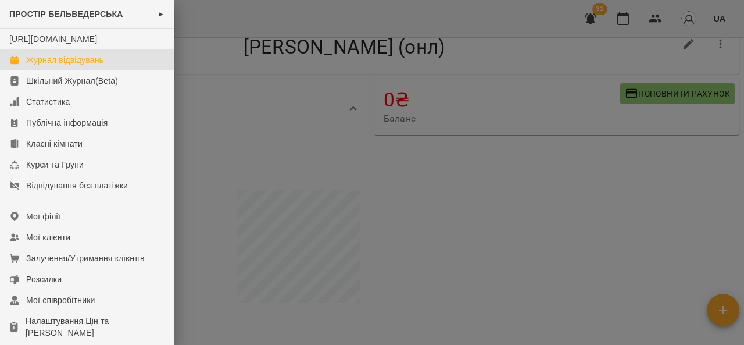
click at [35, 66] on div "Журнал відвідувань" at bounding box center [64, 60] width 77 height 12
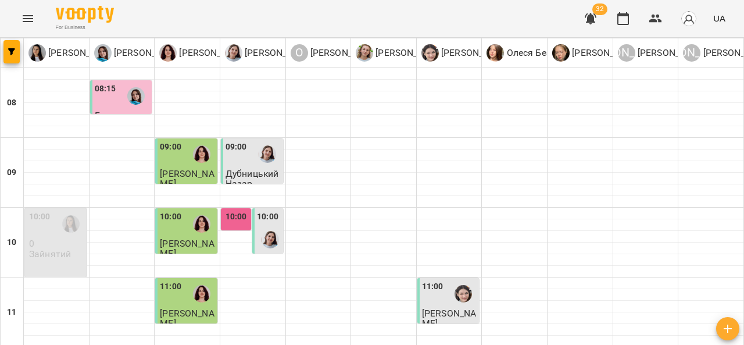
scroll to position [637, 0]
click at [23, 20] on icon "Menu" at bounding box center [28, 19] width 14 height 14
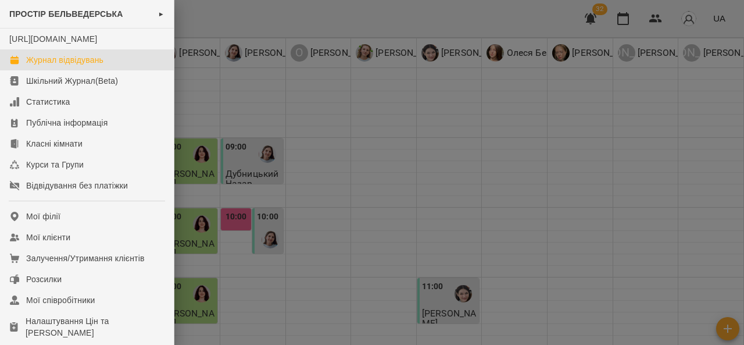
click at [104, 66] on div "Журнал відвідувань" at bounding box center [64, 60] width 77 height 12
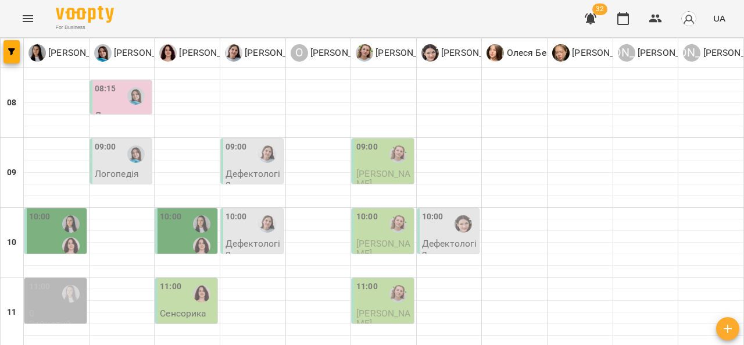
scroll to position [380, 0]
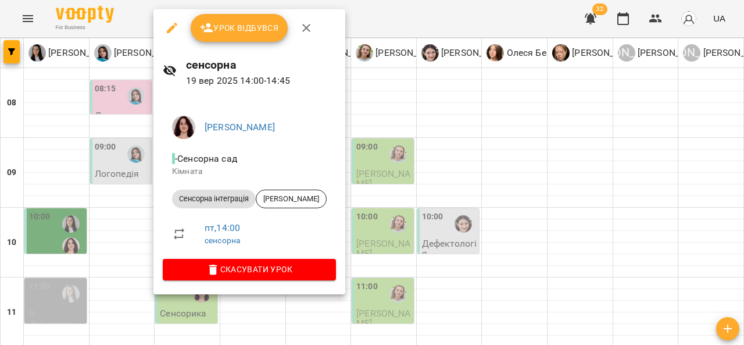
click at [416, 197] on div at bounding box center [372, 172] width 744 height 345
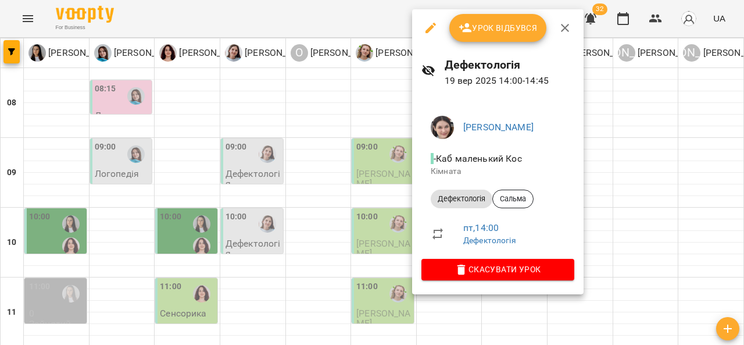
click at [188, 133] on div at bounding box center [372, 172] width 744 height 345
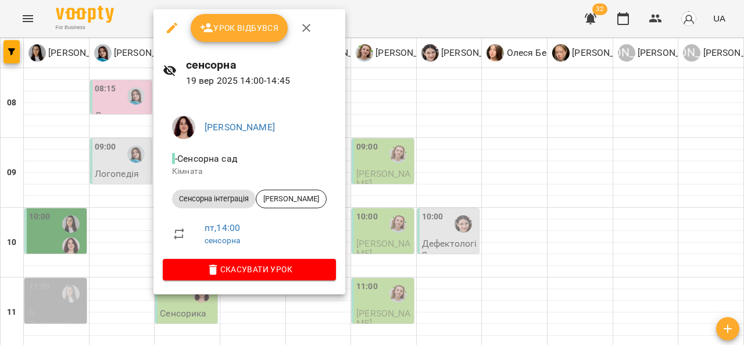
click at [258, 266] on span "Скасувати Урок" at bounding box center [249, 269] width 155 height 14
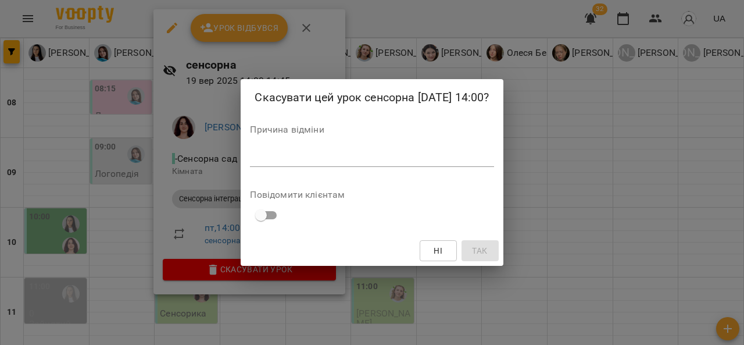
click at [300, 157] on textarea at bounding box center [372, 157] width 244 height 11
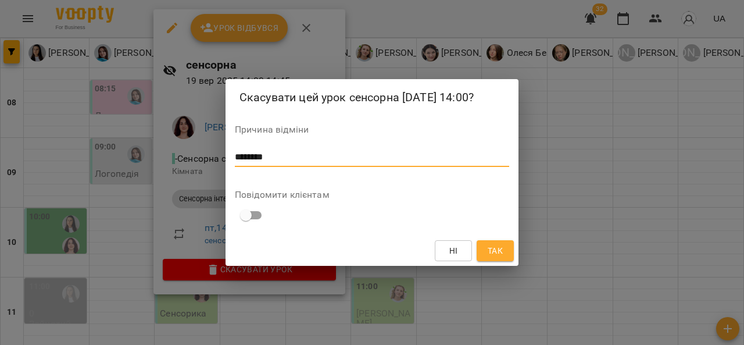
type textarea "********"
click at [499, 254] on span "Так" at bounding box center [495, 251] width 15 height 14
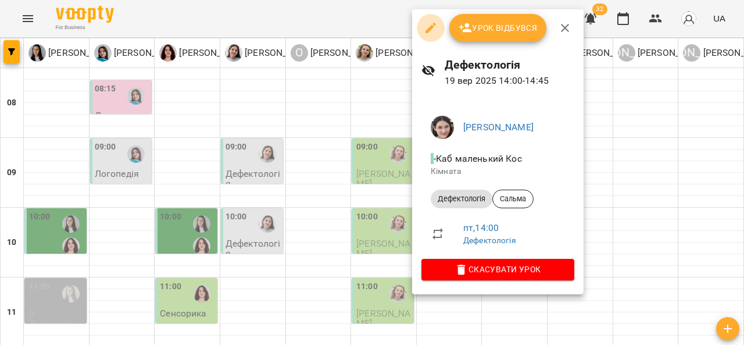
click at [429, 22] on icon "button" at bounding box center [431, 28] width 14 height 14
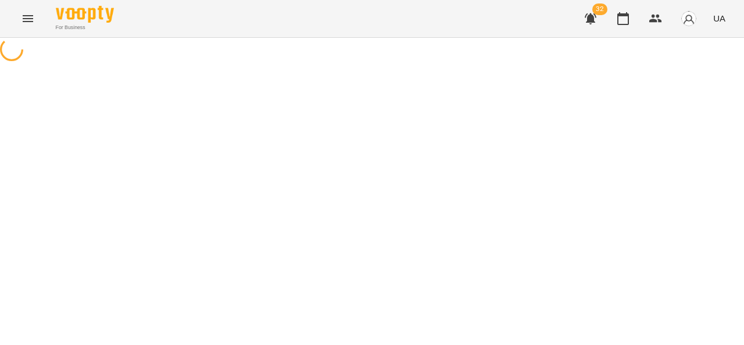
select select "**********"
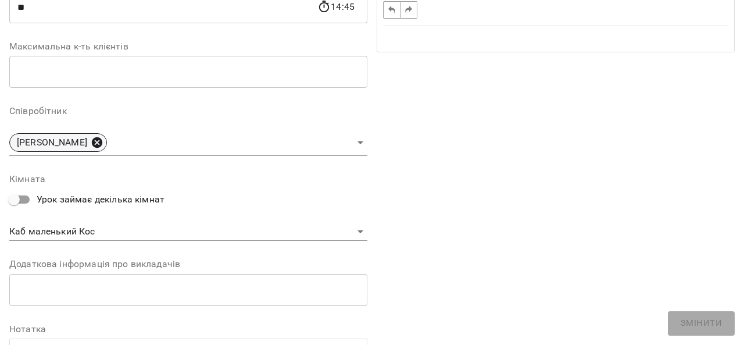
click at [92, 143] on icon at bounding box center [97, 142] width 10 height 10
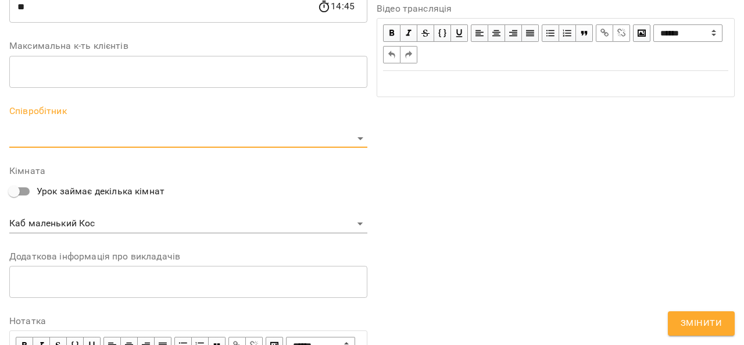
click at [74, 131] on body "**********" at bounding box center [372, 265] width 744 height 530
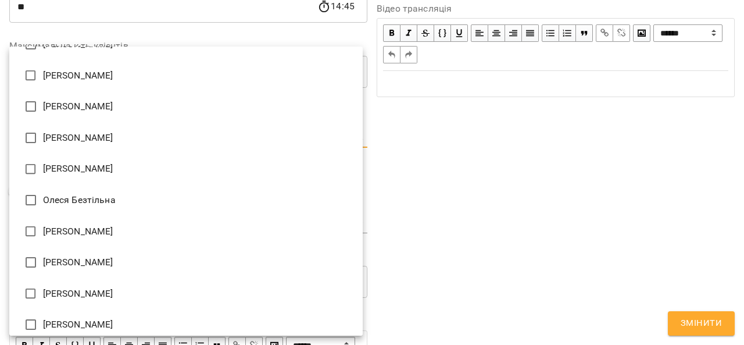
scroll to position [148, 0]
type input "**********"
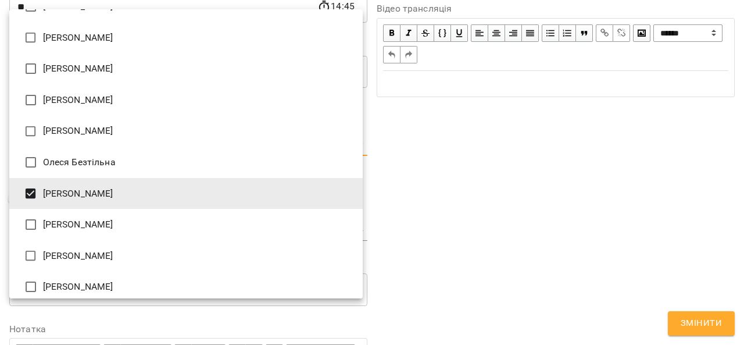
click at [492, 261] on div at bounding box center [372, 172] width 744 height 345
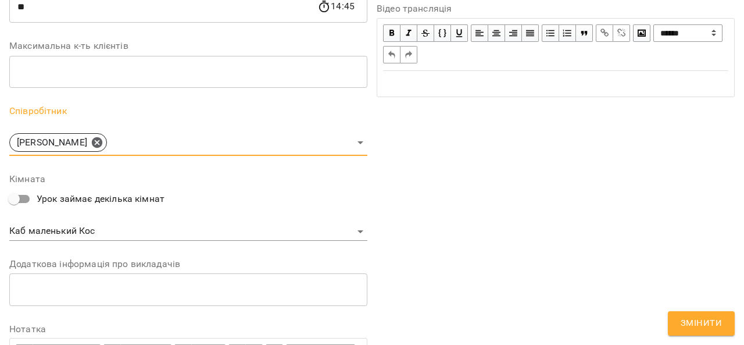
click at [688, 322] on span "Змінити" at bounding box center [701, 323] width 41 height 15
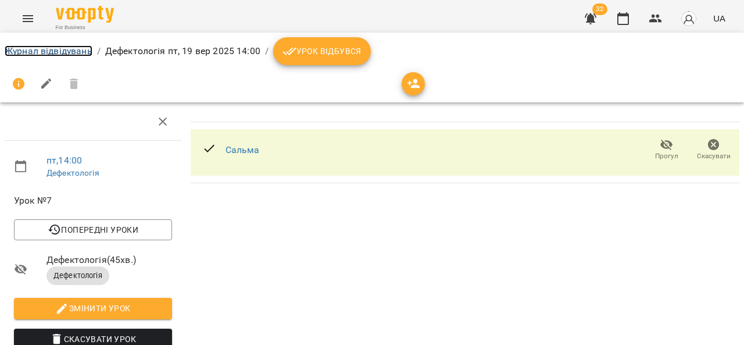
click at [59, 51] on link "Журнал відвідувань" at bounding box center [49, 50] width 88 height 11
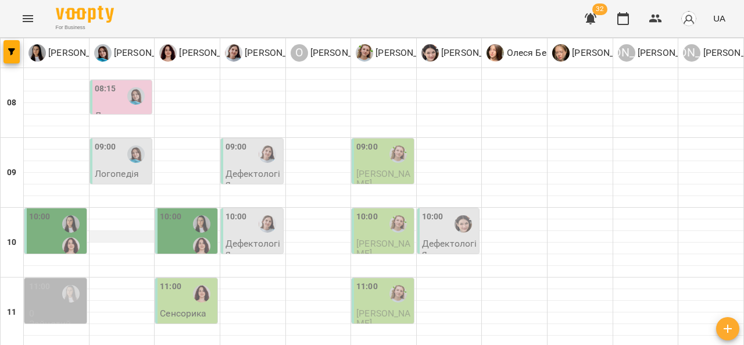
scroll to position [120, 0]
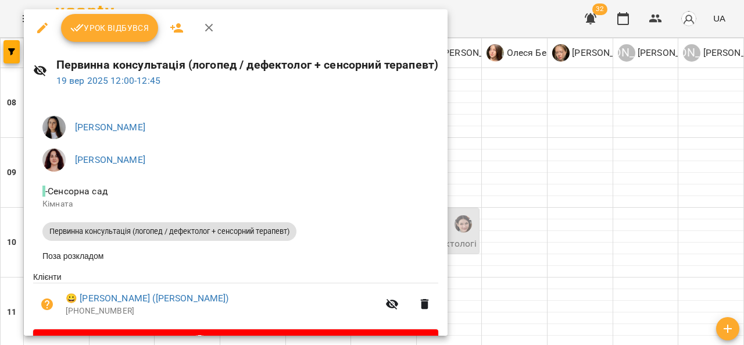
click at [523, 147] on div at bounding box center [372, 172] width 744 height 345
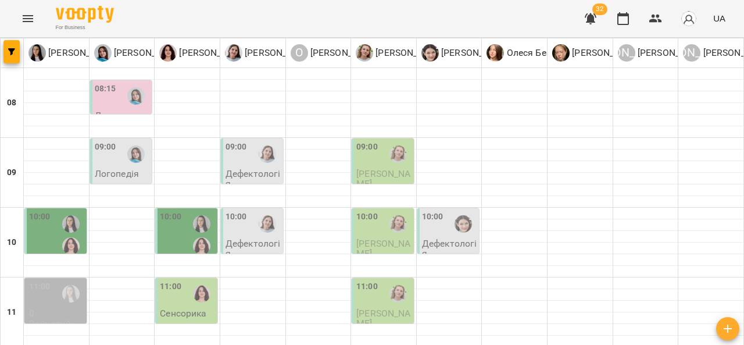
scroll to position [228, 0]
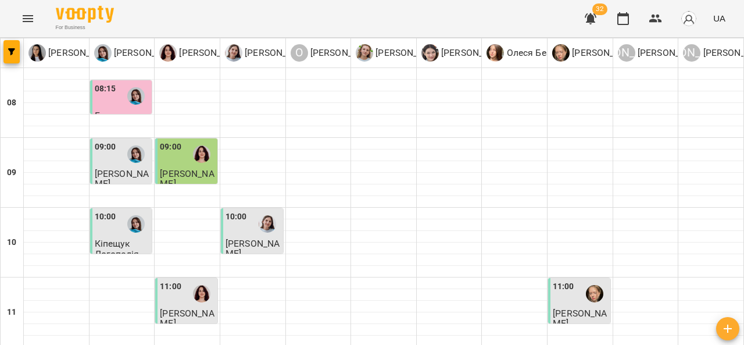
scroll to position [401, 0]
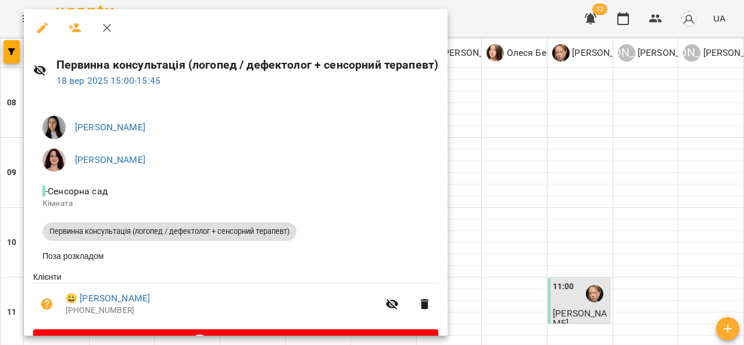
click at [107, 28] on icon "button" at bounding box center [107, 28] width 14 height 14
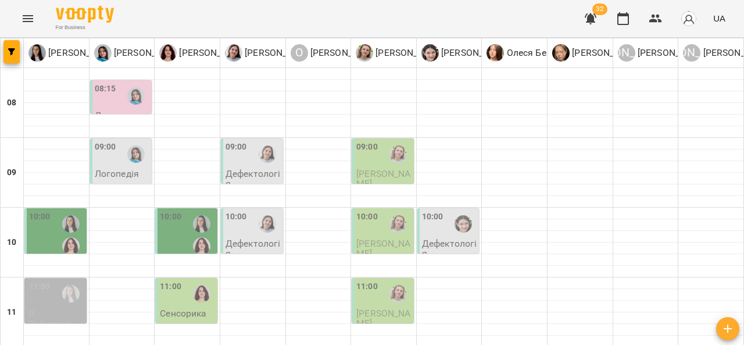
scroll to position [0, 0]
click at [31, 19] on icon "Menu" at bounding box center [28, 19] width 14 height 14
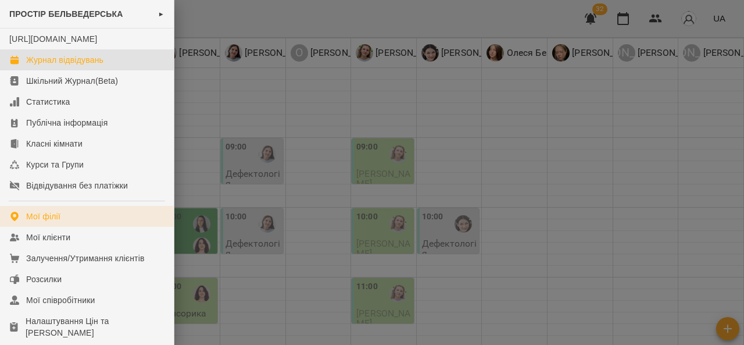
click at [66, 222] on link "Мої філії" at bounding box center [87, 216] width 174 height 21
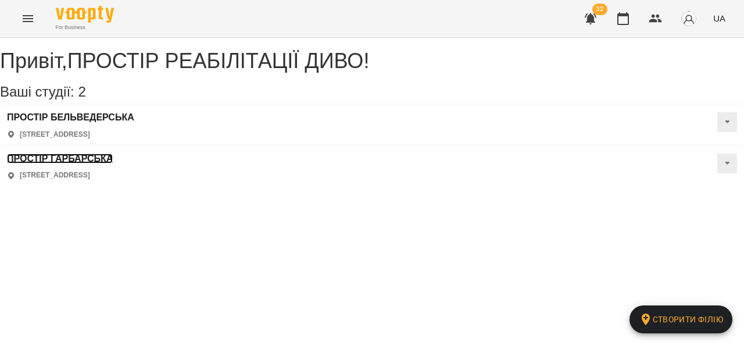
click at [113, 154] on h3 "ПРОСТІР ГАРБАРСЬКА" at bounding box center [60, 159] width 106 height 10
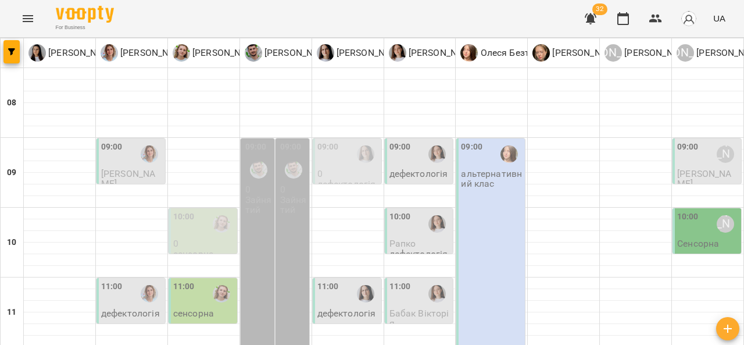
scroll to position [58, 0]
click at [337, 141] on div "09:00" at bounding box center [348, 154] width 62 height 27
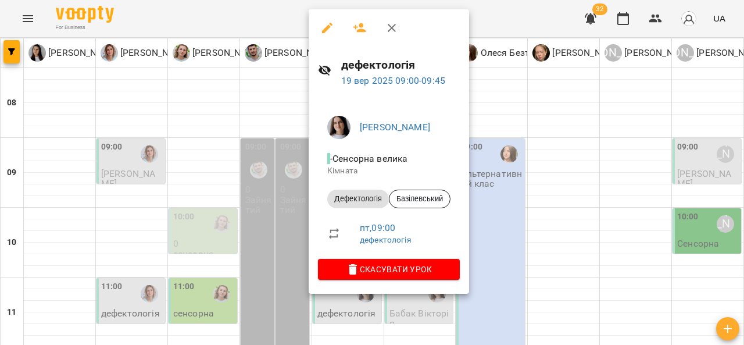
click at [327, 29] on icon "button" at bounding box center [327, 28] width 10 height 10
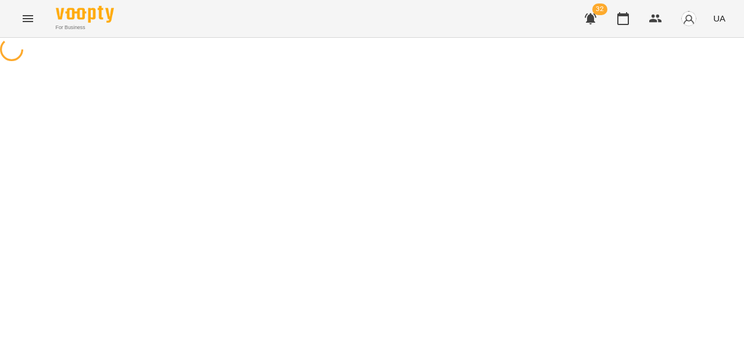
select select "**********"
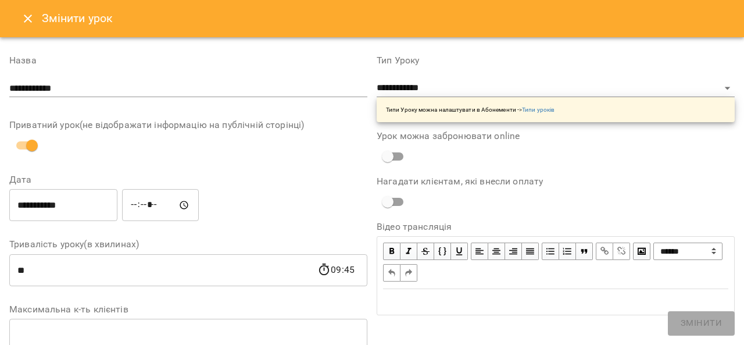
click at [144, 208] on input "*****" at bounding box center [160, 205] width 77 height 33
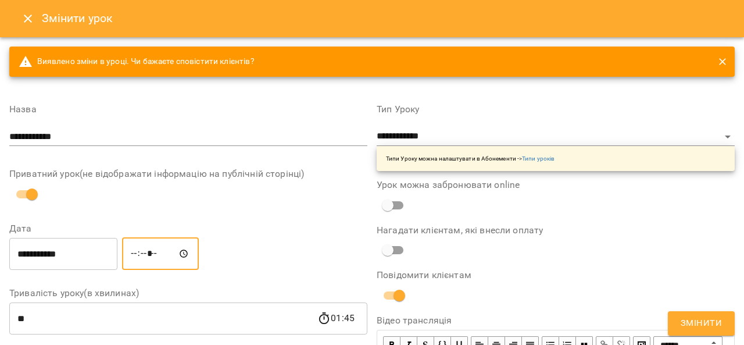
type input "*****"
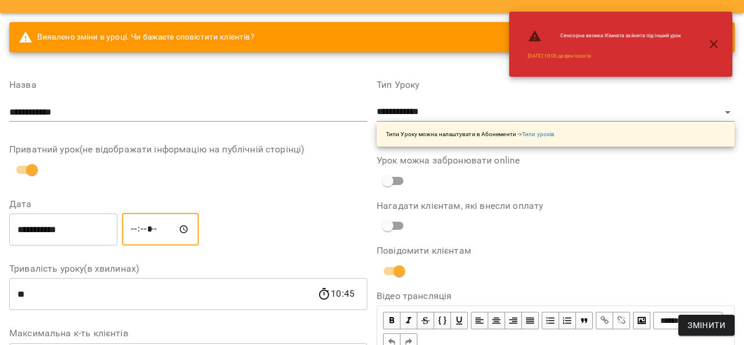
scroll to position [47, 0]
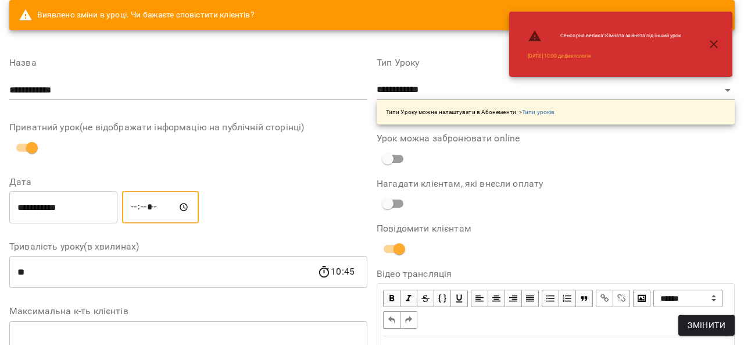
click at [721, 51] on button "button" at bounding box center [714, 44] width 28 height 28
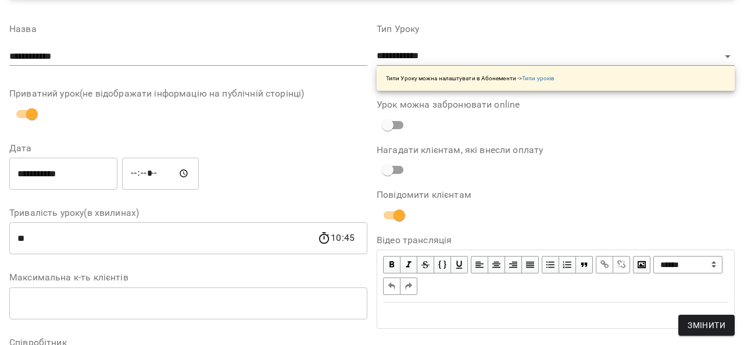
scroll to position [115, 0]
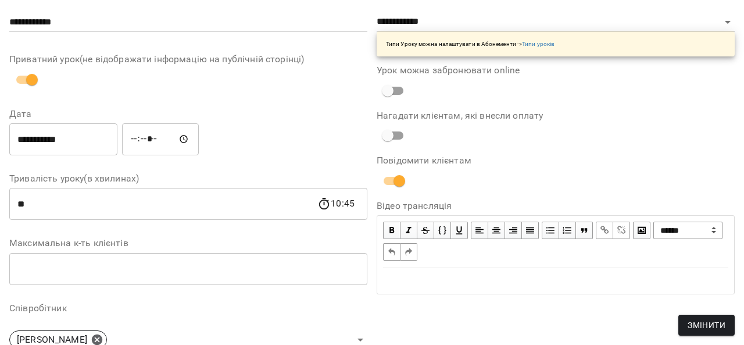
click at [711, 329] on span "Змінити" at bounding box center [707, 325] width 38 height 14
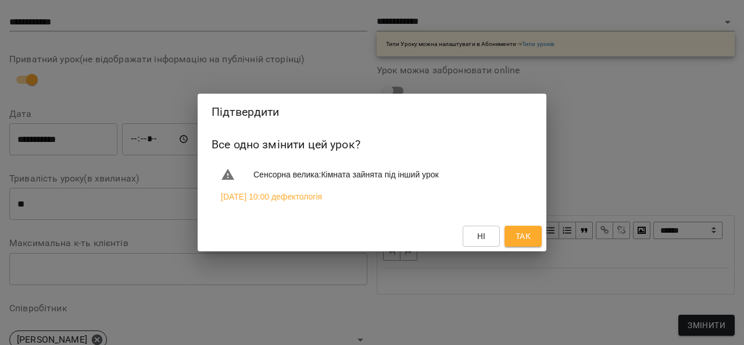
click at [527, 233] on span "Так" at bounding box center [523, 236] width 15 height 14
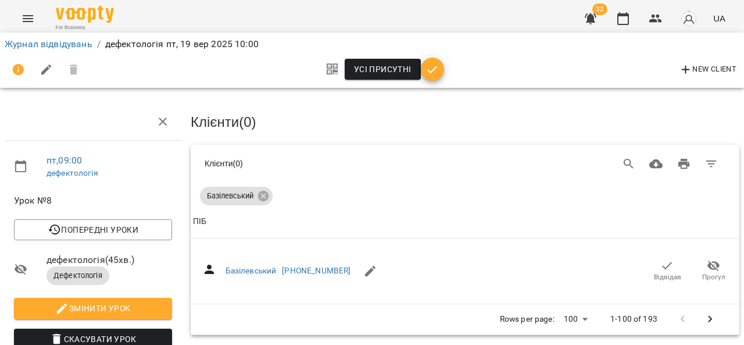
click at [23, 15] on icon "Menu" at bounding box center [28, 19] width 14 height 14
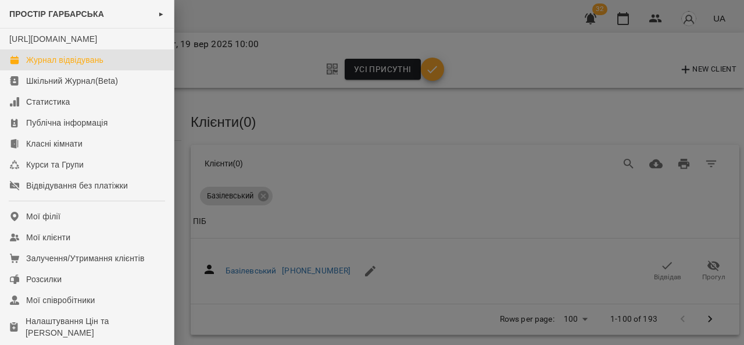
click at [106, 70] on link "Журнал відвідувань" at bounding box center [87, 59] width 174 height 21
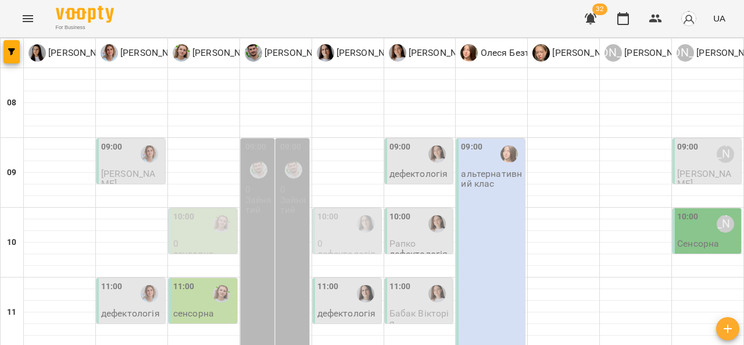
scroll to position [55, 0]
click at [696, 141] on div "09:00 Анна Субота" at bounding box center [708, 154] width 62 height 27
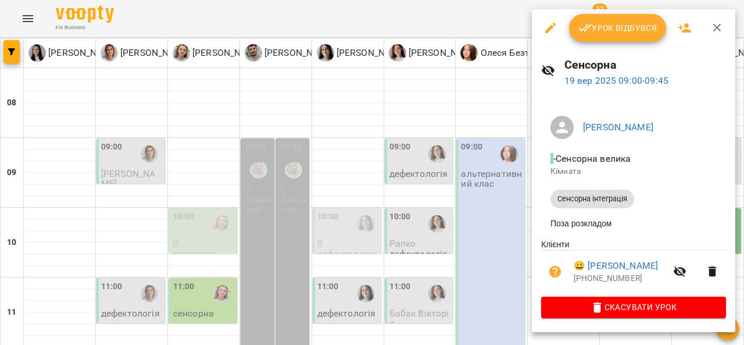
click at [552, 26] on icon "button" at bounding box center [550, 28] width 10 height 10
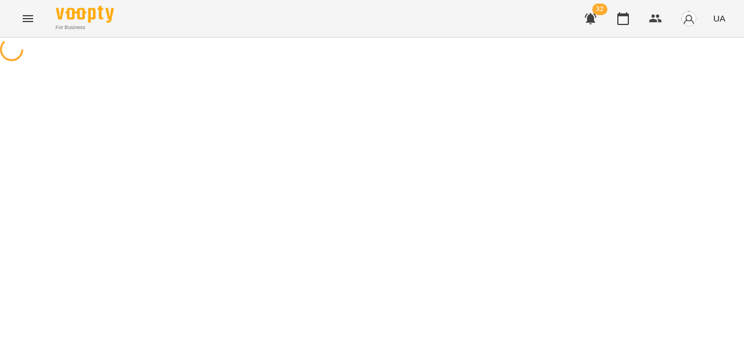
select select "**********"
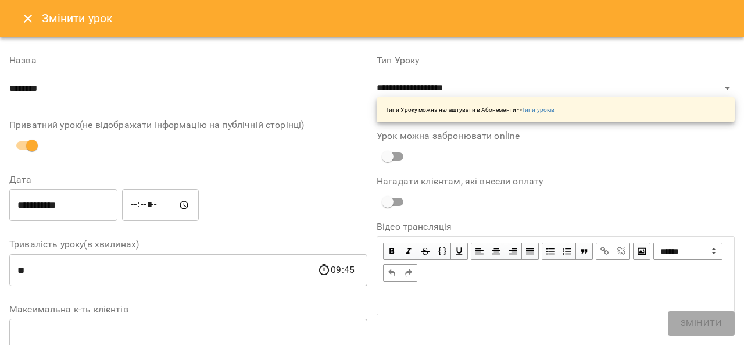
click at [145, 209] on input "*****" at bounding box center [160, 205] width 77 height 33
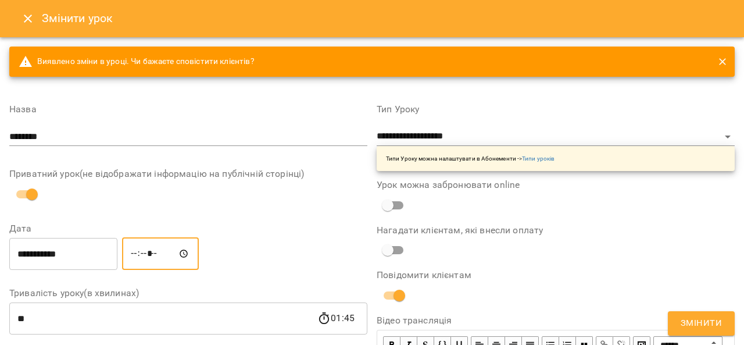
type input "*****"
click at [709, 323] on span "Змінити" at bounding box center [701, 323] width 41 height 15
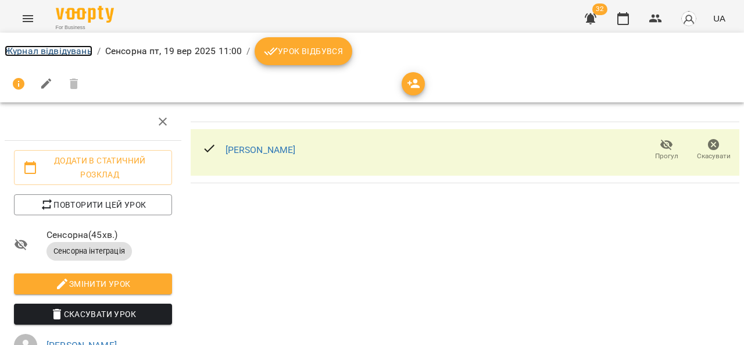
click at [62, 55] on link "Журнал відвідувань" at bounding box center [49, 50] width 88 height 11
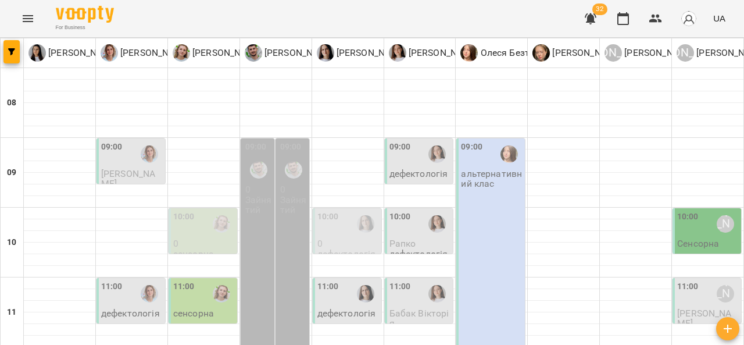
scroll to position [80, 0]
click at [698, 211] on div "10:00 Анна Субота" at bounding box center [708, 224] width 62 height 27
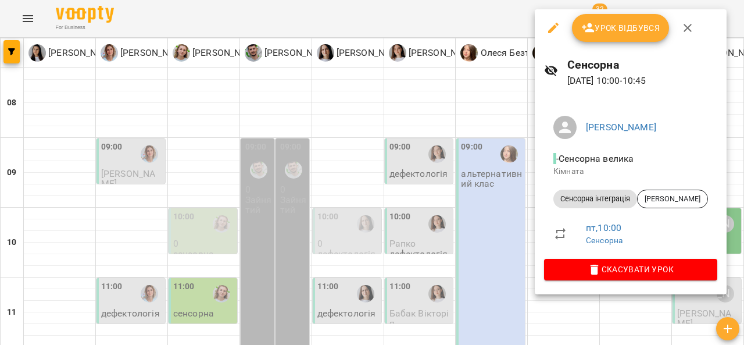
click at [685, 33] on icon "button" at bounding box center [688, 28] width 14 height 14
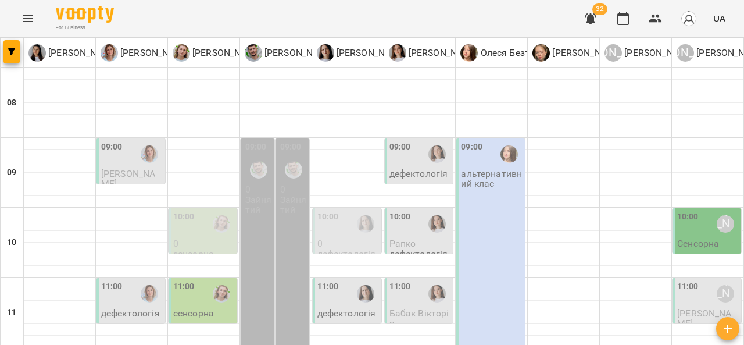
scroll to position [15, 0]
click at [200, 216] on div "10:00" at bounding box center [204, 224] width 62 height 27
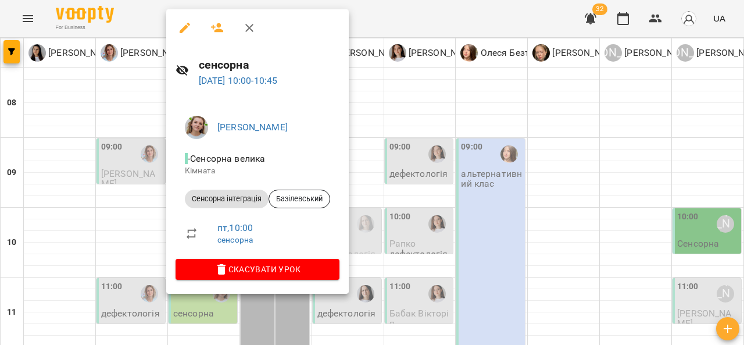
click at [184, 31] on icon "button" at bounding box center [185, 28] width 14 height 14
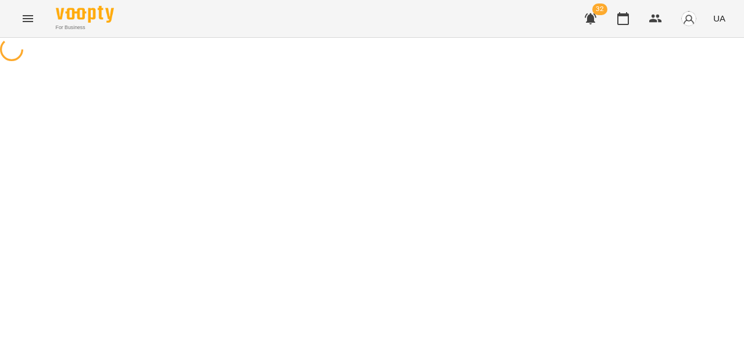
select select "**********"
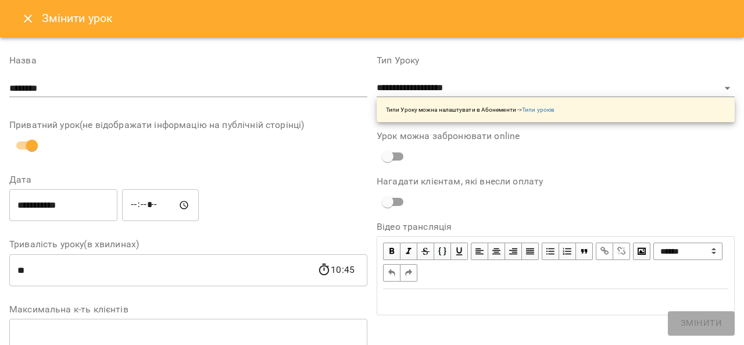
click at [147, 203] on input "*****" at bounding box center [160, 205] width 77 height 33
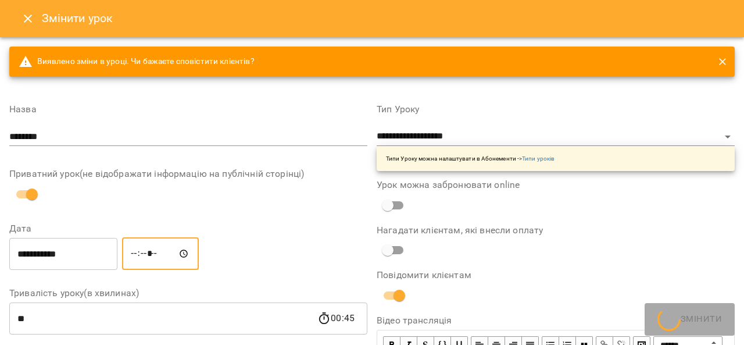
type input "*****"
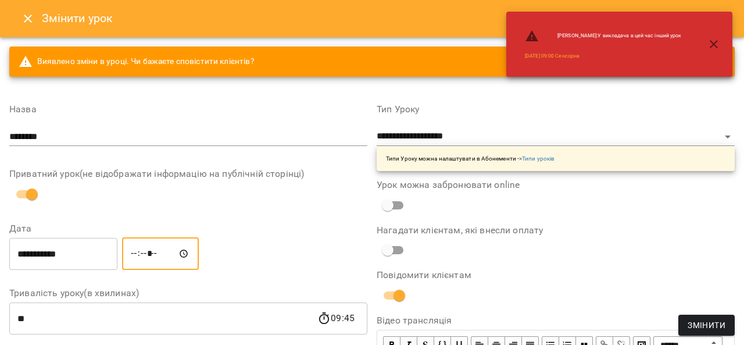
click at [704, 334] on button "Змінити" at bounding box center [707, 325] width 56 height 21
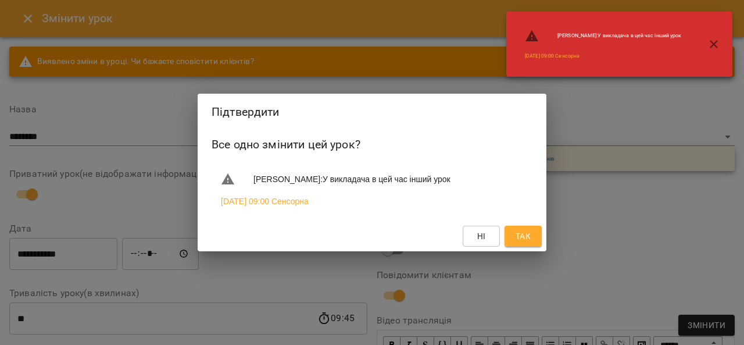
click at [523, 241] on span "Так" at bounding box center [523, 236] width 15 height 14
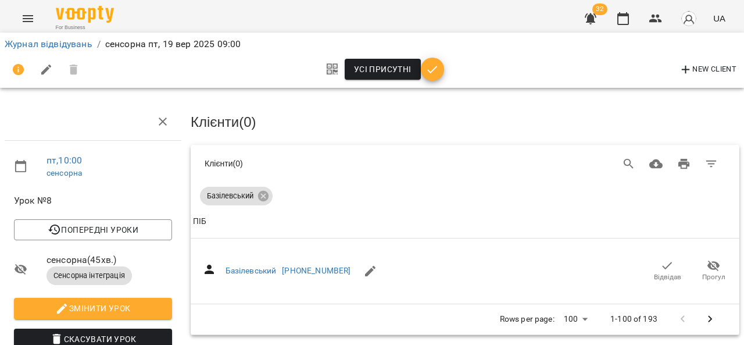
click at [33, 22] on icon "Menu" at bounding box center [28, 19] width 14 height 14
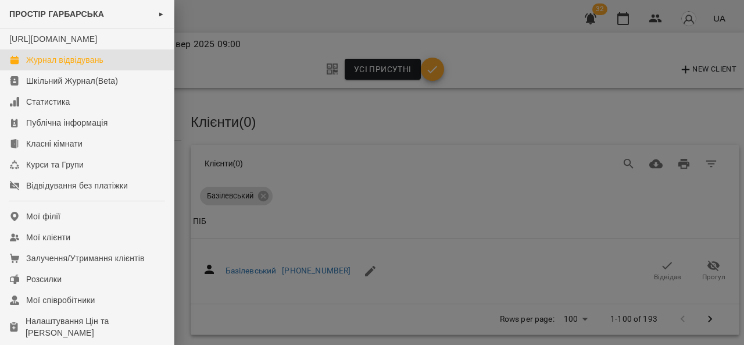
click at [109, 70] on link "Журнал відвідувань" at bounding box center [87, 59] width 174 height 21
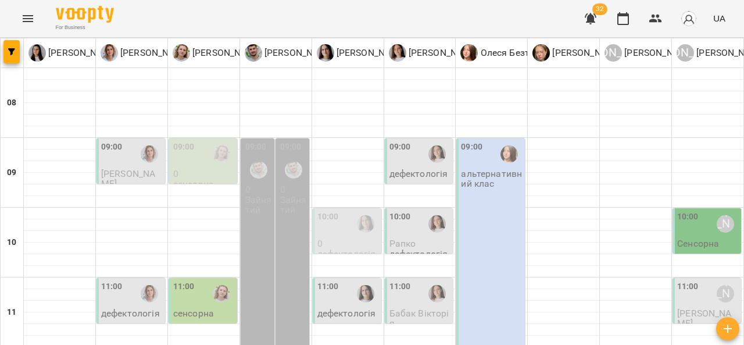
click at [190, 161] on div "09:00" at bounding box center [184, 154] width 22 height 27
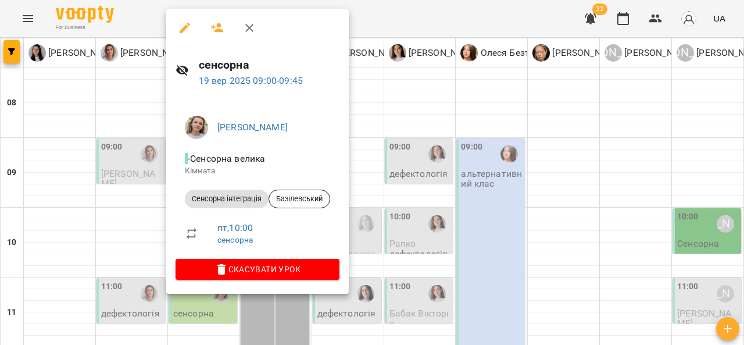
click at [188, 26] on icon "button" at bounding box center [185, 28] width 14 height 14
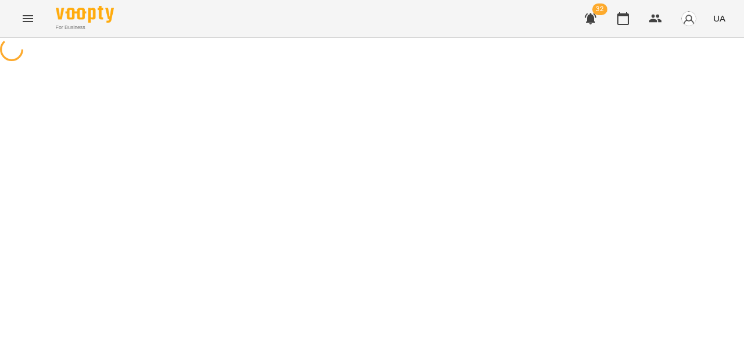
select select "**********"
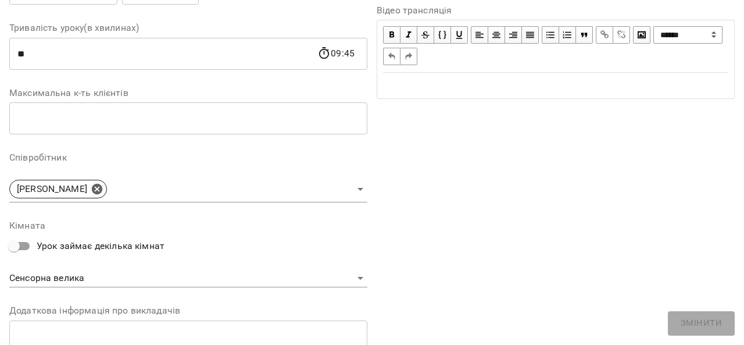
scroll to position [203, 0]
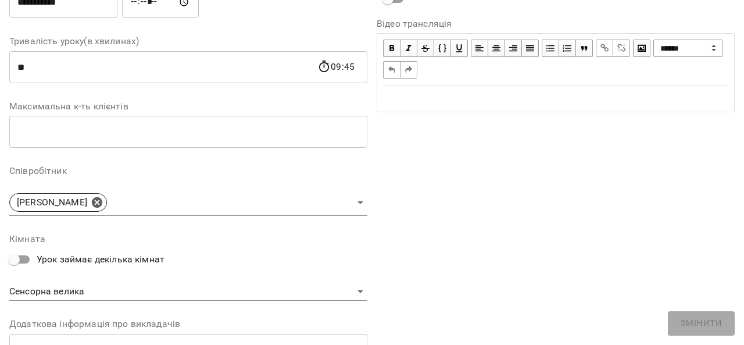
click at [353, 204] on body "For Business 32 UA Журнал відвідувань / сенсорна пт, 19 вер 2025 09:00 Усі прис…" at bounding box center [372, 270] width 744 height 541
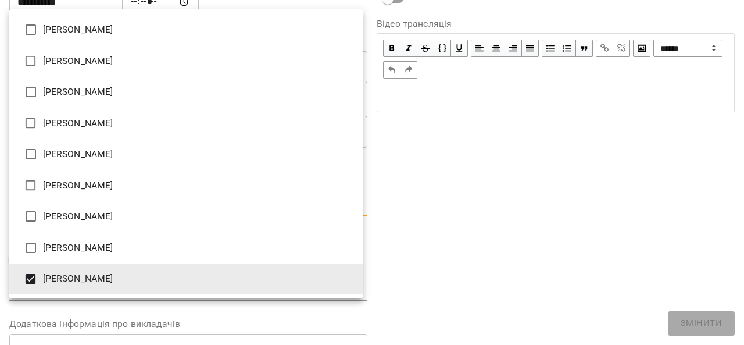
click at [68, 279] on li "[PERSON_NAME]" at bounding box center [186, 278] width 354 height 31
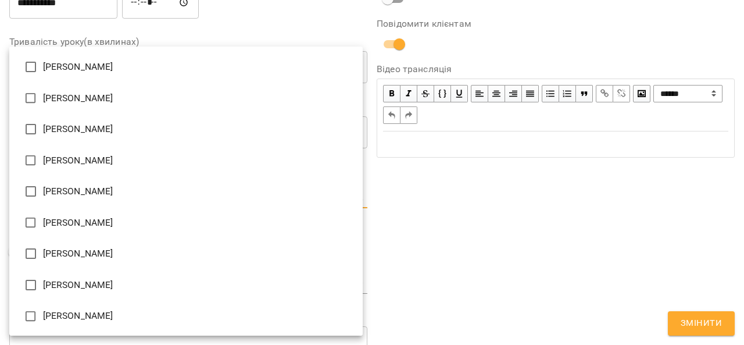
type input "**********"
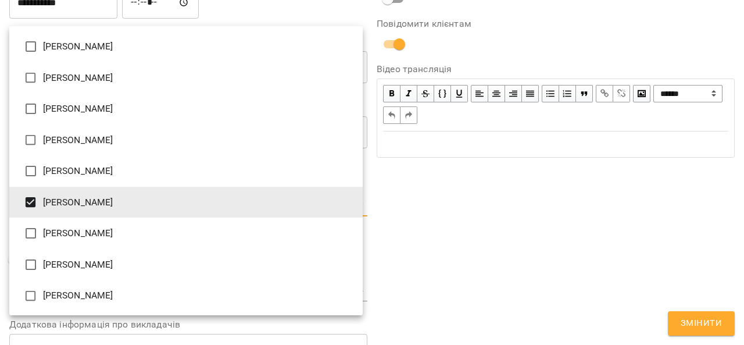
click at [708, 328] on div at bounding box center [372, 172] width 744 height 345
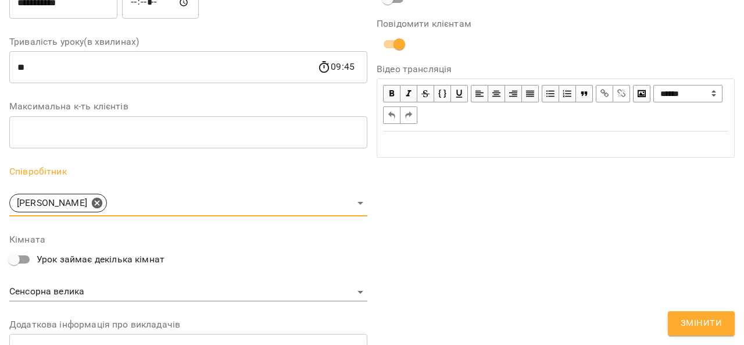
click at [707, 323] on span "Змінити" at bounding box center [701, 323] width 41 height 15
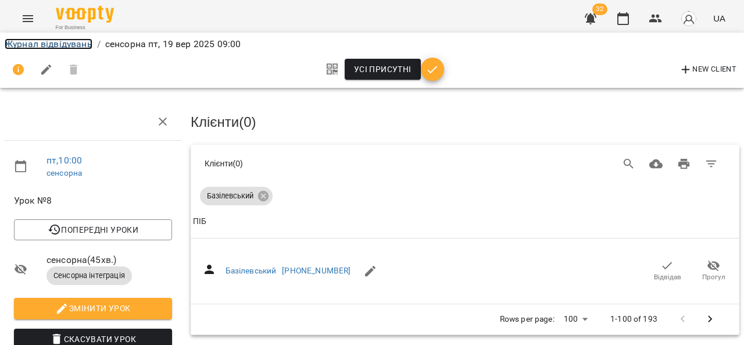
click at [53, 47] on link "Журнал відвідувань" at bounding box center [49, 43] width 88 height 11
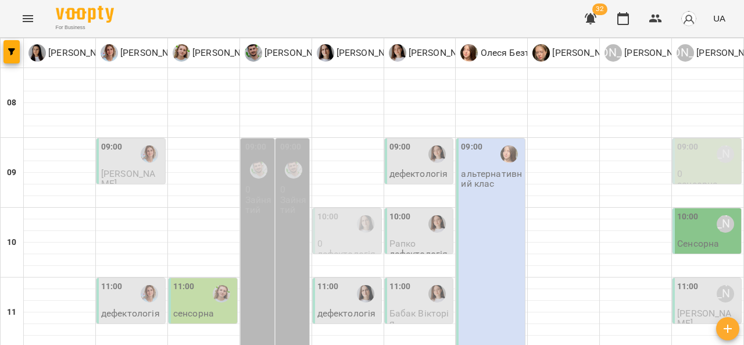
scroll to position [148, 0]
click at [201, 280] on div "11:00" at bounding box center [204, 293] width 62 height 27
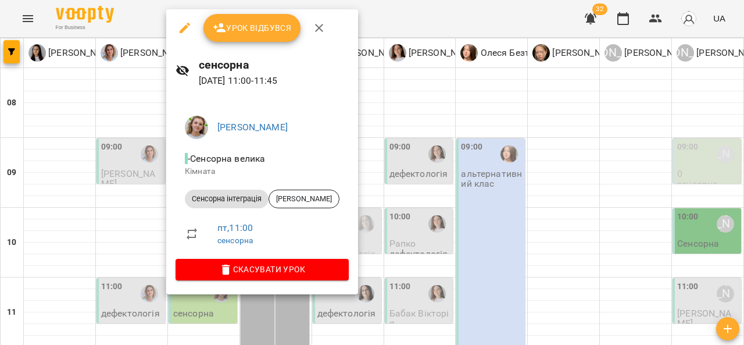
click at [616, 211] on div at bounding box center [372, 172] width 744 height 345
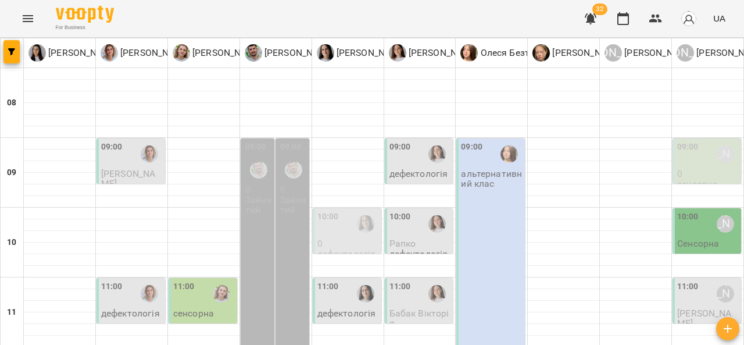
click at [700, 280] on div "11:00 Анна Субота" at bounding box center [708, 293] width 62 height 27
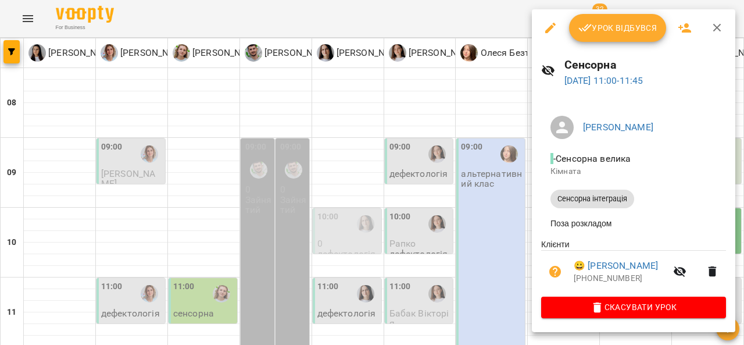
click at [552, 29] on icon "button" at bounding box center [551, 28] width 14 height 14
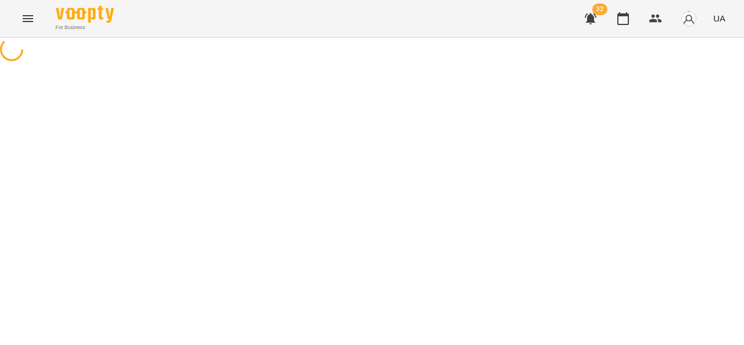
select select "**********"
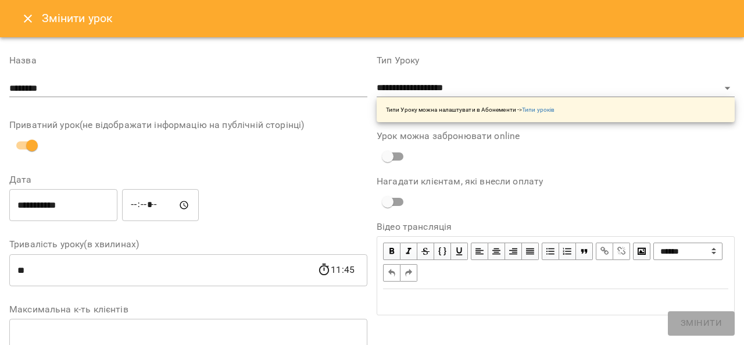
click at [148, 204] on input "*****" at bounding box center [160, 205] width 77 height 33
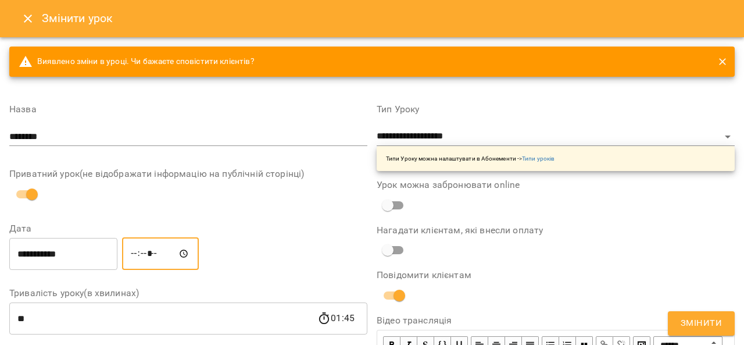
type input "*****"
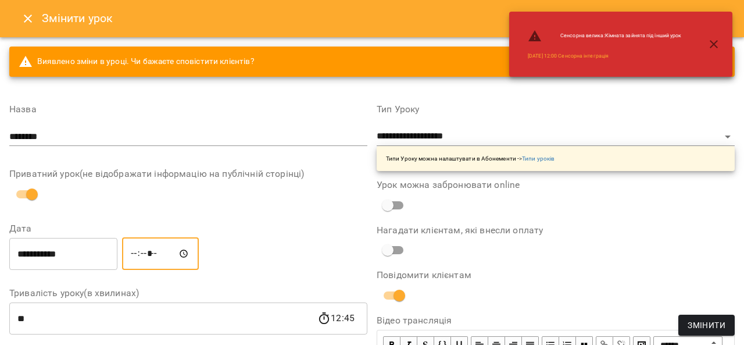
click at [703, 324] on span "Змінити" at bounding box center [707, 325] width 38 height 14
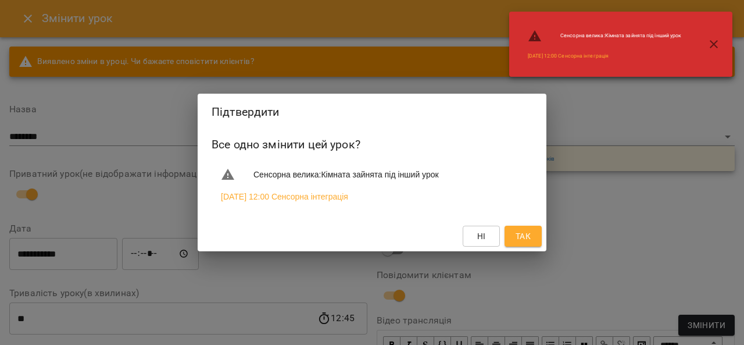
click at [529, 242] on span "Так" at bounding box center [523, 236] width 15 height 14
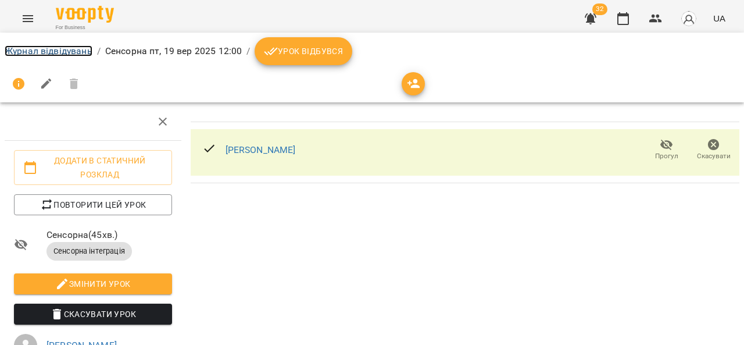
click at [56, 49] on link "Журнал відвідувань" at bounding box center [49, 50] width 88 height 11
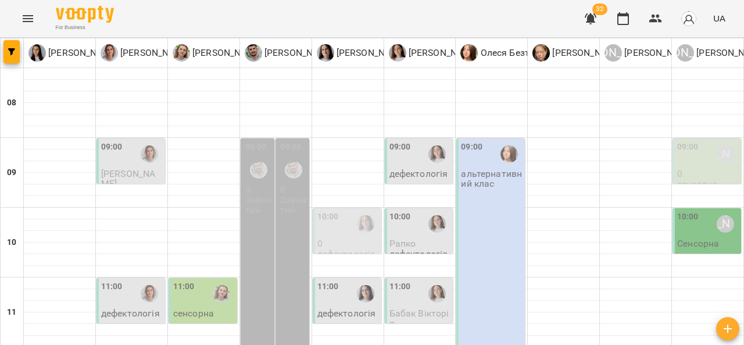
scroll to position [145, 0]
click at [194, 280] on div "11:00" at bounding box center [204, 293] width 62 height 27
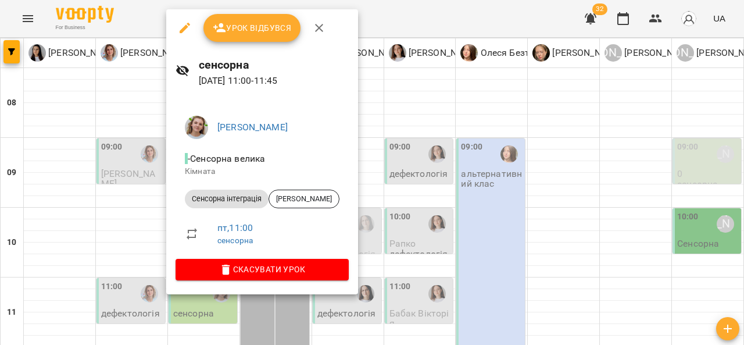
click at [184, 36] on button "button" at bounding box center [185, 28] width 28 height 28
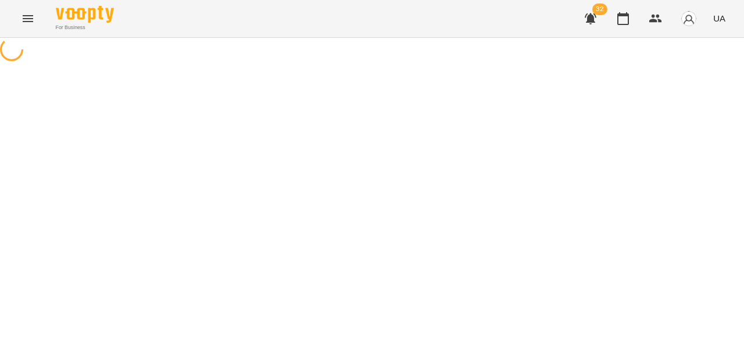
select select "**********"
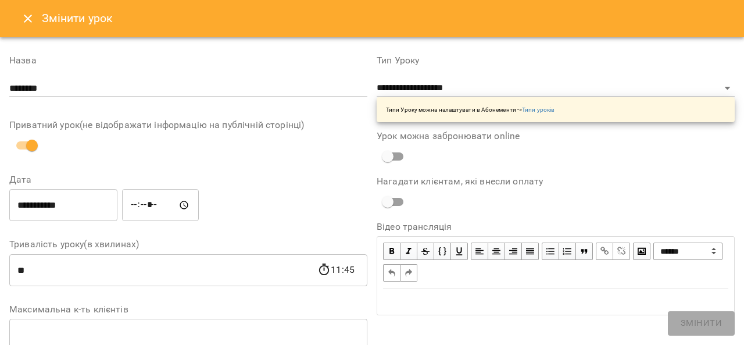
click at [31, 24] on icon "Close" at bounding box center [28, 19] width 14 height 14
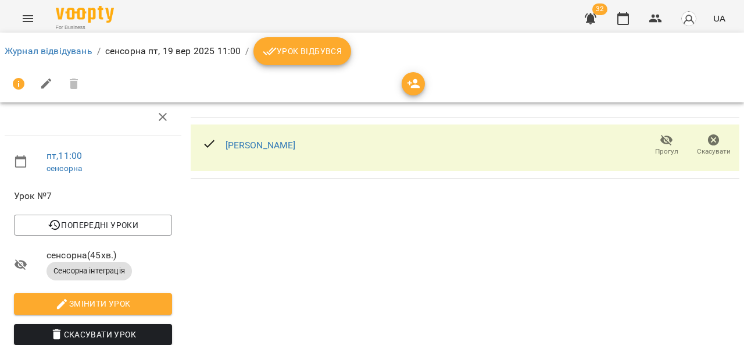
scroll to position [17, 0]
click at [62, 54] on link "Журнал відвідувань" at bounding box center [49, 50] width 88 height 11
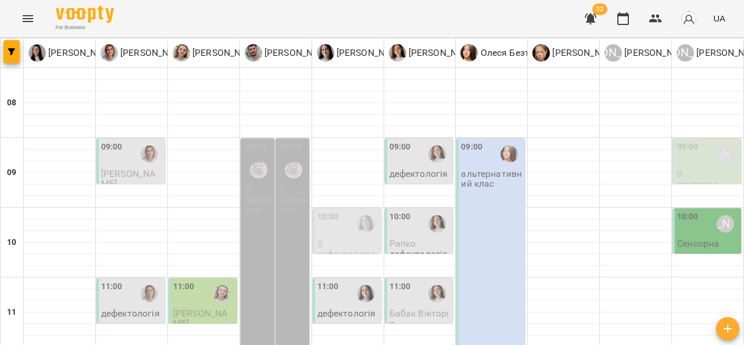
scroll to position [160, 0]
click at [192, 280] on div "11:00" at bounding box center [204, 293] width 62 height 27
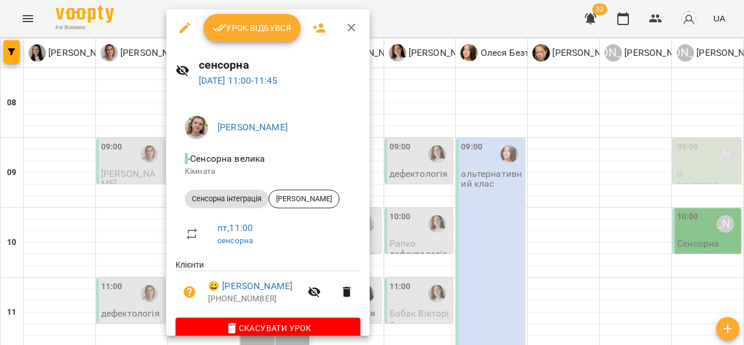
click at [194, 26] on button "button" at bounding box center [185, 28] width 28 height 28
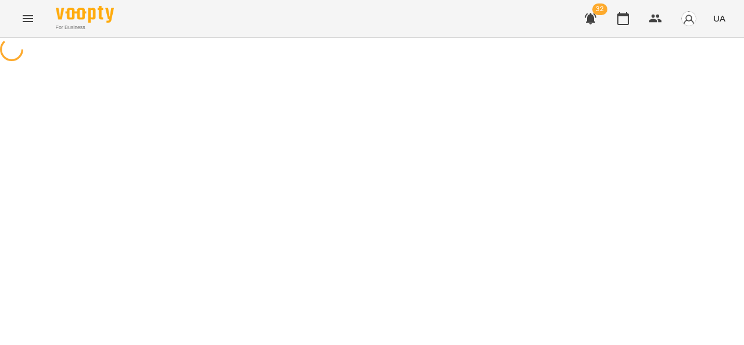
select select "**********"
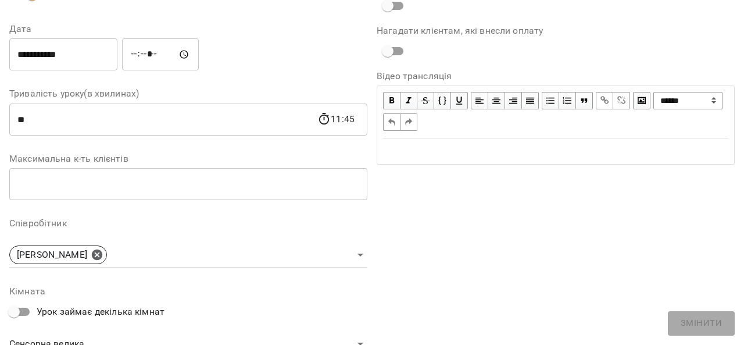
scroll to position [162, 0]
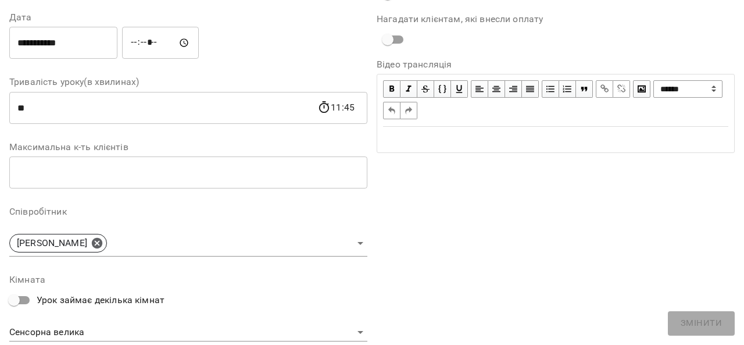
click at [356, 248] on body "**********" at bounding box center [372, 265] width 744 height 530
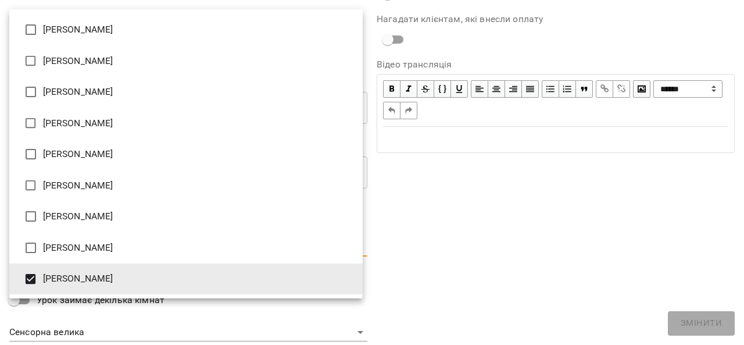
click at [107, 287] on li "[PERSON_NAME]" at bounding box center [186, 278] width 354 height 31
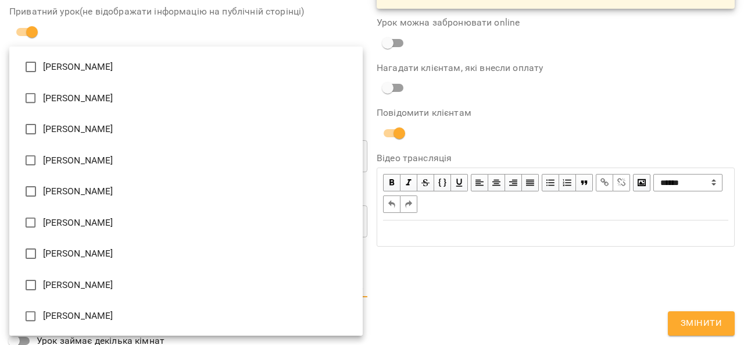
scroll to position [211, 0]
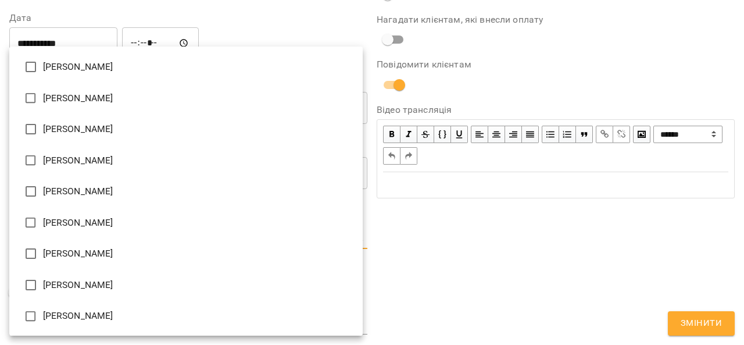
type input "**********"
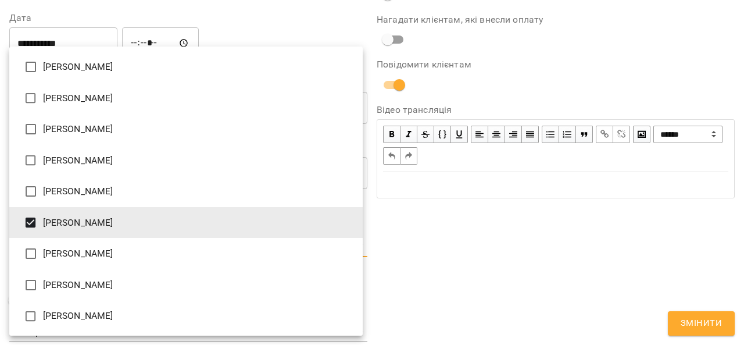
click at [714, 329] on div at bounding box center [372, 172] width 744 height 345
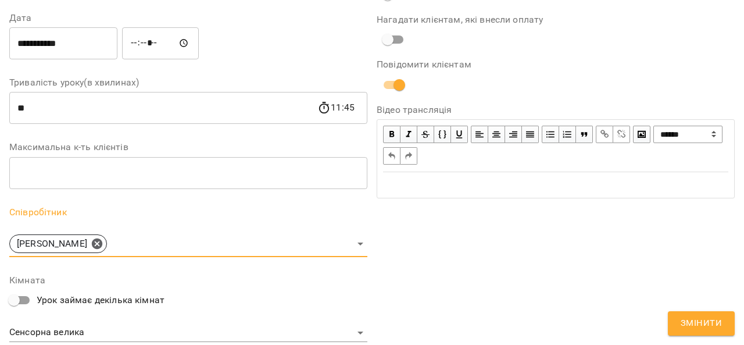
click at [709, 321] on span "Змінити" at bounding box center [701, 323] width 41 height 15
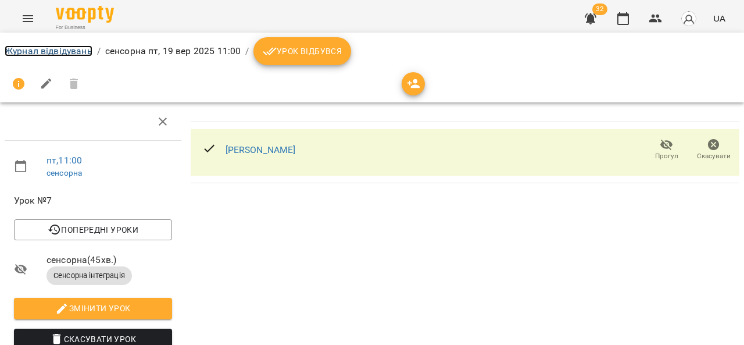
click at [59, 50] on link "Журнал відвідувань" at bounding box center [49, 50] width 88 height 11
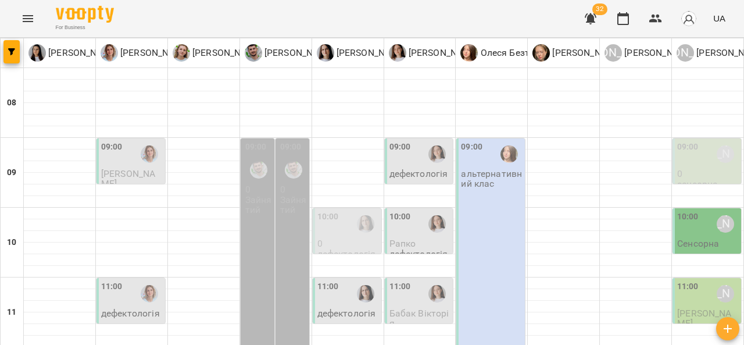
scroll to position [293, 0]
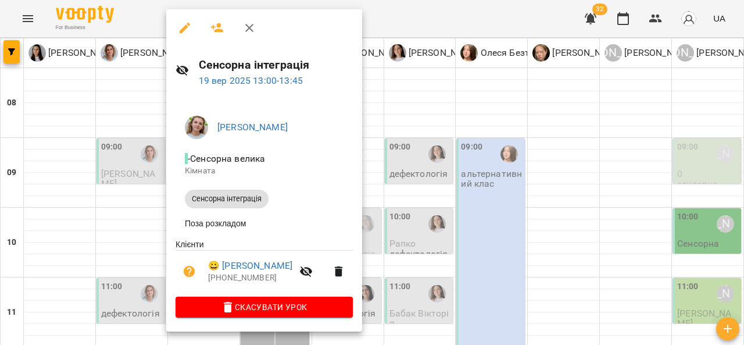
click at [185, 32] on icon "button" at bounding box center [185, 28] width 14 height 14
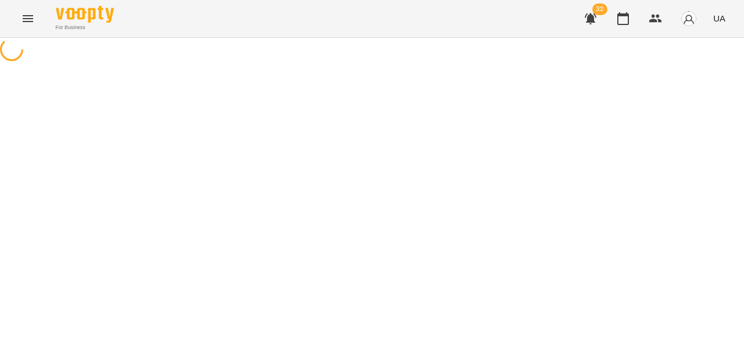
select select "**********"
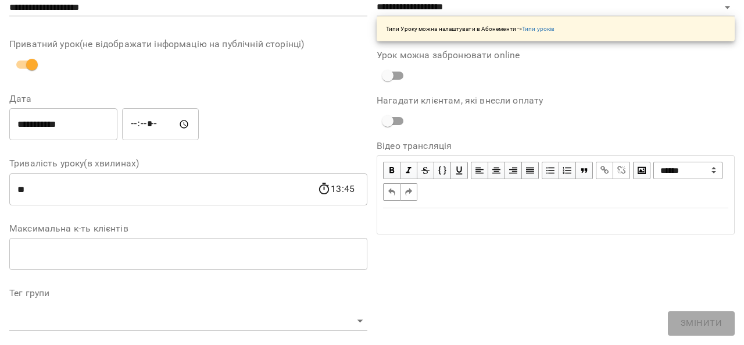
scroll to position [176, 0]
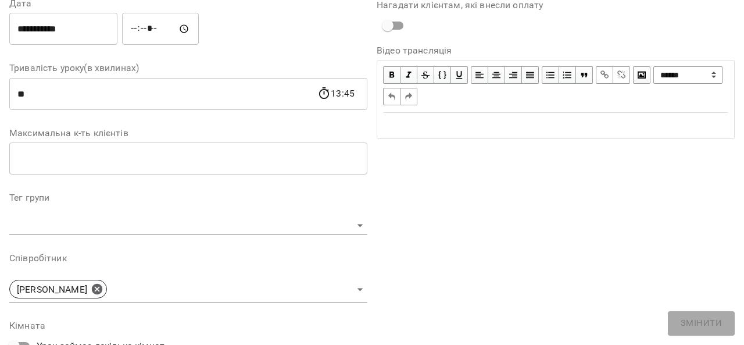
click at [359, 292] on body "**********" at bounding box center [372, 238] width 744 height 477
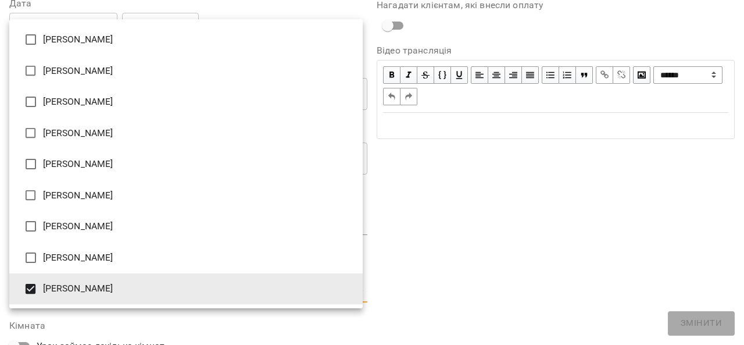
click at [83, 297] on li "[PERSON_NAME]" at bounding box center [186, 288] width 354 height 31
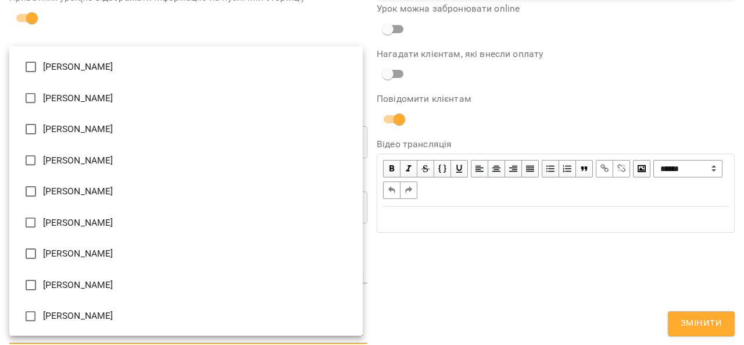
scroll to position [224, 0]
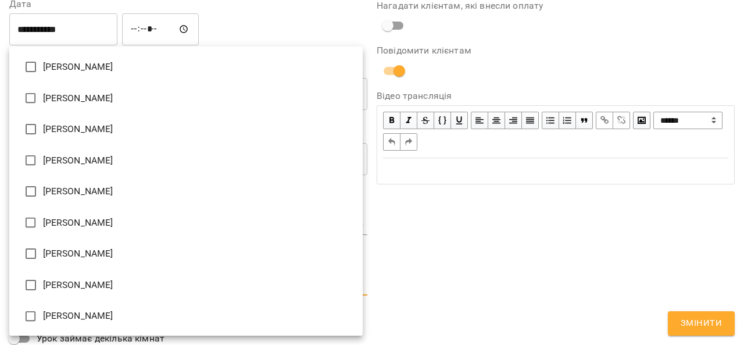
type input "**********"
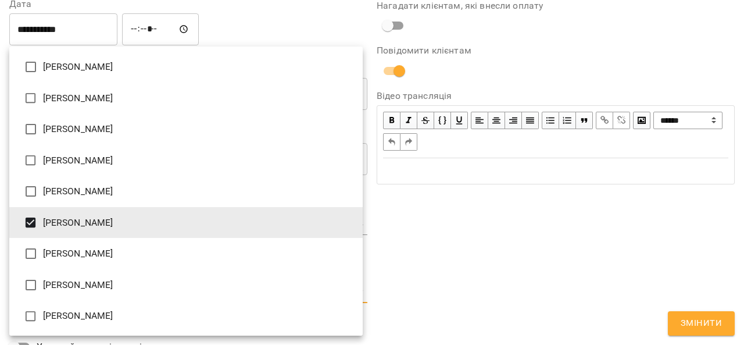
click at [521, 223] on div at bounding box center [372, 172] width 744 height 345
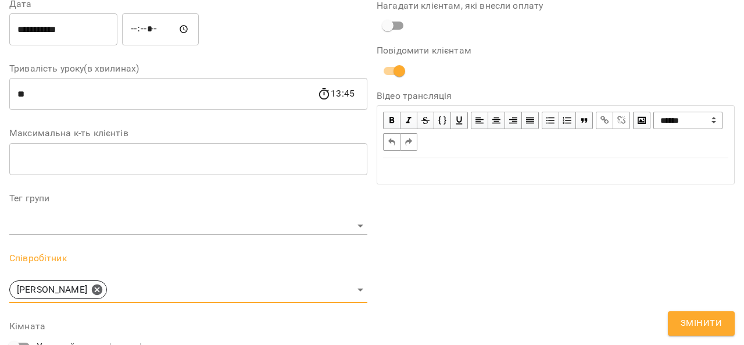
click at [708, 331] on button "Змінити" at bounding box center [701, 323] width 67 height 24
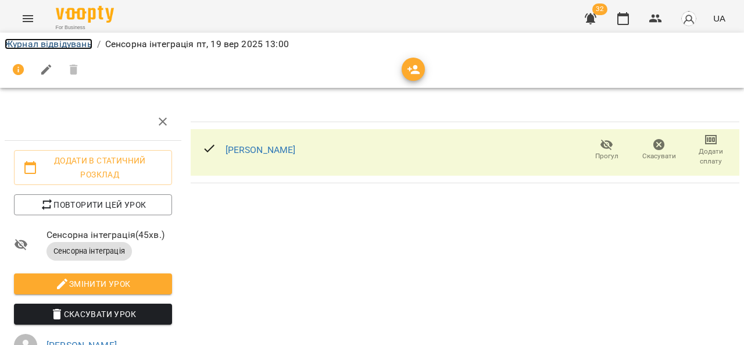
click at [52, 43] on link "Журнал відвідувань" at bounding box center [49, 43] width 88 height 11
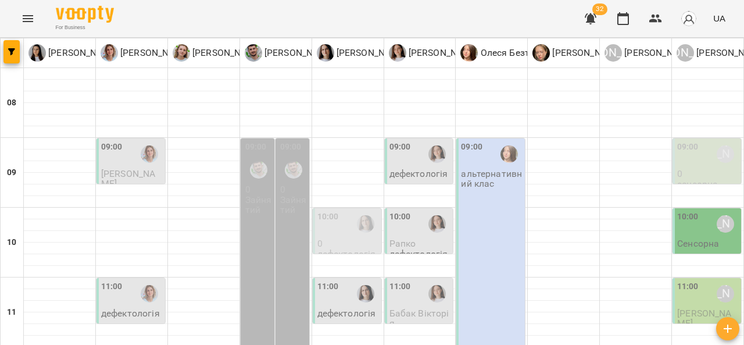
scroll to position [263, 0]
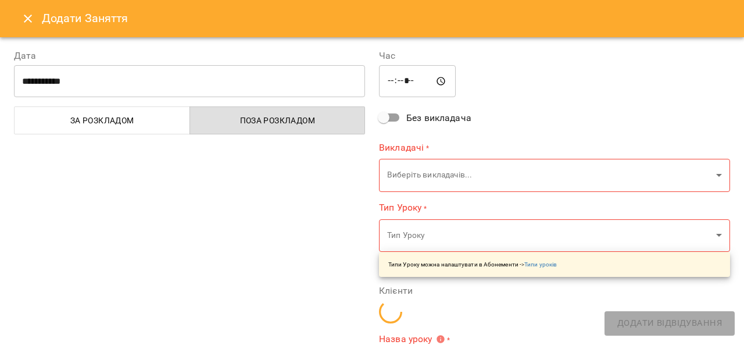
type input "**********"
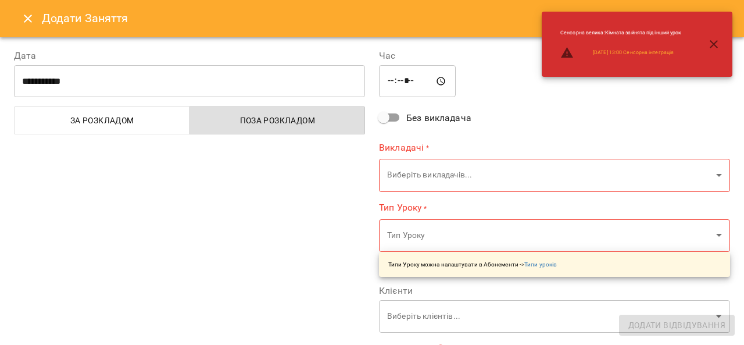
click at [30, 16] on icon "Close" at bounding box center [28, 19] width 8 height 8
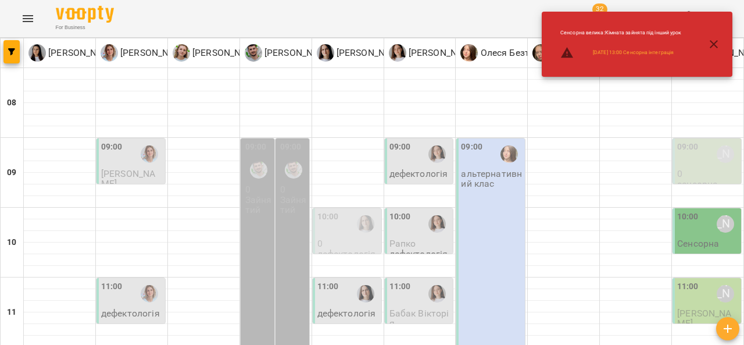
scroll to position [335, 0]
click at [715, 49] on icon "button" at bounding box center [714, 44] width 14 height 14
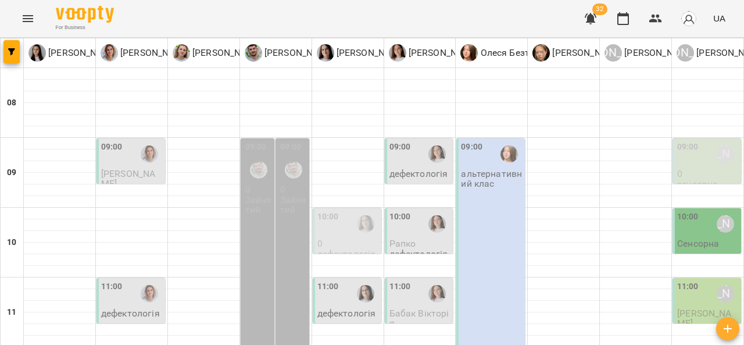
scroll to position [236, 0]
click at [33, 21] on icon "Menu" at bounding box center [28, 19] width 14 height 14
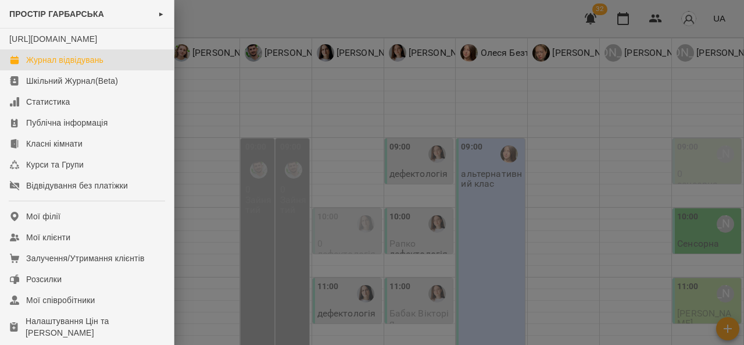
click at [74, 66] on div "Журнал відвідувань" at bounding box center [64, 60] width 77 height 12
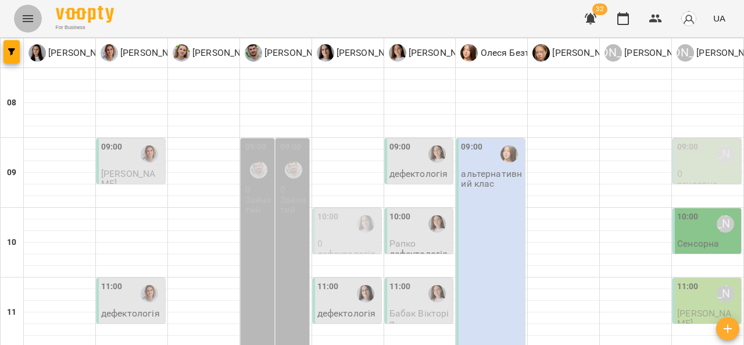
click at [34, 15] on icon "Menu" at bounding box center [28, 19] width 14 height 14
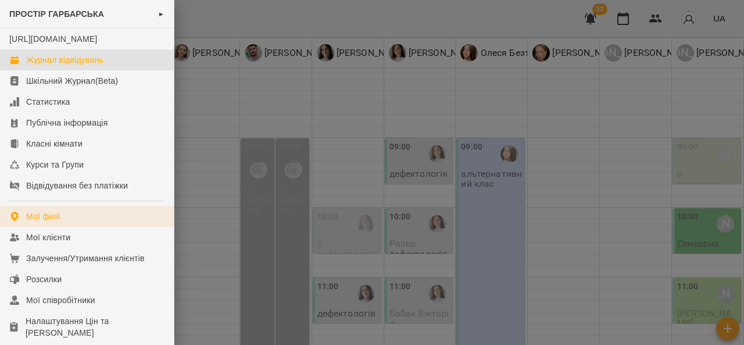
click at [76, 227] on link "Мої філії" at bounding box center [87, 216] width 174 height 21
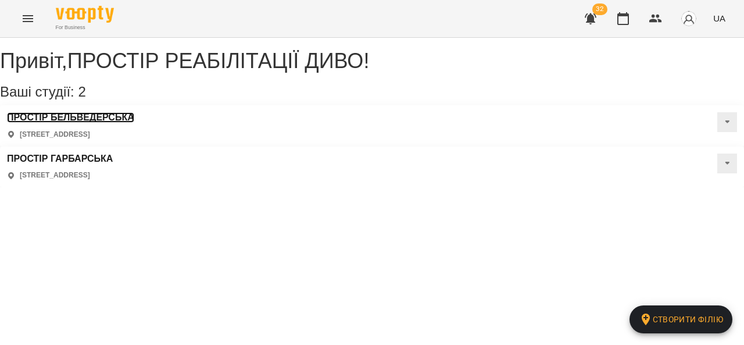
click at [134, 123] on h3 "ПРОСТІР БЕЛЬВЕДЕРСЬКА" at bounding box center [70, 117] width 127 height 10
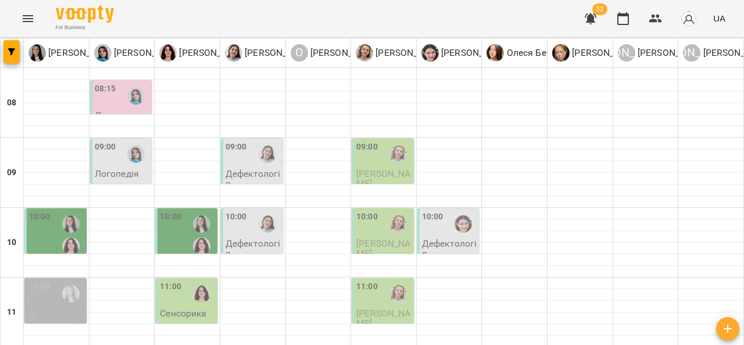
scroll to position [505, 0]
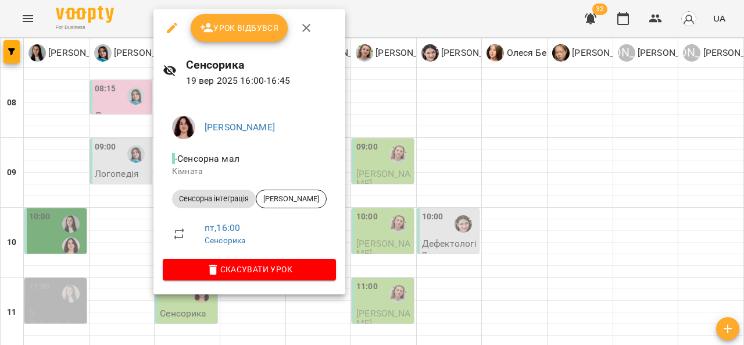
click at [384, 294] on div at bounding box center [372, 172] width 744 height 345
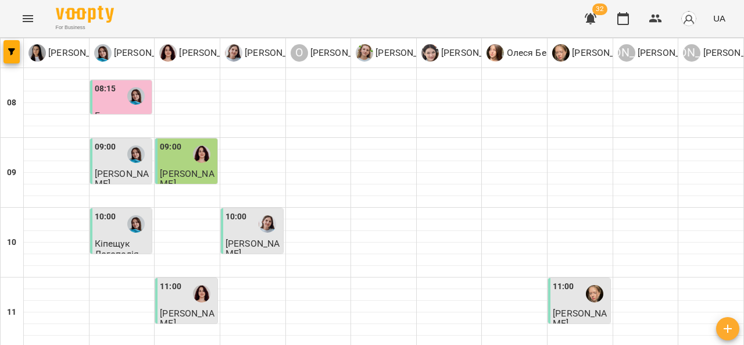
scroll to position [453, 0]
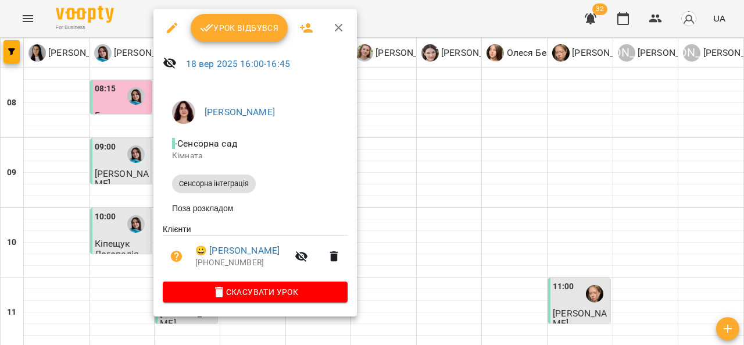
click at [483, 185] on div at bounding box center [372, 172] width 744 height 345
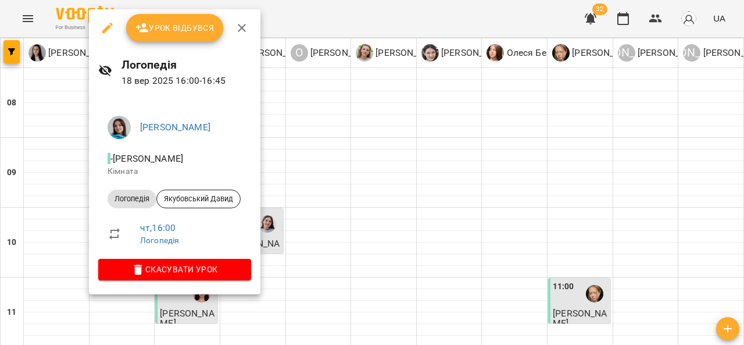
click at [408, 189] on div at bounding box center [372, 172] width 744 height 345
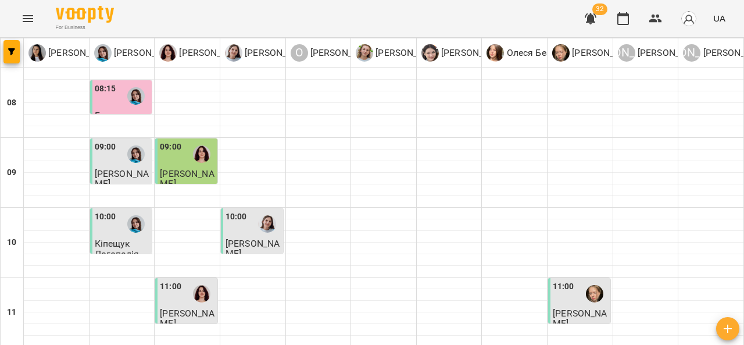
scroll to position [477, 0]
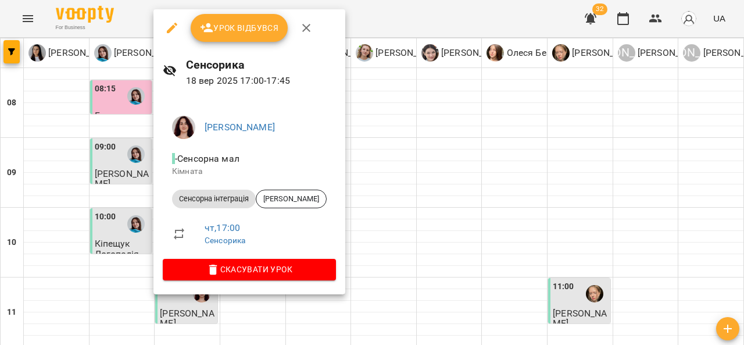
click at [445, 167] on div at bounding box center [372, 172] width 744 height 345
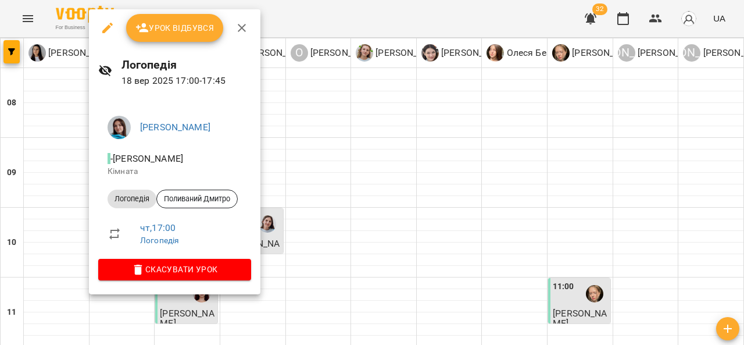
click at [425, 166] on div at bounding box center [372, 172] width 744 height 345
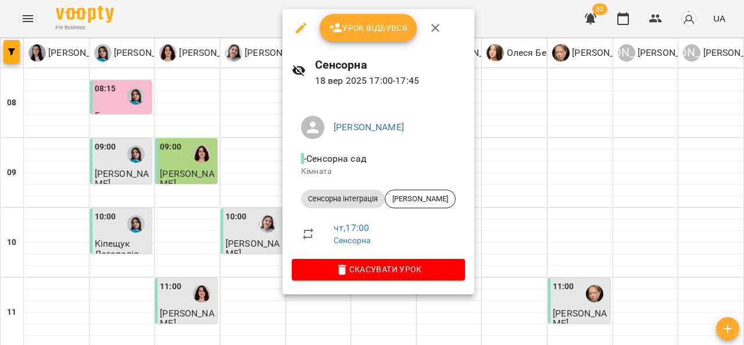
click at [551, 159] on div at bounding box center [372, 172] width 744 height 345
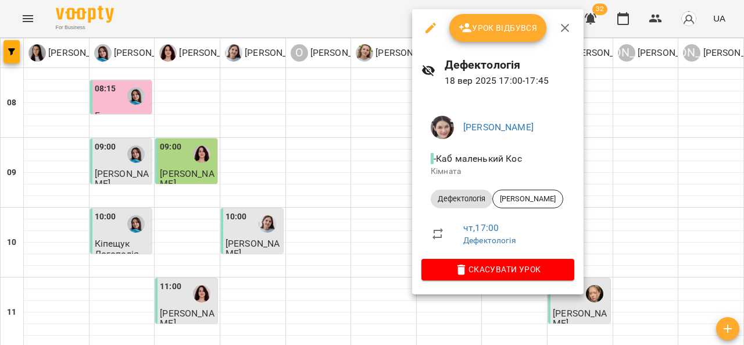
click at [351, 174] on div at bounding box center [372, 172] width 744 height 345
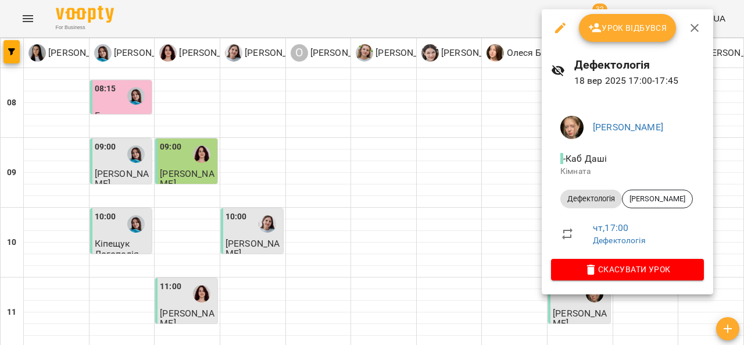
click at [376, 173] on div at bounding box center [372, 172] width 744 height 345
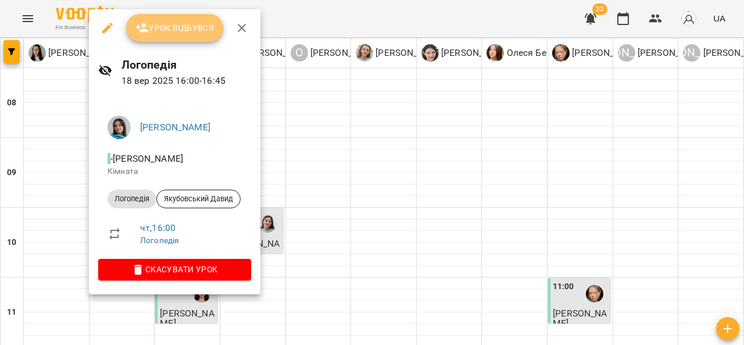
click at [194, 31] on span "Урок відбувся" at bounding box center [174, 28] width 79 height 14
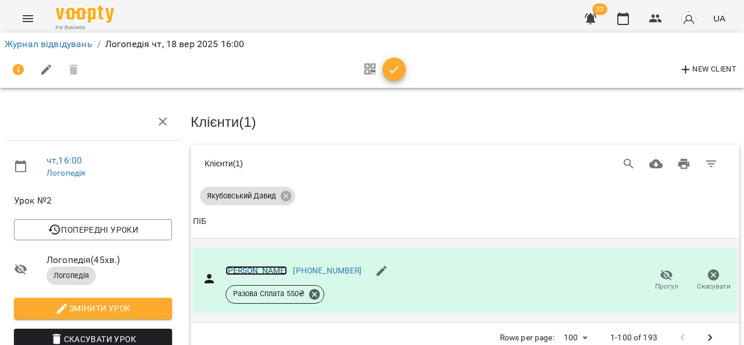
click at [269, 268] on link "[PERSON_NAME]" at bounding box center [257, 270] width 62 height 9
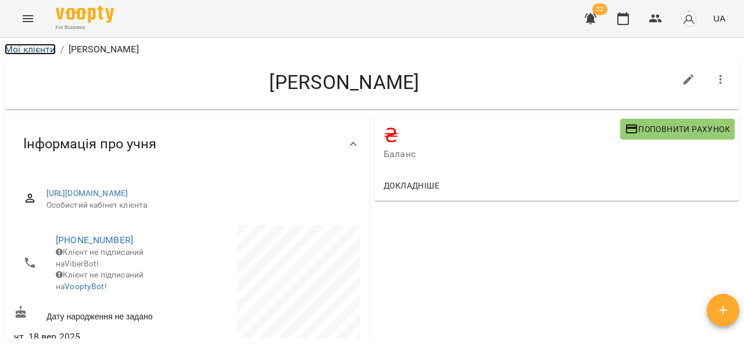
click at [35, 51] on link "Мої клієнти" at bounding box center [30, 49] width 51 height 11
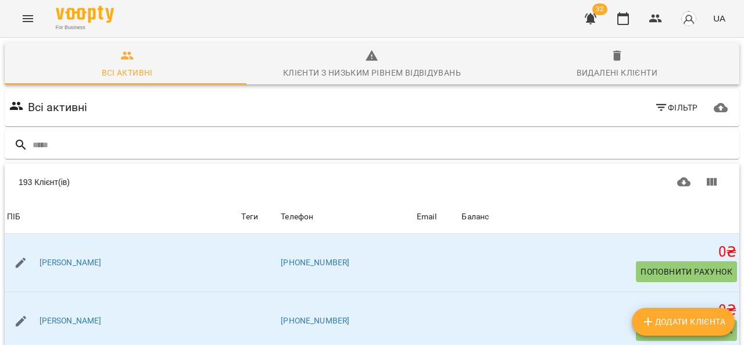
click at [27, 20] on icon "Menu" at bounding box center [28, 19] width 14 height 14
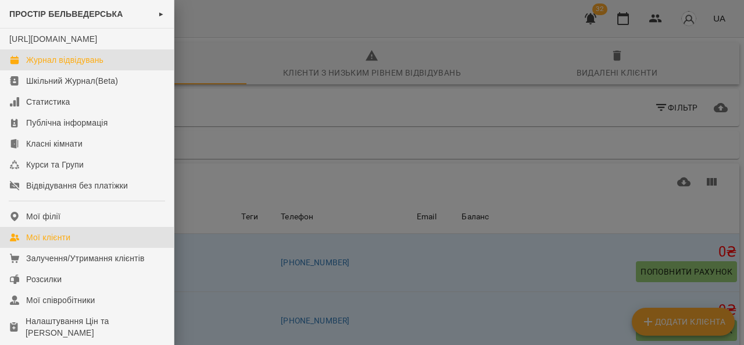
click at [90, 66] on div "Журнал відвідувань" at bounding box center [64, 60] width 77 height 12
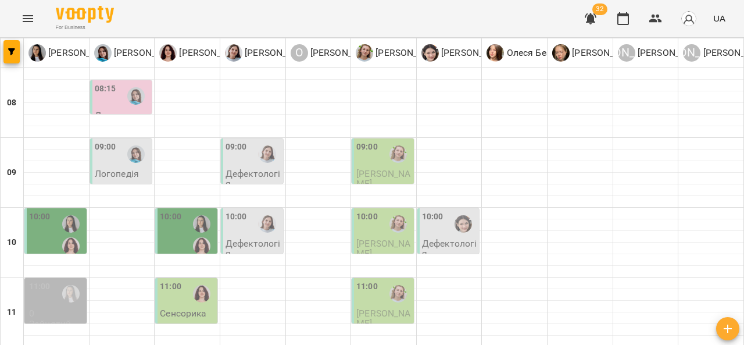
scroll to position [47, 0]
click at [254, 211] on div at bounding box center [267, 224] width 27 height 27
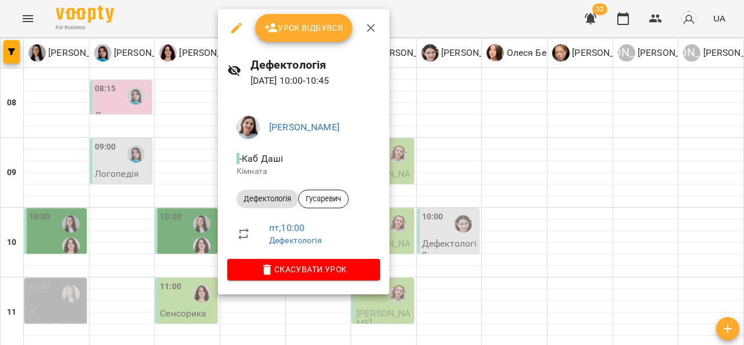
click at [120, 193] on div at bounding box center [372, 172] width 744 height 345
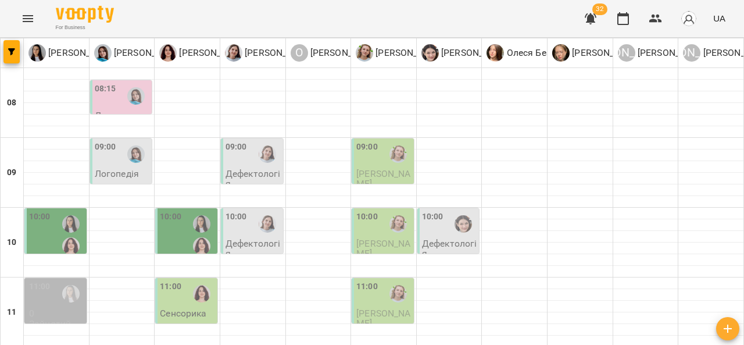
click at [181, 211] on div "10:00" at bounding box center [187, 235] width 55 height 49
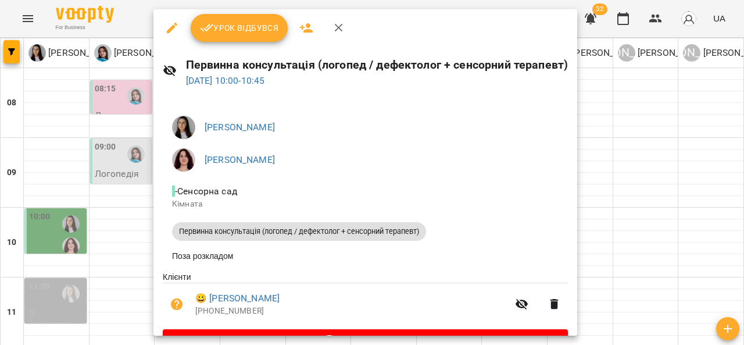
click at [127, 208] on div at bounding box center [372, 172] width 744 height 345
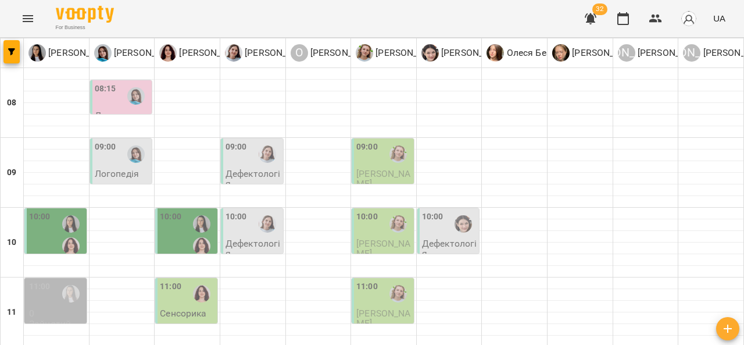
scroll to position [101, 0]
click at [183, 280] on div "11:00" at bounding box center [187, 293] width 55 height 27
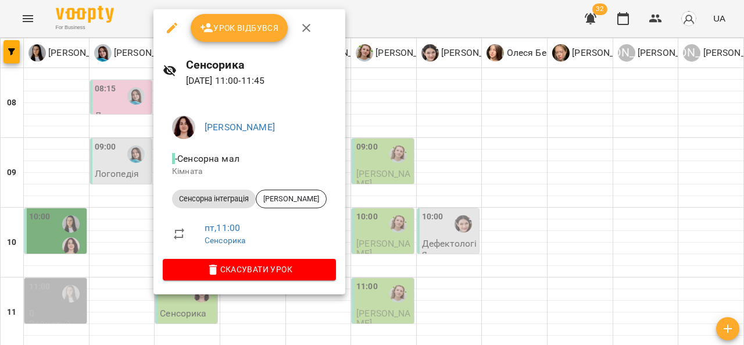
click at [114, 198] on div at bounding box center [372, 172] width 744 height 345
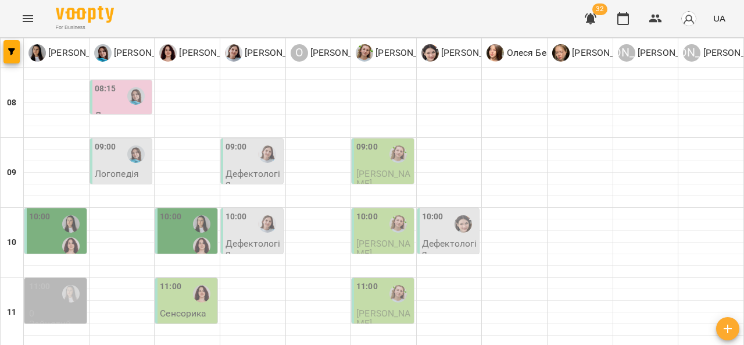
scroll to position [41, 0]
click at [19, 16] on button "Menu" at bounding box center [28, 19] width 28 height 28
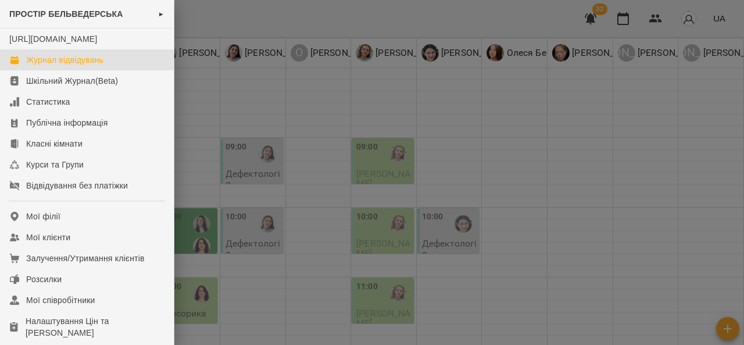
click at [83, 66] on div "Журнал відвідувань" at bounding box center [64, 60] width 77 height 12
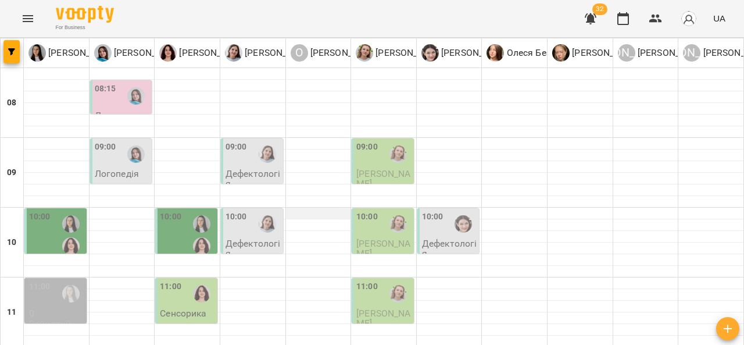
scroll to position [116, 0]
click at [385, 280] on div at bounding box center [398, 293] width 27 height 27
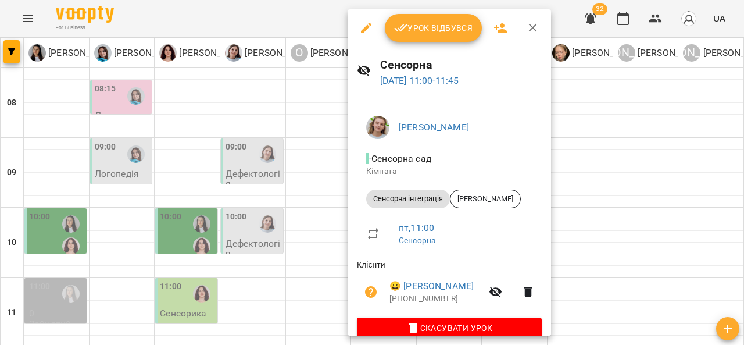
click at [172, 184] on div at bounding box center [372, 172] width 744 height 345
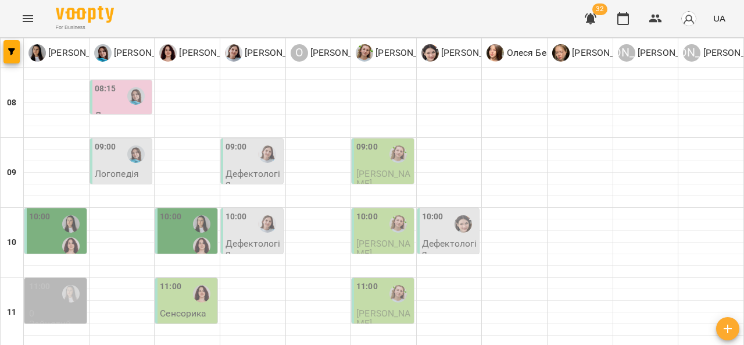
click at [183, 280] on div "11:00" at bounding box center [187, 293] width 55 height 27
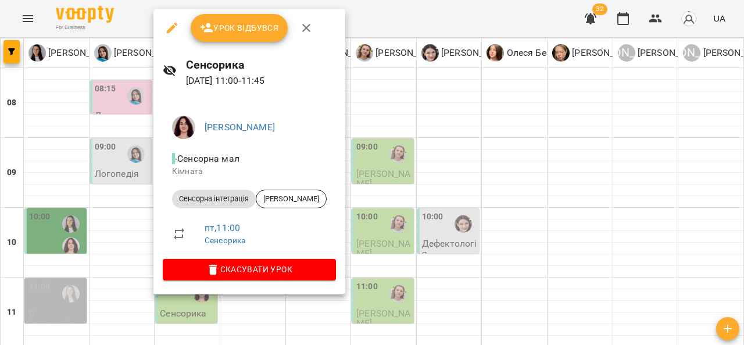
click at [116, 166] on div at bounding box center [372, 172] width 744 height 345
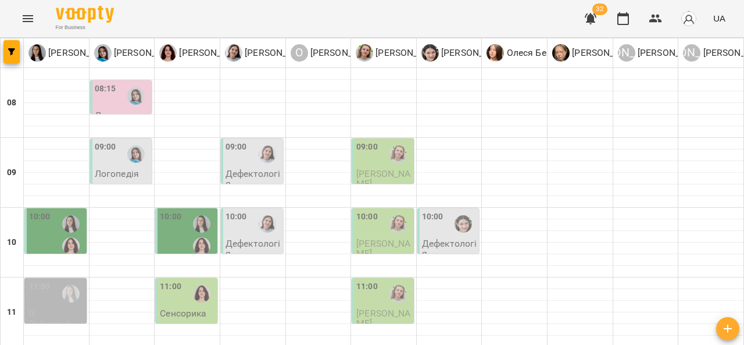
scroll to position [162, 0]
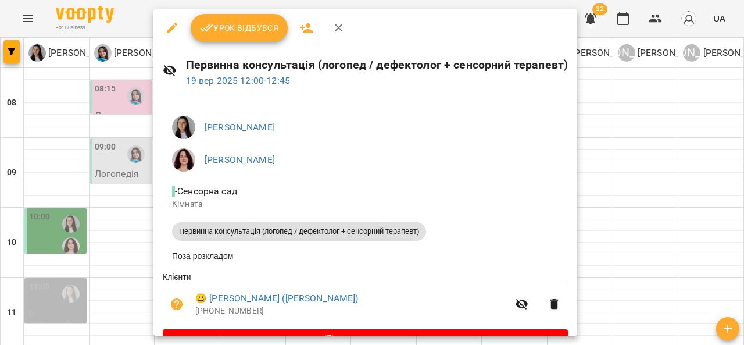
click at [110, 122] on div at bounding box center [372, 172] width 744 height 345
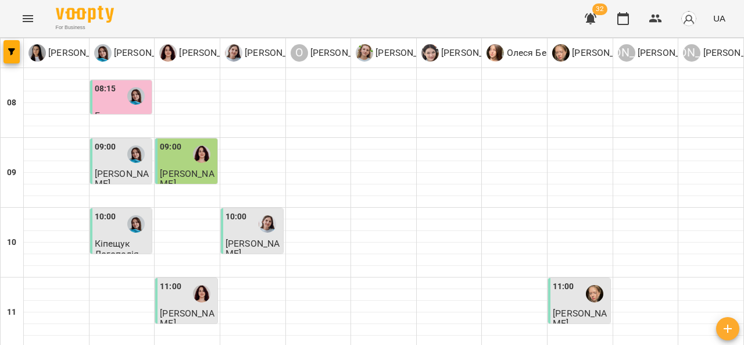
scroll to position [419, 0]
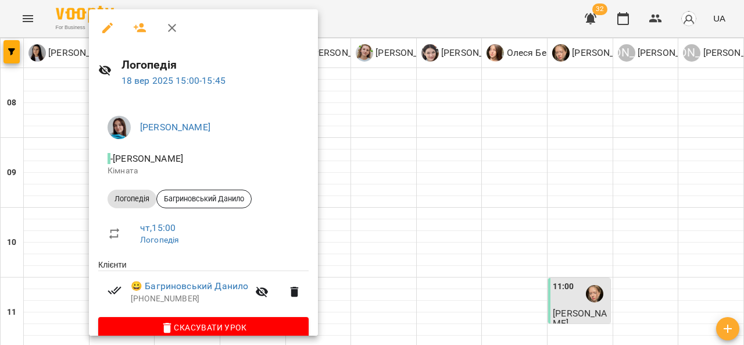
click at [420, 151] on div at bounding box center [372, 172] width 744 height 345
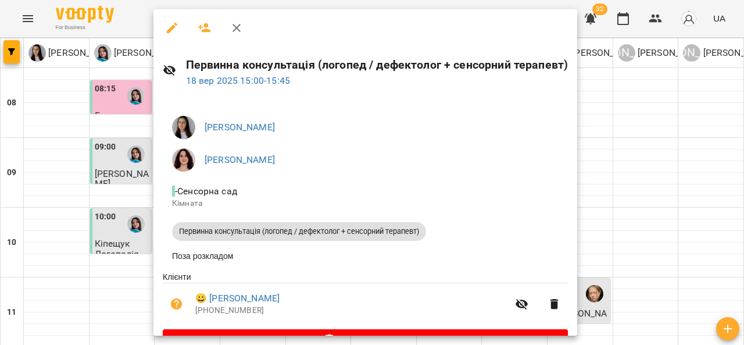
click at [615, 115] on div at bounding box center [372, 172] width 744 height 345
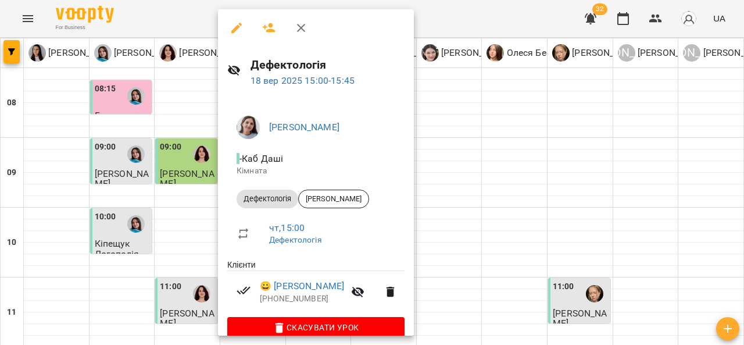
click at [519, 162] on div at bounding box center [372, 172] width 744 height 345
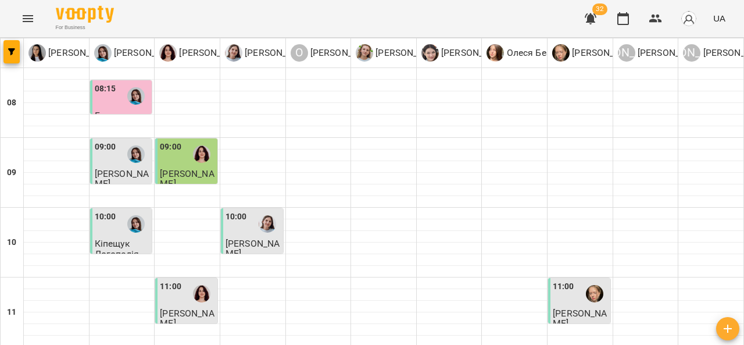
scroll to position [494, 0]
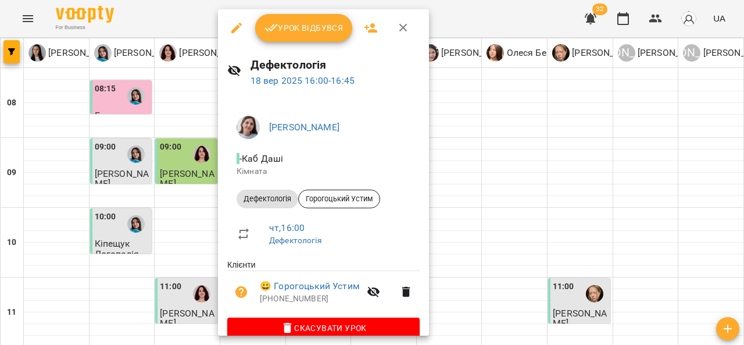
click at [186, 154] on div at bounding box center [372, 172] width 744 height 345
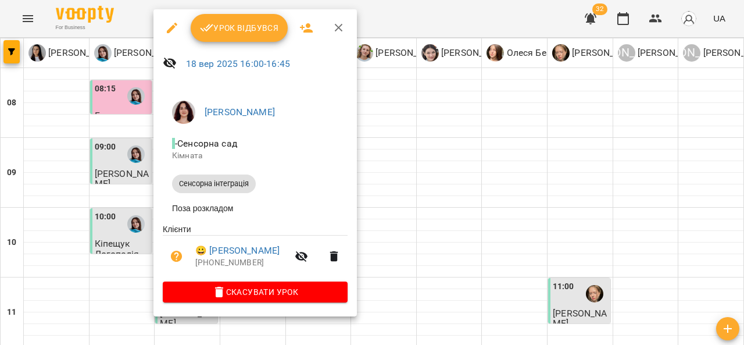
click at [117, 158] on div at bounding box center [372, 172] width 744 height 345
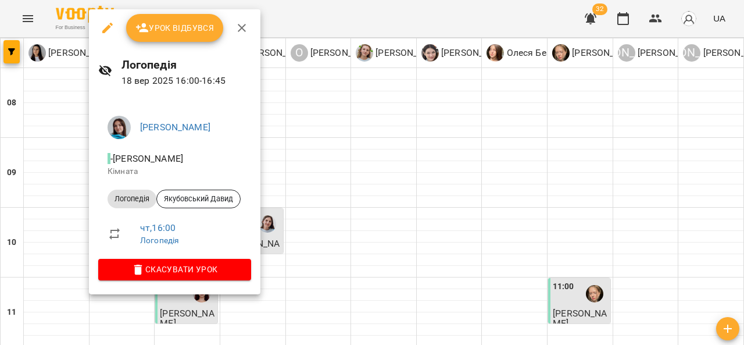
click at [57, 172] on div at bounding box center [372, 172] width 744 height 345
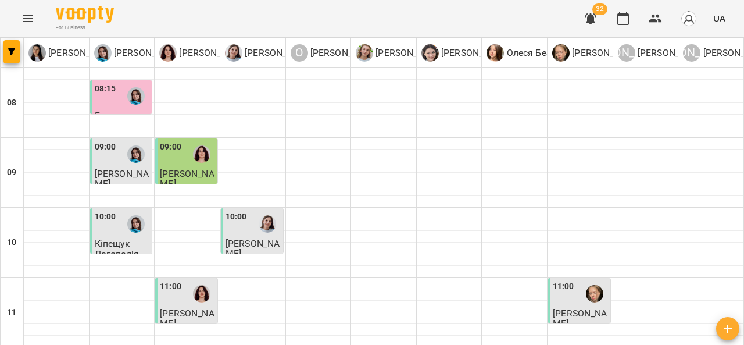
scroll to position [401, 0]
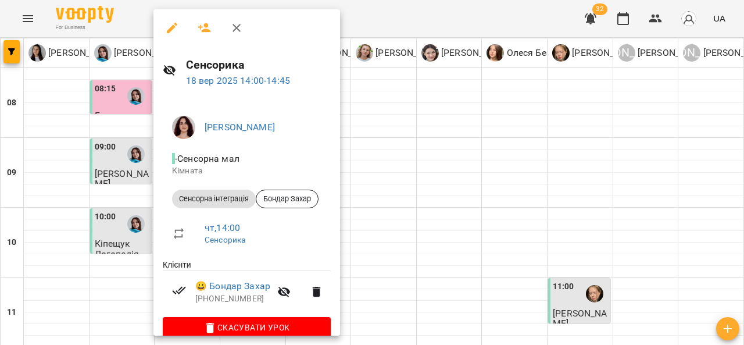
click at [393, 144] on div at bounding box center [372, 172] width 744 height 345
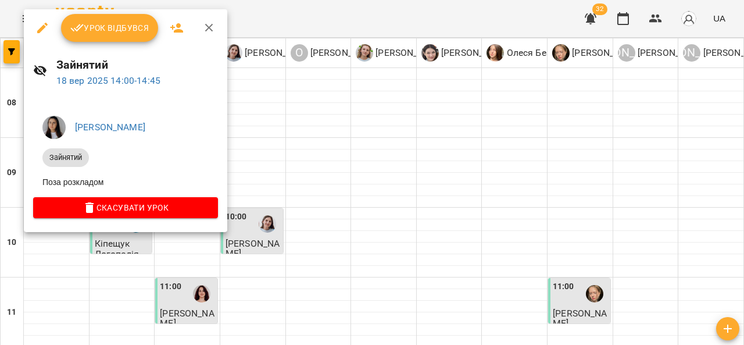
click at [362, 172] on div at bounding box center [372, 172] width 744 height 345
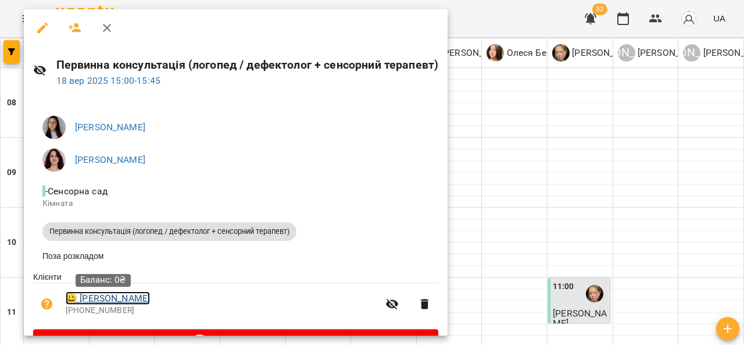
click at [123, 302] on link "😀 Халус Матвій" at bounding box center [108, 298] width 84 height 14
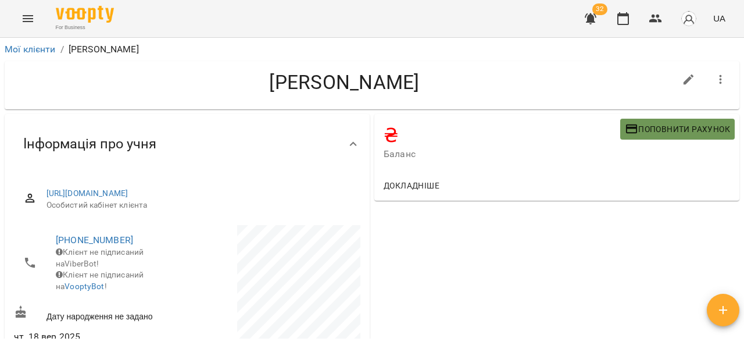
click at [665, 132] on span "Поповнити рахунок" at bounding box center [677, 129] width 105 height 14
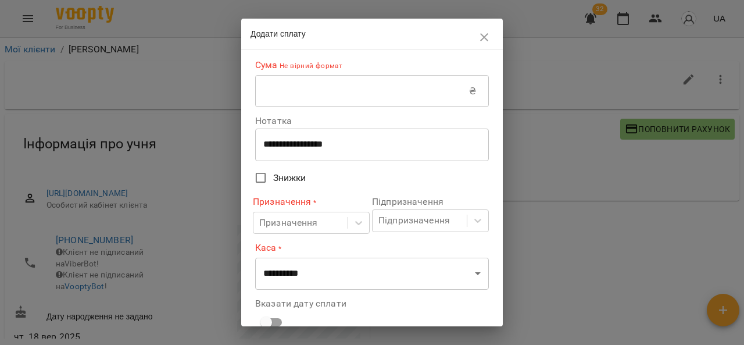
click at [378, 92] on input "text" at bounding box center [362, 91] width 214 height 33
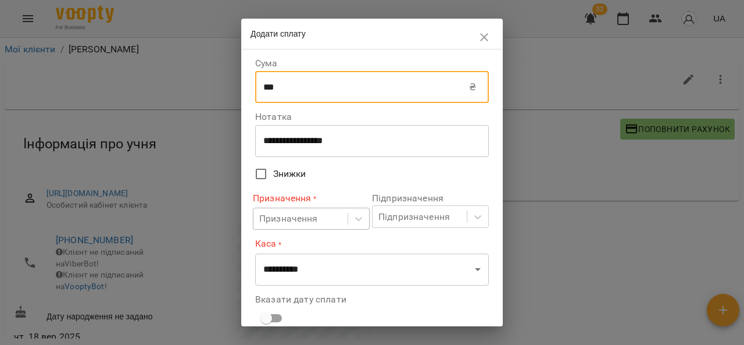
type input "***"
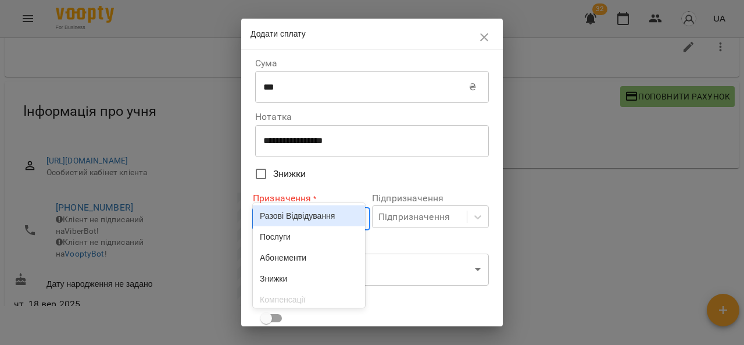
click at [324, 217] on body "**********" at bounding box center [372, 158] width 744 height 383
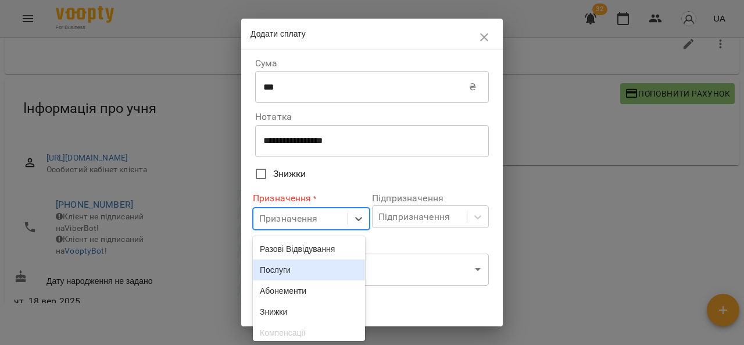
click at [294, 270] on div "Послуги" at bounding box center [309, 269] width 112 height 21
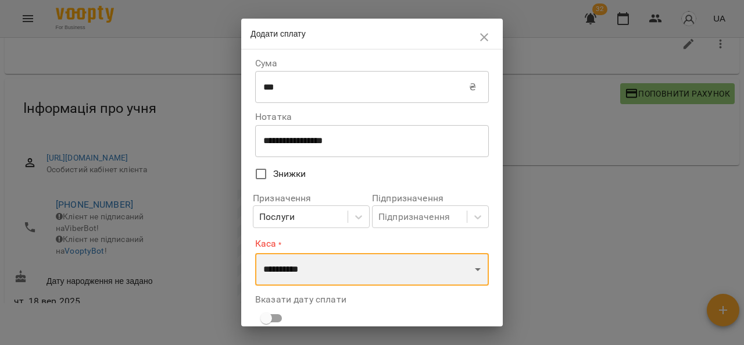
click at [311, 267] on select "**********" at bounding box center [372, 269] width 234 height 33
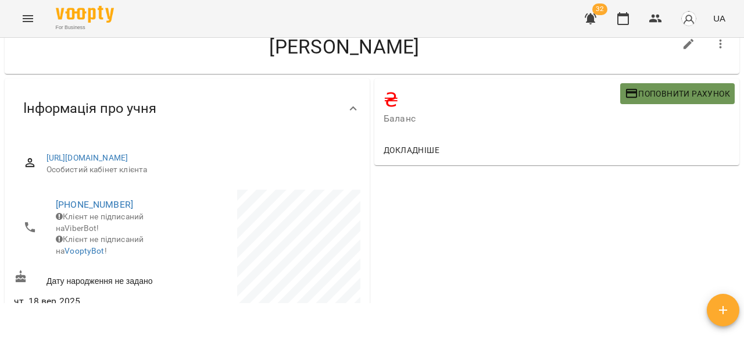
click at [650, 101] on button "Поповнити рахунок" at bounding box center [677, 93] width 115 height 21
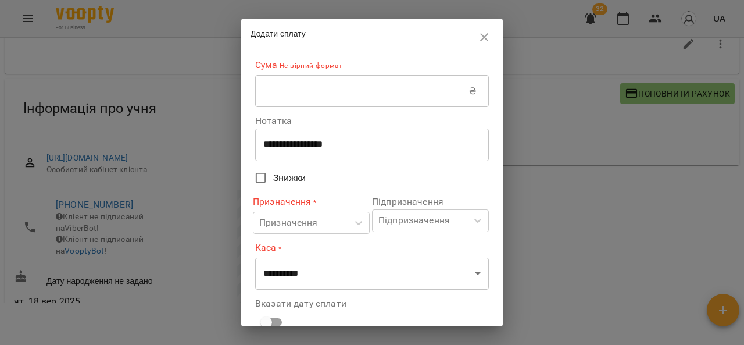
click at [317, 99] on input "text" at bounding box center [362, 91] width 214 height 33
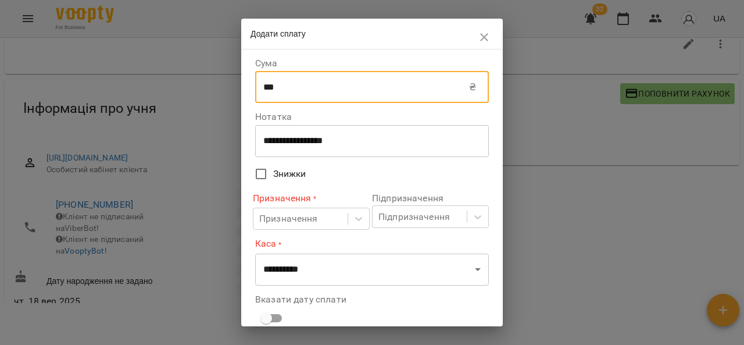
type input "***"
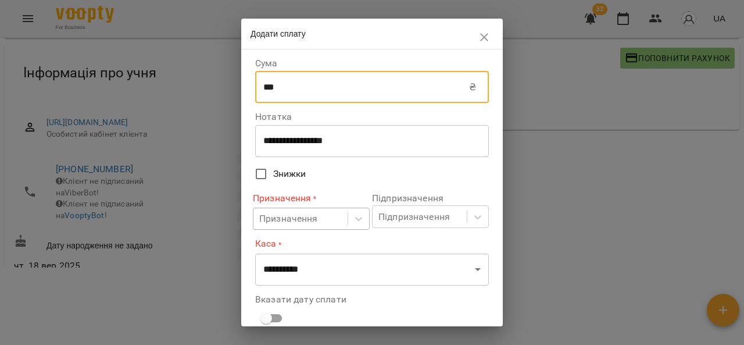
click at [329, 222] on body "**********" at bounding box center [372, 120] width 744 height 383
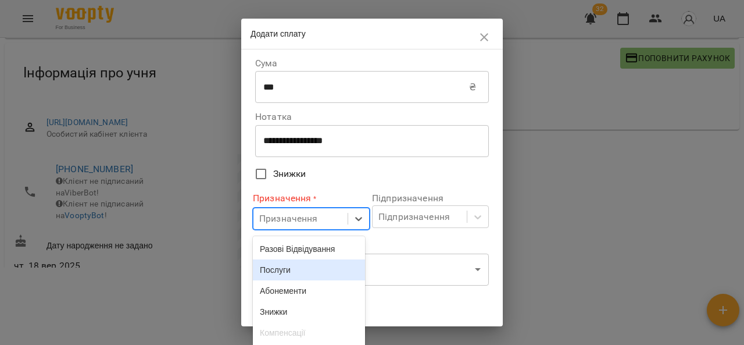
click at [318, 266] on div "Послуги" at bounding box center [309, 269] width 112 height 21
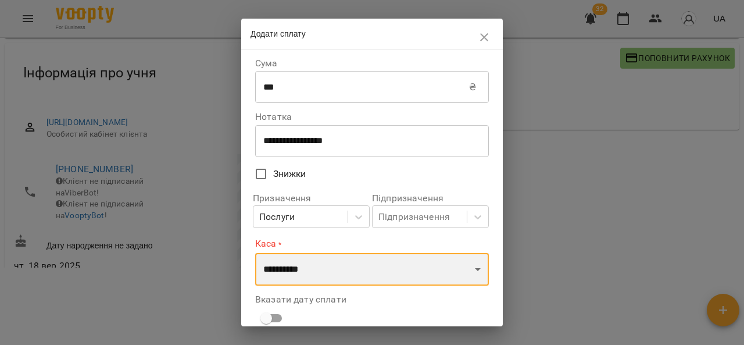
click at [346, 266] on select "**********" at bounding box center [372, 269] width 234 height 33
select select "****"
click at [255, 253] on select "**********" at bounding box center [372, 269] width 234 height 33
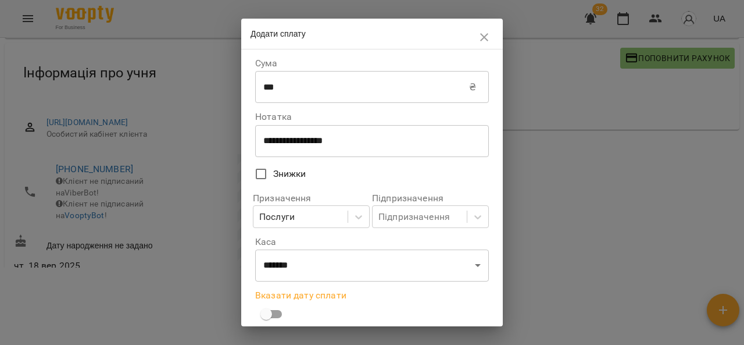
click at [497, 238] on div "**********" at bounding box center [372, 187] width 262 height 277
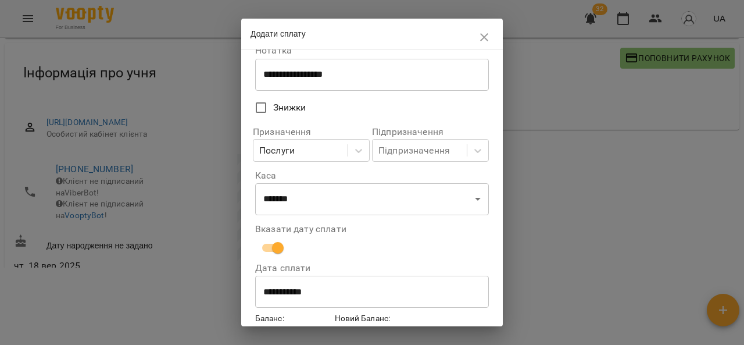
scroll to position [129, 0]
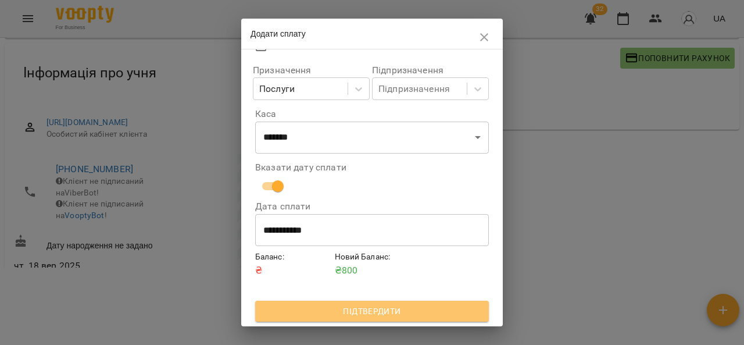
click at [402, 312] on span "Підтвердити" at bounding box center [372, 311] width 215 height 14
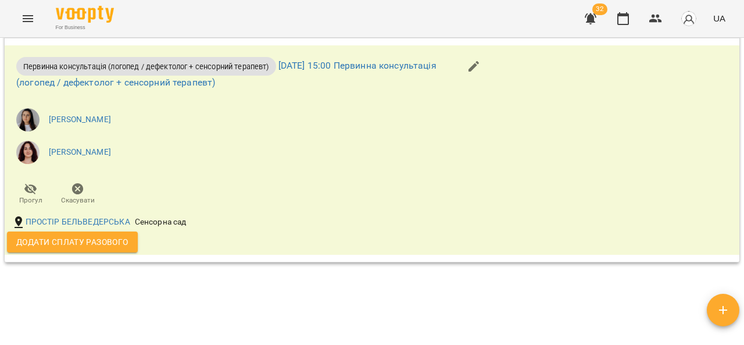
scroll to position [598, 0]
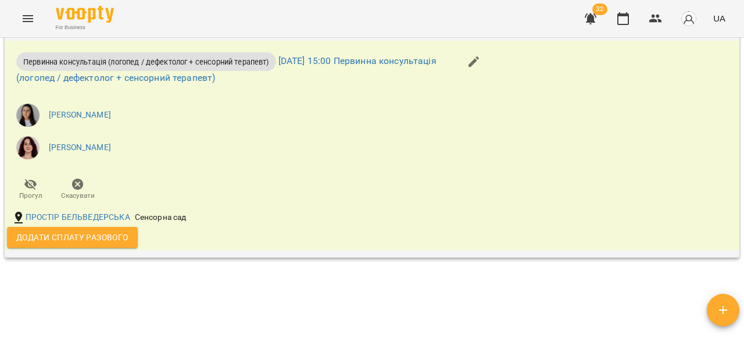
click at [93, 244] on span "Додати сплату разового" at bounding box center [72, 237] width 112 height 14
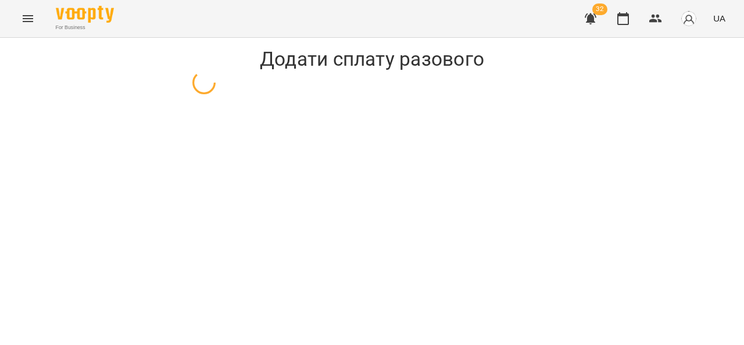
select select "**********"
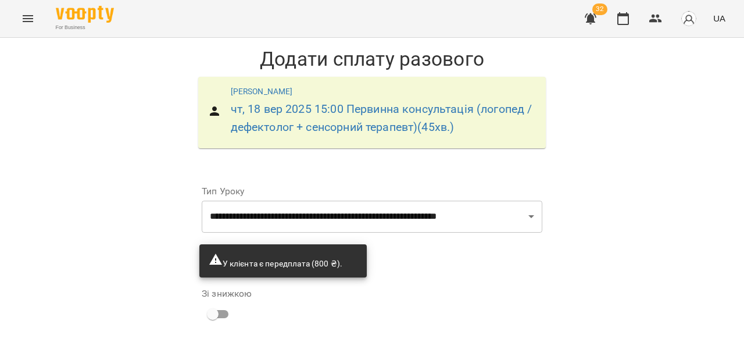
scroll to position [138, 0]
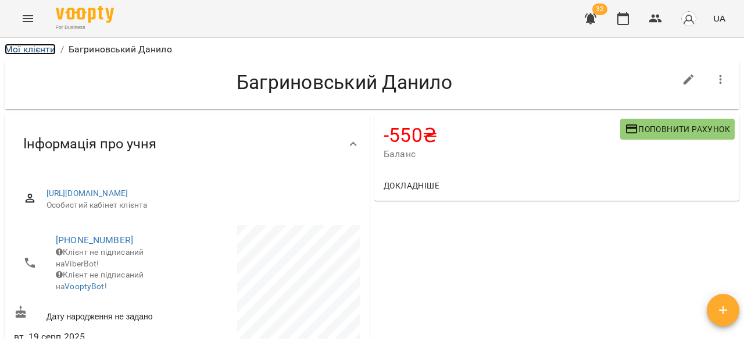
click at [25, 49] on link "Мої клієнти" at bounding box center [30, 49] width 51 height 11
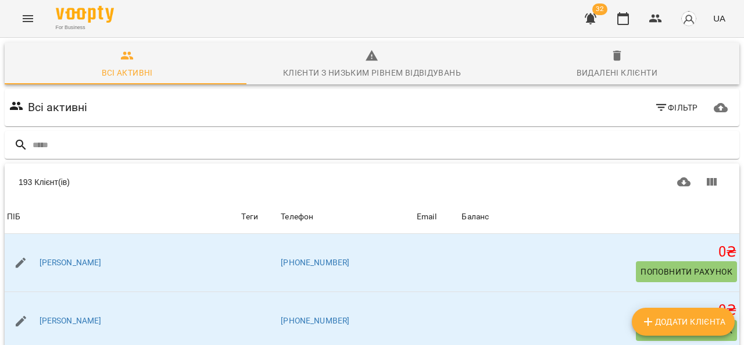
click at [18, 9] on button "Menu" at bounding box center [28, 19] width 28 height 28
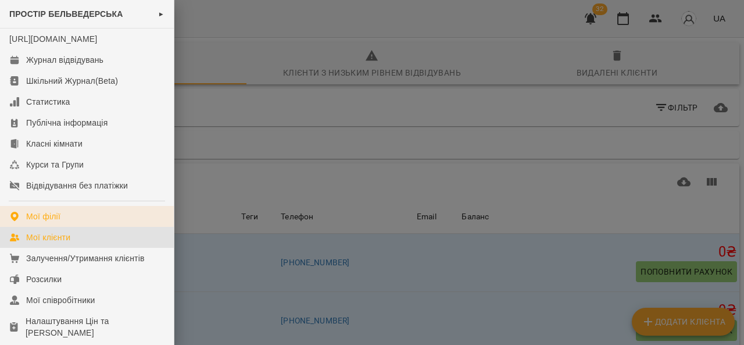
click at [90, 227] on link "Мої філії" at bounding box center [87, 216] width 174 height 21
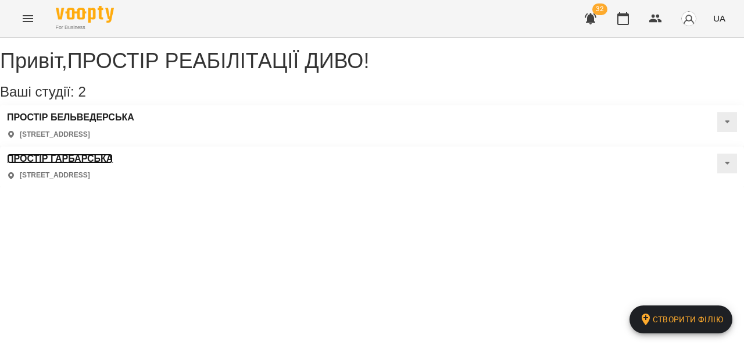
click at [113, 154] on h3 "ПРОСТІР ГАРБАРСЬКА" at bounding box center [60, 159] width 106 height 10
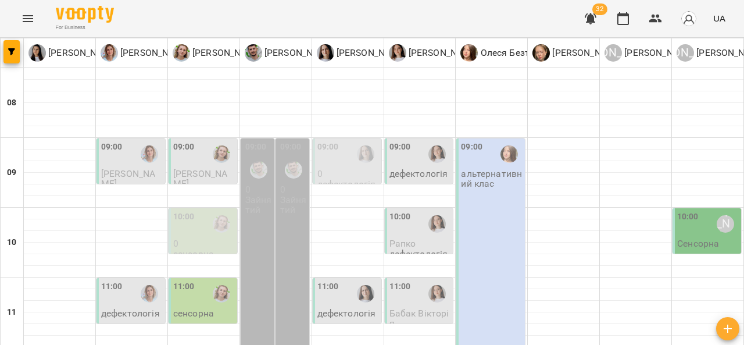
click at [202, 160] on div "09:00" at bounding box center [204, 154] width 62 height 27
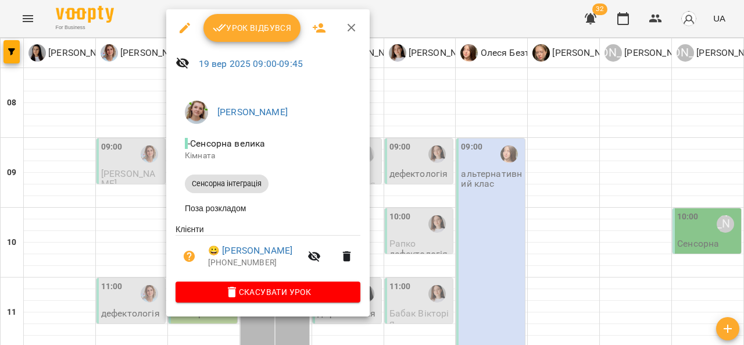
click at [426, 106] on div at bounding box center [372, 172] width 744 height 345
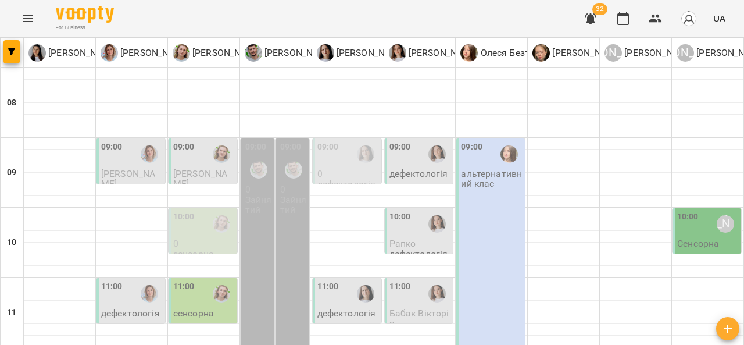
click at [26, 14] on icon "Menu" at bounding box center [28, 19] width 14 height 14
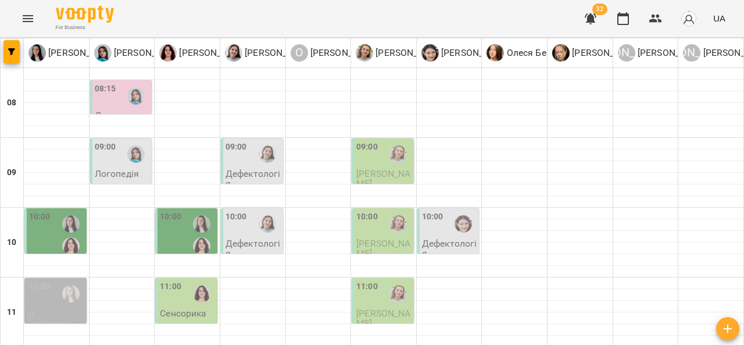
scroll to position [185, 0]
click at [26, 19] on icon "Menu" at bounding box center [28, 19] width 14 height 14
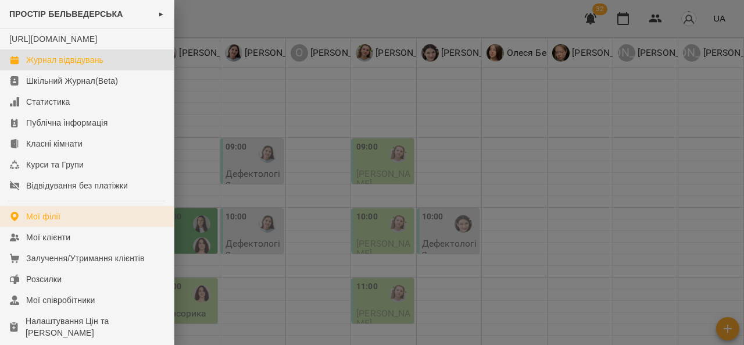
click at [102, 226] on link "Мої філії" at bounding box center [87, 216] width 174 height 21
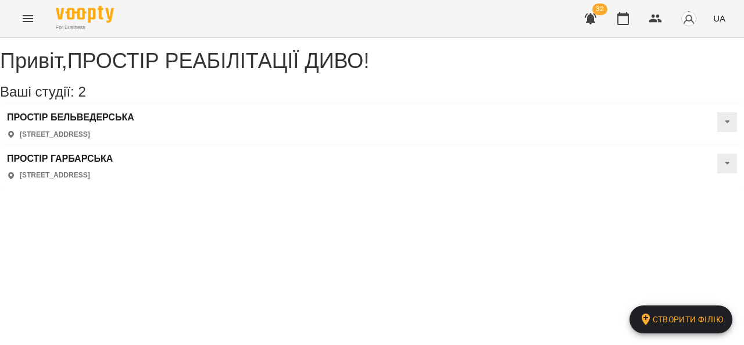
click at [90, 170] on p "[STREET_ADDRESS]" at bounding box center [55, 175] width 70 height 10
click at [113, 154] on div "ПРОСТІР ГАРБАРСЬКА [STREET_ADDRESS]" at bounding box center [60, 167] width 106 height 27
click at [113, 154] on h3 "ПРОСТІР ГАРБАРСЬКА" at bounding box center [60, 159] width 106 height 10
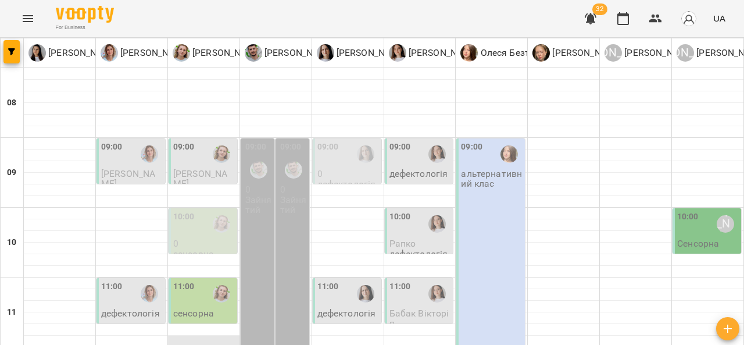
scroll to position [44, 0]
click at [197, 141] on div "09:00" at bounding box center [204, 154] width 62 height 27
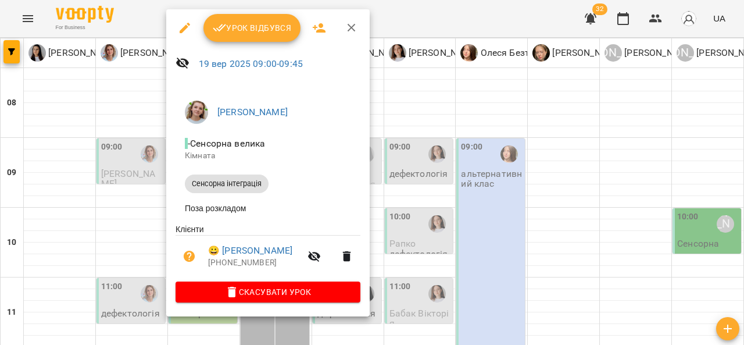
click at [181, 24] on icon "button" at bounding box center [185, 28] width 14 height 14
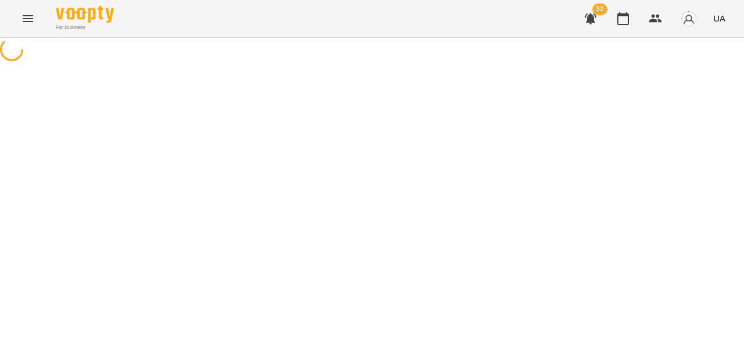
select select "**********"
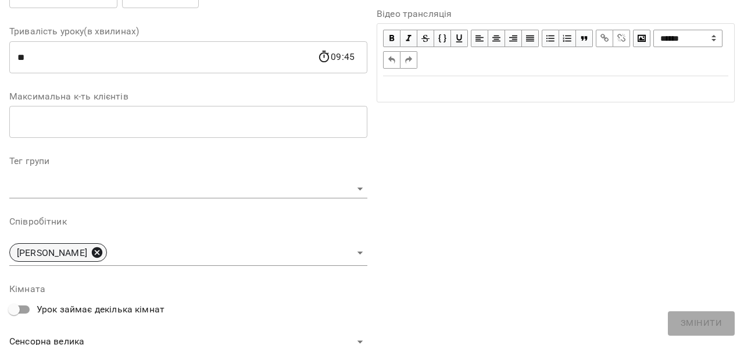
click at [92, 251] on icon at bounding box center [97, 252] width 10 height 10
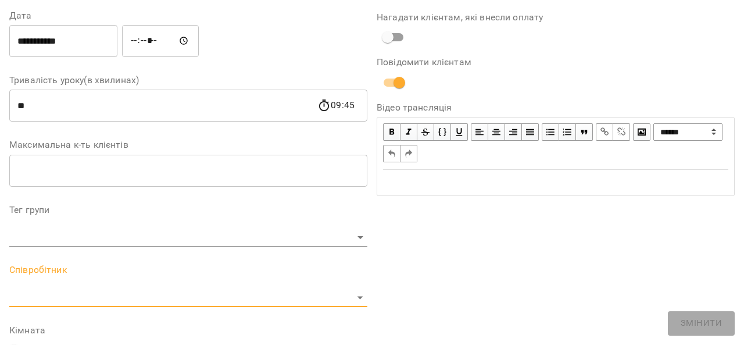
scroll to position [262, 0]
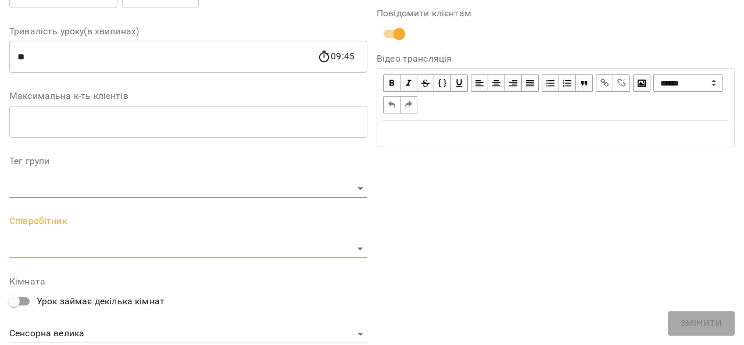
click at [87, 252] on body "**********" at bounding box center [372, 238] width 744 height 477
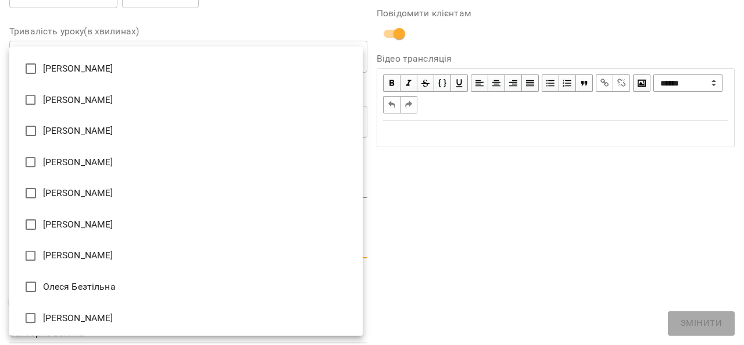
scroll to position [0, 0]
type input "**********"
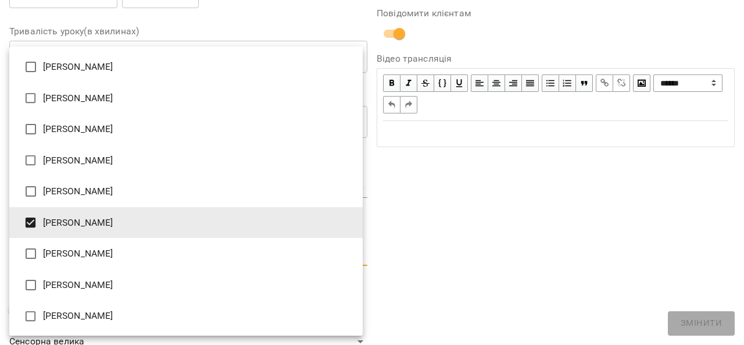
click at [563, 290] on div at bounding box center [372, 172] width 744 height 345
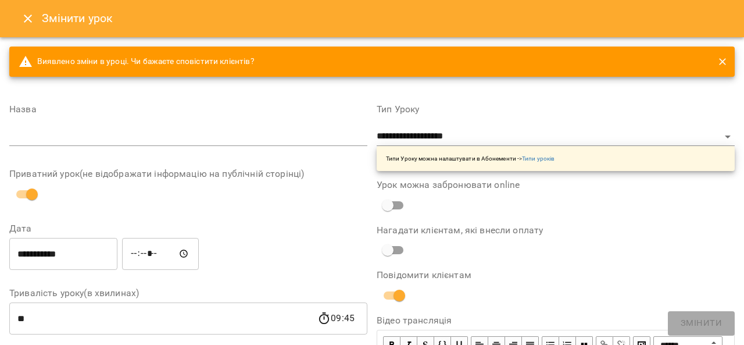
click at [225, 131] on input "text" at bounding box center [188, 136] width 358 height 19
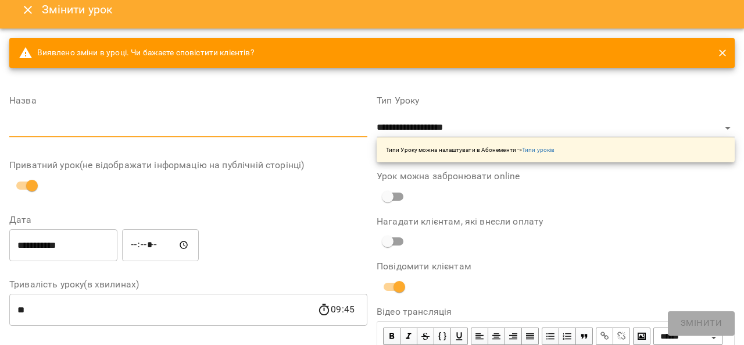
scroll to position [9, 0]
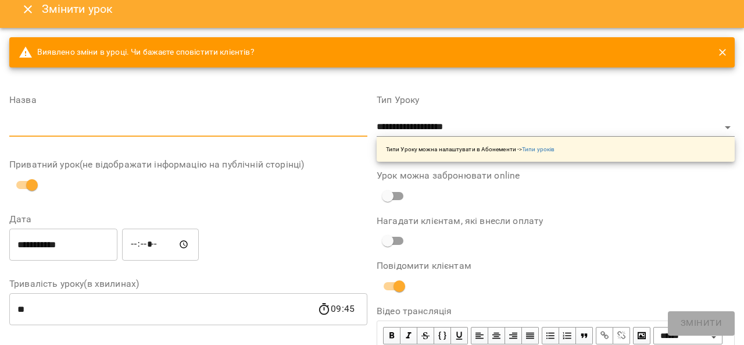
click at [177, 119] on input "text" at bounding box center [188, 127] width 358 height 19
type input "********"
click at [695, 333] on button "Змінити" at bounding box center [701, 323] width 67 height 24
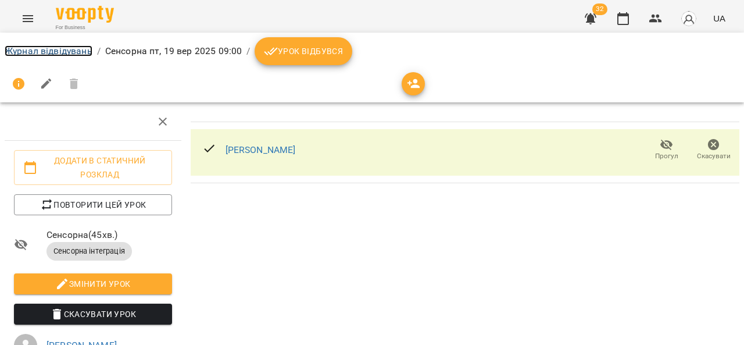
click at [59, 48] on link "Журнал відвідувань" at bounding box center [49, 50] width 88 height 11
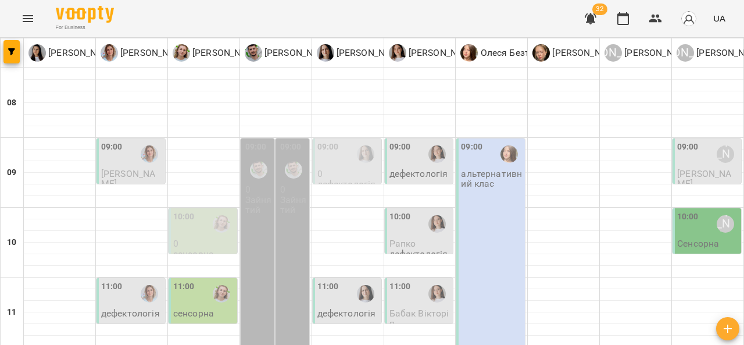
scroll to position [86, 0]
click at [200, 238] on p "0" at bounding box center [204, 243] width 62 height 10
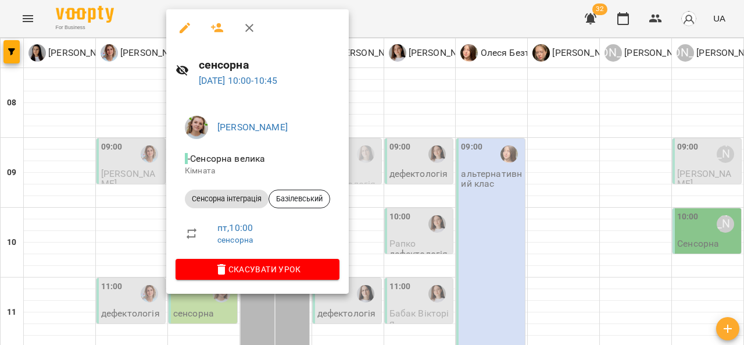
click at [52, 167] on div at bounding box center [372, 172] width 744 height 345
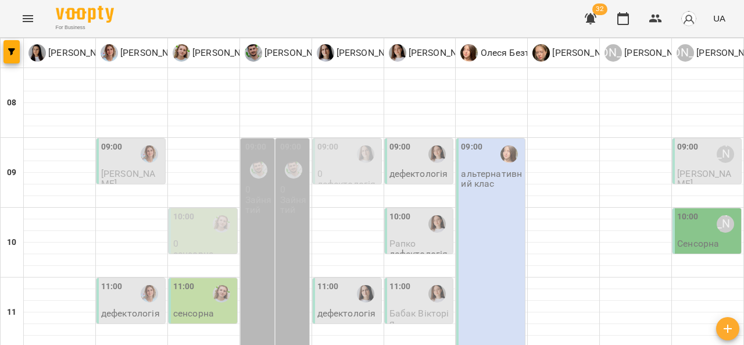
scroll to position [79, 0]
click at [28, 19] on icon "Menu" at bounding box center [28, 19] width 14 height 14
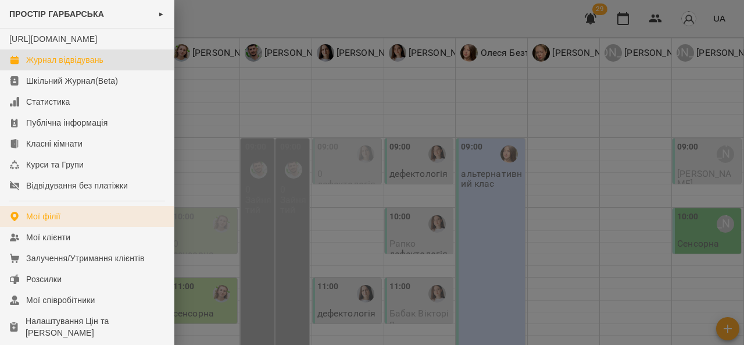
click at [45, 222] on div "Мої філії" at bounding box center [43, 217] width 34 height 12
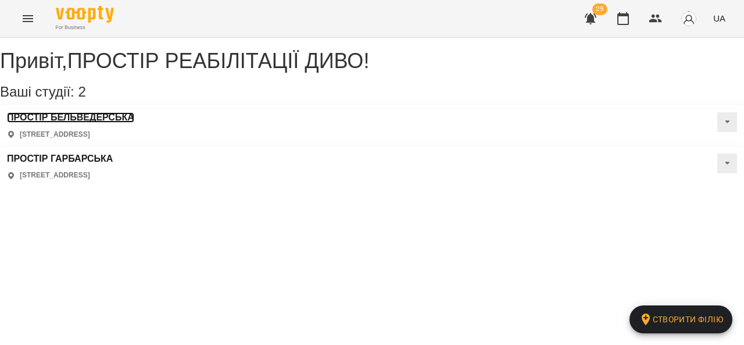
click at [106, 123] on h3 "ПРОСТІР БЕЛЬВЕДЕРСЬКА" at bounding box center [70, 117] width 127 height 10
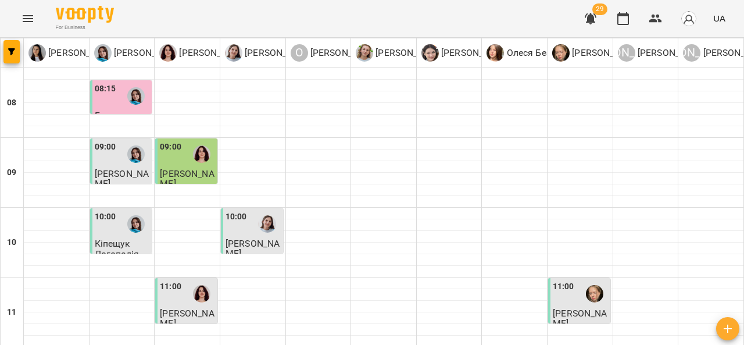
scroll to position [523, 0]
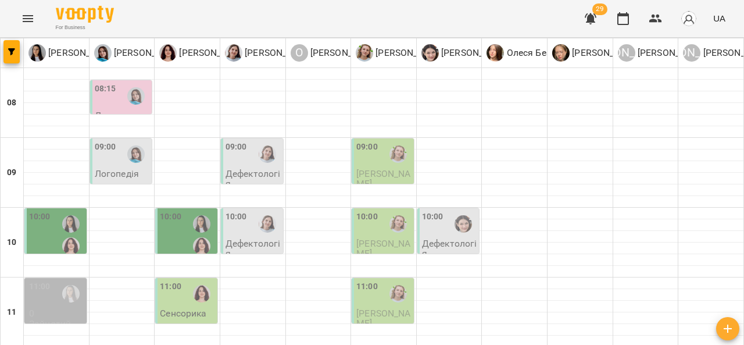
scroll to position [0, 0]
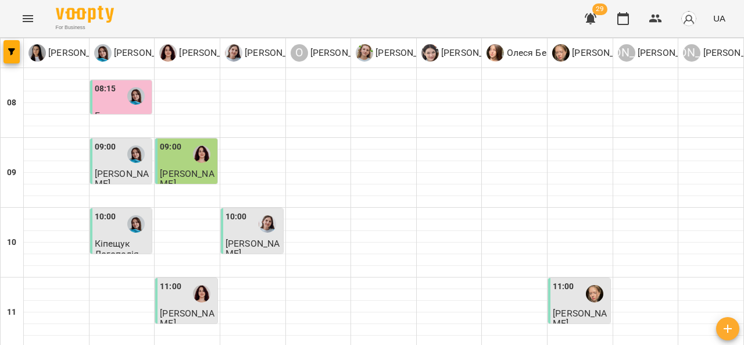
scroll to position [527, 0]
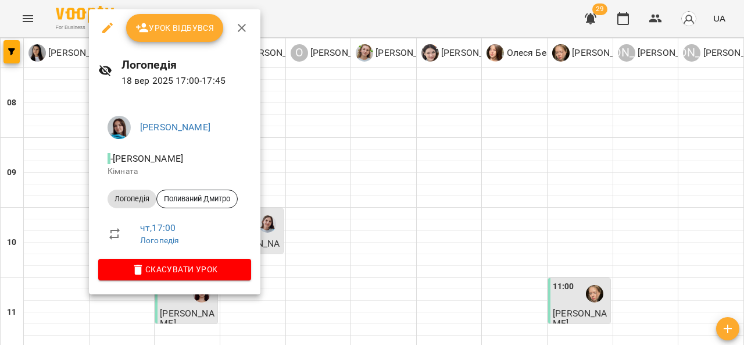
click at [370, 138] on div at bounding box center [372, 172] width 744 height 345
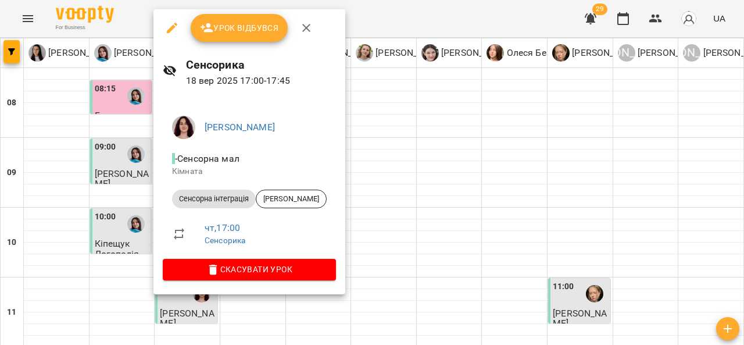
click at [395, 121] on div at bounding box center [372, 172] width 744 height 345
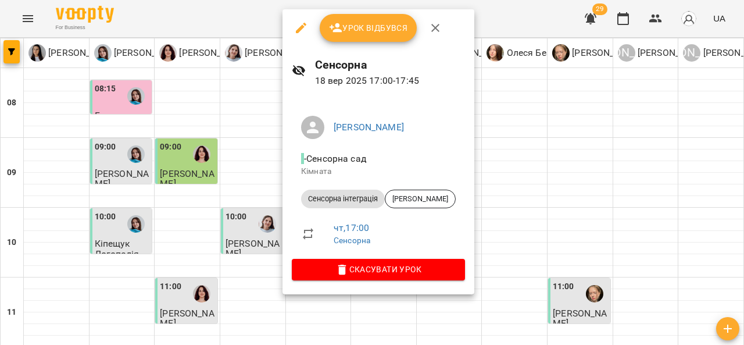
click at [511, 154] on div at bounding box center [372, 172] width 744 height 345
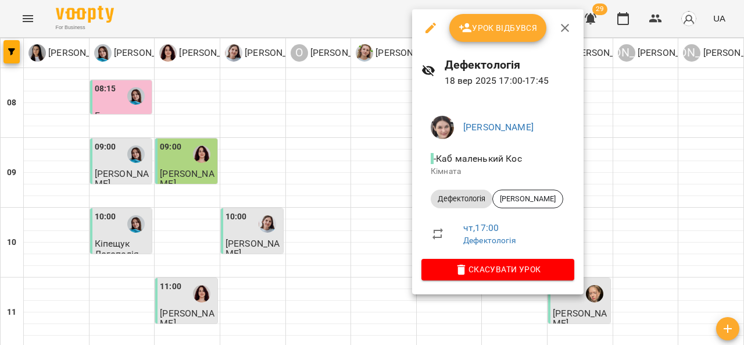
click at [607, 145] on div at bounding box center [372, 172] width 744 height 345
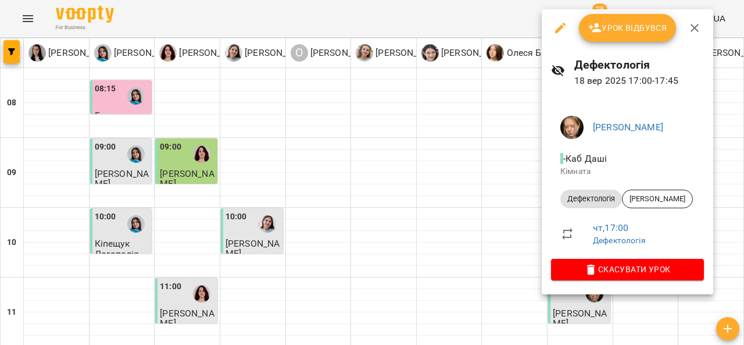
click at [402, 135] on div at bounding box center [372, 172] width 744 height 345
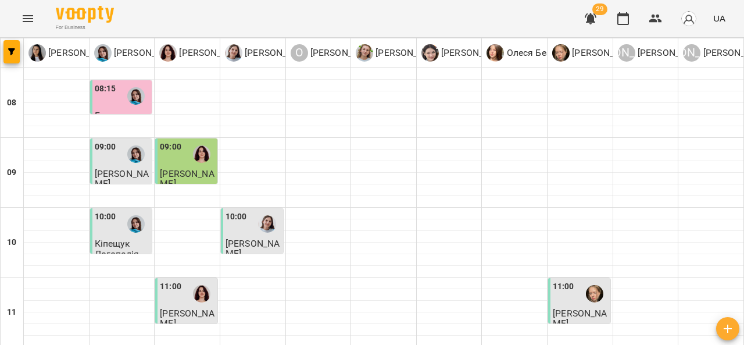
scroll to position [545, 0]
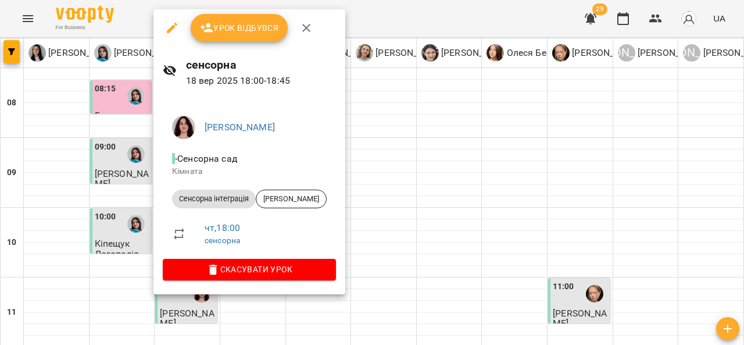
click at [391, 188] on div at bounding box center [372, 172] width 744 height 345
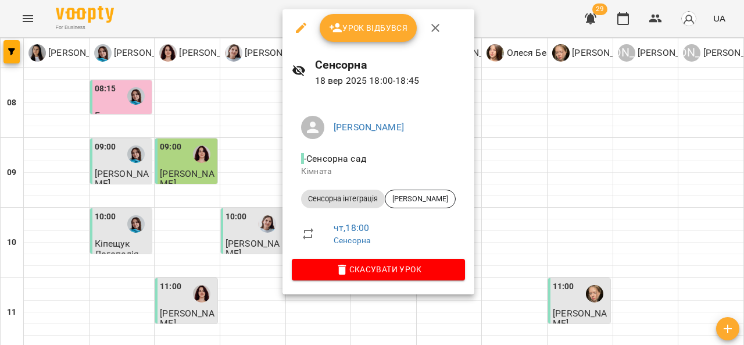
click at [256, 222] on div at bounding box center [372, 172] width 744 height 345
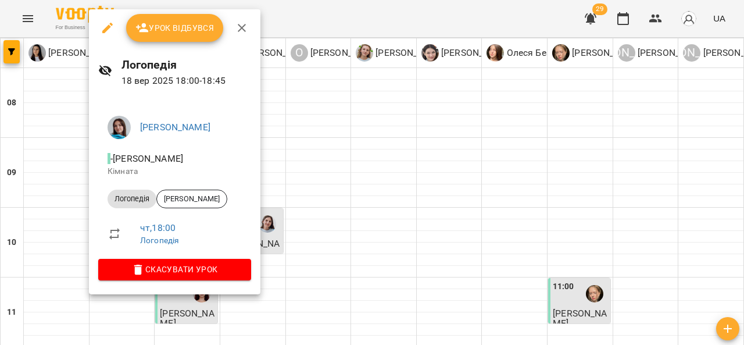
click at [402, 122] on div at bounding box center [372, 172] width 744 height 345
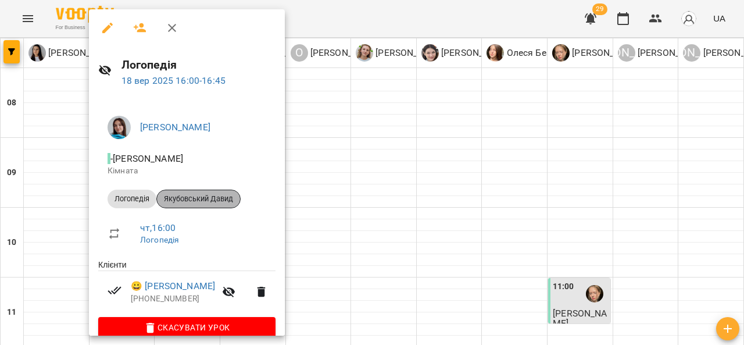
click at [192, 197] on span "Якубовський Давид" at bounding box center [198, 199] width 83 height 10
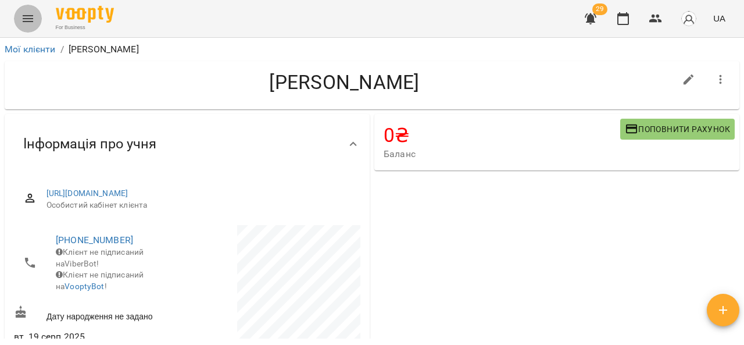
click at [33, 10] on button "Menu" at bounding box center [28, 19] width 28 height 28
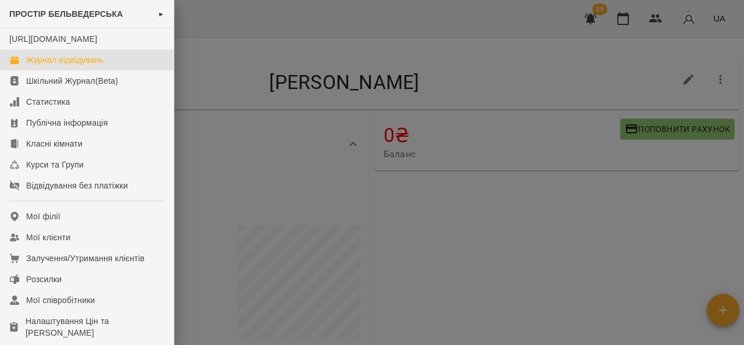
click at [54, 66] on div "Журнал відвідувань" at bounding box center [64, 60] width 77 height 12
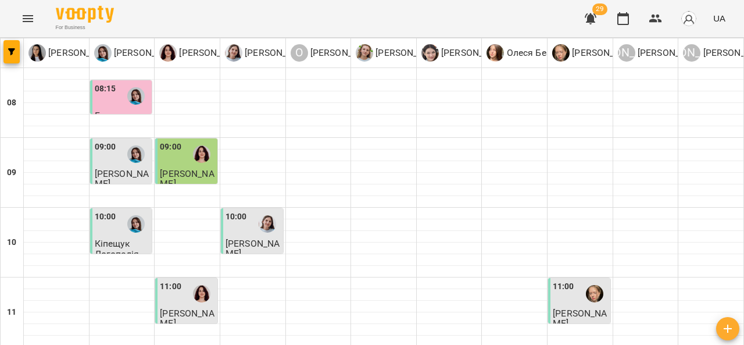
scroll to position [448, 0]
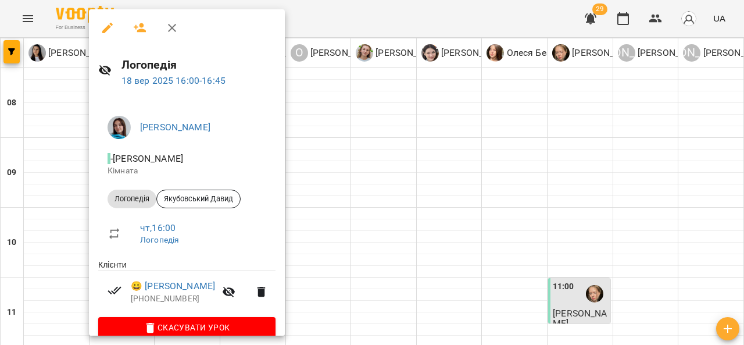
click at [447, 146] on div at bounding box center [372, 172] width 744 height 345
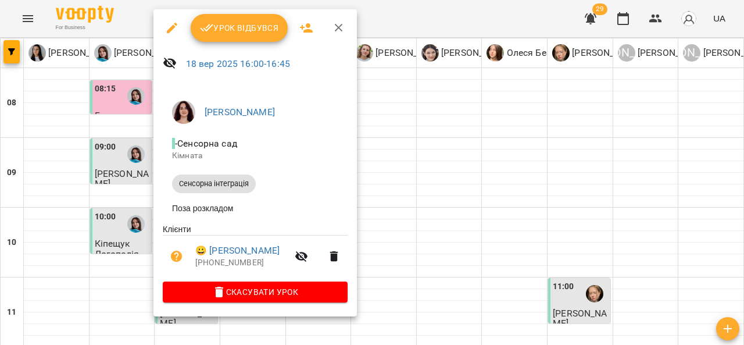
drag, startPoint x: 739, startPoint y: 172, endPoint x: 739, endPoint y: 180, distance: 8.7
click at [739, 180] on div at bounding box center [372, 172] width 744 height 345
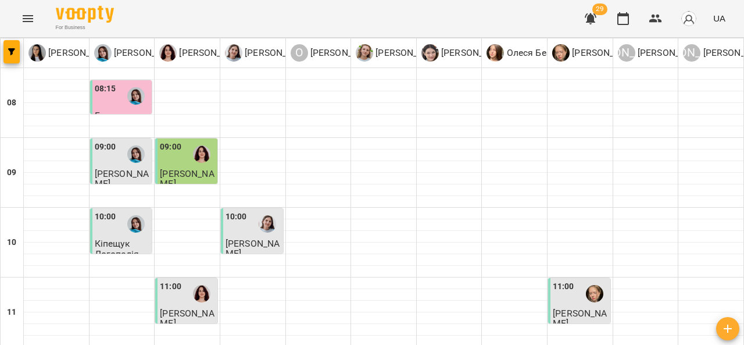
scroll to position [481, 0]
type input "**********"
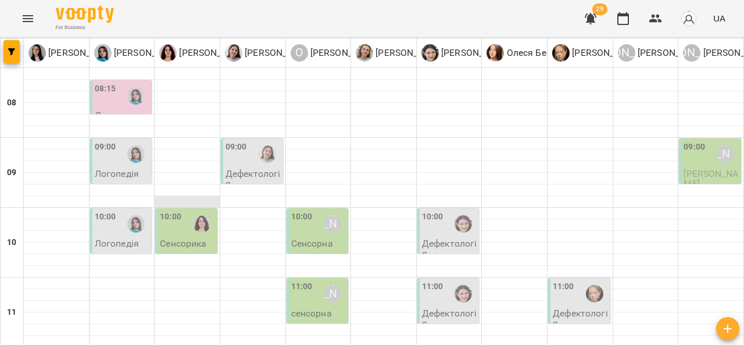
click at [198, 204] on div at bounding box center [187, 202] width 65 height 12
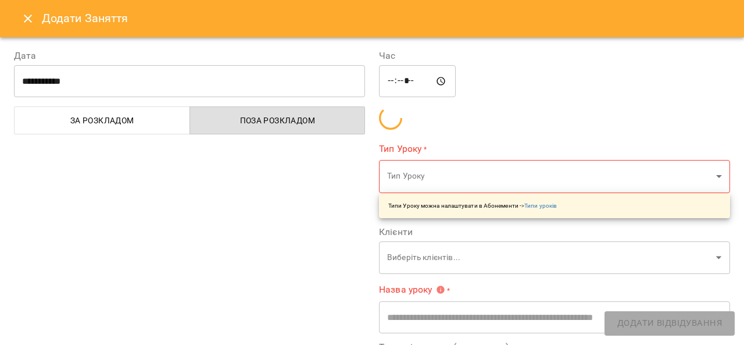
type input "**********"
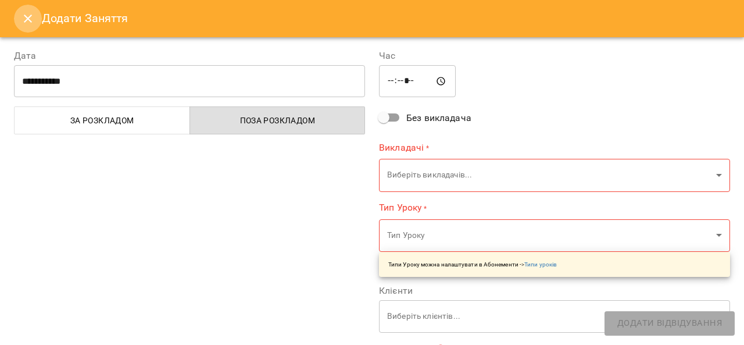
click at [31, 14] on icon "Close" at bounding box center [28, 19] width 14 height 14
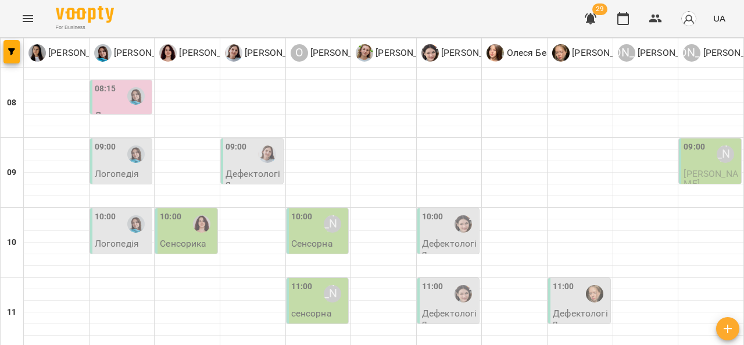
scroll to position [0, 0]
click at [254, 164] on div at bounding box center [267, 154] width 27 height 27
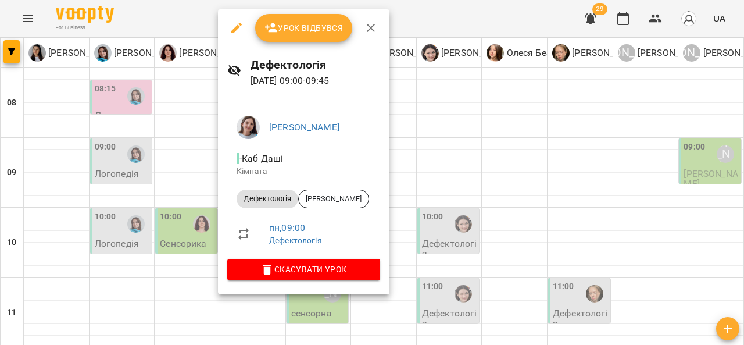
click at [185, 244] on div at bounding box center [372, 172] width 744 height 345
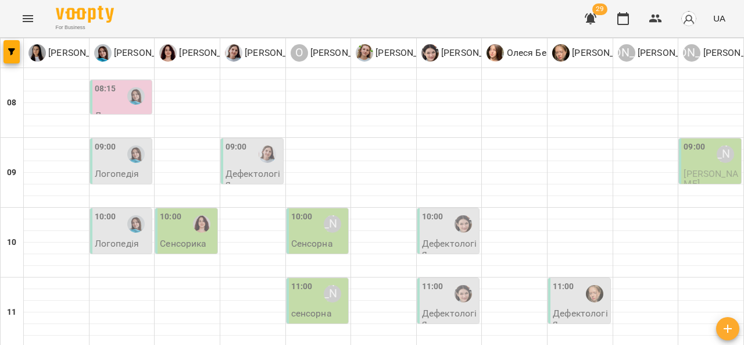
click at [176, 226] on div "10:00" at bounding box center [171, 224] width 22 height 27
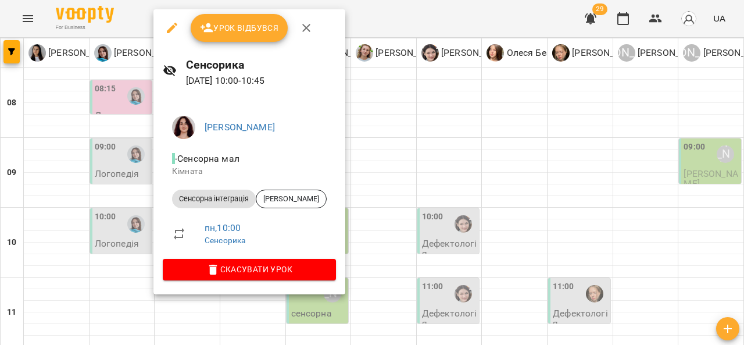
click at [108, 161] on div at bounding box center [372, 172] width 744 height 345
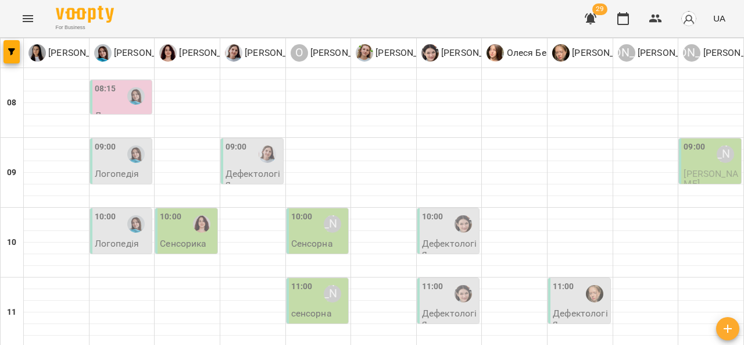
click at [108, 161] on div "09:00" at bounding box center [106, 154] width 22 height 27
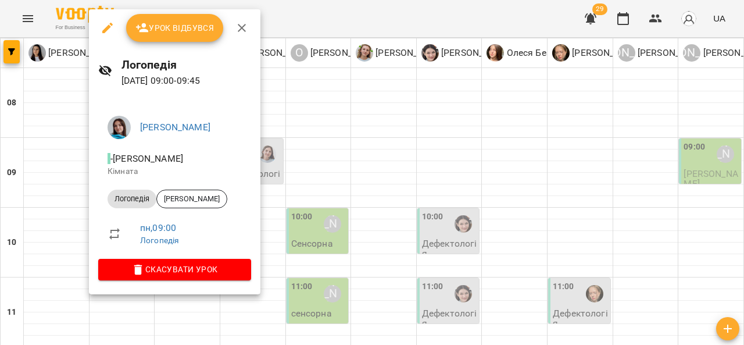
click at [431, 229] on div at bounding box center [372, 172] width 744 height 345
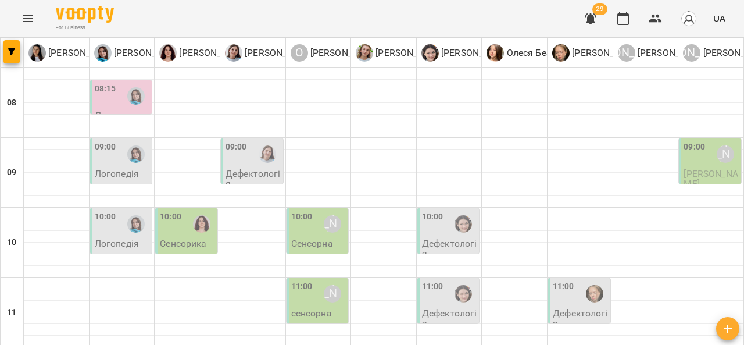
click at [431, 229] on div "10:00" at bounding box center [433, 224] width 22 height 27
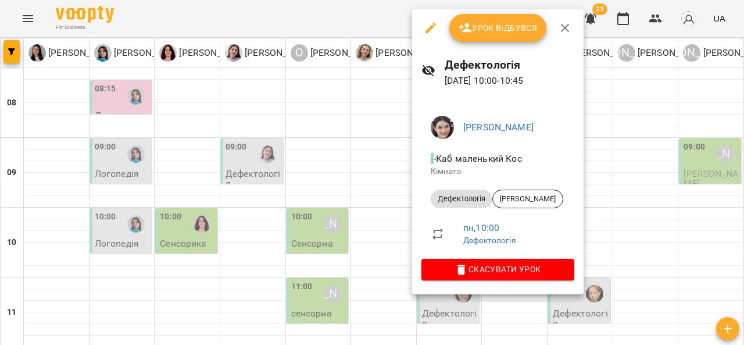
click at [379, 234] on div at bounding box center [372, 172] width 744 height 345
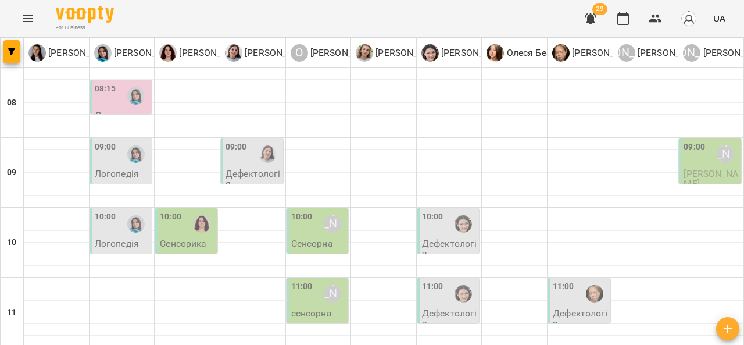
click at [312, 230] on div "10:00 Олександр Шикін" at bounding box center [318, 224] width 55 height 27
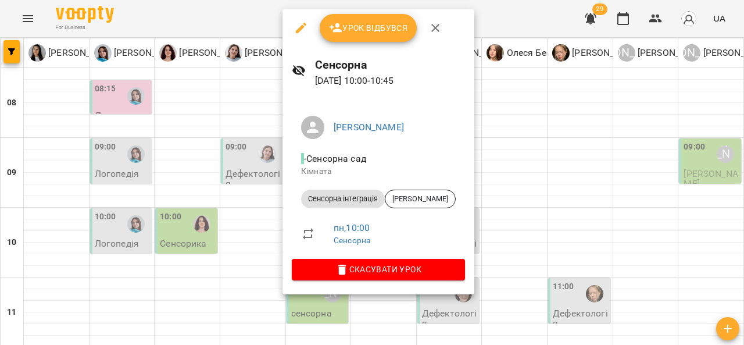
click at [252, 211] on div at bounding box center [372, 172] width 744 height 345
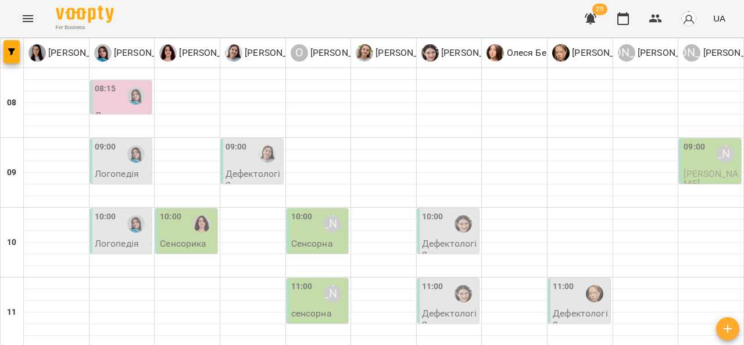
type input "**********"
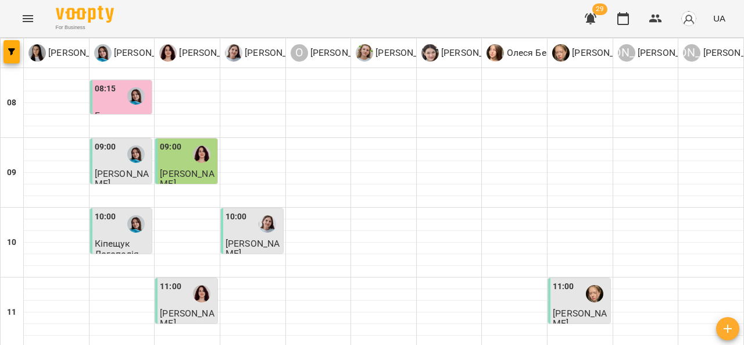
scroll to position [444, 0]
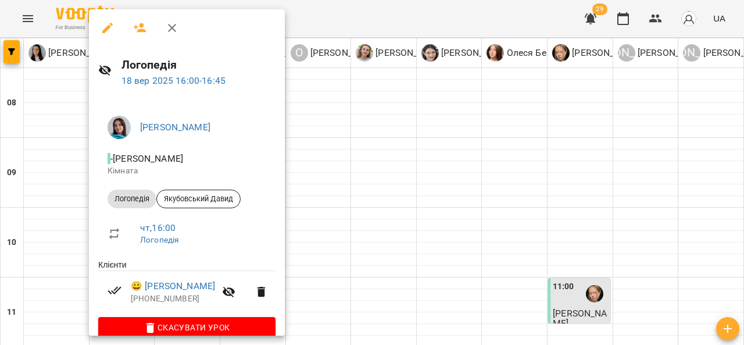
click at [391, 153] on div at bounding box center [372, 172] width 744 height 345
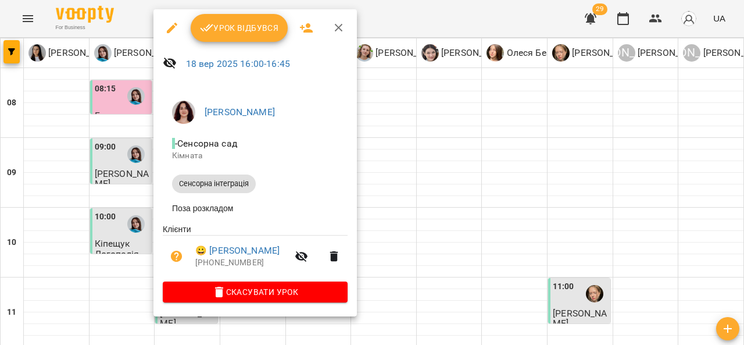
click at [475, 126] on div at bounding box center [372, 172] width 744 height 345
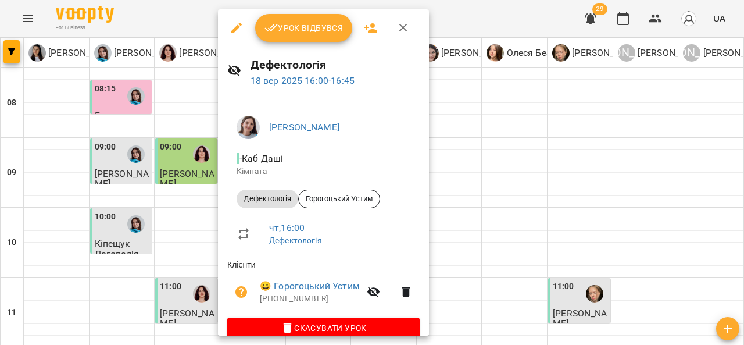
click at [457, 167] on div at bounding box center [372, 172] width 744 height 345
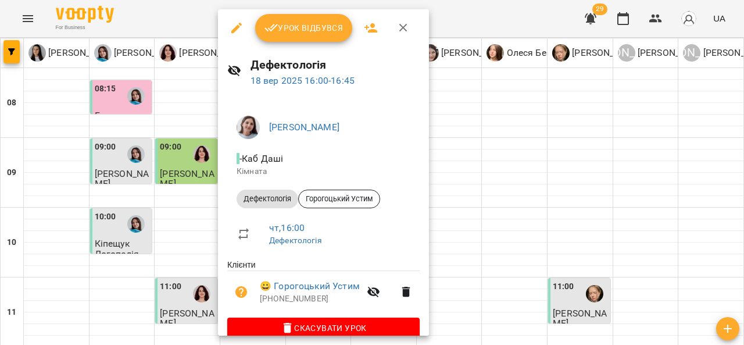
click at [484, 147] on div at bounding box center [372, 172] width 744 height 345
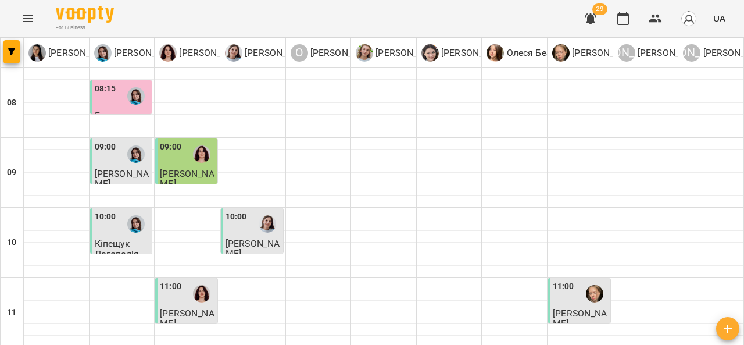
scroll to position [487, 0]
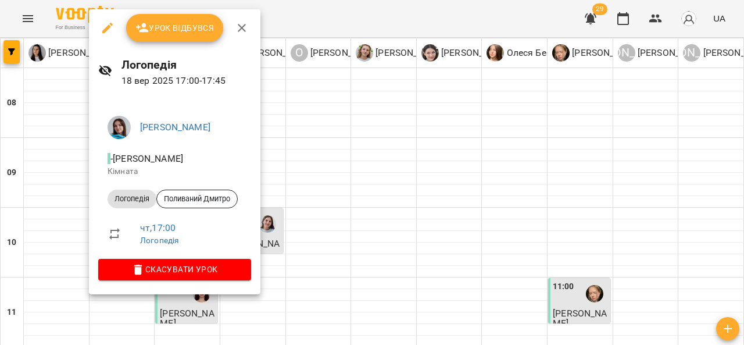
click at [354, 158] on div at bounding box center [372, 172] width 744 height 345
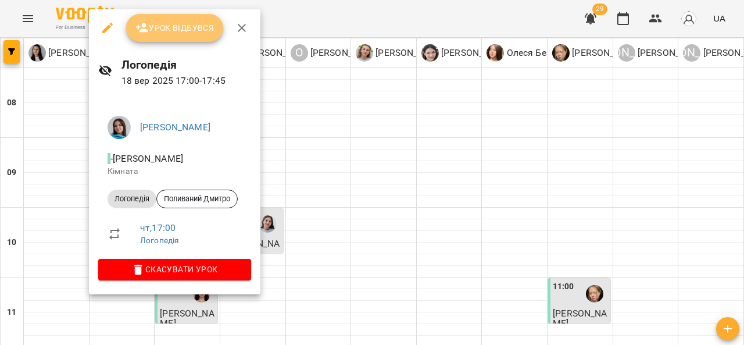
click at [185, 30] on span "Урок відбувся" at bounding box center [174, 28] width 79 height 14
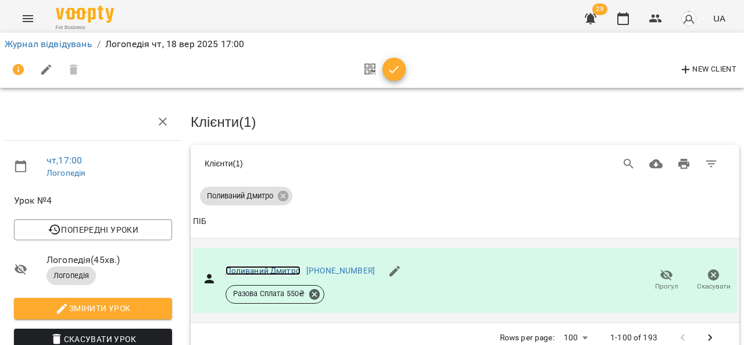
click at [253, 266] on link "Поливаний Дмитро" at bounding box center [263, 270] width 75 height 9
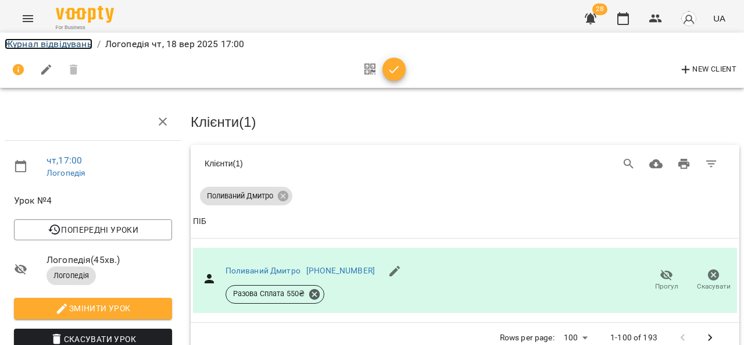
click at [55, 42] on link "Журнал відвідувань" at bounding box center [49, 43] width 88 height 11
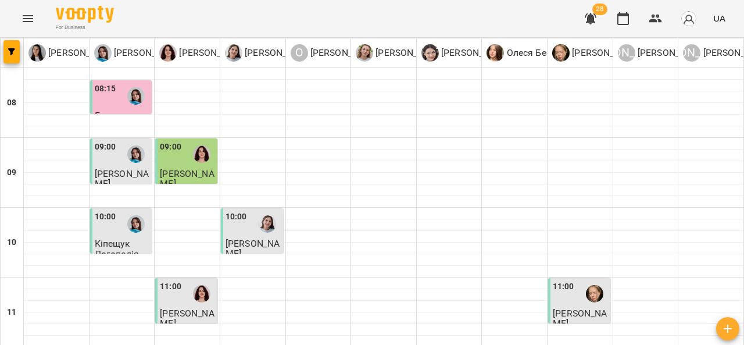
scroll to position [502, 0]
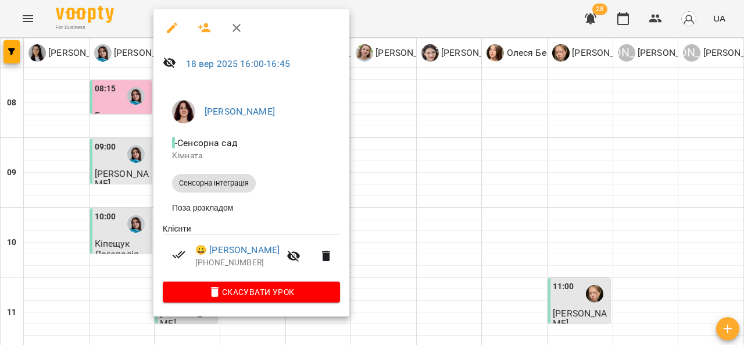
click at [476, 127] on div at bounding box center [372, 172] width 744 height 345
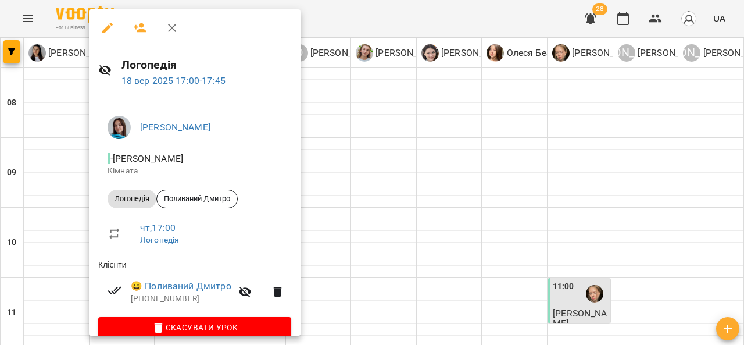
click at [434, 106] on div at bounding box center [372, 172] width 744 height 345
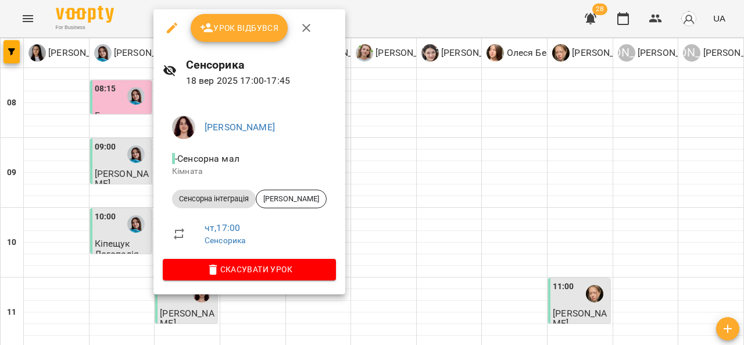
click at [737, 170] on div at bounding box center [372, 172] width 744 height 345
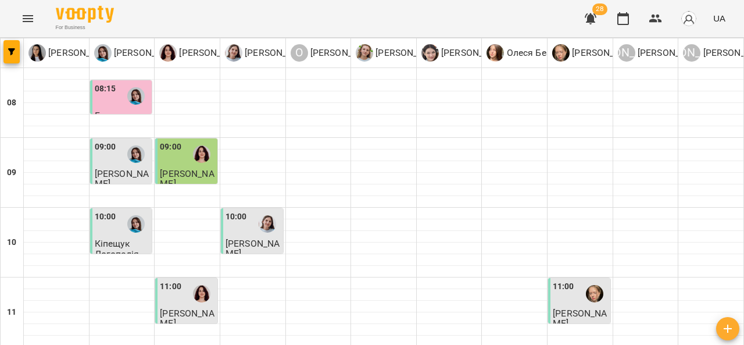
scroll to position [577, 0]
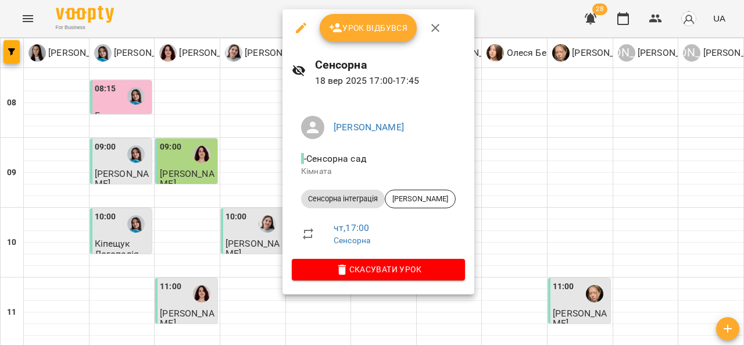
click at [551, 181] on div at bounding box center [372, 172] width 744 height 345
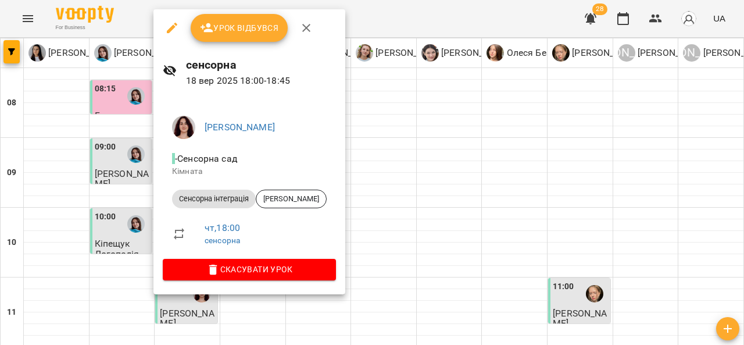
click at [374, 210] on div at bounding box center [372, 172] width 744 height 345
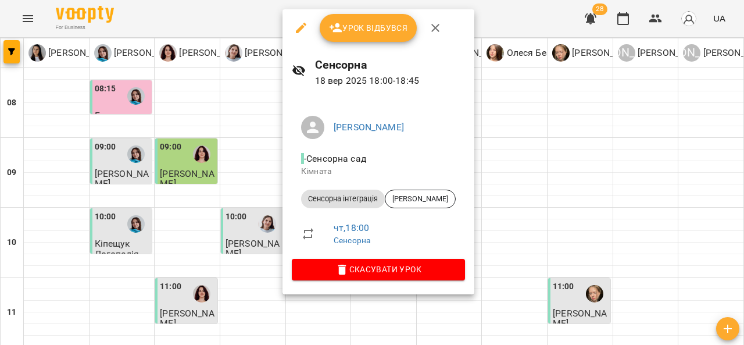
click at [529, 206] on div at bounding box center [372, 172] width 744 height 345
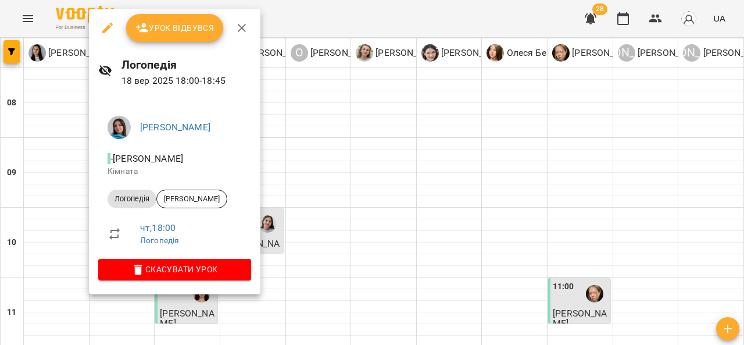
click at [59, 205] on div at bounding box center [372, 172] width 744 height 345
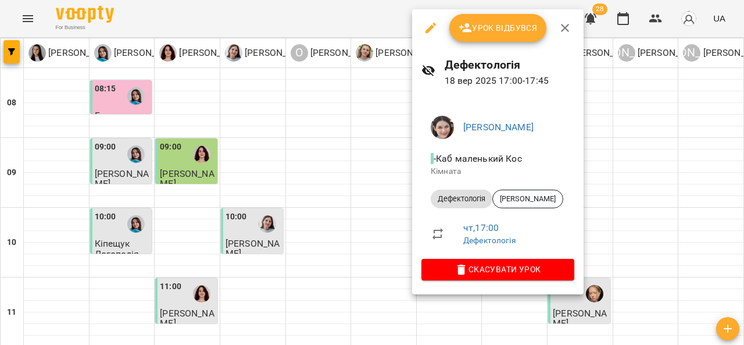
click at [390, 227] on div at bounding box center [372, 172] width 744 height 345
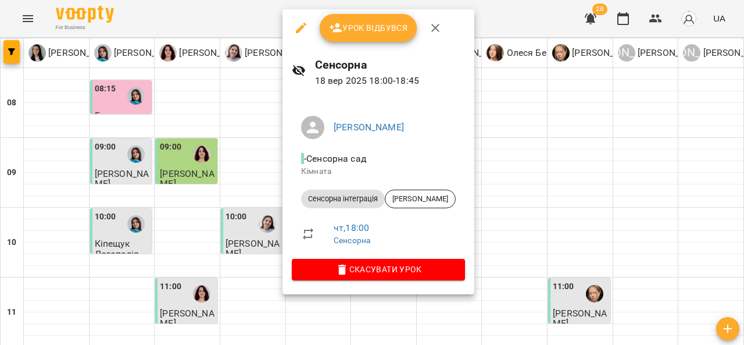
click at [287, 229] on div "Олександр Шикін - Сенсорна сад Кімната Сенсорна інтеграція Богович Артем чт , 1…" at bounding box center [379, 195] width 192 height 197
click at [188, 226] on div at bounding box center [372, 172] width 744 height 345
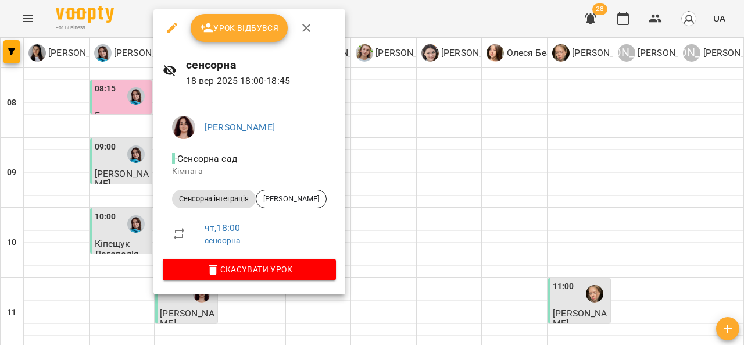
click at [131, 219] on div at bounding box center [372, 172] width 744 height 345
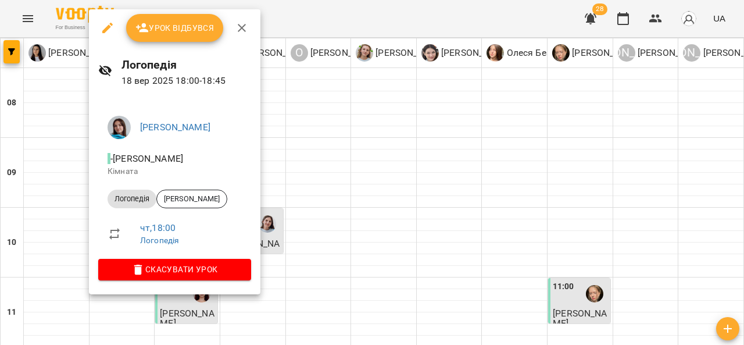
click at [34, 216] on div at bounding box center [372, 172] width 744 height 345
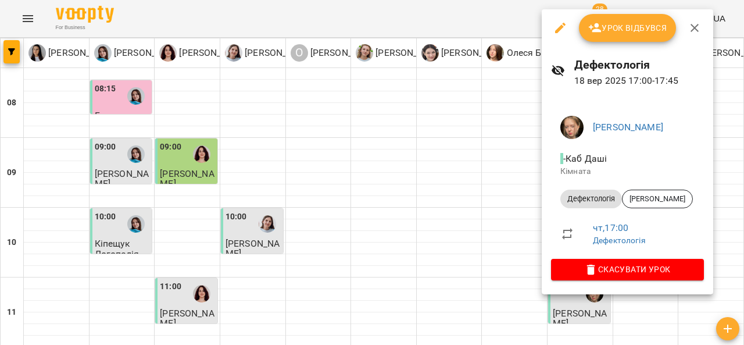
click at [481, 185] on div at bounding box center [372, 172] width 744 height 345
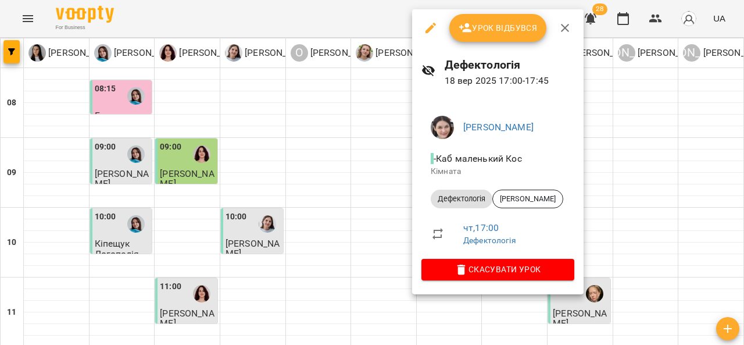
click at [394, 166] on div at bounding box center [372, 172] width 744 height 345
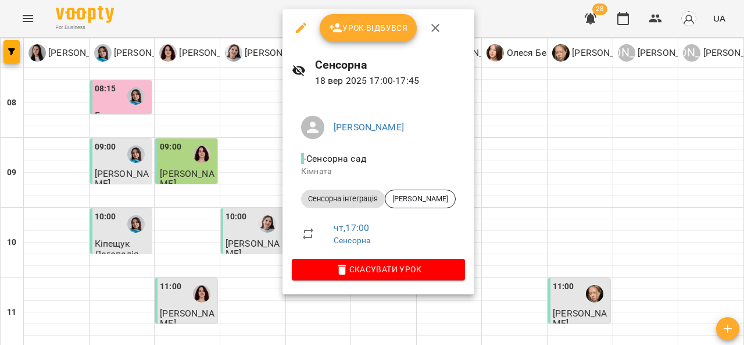
click at [183, 140] on div at bounding box center [372, 172] width 744 height 345
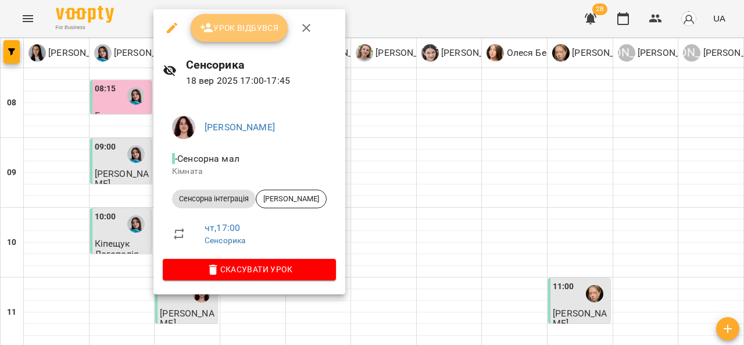
click at [241, 28] on span "Урок відбувся" at bounding box center [239, 28] width 79 height 14
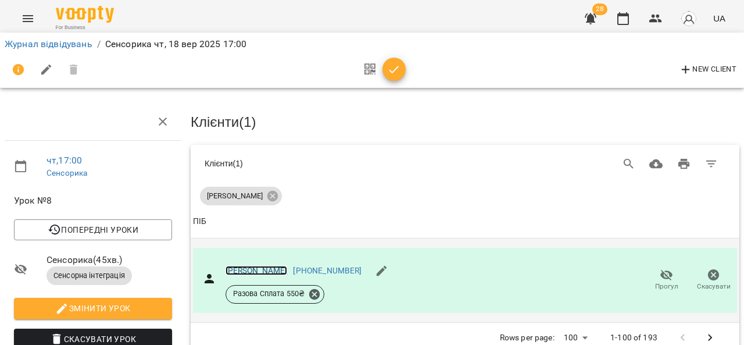
click at [259, 266] on link "Тимків Соломія" at bounding box center [257, 270] width 62 height 9
click at [24, 12] on icon "Menu" at bounding box center [28, 19] width 14 height 14
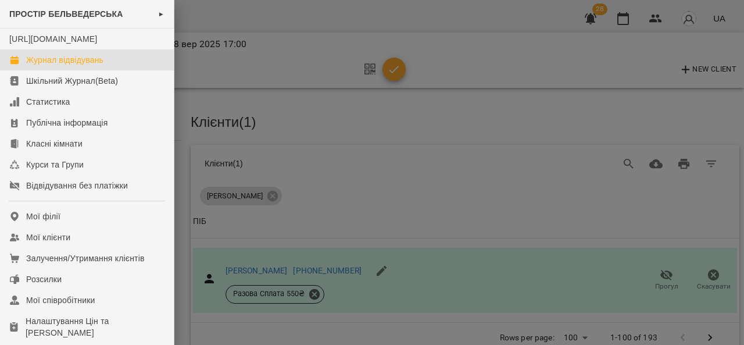
click at [104, 66] on div "Журнал відвідувань" at bounding box center [64, 60] width 77 height 12
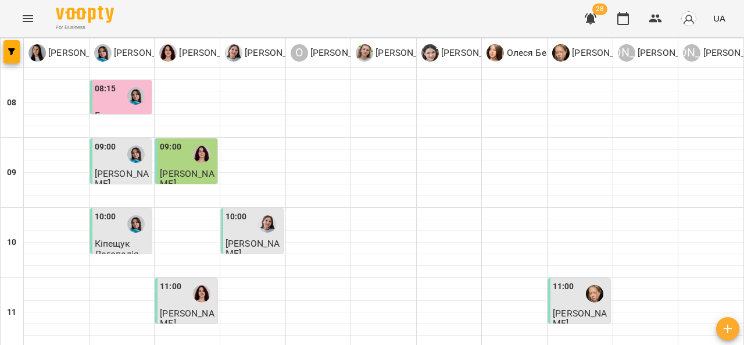
scroll to position [574, 0]
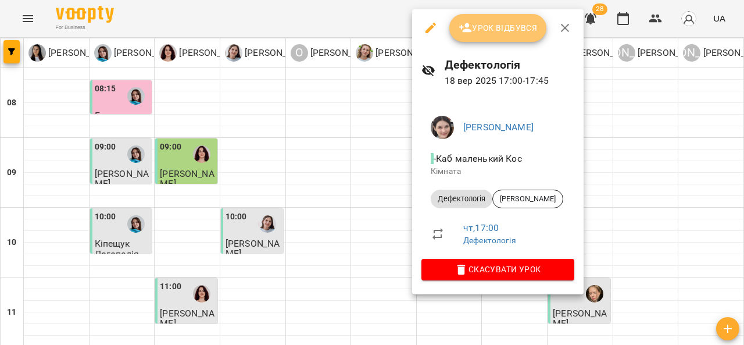
click at [496, 26] on span "Урок відбувся" at bounding box center [498, 28] width 79 height 14
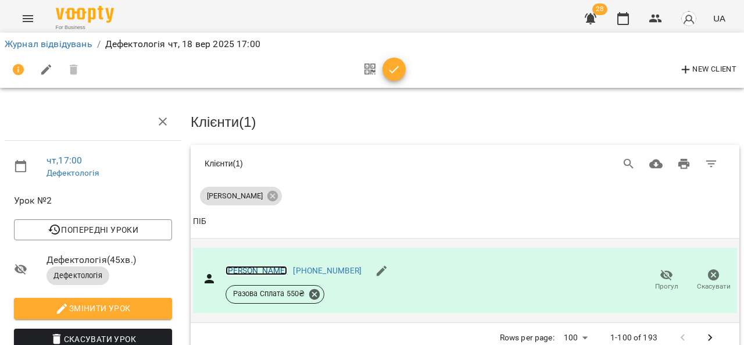
click at [254, 267] on link "Кузик Матвій" at bounding box center [257, 270] width 62 height 9
click at [53, 44] on link "Журнал відвідувань" at bounding box center [49, 43] width 88 height 11
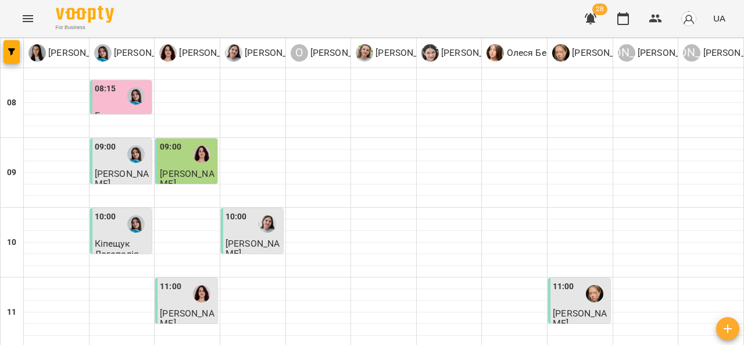
scroll to position [637, 0]
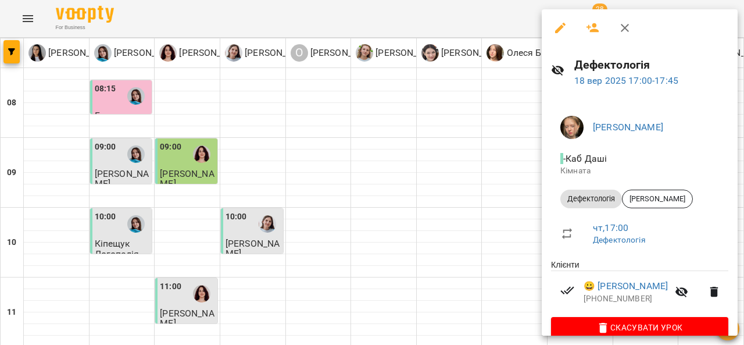
click at [180, 160] on div at bounding box center [372, 172] width 744 height 345
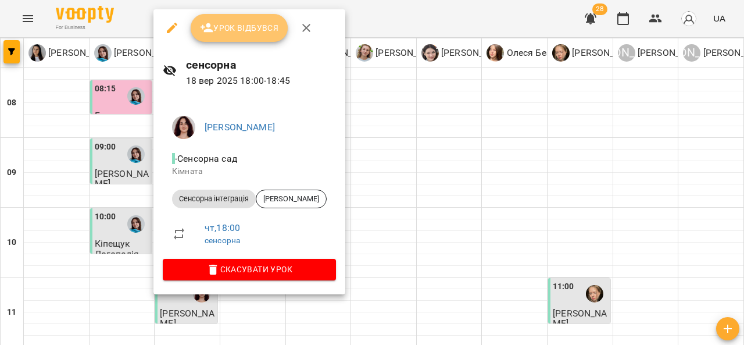
click at [248, 27] on span "Урок відбувся" at bounding box center [239, 28] width 79 height 14
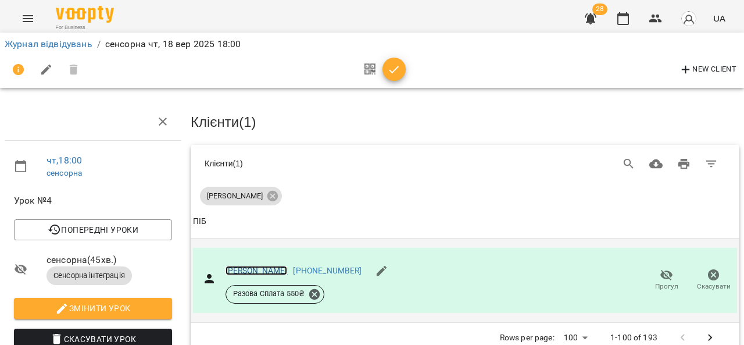
click at [265, 273] on link "[PERSON_NAME]" at bounding box center [257, 270] width 62 height 9
click at [244, 269] on link "[PERSON_NAME]" at bounding box center [257, 270] width 62 height 9
click at [20, 13] on button "Menu" at bounding box center [28, 19] width 28 height 28
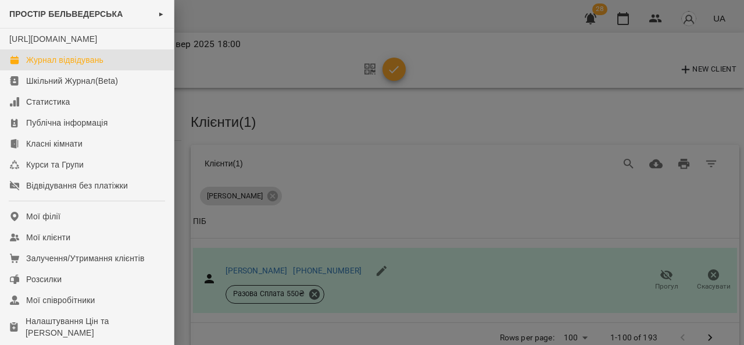
click at [52, 66] on div "Журнал відвідувань" at bounding box center [64, 60] width 77 height 12
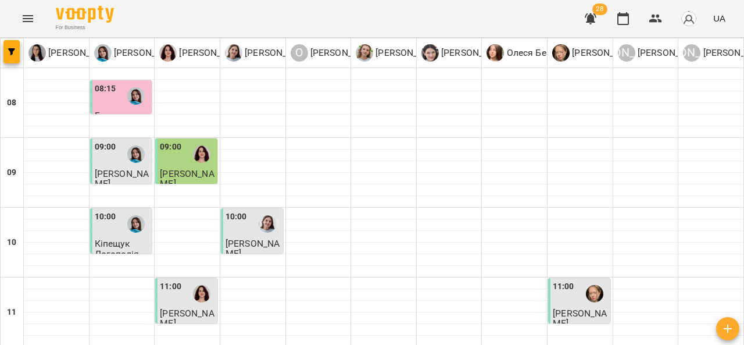
scroll to position [629, 0]
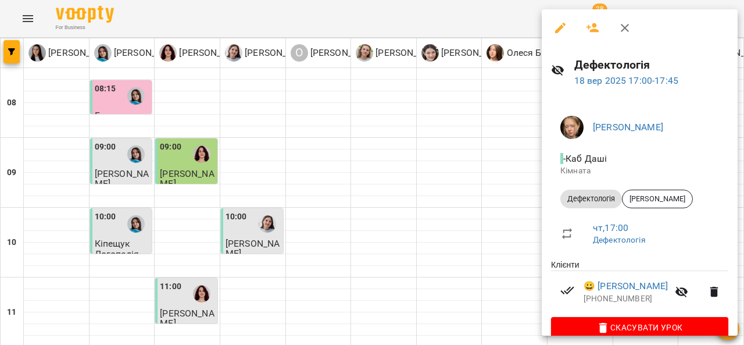
click at [303, 167] on div at bounding box center [372, 172] width 744 height 345
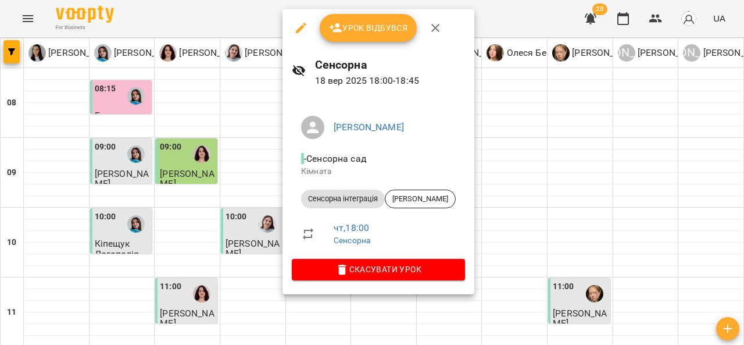
click at [180, 166] on div at bounding box center [372, 172] width 744 height 345
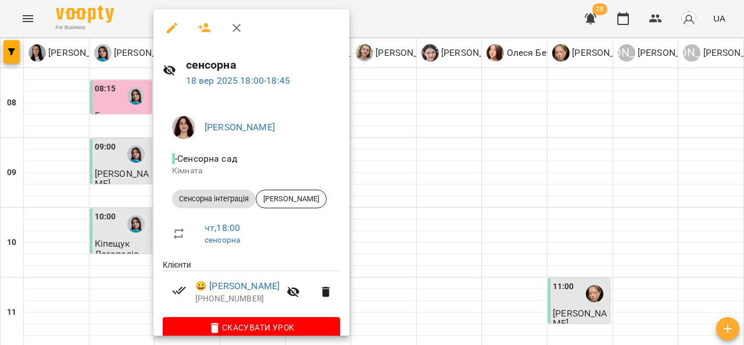
click at [116, 159] on div at bounding box center [372, 172] width 744 height 345
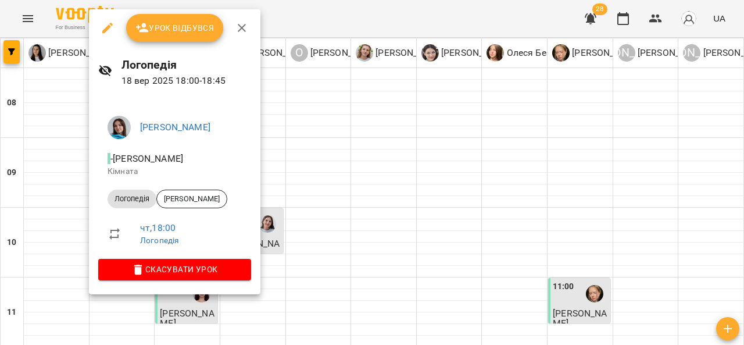
click at [66, 162] on div at bounding box center [372, 172] width 744 height 345
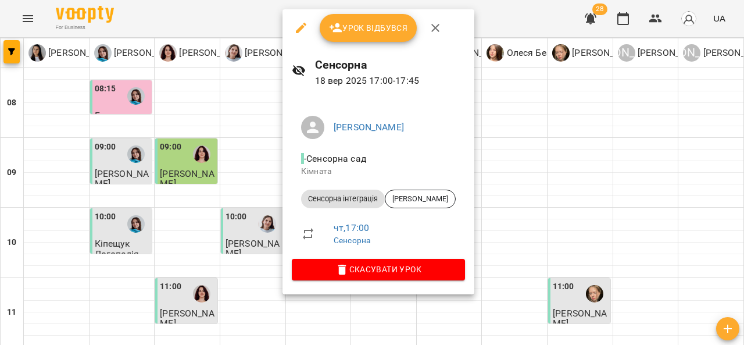
click at [531, 177] on div at bounding box center [372, 172] width 744 height 345
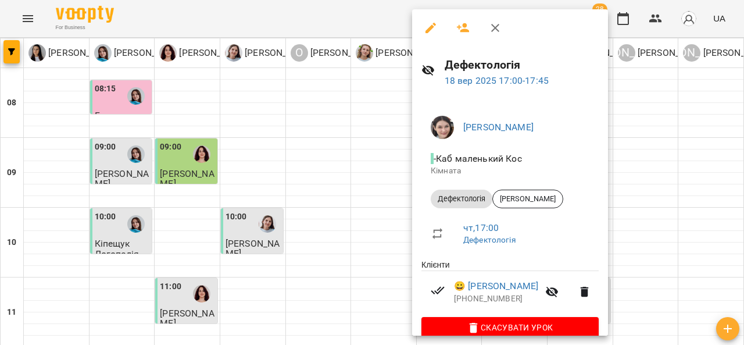
click at [366, 142] on div at bounding box center [372, 172] width 744 height 345
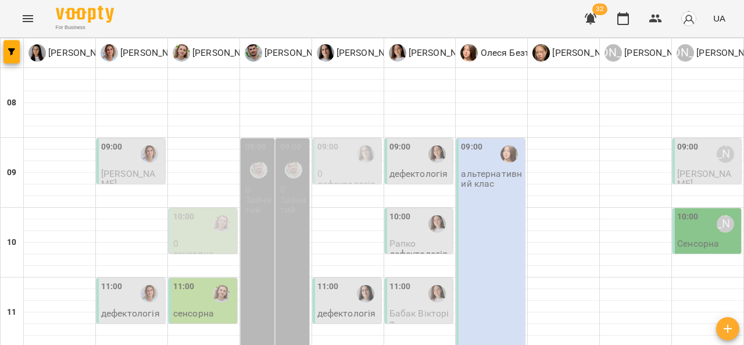
click at [28, 16] on icon "Menu" at bounding box center [28, 18] width 10 height 7
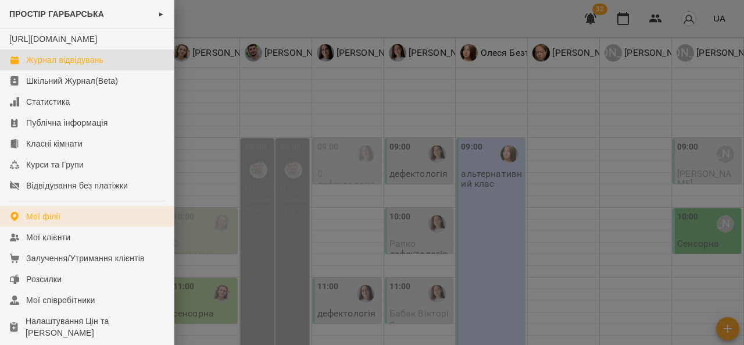
click at [95, 227] on link "Мої філії" at bounding box center [87, 216] width 174 height 21
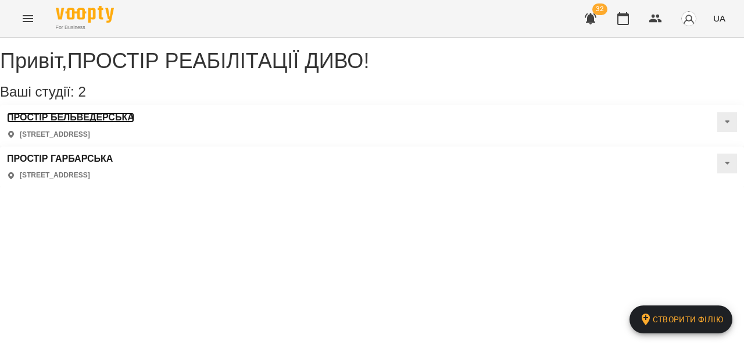
click at [134, 123] on h3 "ПРОСТІР БЕЛЬВЕДЕРСЬКА" at bounding box center [70, 117] width 127 height 10
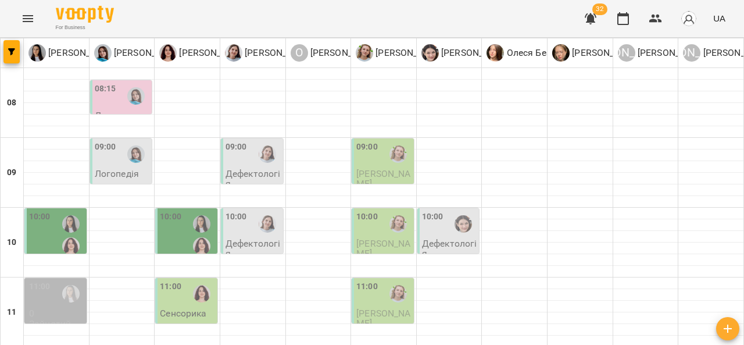
scroll to position [369, 0]
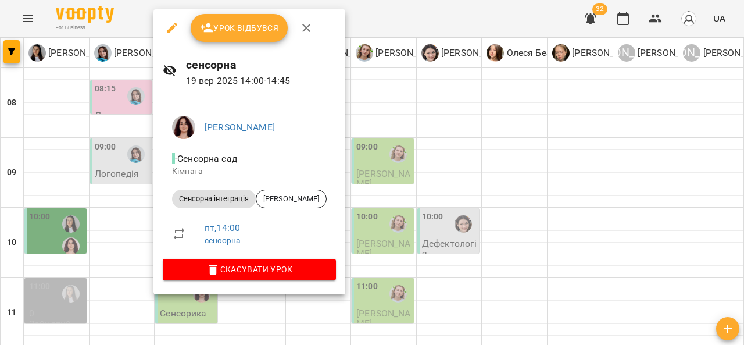
click at [391, 188] on div at bounding box center [372, 172] width 744 height 345
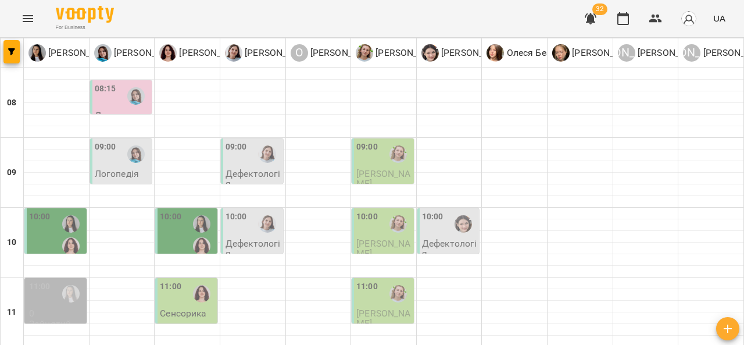
scroll to position [436, 0]
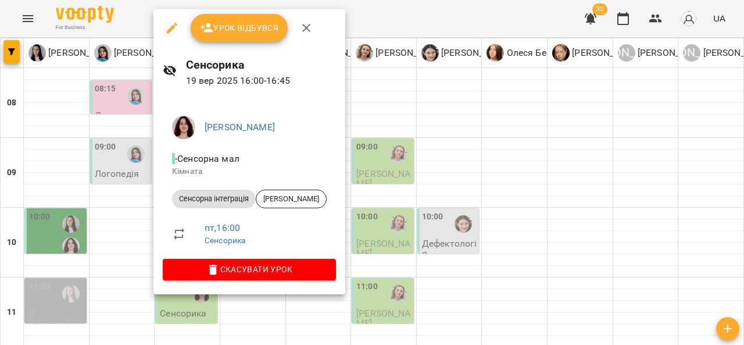
click at [404, 134] on div at bounding box center [372, 172] width 744 height 345
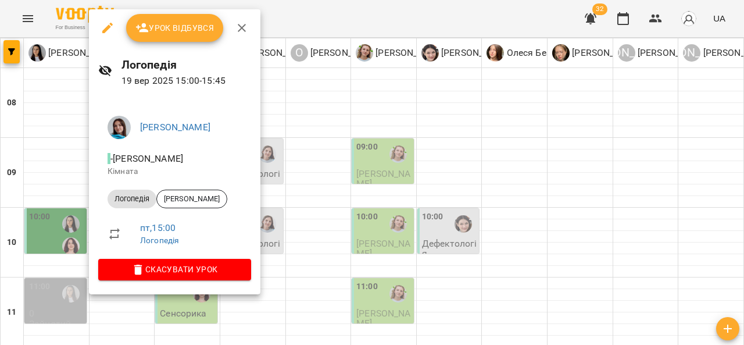
click at [379, 159] on div at bounding box center [372, 172] width 744 height 345
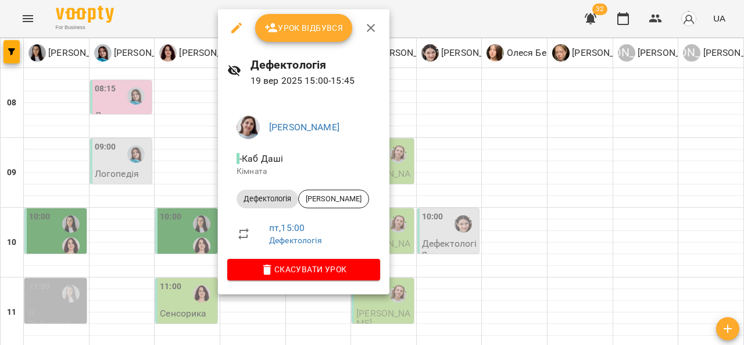
click at [433, 152] on div at bounding box center [372, 172] width 744 height 345
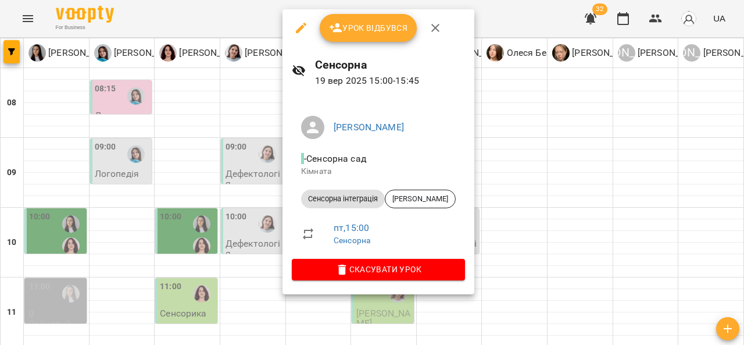
click at [527, 149] on div at bounding box center [372, 172] width 744 height 345
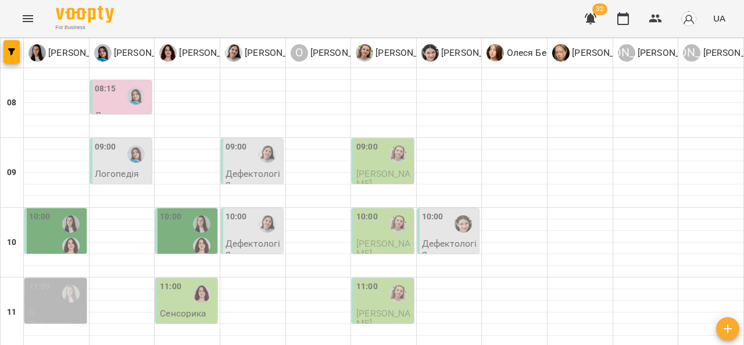
scroll to position [380, 0]
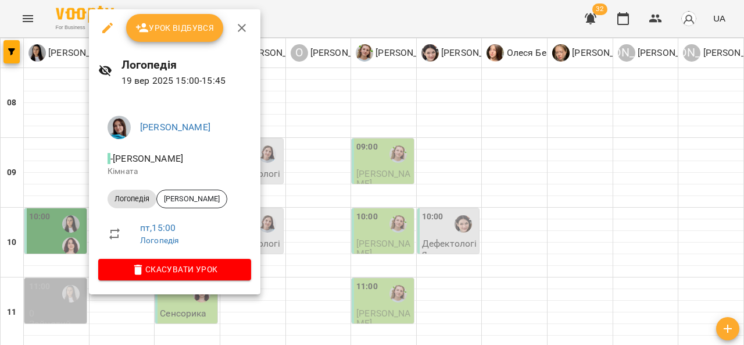
click at [351, 181] on div at bounding box center [372, 172] width 744 height 345
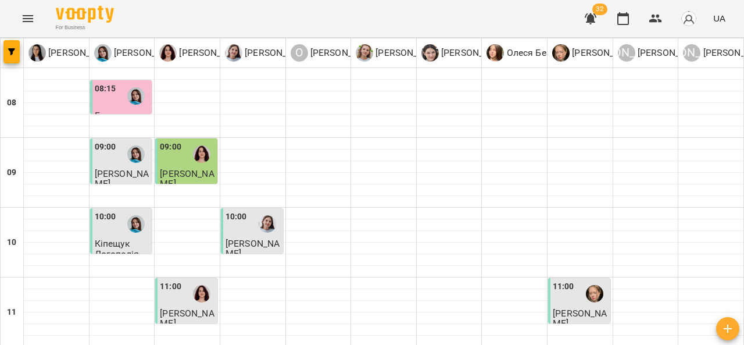
scroll to position [305, 0]
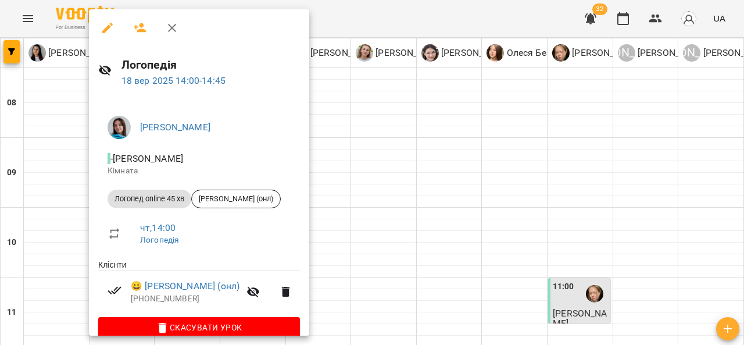
click at [346, 138] on div at bounding box center [372, 172] width 744 height 345
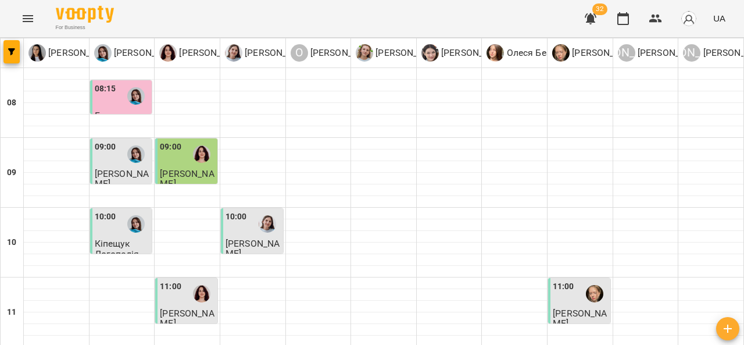
scroll to position [348, 0]
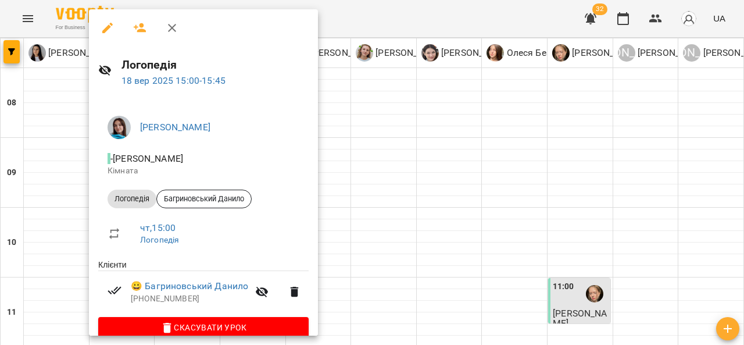
click at [361, 167] on div at bounding box center [372, 172] width 744 height 345
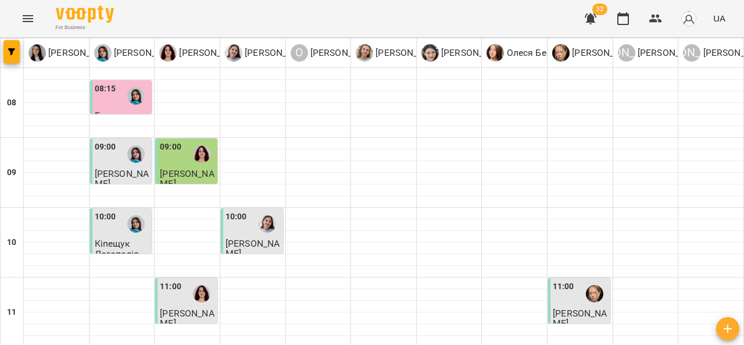
scroll to position [398, 0]
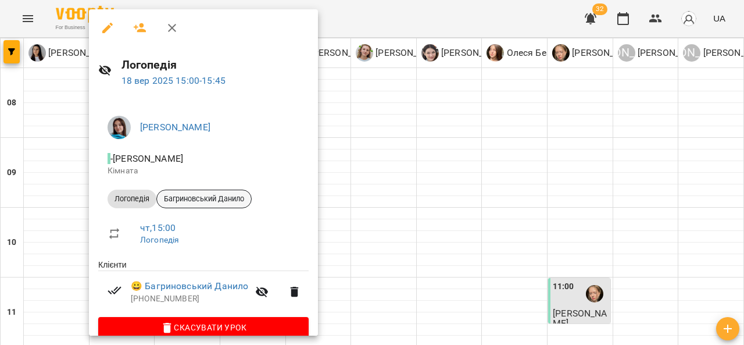
click at [219, 201] on span "Багриновський Данило" at bounding box center [204, 199] width 94 height 10
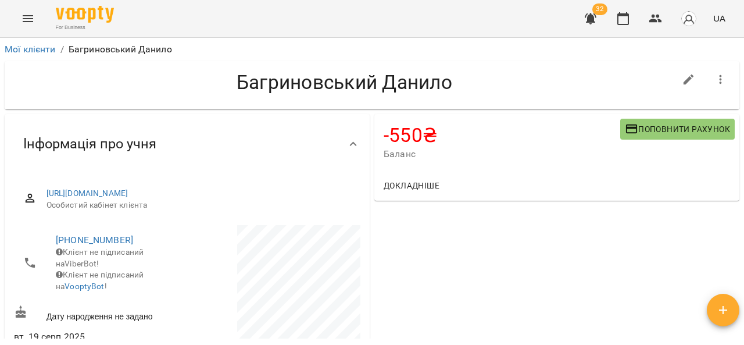
click at [652, 135] on span "Поповнити рахунок" at bounding box center [677, 129] width 105 height 14
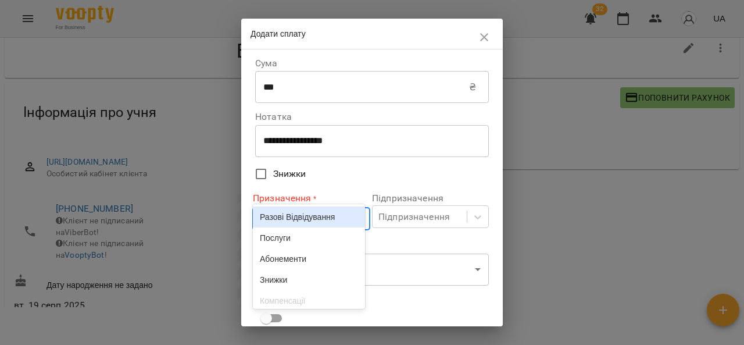
scroll to position [35, 0]
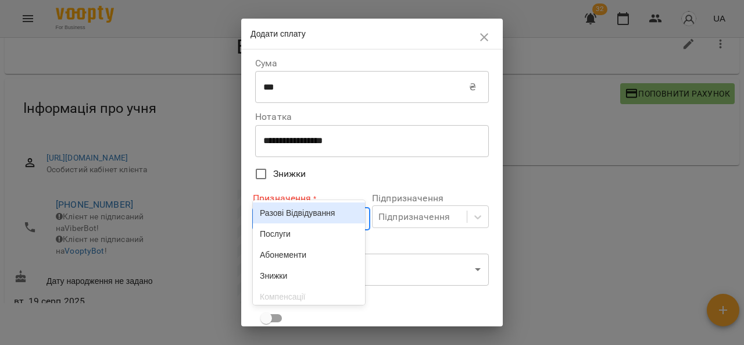
click at [312, 236] on div "Разові Відвідування Послуги Абонементи Знижки Компенсації ЗП співробітникам" at bounding box center [309, 252] width 112 height 105
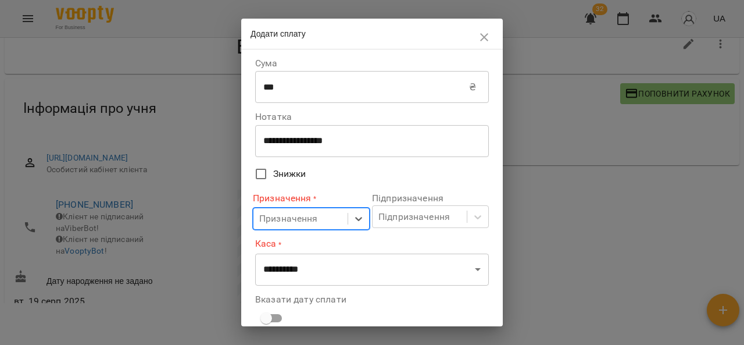
scroll to position [71, 0]
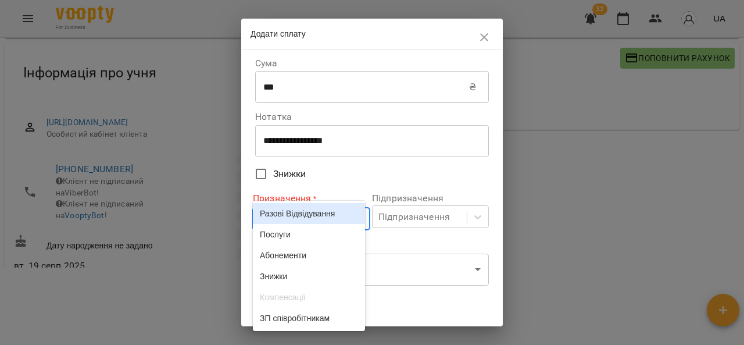
click at [323, 224] on div "Разові Відвідування" at bounding box center [309, 213] width 112 height 21
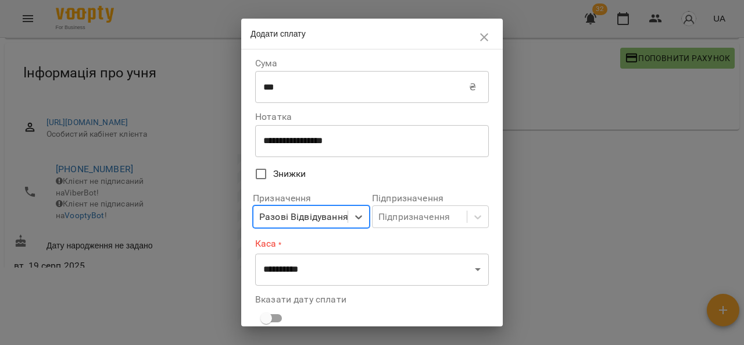
scroll to position [105, 0]
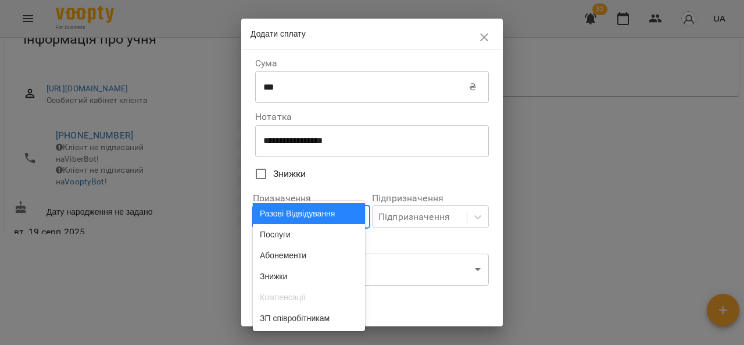
click at [304, 224] on div "Разові Відвідування" at bounding box center [309, 213] width 112 height 21
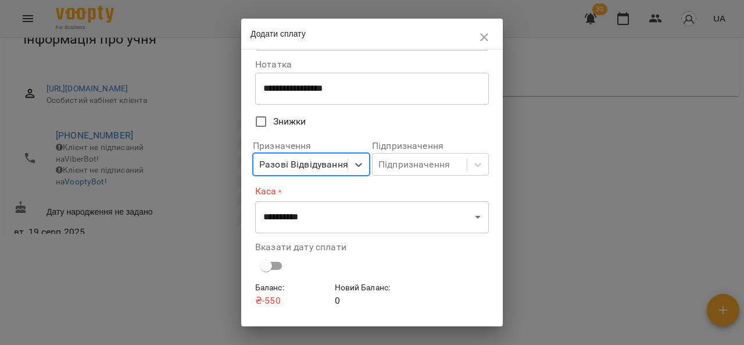
scroll to position [53, 0]
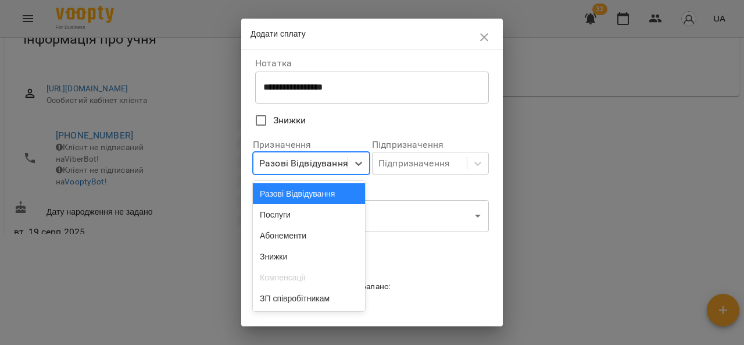
click at [295, 215] on div "Послуги" at bounding box center [309, 214] width 112 height 21
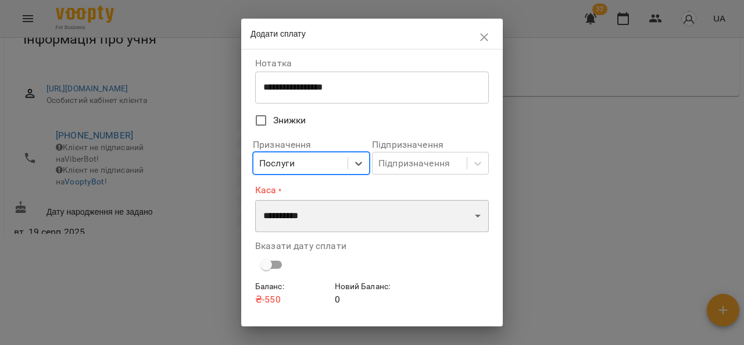
click at [327, 215] on select "**********" at bounding box center [372, 215] width 234 height 33
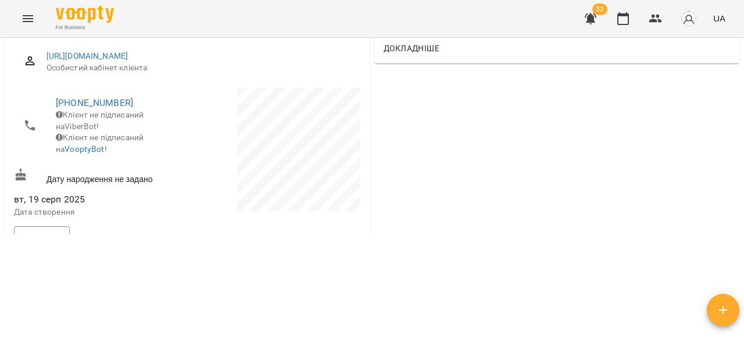
scroll to position [0, 0]
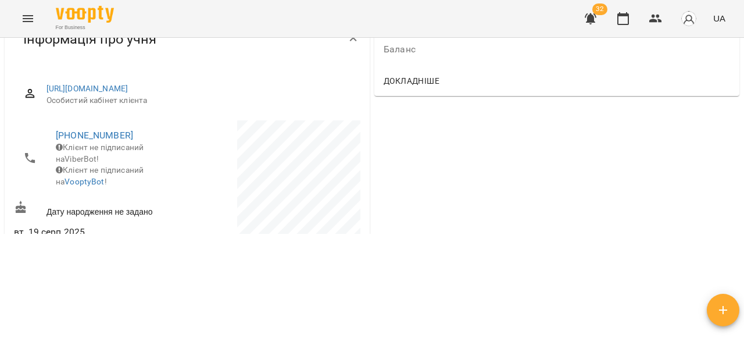
click at [744, 53] on div "Мої клієнти / [PERSON_NAME] [PERSON_NAME] -550 ₴ Баланс Поповнити рахунок Докла…" at bounding box center [372, 105] width 744 height 345
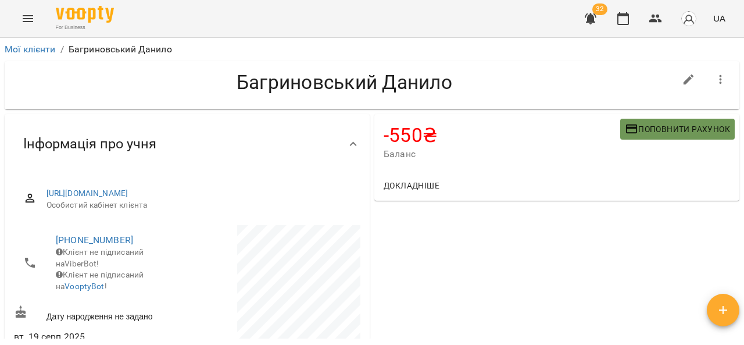
click at [663, 123] on span "Поповнити рахунок" at bounding box center [677, 129] width 105 height 14
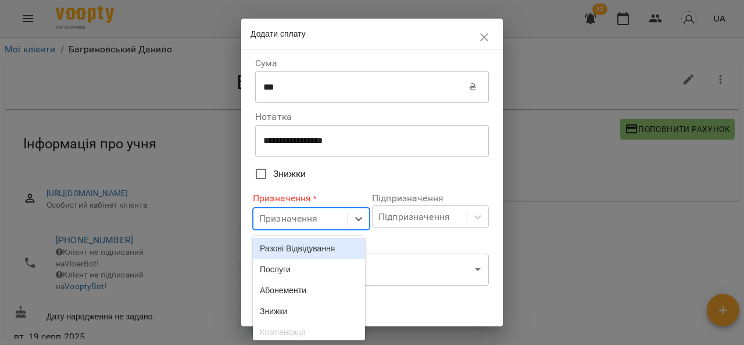
scroll to position [35, 0]
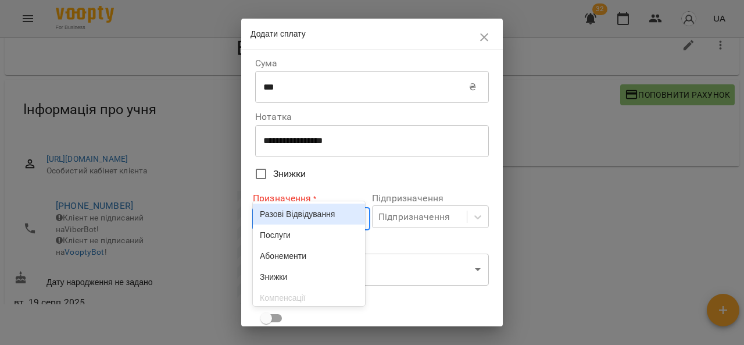
click at [299, 211] on body "**********" at bounding box center [372, 157] width 744 height 383
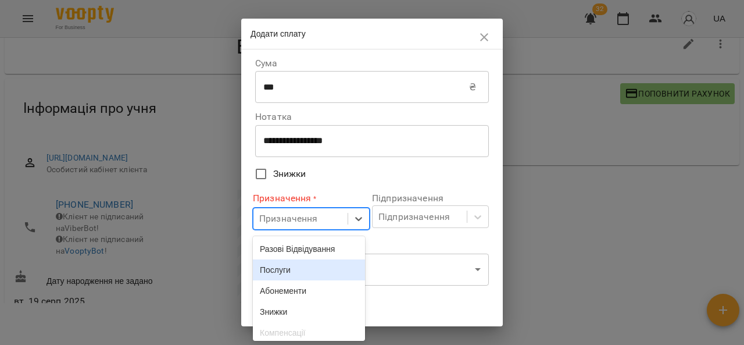
click at [297, 273] on div "Послуги" at bounding box center [309, 269] width 112 height 21
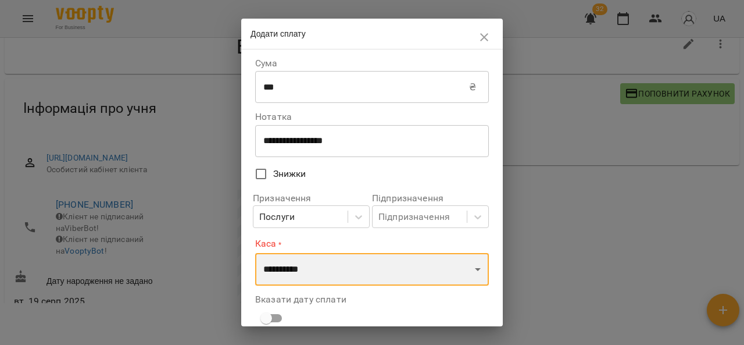
click at [322, 270] on select "**********" at bounding box center [372, 269] width 234 height 33
select select "****"
click at [255, 253] on select "**********" at bounding box center [372, 269] width 234 height 33
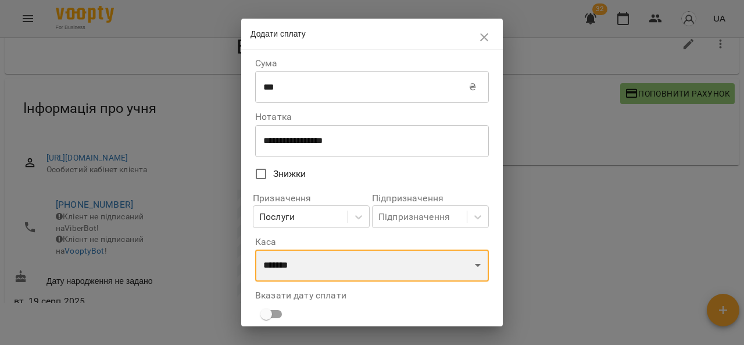
click at [327, 270] on select "**********" at bounding box center [372, 265] width 234 height 33
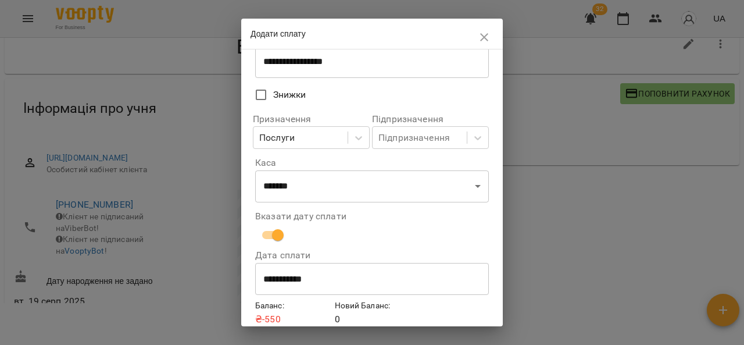
scroll to position [129, 0]
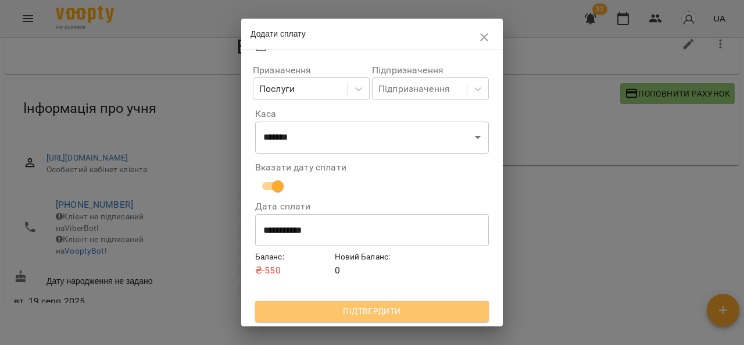
click at [413, 317] on span "Підтвердити" at bounding box center [372, 311] width 215 height 14
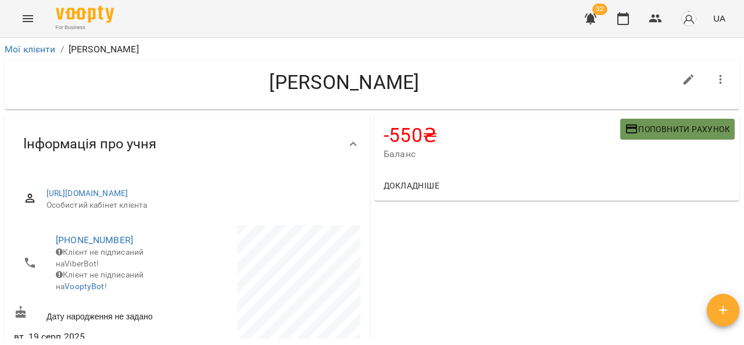
click at [686, 125] on span "Поповнити рахунок" at bounding box center [677, 129] width 105 height 14
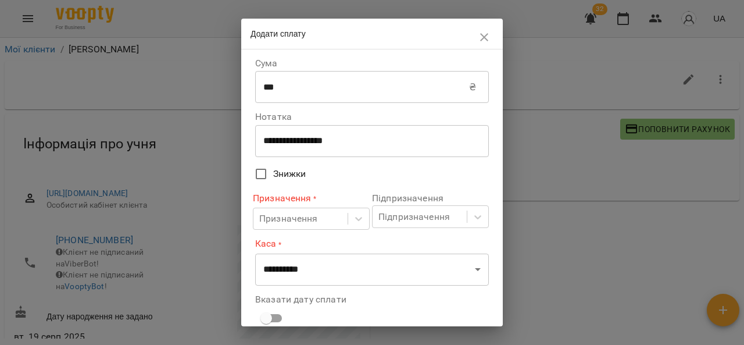
click at [299, 234] on div "Призначення * Призначення" at bounding box center [311, 211] width 117 height 48
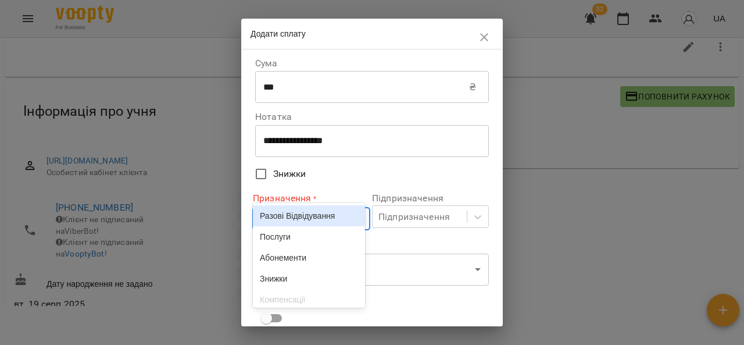
click at [304, 227] on div "Призначення" at bounding box center [301, 219] width 94 height 22
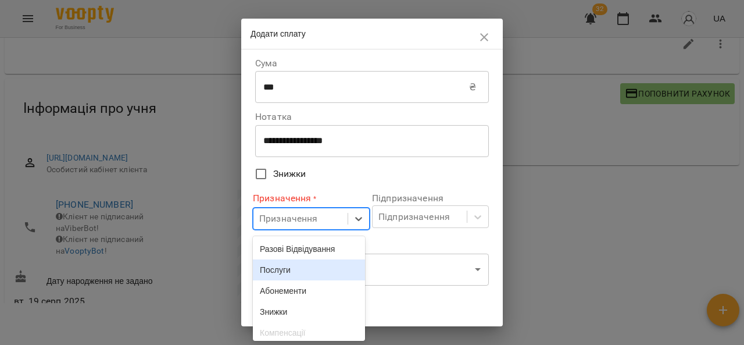
click at [300, 274] on div "Послуги" at bounding box center [309, 269] width 112 height 21
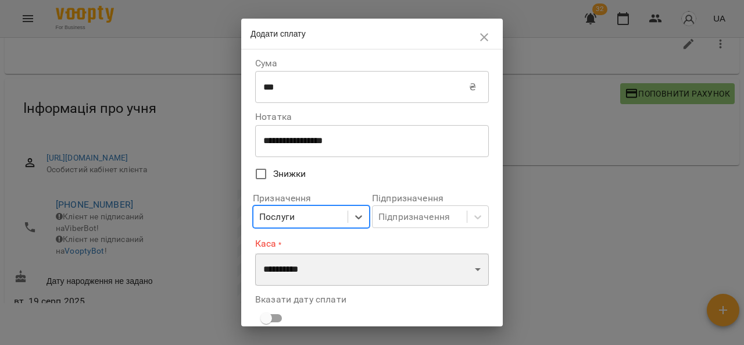
click at [299, 271] on select "**********" at bounding box center [372, 269] width 234 height 33
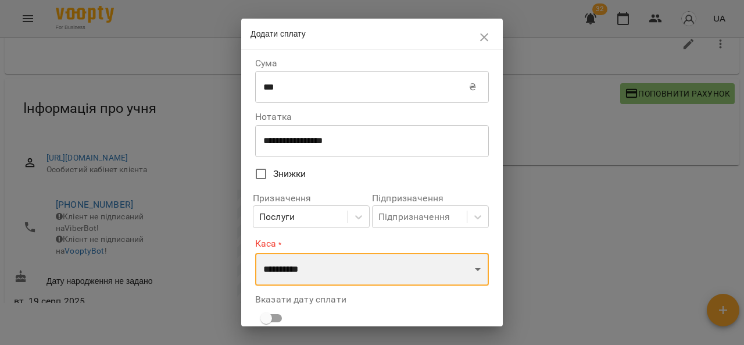
select select "****"
click at [255, 253] on select "**********" at bounding box center [372, 269] width 234 height 33
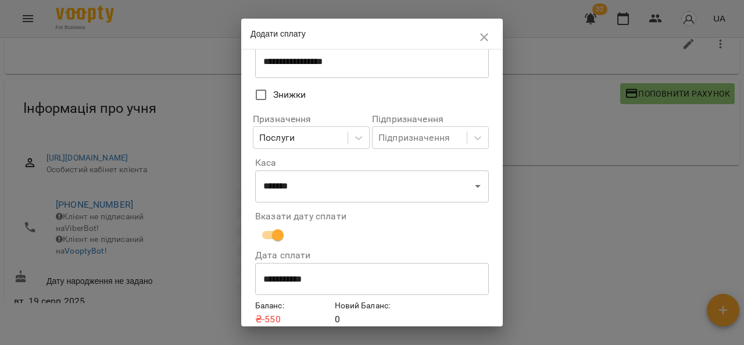
scroll to position [129, 0]
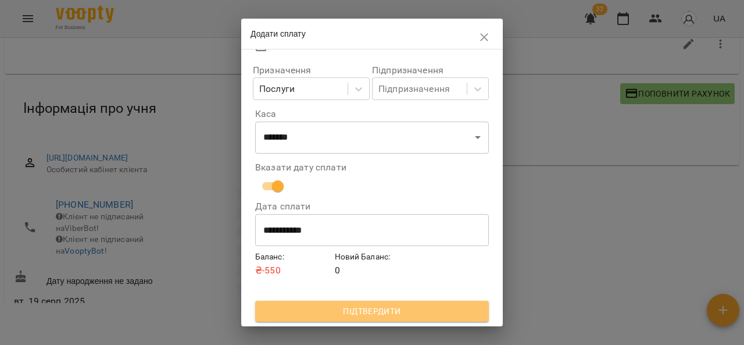
click at [418, 316] on span "Підтвердити" at bounding box center [372, 311] width 215 height 14
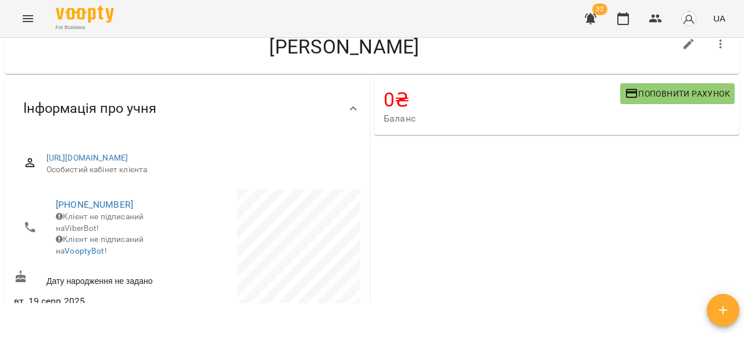
click at [30, 24] on icon "Menu" at bounding box center [28, 19] width 14 height 14
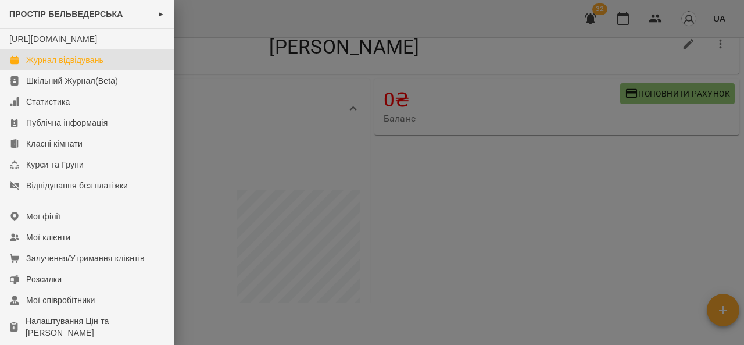
click at [51, 66] on div "Журнал відвідувань" at bounding box center [64, 60] width 77 height 12
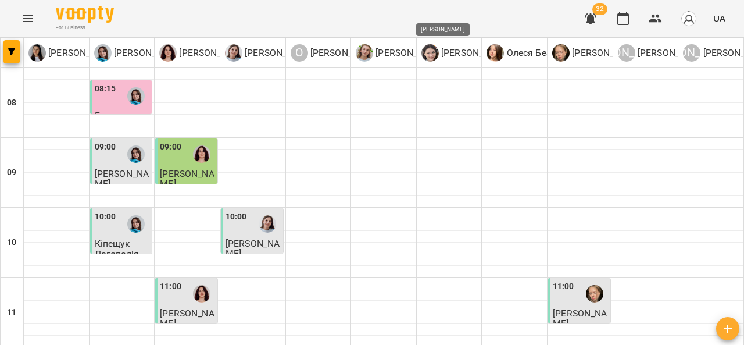
scroll to position [521, 0]
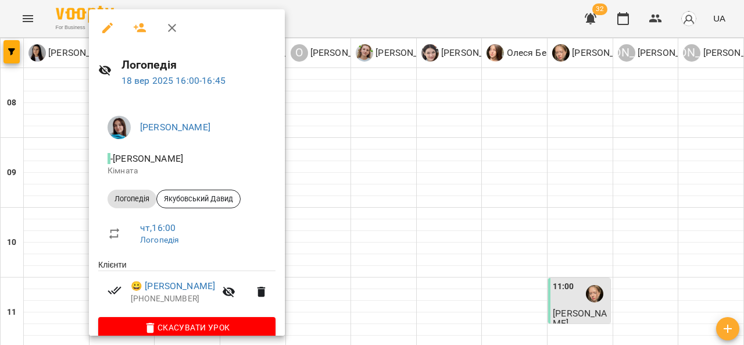
click at [411, 144] on div at bounding box center [372, 172] width 744 height 345
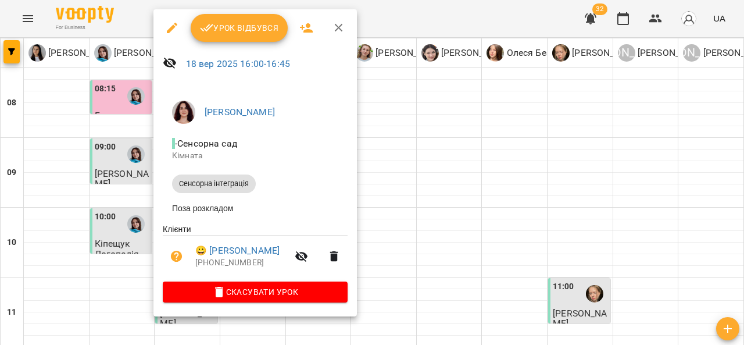
click at [463, 141] on div at bounding box center [372, 172] width 744 height 345
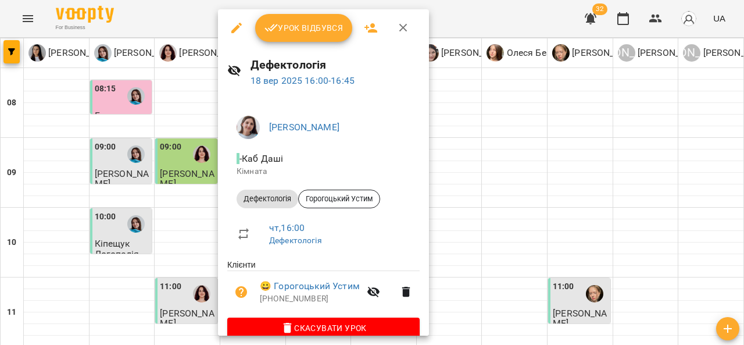
click at [480, 144] on div at bounding box center [372, 172] width 744 height 345
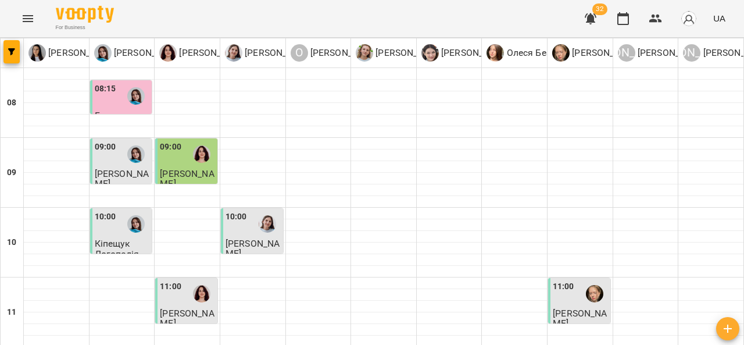
scroll to position [492, 0]
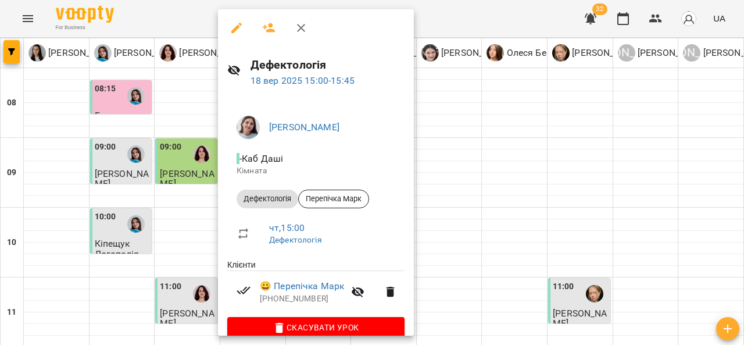
click at [498, 138] on div at bounding box center [372, 172] width 744 height 345
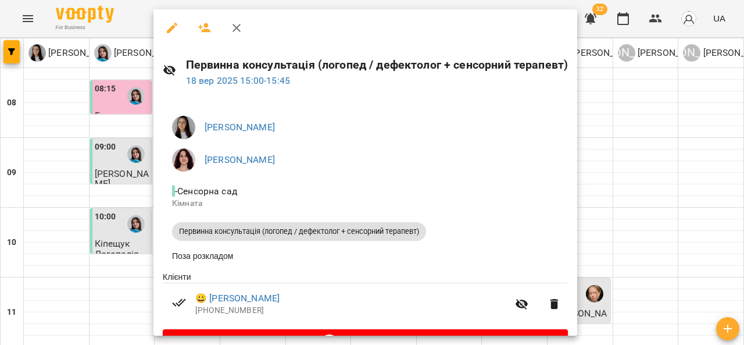
click at [52, 184] on div at bounding box center [372, 172] width 744 height 345
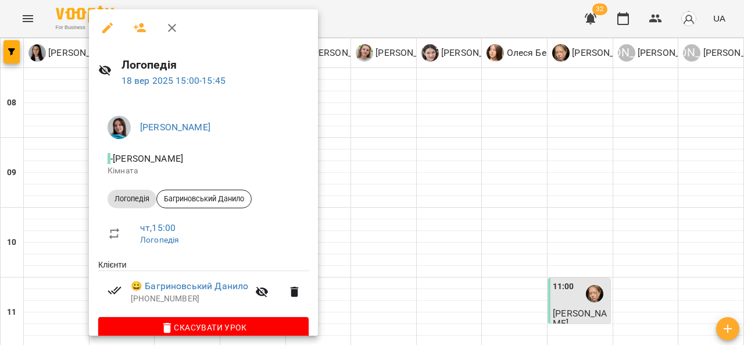
click at [56, 177] on div at bounding box center [372, 172] width 744 height 345
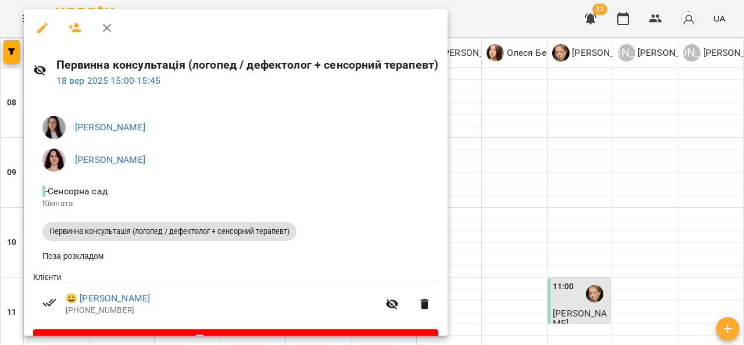
click at [541, 131] on div at bounding box center [372, 172] width 744 height 345
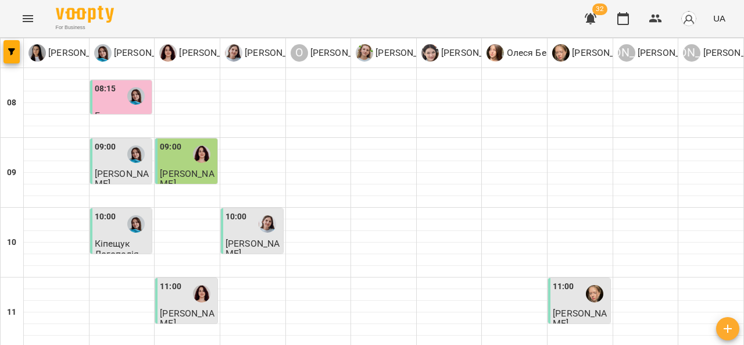
scroll to position [508, 0]
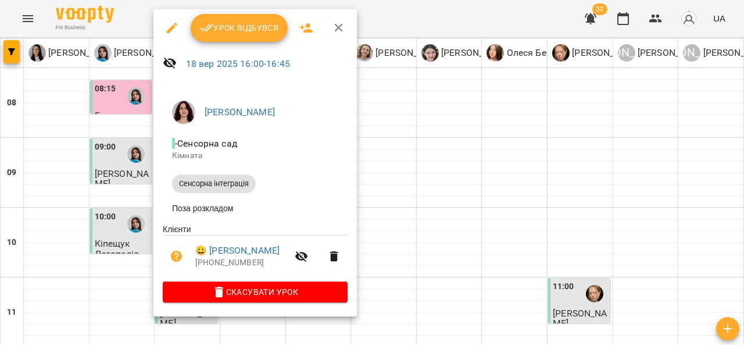
click at [475, 139] on div at bounding box center [372, 172] width 744 height 345
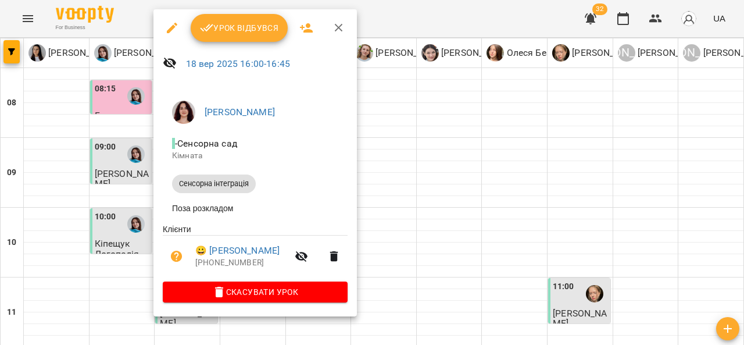
click at [459, 120] on div at bounding box center [372, 172] width 744 height 345
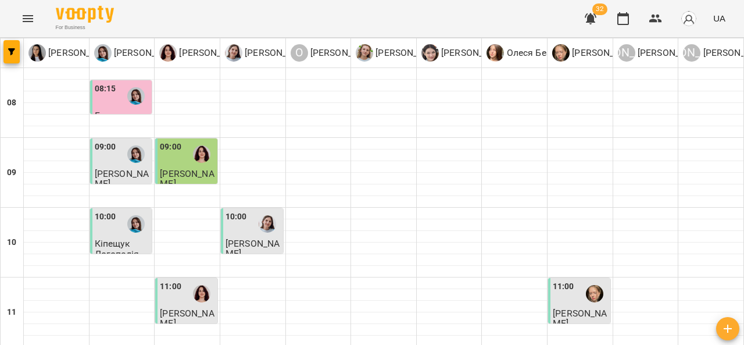
scroll to position [573, 0]
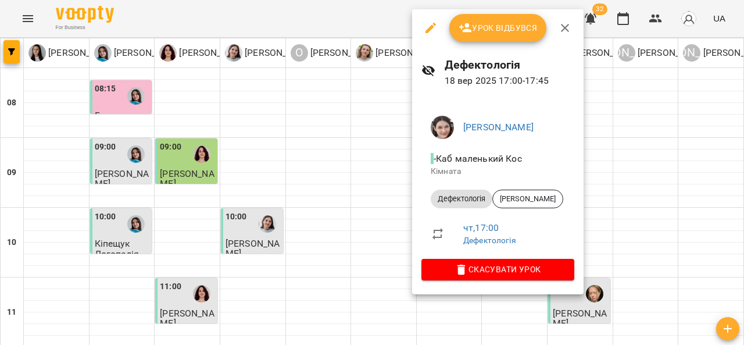
click at [630, 208] on div at bounding box center [372, 172] width 744 height 345
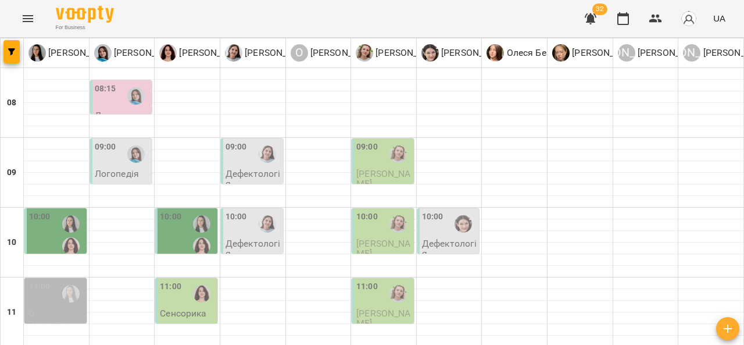
scroll to position [587, 0]
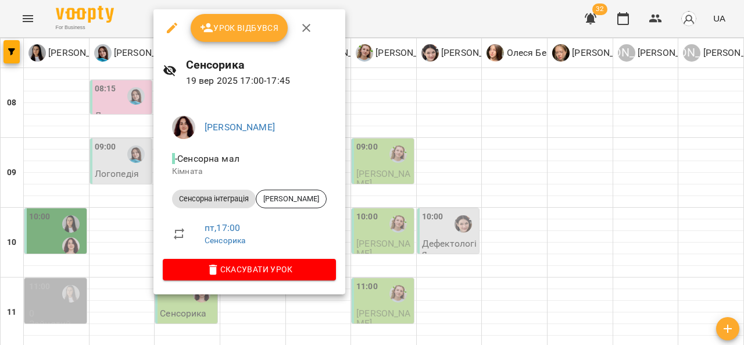
click at [383, 191] on div at bounding box center [372, 172] width 744 height 345
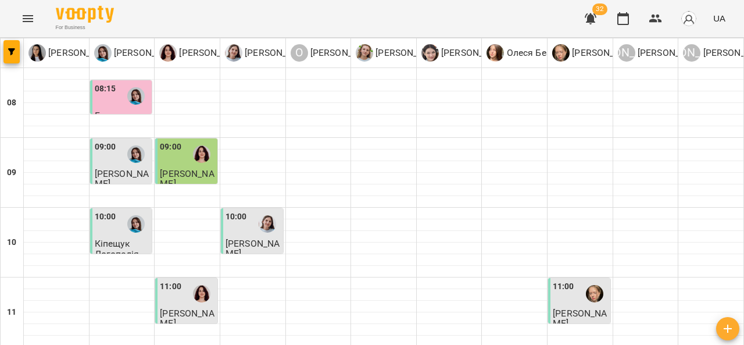
scroll to position [619, 0]
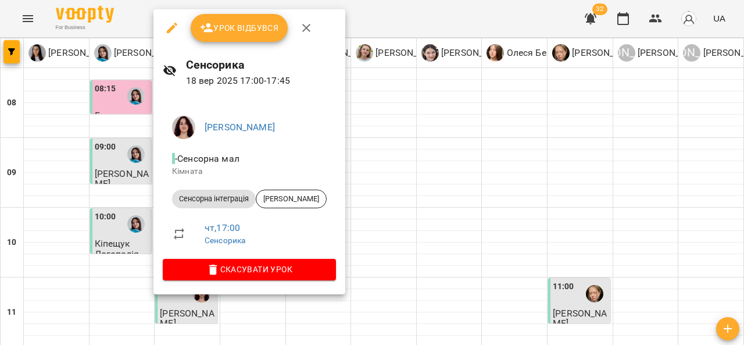
click at [440, 194] on div at bounding box center [372, 172] width 744 height 345
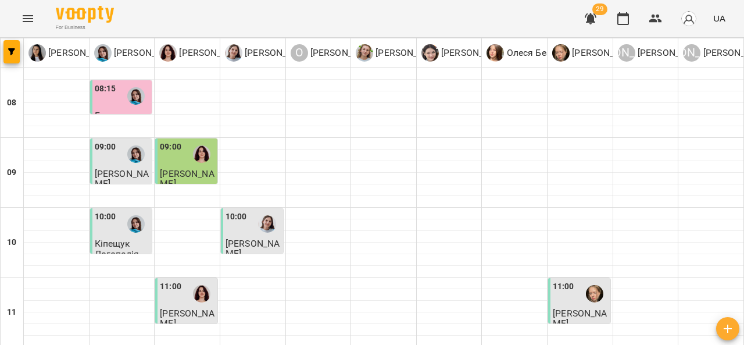
scroll to position [371, 0]
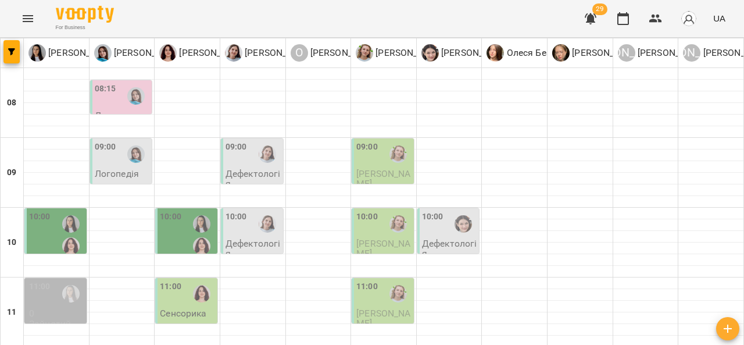
scroll to position [304, 0]
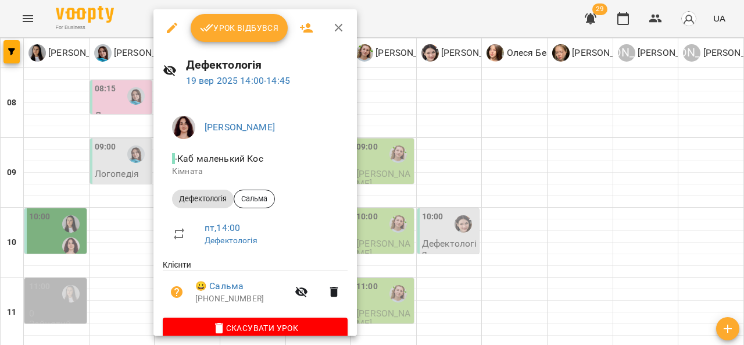
click at [445, 211] on div at bounding box center [372, 172] width 744 height 345
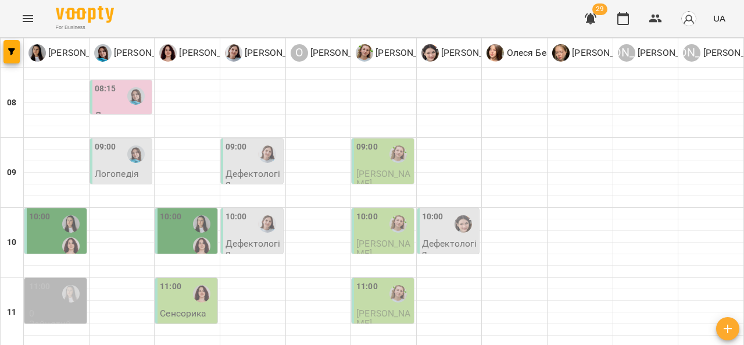
scroll to position [376, 0]
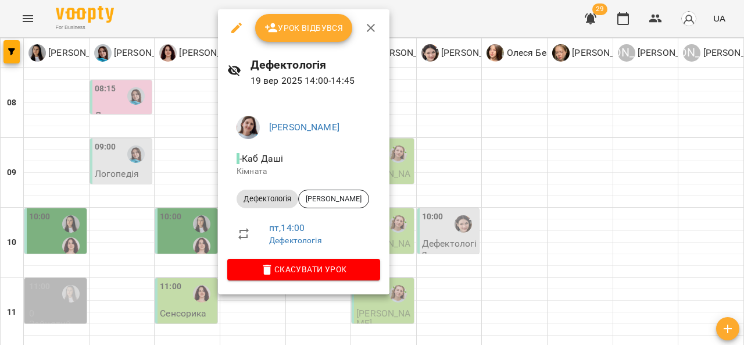
click at [474, 186] on div at bounding box center [372, 172] width 744 height 345
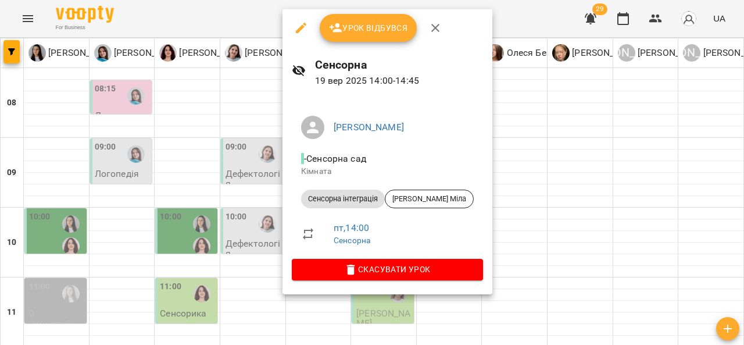
click at [524, 160] on div at bounding box center [372, 172] width 744 height 345
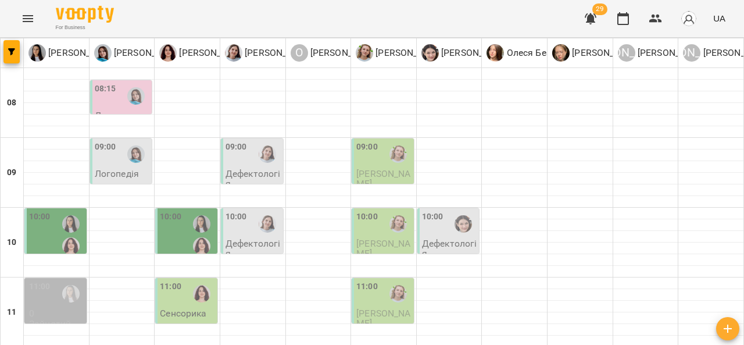
scroll to position [133, 0]
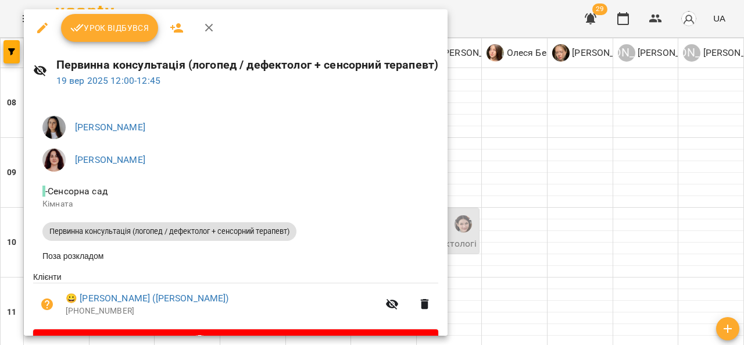
click at [541, 191] on div at bounding box center [372, 172] width 744 height 345
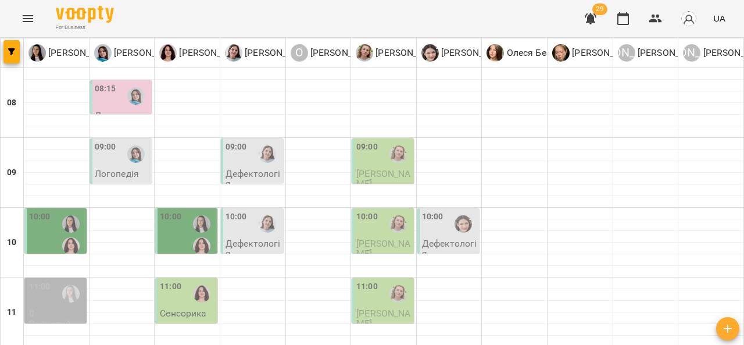
scroll to position [331, 0]
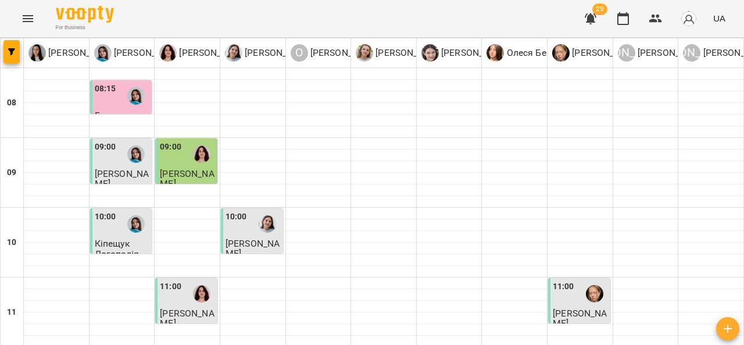
scroll to position [434, 0]
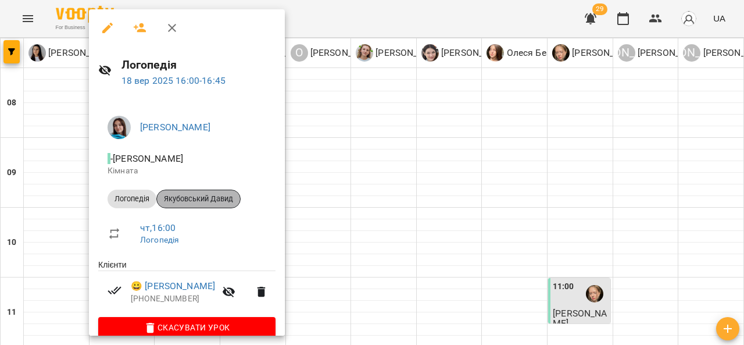
click at [222, 194] on span "Якубовський Давид" at bounding box center [198, 199] width 83 height 10
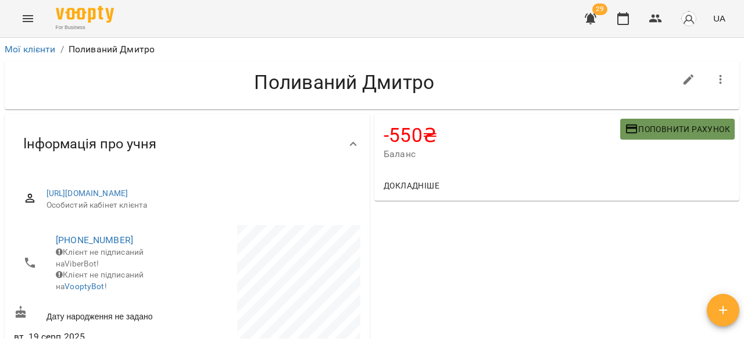
click at [626, 123] on icon "button" at bounding box center [632, 129] width 14 height 14
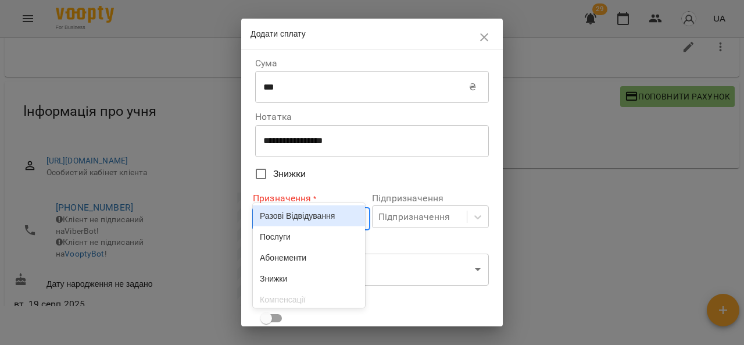
click at [307, 218] on body "**********" at bounding box center [372, 158] width 744 height 383
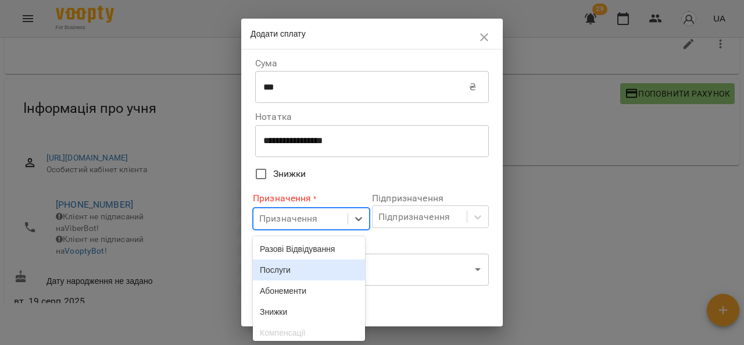
click at [302, 265] on div "Послуги" at bounding box center [309, 269] width 112 height 21
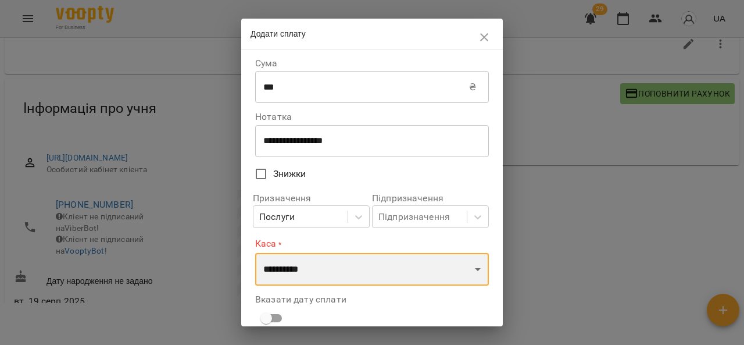
click at [317, 269] on select "**********" at bounding box center [372, 269] width 234 height 33
select select "****"
click at [255, 253] on select "**********" at bounding box center [372, 269] width 234 height 33
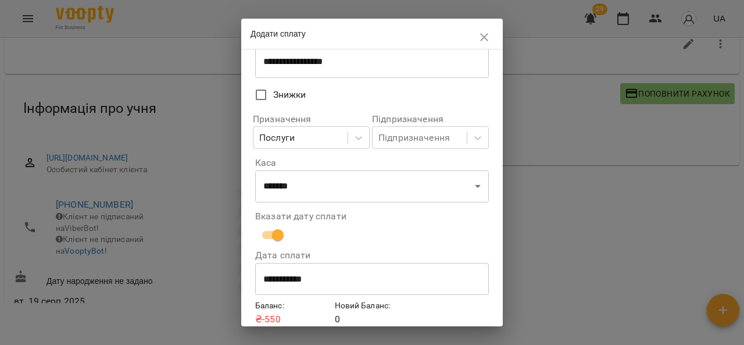
scroll to position [129, 0]
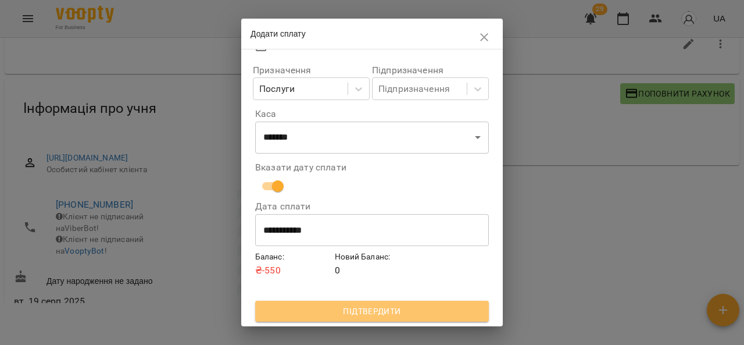
click at [391, 313] on span "Підтвердити" at bounding box center [372, 311] width 215 height 14
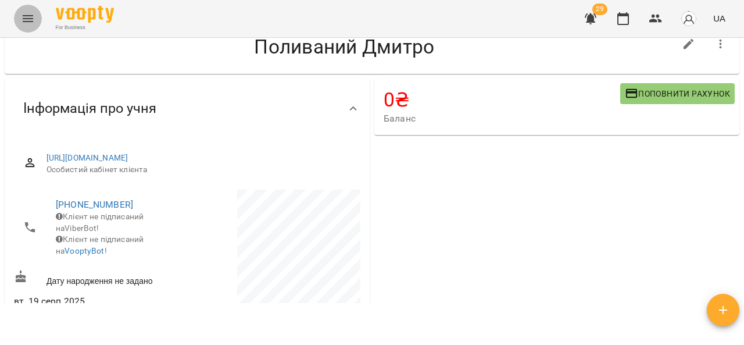
click at [22, 10] on button "Menu" at bounding box center [28, 19] width 28 height 28
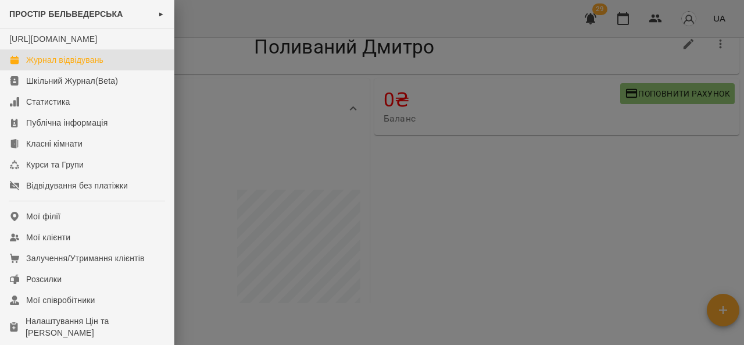
click at [62, 66] on div "Журнал відвідувань" at bounding box center [64, 60] width 77 height 12
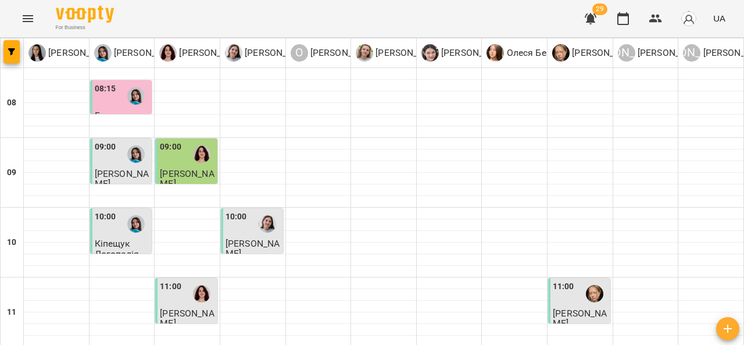
scroll to position [528, 0]
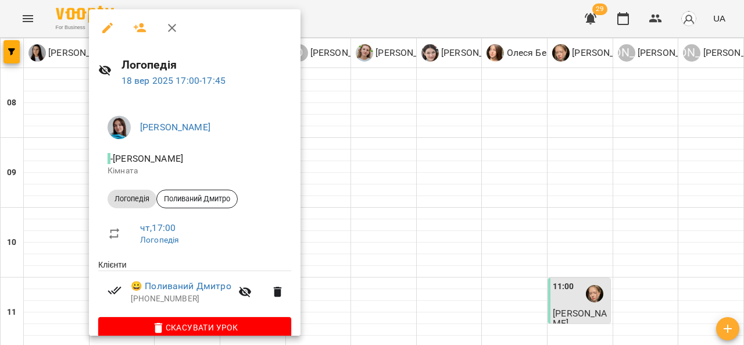
click at [68, 214] on div at bounding box center [372, 172] width 744 height 345
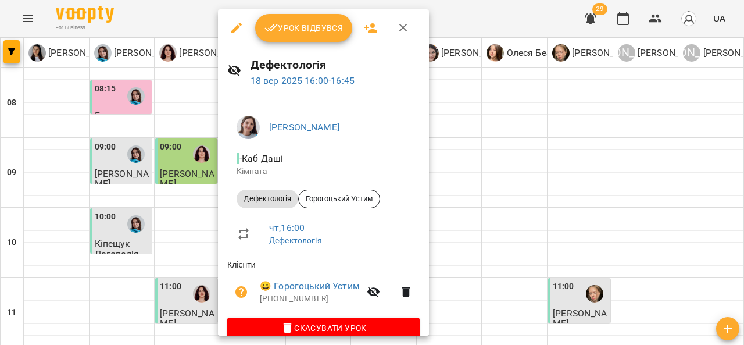
click at [475, 248] on div at bounding box center [372, 172] width 744 height 345
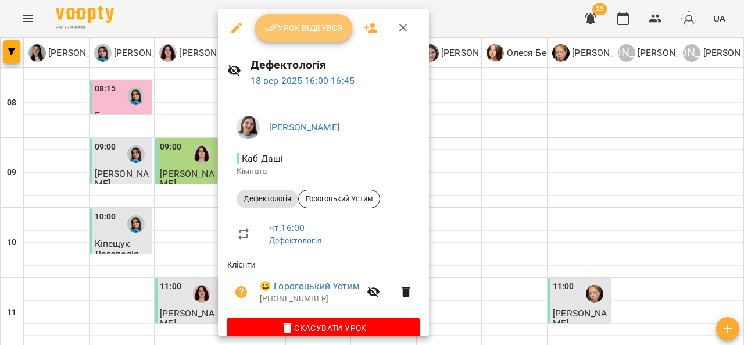
click at [308, 33] on span "Урок відбувся" at bounding box center [304, 28] width 79 height 14
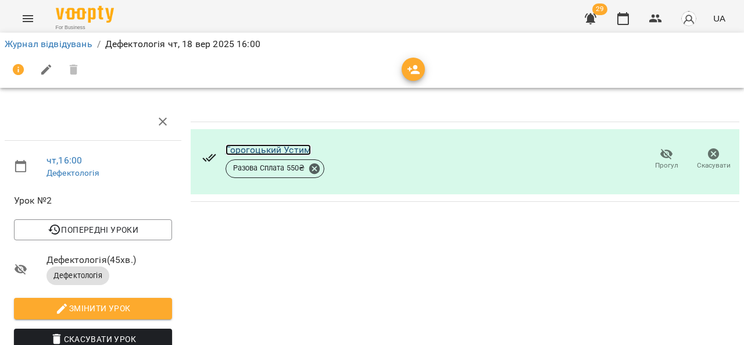
click at [291, 146] on link "Горогоцький Устим" at bounding box center [269, 149] width 86 height 11
click at [33, 16] on icon "Menu" at bounding box center [28, 19] width 14 height 14
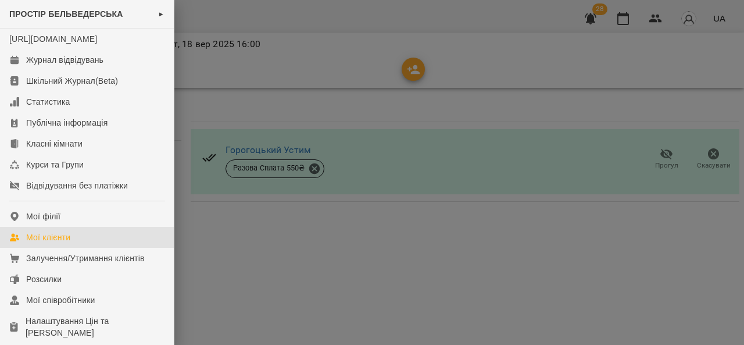
click at [48, 243] on div "Мої клієнти" at bounding box center [48, 237] width 44 height 12
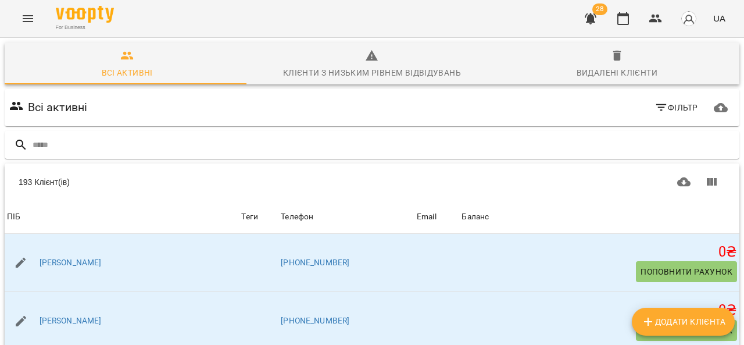
click at [222, 208] on th "ПІБ" at bounding box center [122, 217] width 234 height 33
click at [170, 145] on input "text" at bounding box center [384, 144] width 702 height 19
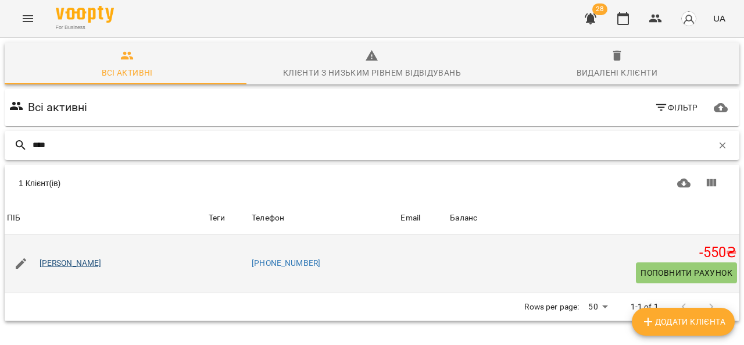
type input "****"
click at [77, 262] on link "[PERSON_NAME]" at bounding box center [71, 264] width 62 height 12
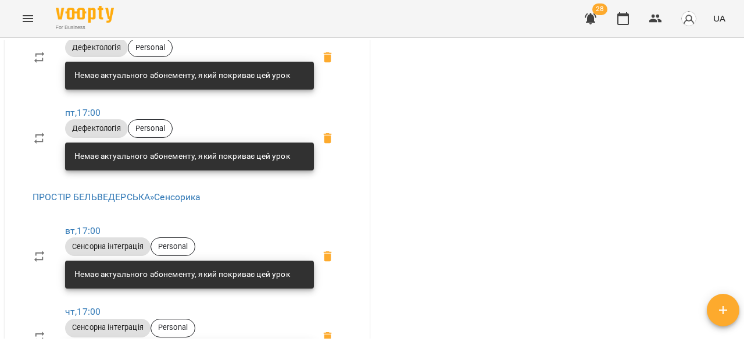
scroll to position [502, 0]
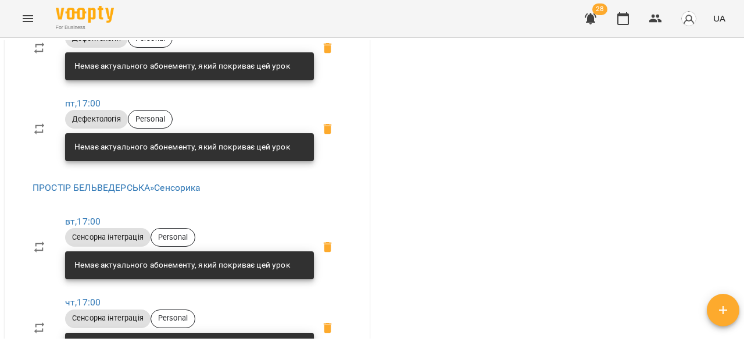
drag, startPoint x: 744, startPoint y: 140, endPoint x: 744, endPoint y: 154, distance: 14.0
click at [744, 154] on div "Мої клієнти / Тимків Соломія Тимків Соломія 0 ₴ Баланс Поповнити рахунок -550 ₴…" at bounding box center [372, 210] width 744 height 345
click at [744, 135] on div "Мої клієнти / Тимків Соломія Тимків Соломія 0 ₴ Баланс Поповнити рахунок -550 ₴…" at bounding box center [372, 210] width 744 height 345
drag, startPoint x: 744, startPoint y: 135, endPoint x: 734, endPoint y: 137, distance: 9.4
click at [734, 137] on div "Мої клієнти / Тимків Соломія Тимків Соломія 0 ₴ Баланс Поповнити рахунок -550 ₴…" at bounding box center [372, 210] width 744 height 345
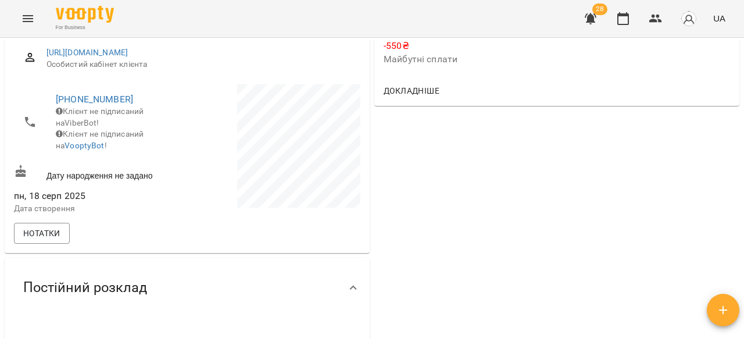
scroll to position [0, 0]
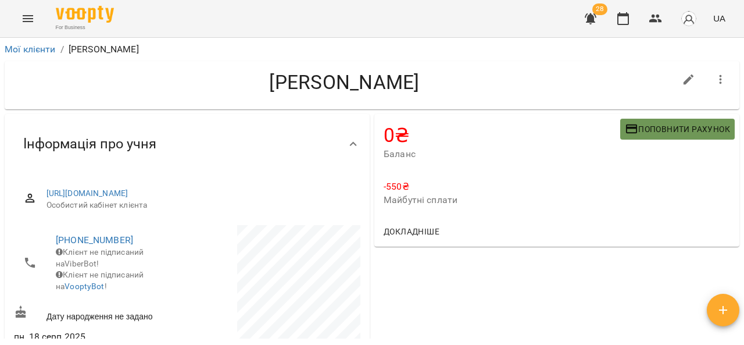
click at [654, 126] on span "Поповнити рахунок" at bounding box center [677, 129] width 105 height 14
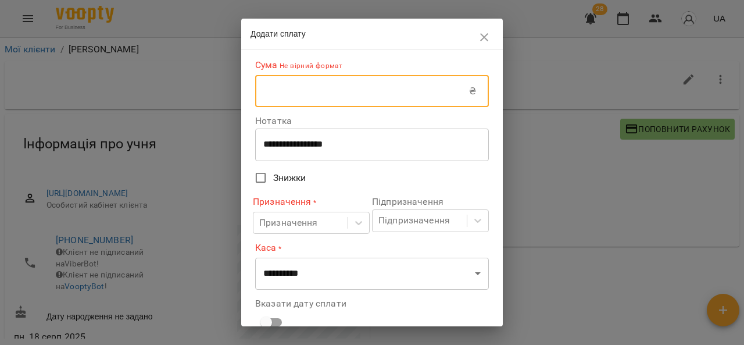
click at [310, 90] on input "text" at bounding box center [362, 91] width 214 height 33
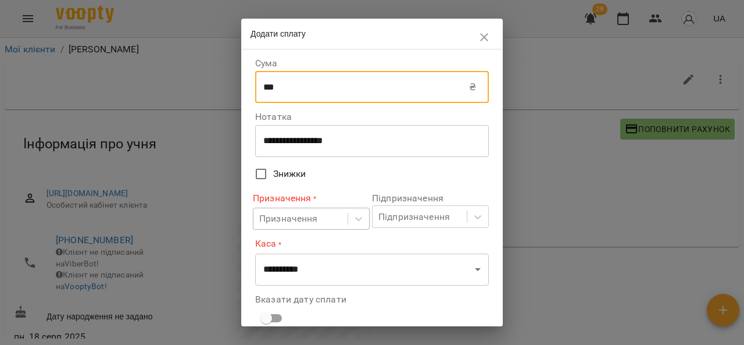
type input "***"
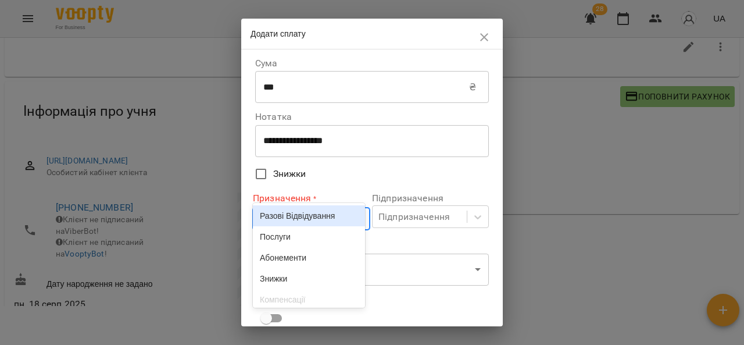
scroll to position [35, 0]
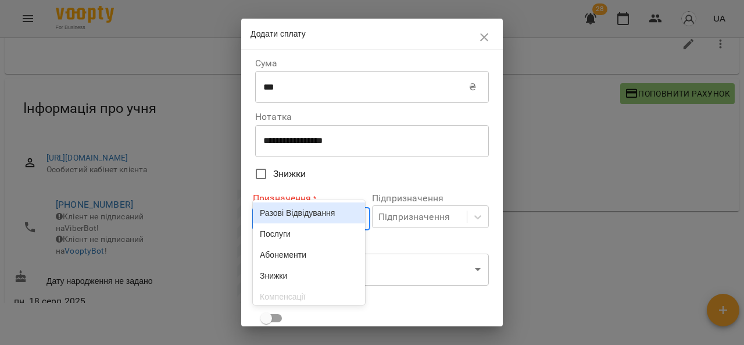
click at [305, 223] on body "For Business 28 UA Мої клієнти / Тимків Соломія Тимків Соломія 0 ₴ Баланс Попов…" at bounding box center [372, 156] width 744 height 383
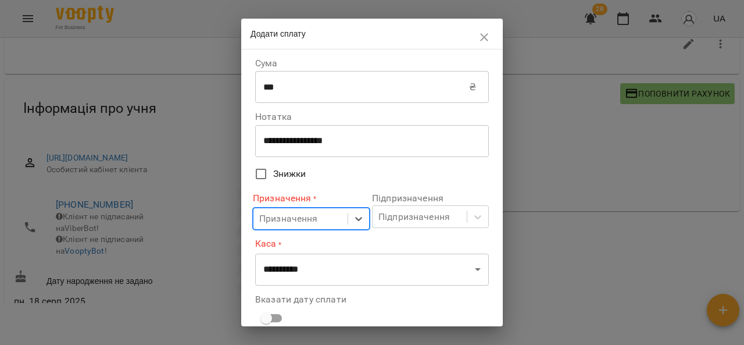
scroll to position [71, 0]
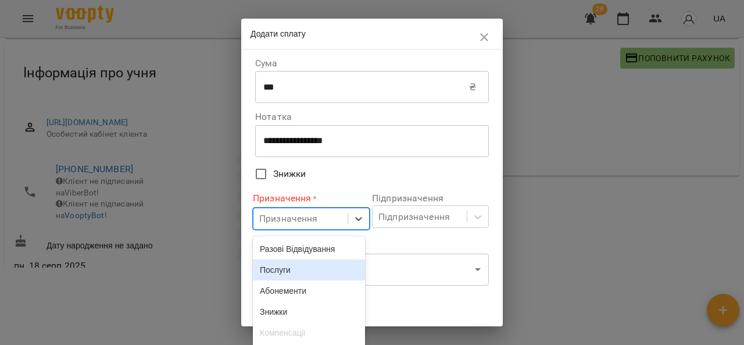
click at [289, 225] on div "Призначення" at bounding box center [288, 219] width 59 height 14
click at [288, 280] on div "Послуги" at bounding box center [309, 269] width 112 height 21
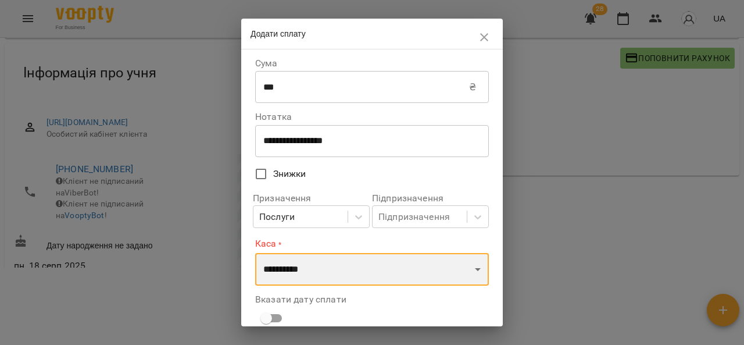
click at [298, 271] on select "**********" at bounding box center [372, 269] width 234 height 33
select select "****"
click at [255, 253] on select "**********" at bounding box center [372, 269] width 234 height 33
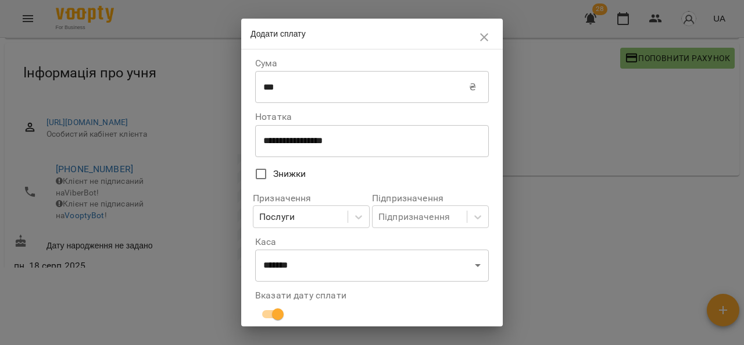
scroll to position [129, 0]
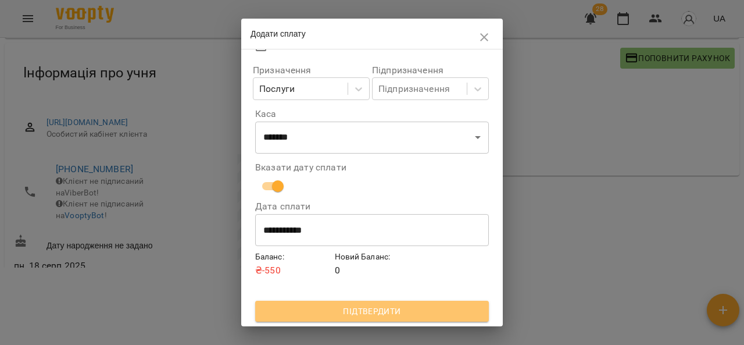
click at [383, 316] on span "Підтвердити" at bounding box center [372, 311] width 215 height 14
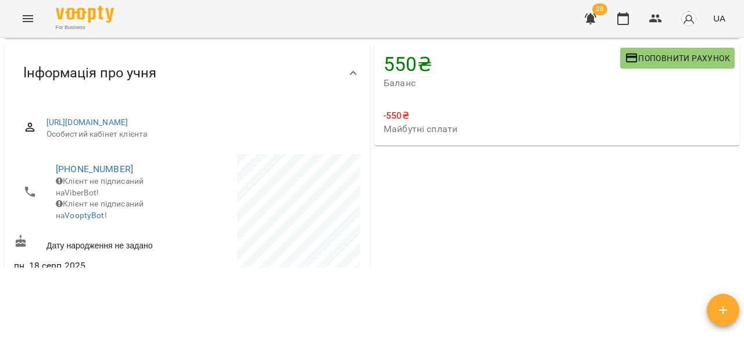
scroll to position [23, 0]
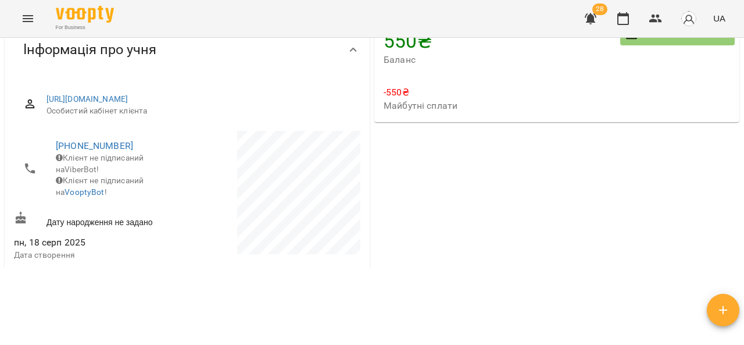
click at [744, 130] on div "Мої клієнти / Тимків Соломія Тимків Соломія 550 ₴ Баланс Поповнити рахунок -550…" at bounding box center [372, 139] width 744 height 345
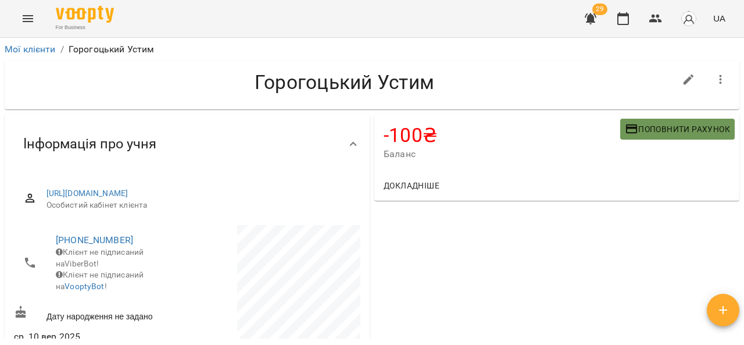
click at [654, 127] on span "Поповнити рахунок" at bounding box center [677, 129] width 105 height 14
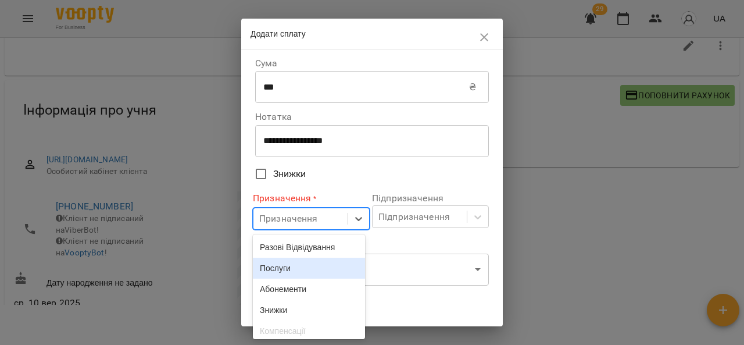
scroll to position [35, 0]
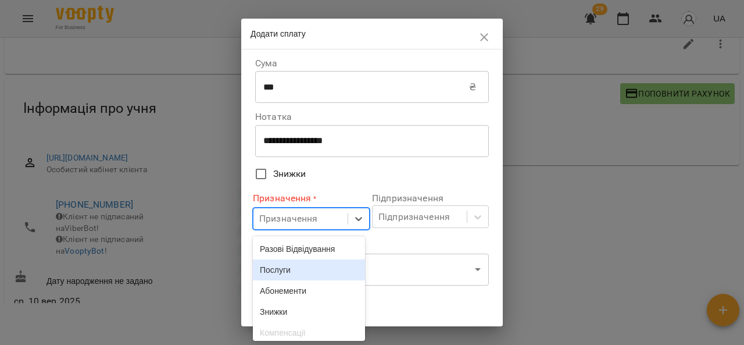
drag, startPoint x: 320, startPoint y: 227, endPoint x: 315, endPoint y: 264, distance: 37.0
click at [315, 264] on body "For Business 29 UA Мої клієнти / [PERSON_NAME] [PERSON_NAME] -100 ₴ Баланс Попо…" at bounding box center [372, 156] width 744 height 383
click at [315, 264] on div "Послуги" at bounding box center [309, 269] width 112 height 21
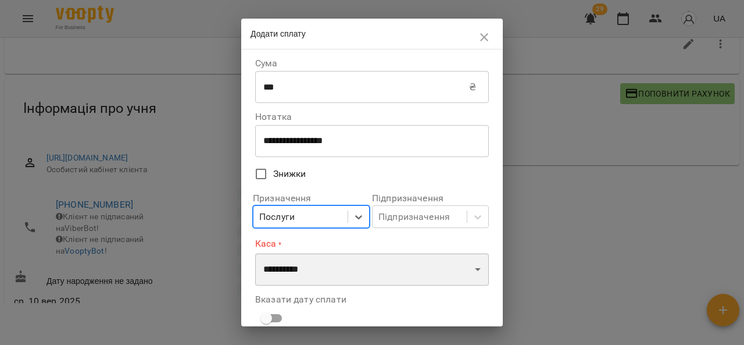
click at [316, 271] on select "**********" at bounding box center [372, 269] width 234 height 33
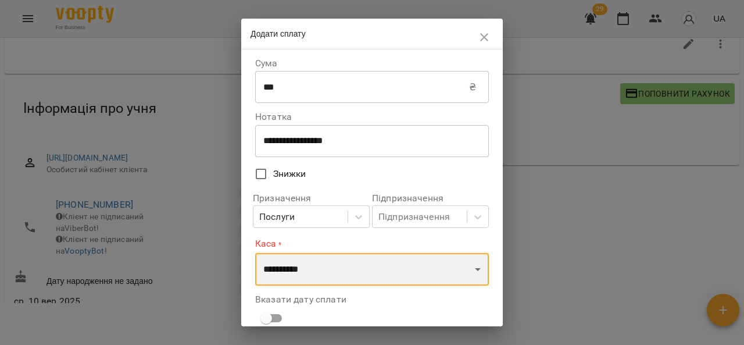
select select "****"
click at [255, 253] on select "**********" at bounding box center [372, 269] width 234 height 33
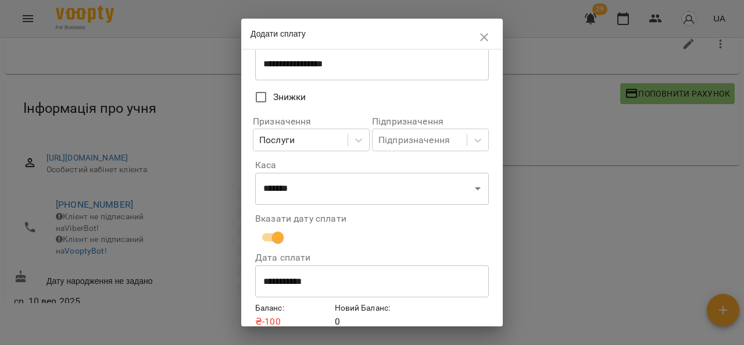
scroll to position [129, 0]
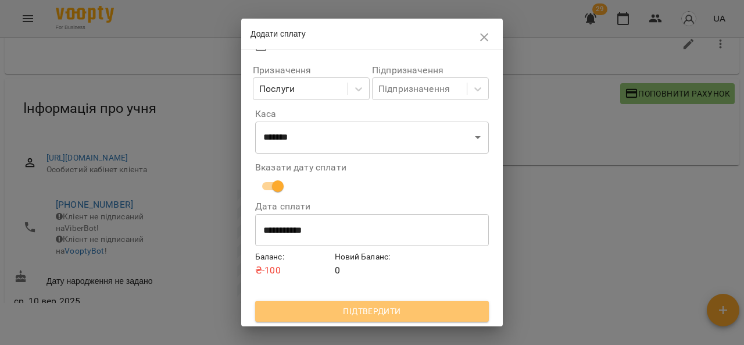
click at [410, 308] on span "Підтвердити" at bounding box center [372, 311] width 215 height 14
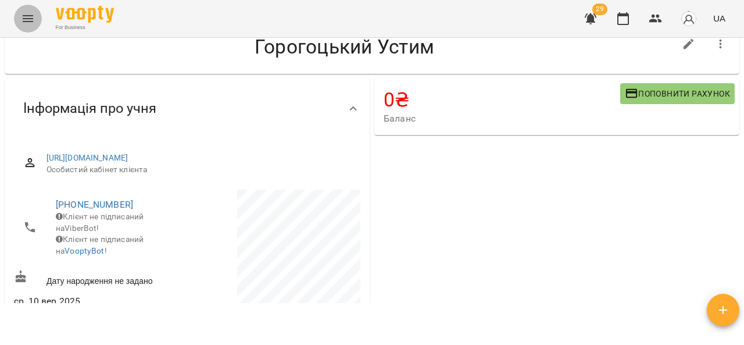
click at [35, 20] on button "Menu" at bounding box center [28, 19] width 28 height 28
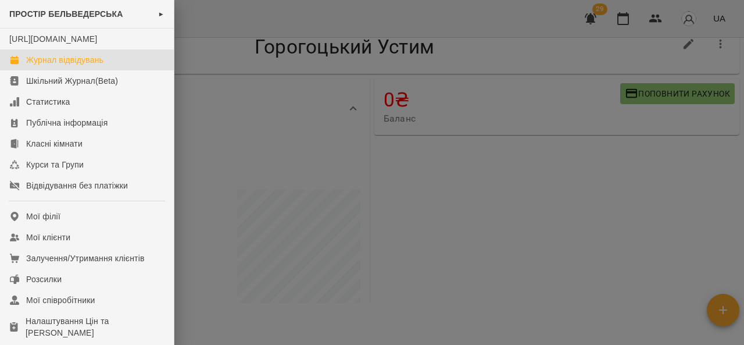
click at [63, 66] on div "Журнал відвідувань" at bounding box center [64, 60] width 77 height 12
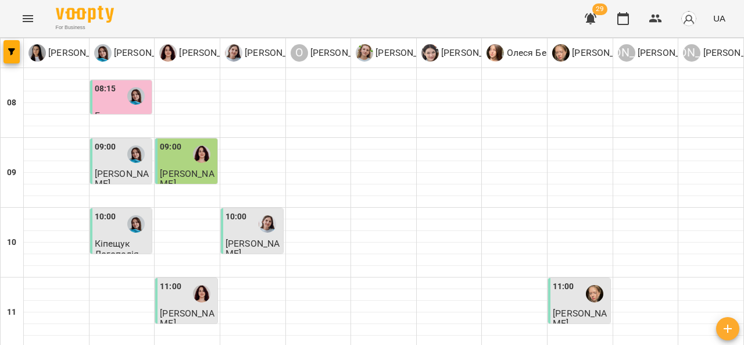
scroll to position [470, 0]
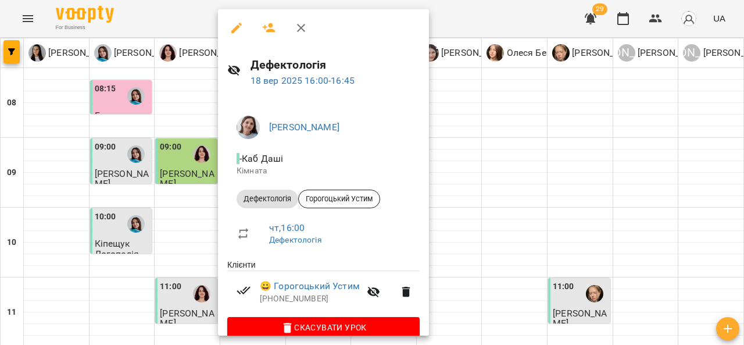
click at [429, 169] on div "[PERSON_NAME] - Каб Даші Кімната Дефектологія [PERSON_NAME] чт , 16:00 Дефектол…" at bounding box center [323, 224] width 211 height 255
click at [447, 169] on div at bounding box center [372, 172] width 744 height 345
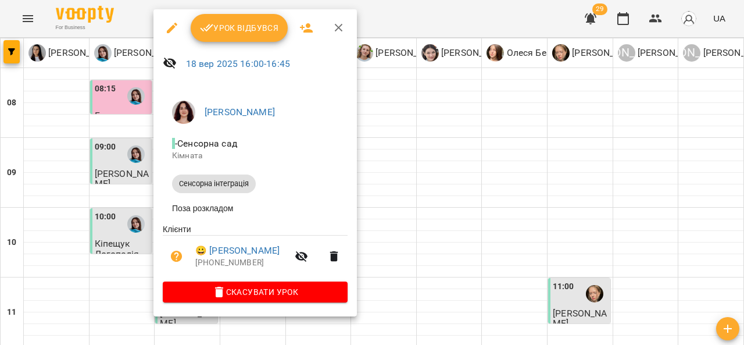
click at [233, 29] on span "Урок відбувся" at bounding box center [239, 28] width 79 height 14
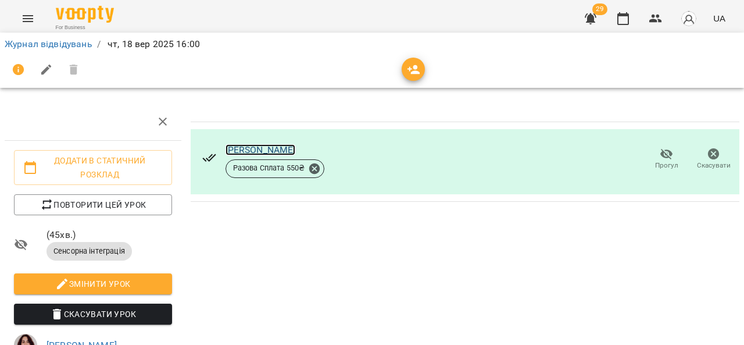
click at [290, 148] on link "[PERSON_NAME]" at bounding box center [261, 149] width 70 height 11
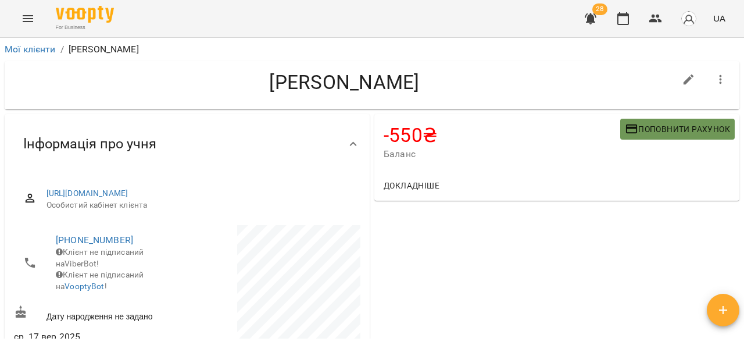
click at [655, 129] on span "Поповнити рахунок" at bounding box center [677, 129] width 105 height 14
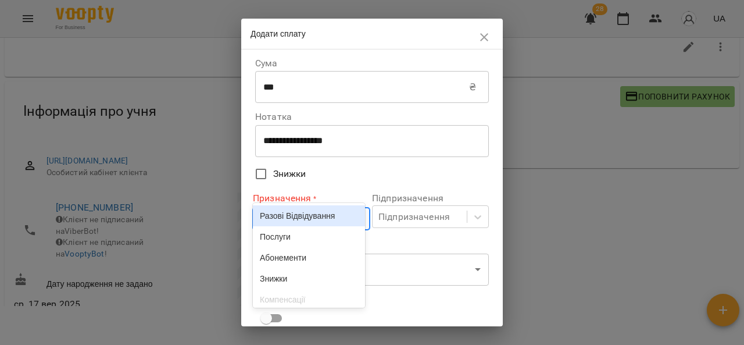
click at [320, 213] on body "**********" at bounding box center [372, 158] width 744 height 383
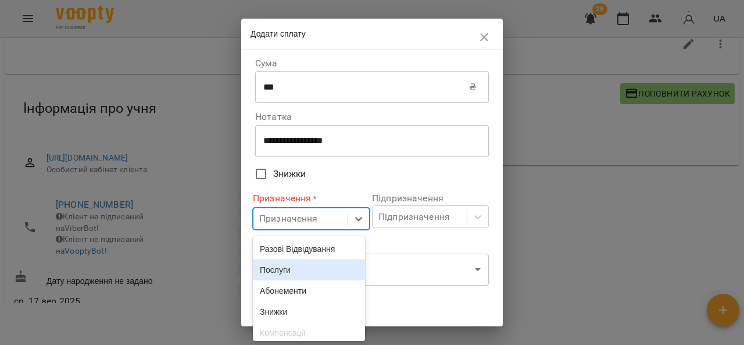
click at [307, 269] on div "Послуги" at bounding box center [309, 269] width 112 height 21
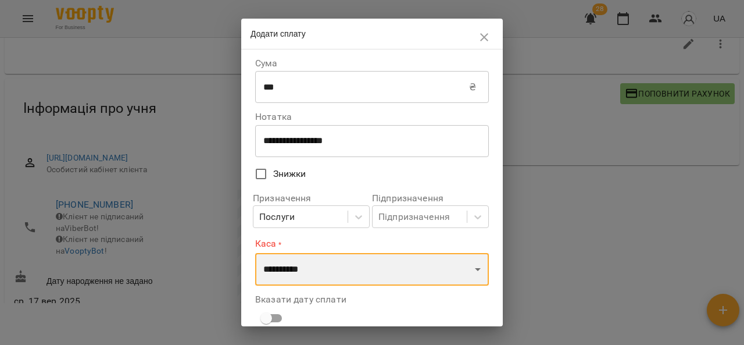
click at [330, 273] on select "**********" at bounding box center [372, 269] width 234 height 33
select select "****"
click at [255, 253] on select "**********" at bounding box center [372, 269] width 234 height 33
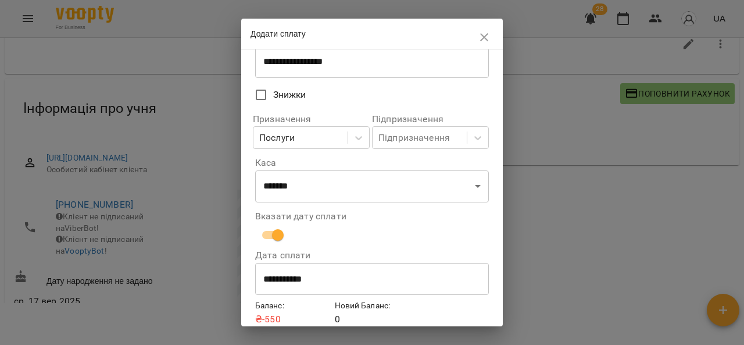
scroll to position [129, 0]
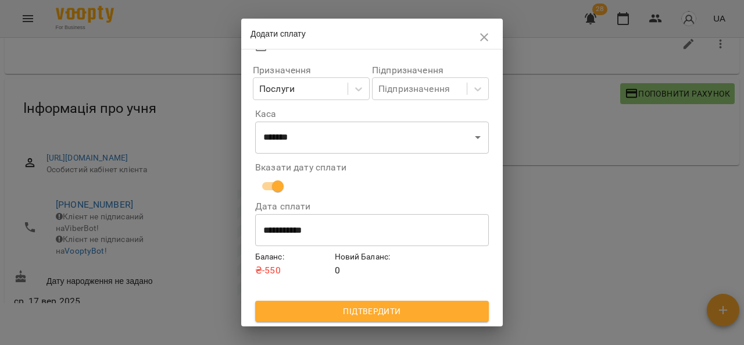
click at [419, 312] on span "Підтвердити" at bounding box center [372, 311] width 215 height 14
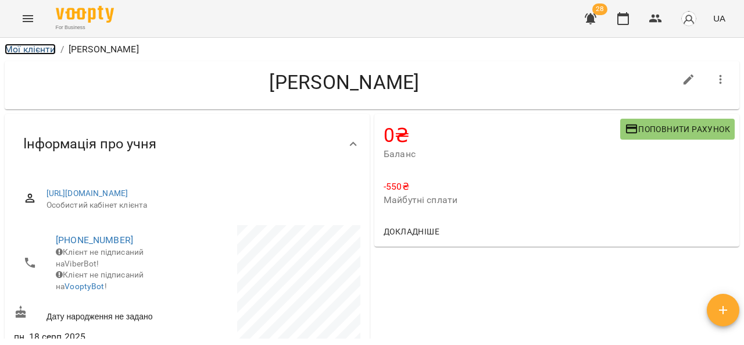
click at [32, 49] on link "Мої клієнти" at bounding box center [30, 49] width 51 height 11
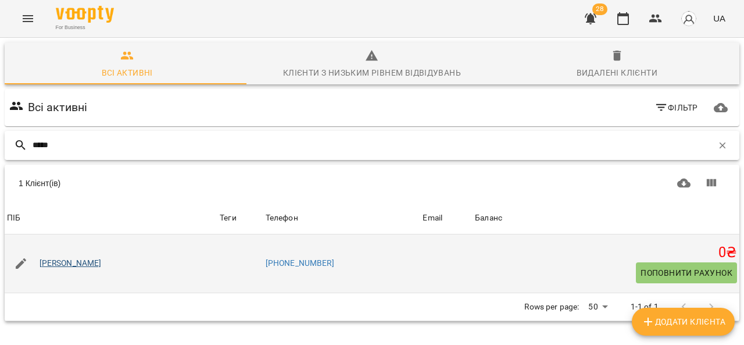
type input "*****"
click at [64, 260] on link "[PERSON_NAME]" at bounding box center [71, 264] width 62 height 12
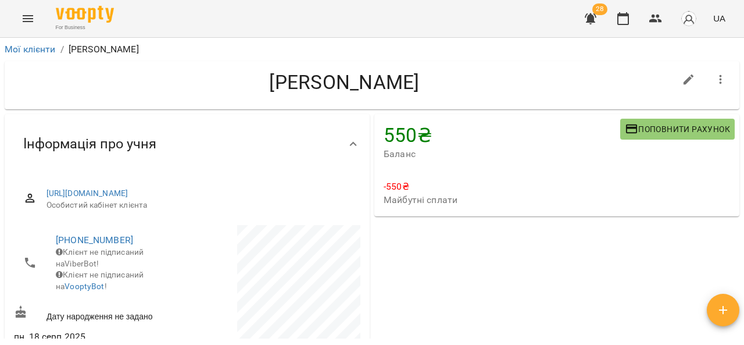
drag, startPoint x: 743, startPoint y: 74, endPoint x: 744, endPoint y: 96, distance: 22.1
click at [744, 96] on div "Мої клієнти / [PERSON_NAME] [PERSON_NAME] 550 ₴ Баланс Поповнити рахунок -550 ₴…" at bounding box center [372, 210] width 744 height 345
click at [654, 133] on span "Поповнити рахунок" at bounding box center [677, 129] width 105 height 14
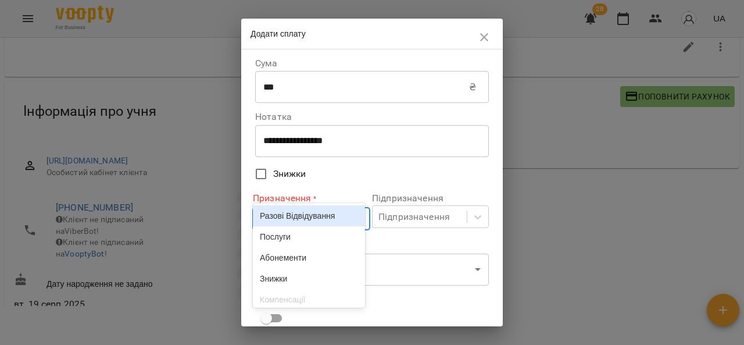
click at [307, 225] on div "Призначення" at bounding box center [288, 219] width 59 height 14
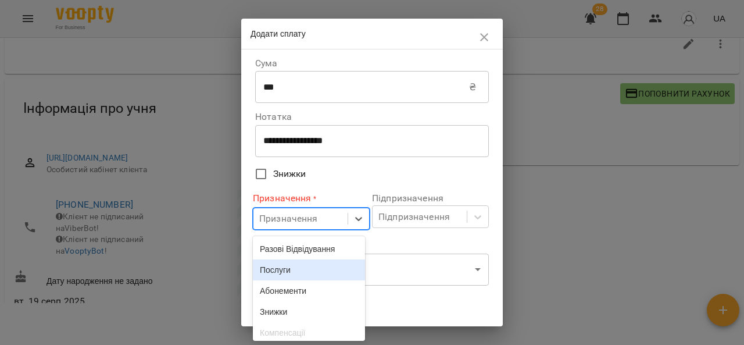
click at [302, 279] on div "Послуги" at bounding box center [309, 269] width 112 height 21
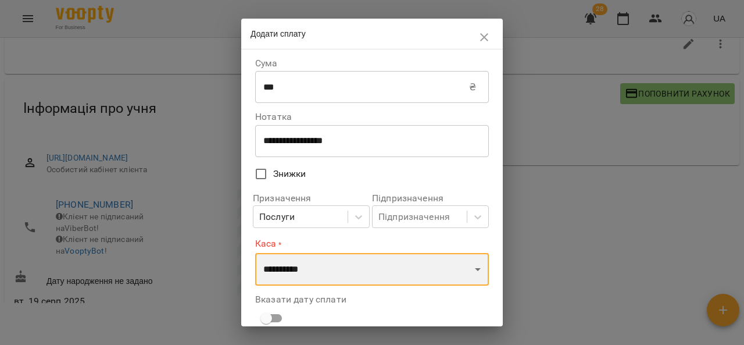
click at [305, 267] on select "**********" at bounding box center [372, 269] width 234 height 33
select select "****"
click at [255, 253] on select "**********" at bounding box center [372, 269] width 234 height 33
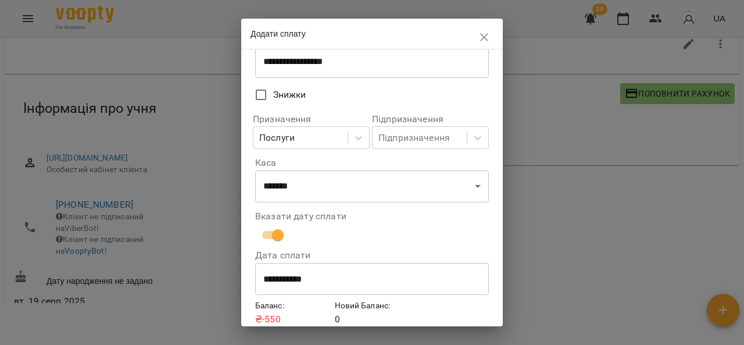
scroll to position [129, 0]
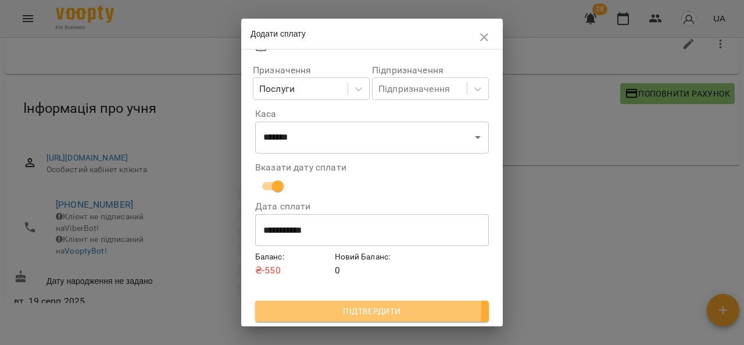
click at [359, 309] on span "Підтвердити" at bounding box center [372, 311] width 215 height 14
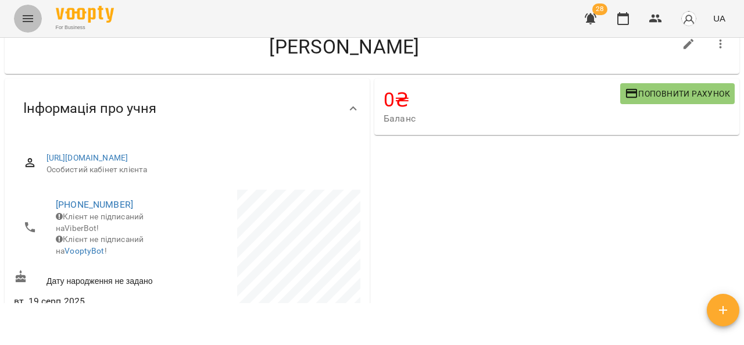
click at [26, 17] on icon "Menu" at bounding box center [28, 19] width 14 height 14
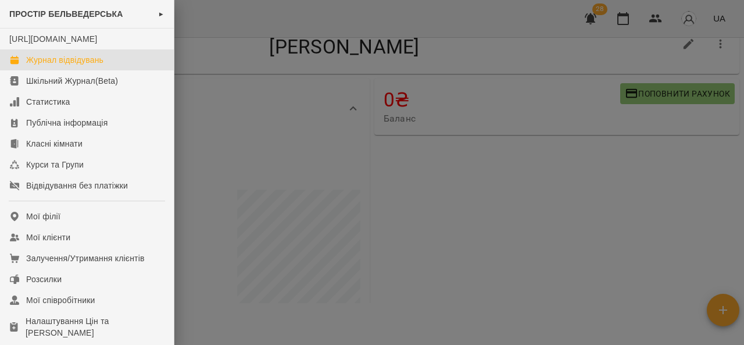
click at [71, 66] on div "Журнал відвідувань" at bounding box center [64, 60] width 77 height 12
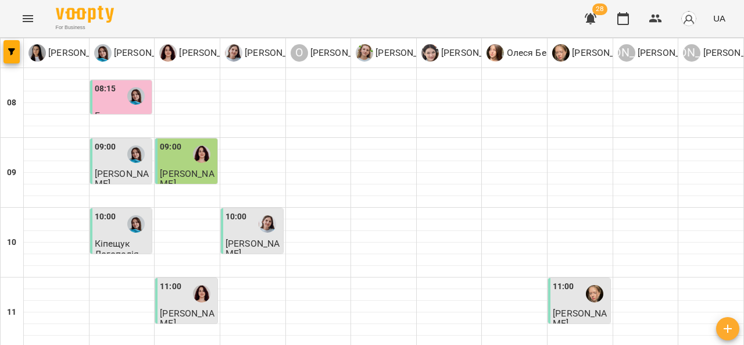
scroll to position [626, 0]
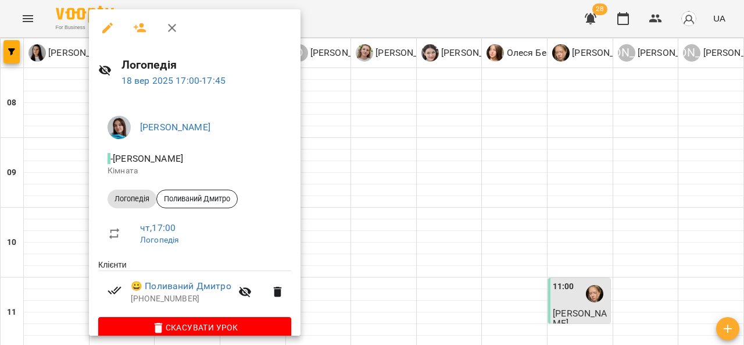
click at [365, 157] on div at bounding box center [372, 172] width 744 height 345
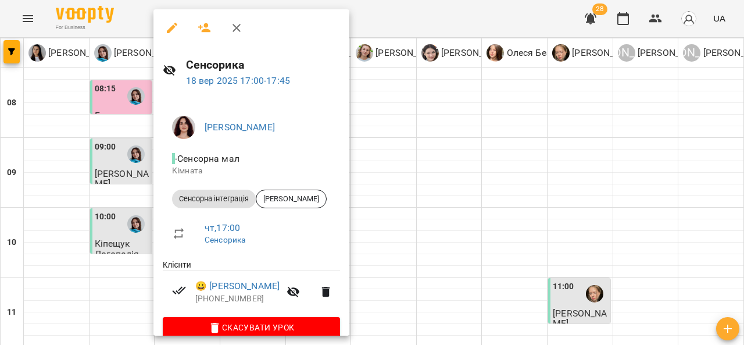
click at [376, 157] on div at bounding box center [372, 172] width 744 height 345
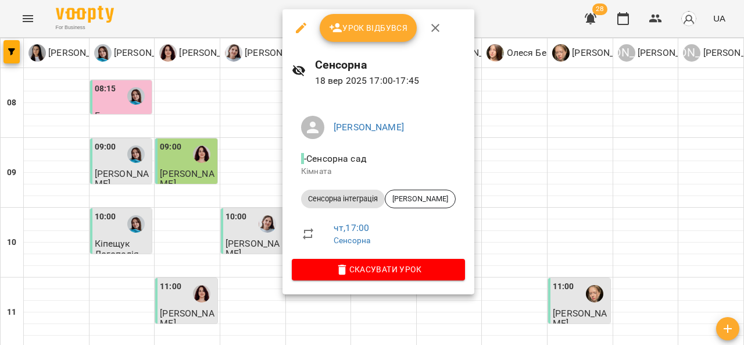
click at [486, 147] on div at bounding box center [372, 172] width 744 height 345
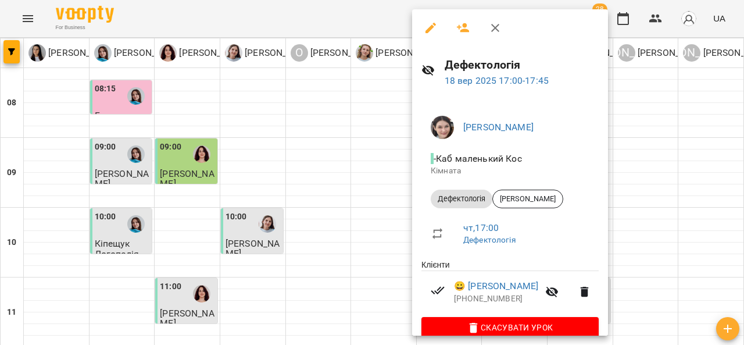
click at [624, 155] on div at bounding box center [372, 172] width 744 height 345
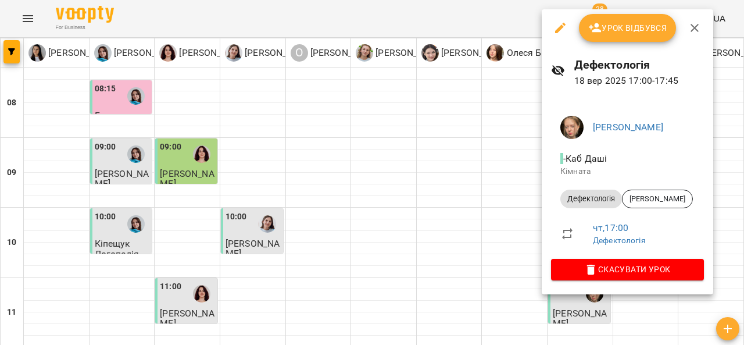
click at [523, 160] on div at bounding box center [372, 172] width 744 height 345
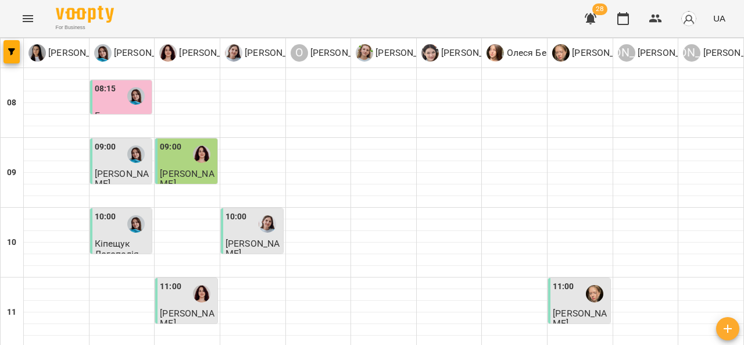
scroll to position [608, 0]
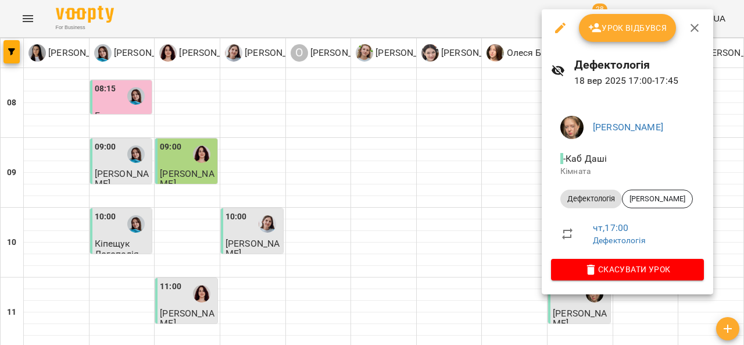
click at [301, 184] on div at bounding box center [372, 172] width 744 height 345
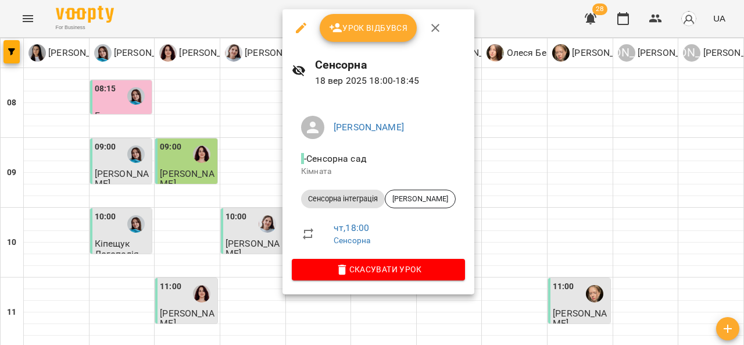
click at [187, 193] on div at bounding box center [372, 172] width 744 height 345
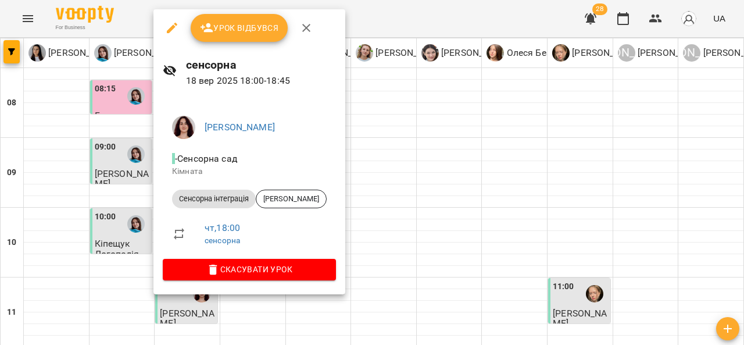
click at [570, 119] on div at bounding box center [372, 172] width 744 height 345
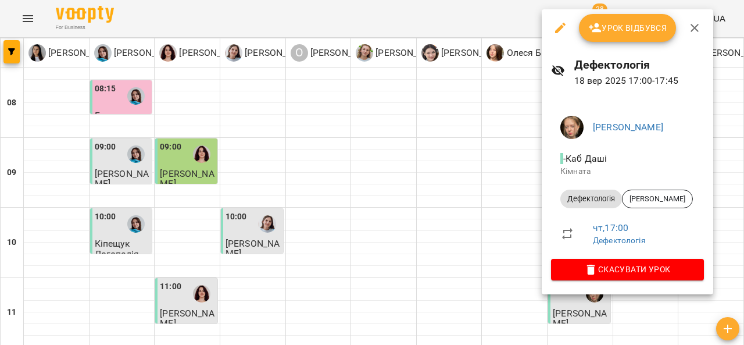
click at [165, 191] on div at bounding box center [372, 172] width 744 height 345
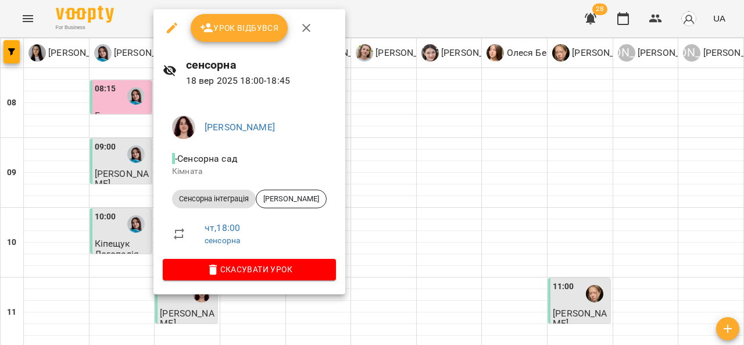
click at [555, 105] on div at bounding box center [372, 172] width 744 height 345
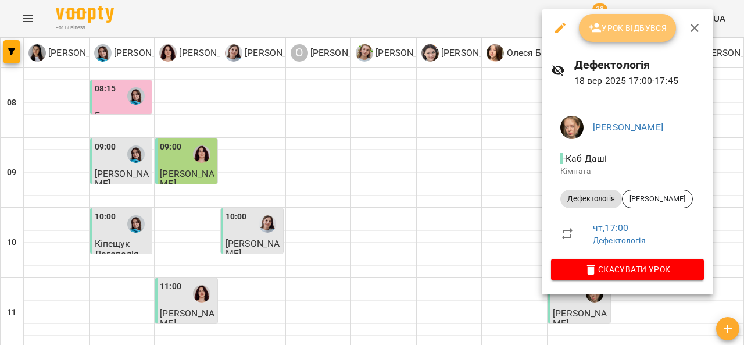
click at [622, 26] on span "Урок відбувся" at bounding box center [627, 28] width 79 height 14
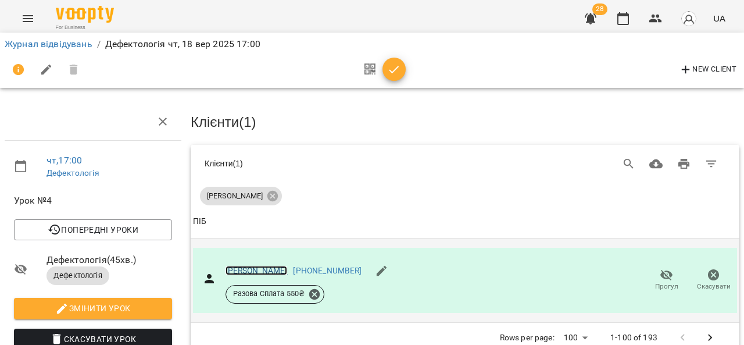
click at [261, 268] on link "[PERSON_NAME]" at bounding box center [257, 270] width 62 height 9
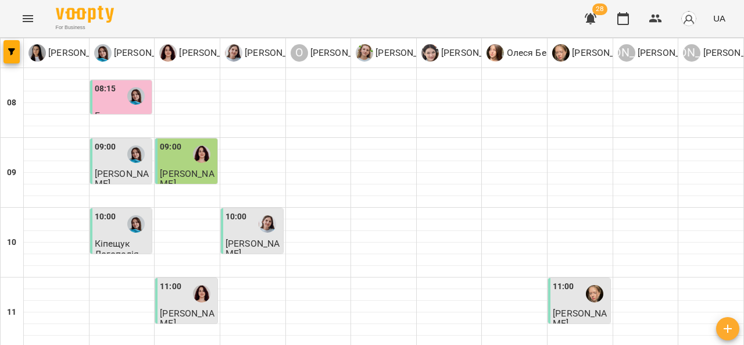
scroll to position [574, 0]
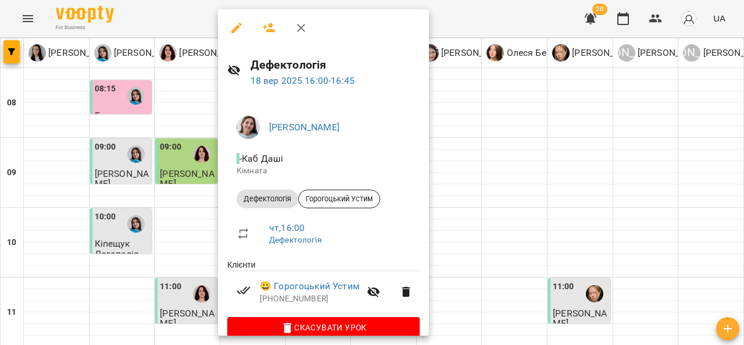
click at [166, 79] on div at bounding box center [372, 172] width 744 height 345
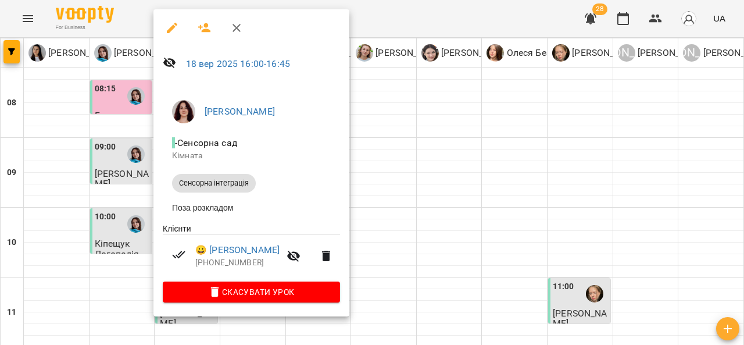
click at [116, 80] on div at bounding box center [372, 172] width 744 height 345
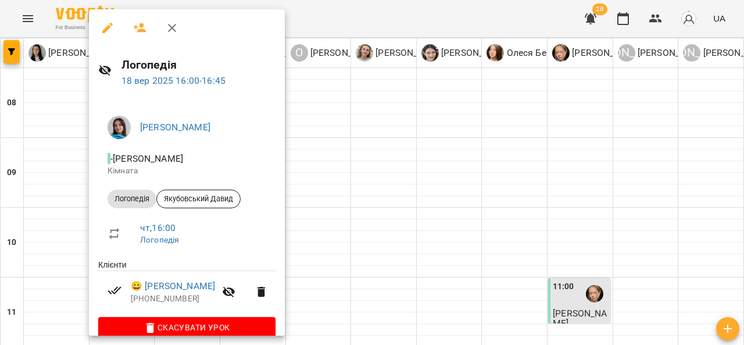
click at [384, 83] on div at bounding box center [372, 172] width 744 height 345
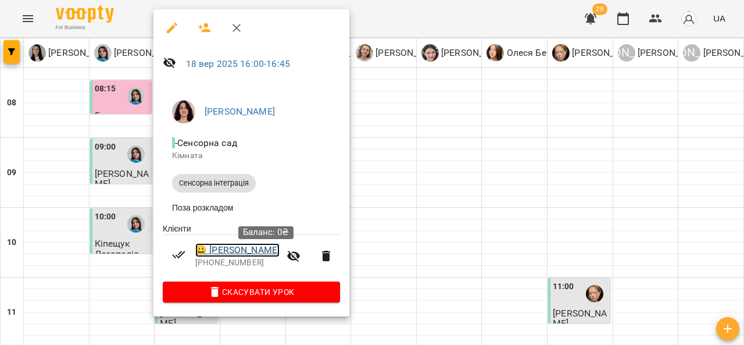
click at [270, 249] on link "😀 [PERSON_NAME]" at bounding box center [237, 250] width 84 height 14
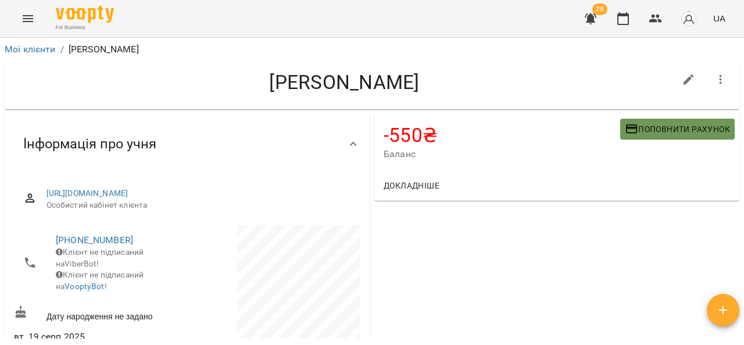
click at [647, 132] on span "Поповнити рахунок" at bounding box center [677, 129] width 105 height 14
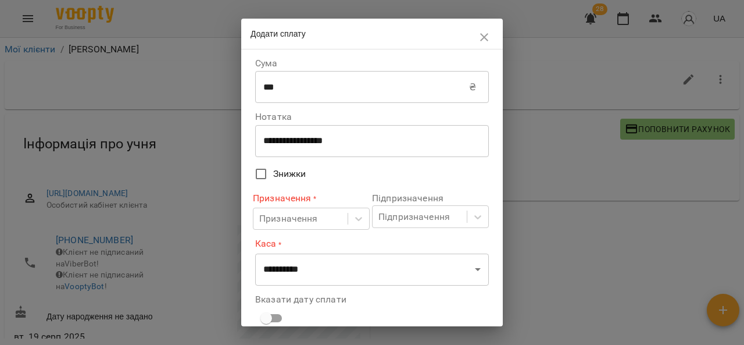
click at [332, 87] on input "***" at bounding box center [362, 87] width 214 height 33
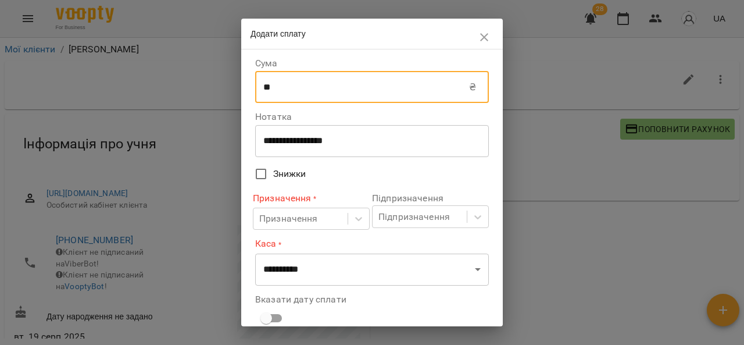
type input "*"
type input "****"
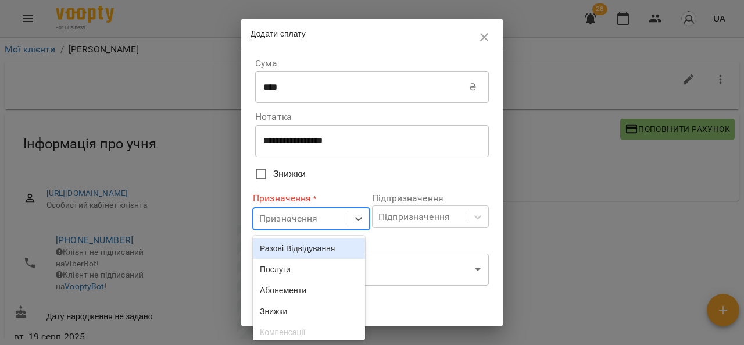
scroll to position [35, 0]
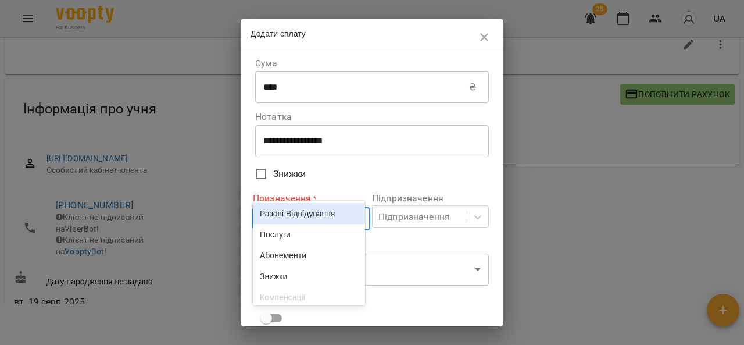
click at [293, 216] on body "For Business 28 UA Мої клієнти / [PERSON_NAME] [PERSON_NAME] -550 ₴ Баланс Попо…" at bounding box center [372, 156] width 744 height 383
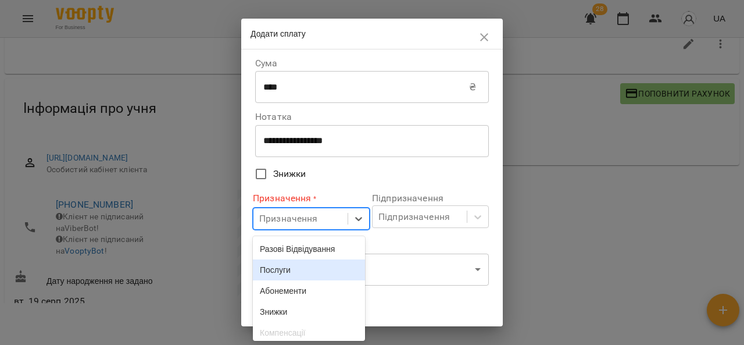
click at [297, 273] on div "Послуги" at bounding box center [309, 269] width 112 height 21
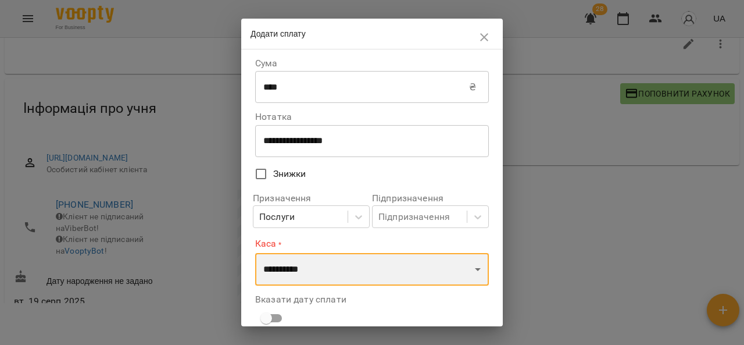
click at [297, 273] on select "**********" at bounding box center [372, 269] width 234 height 33
select select "****"
click at [255, 253] on select "**********" at bounding box center [372, 269] width 234 height 33
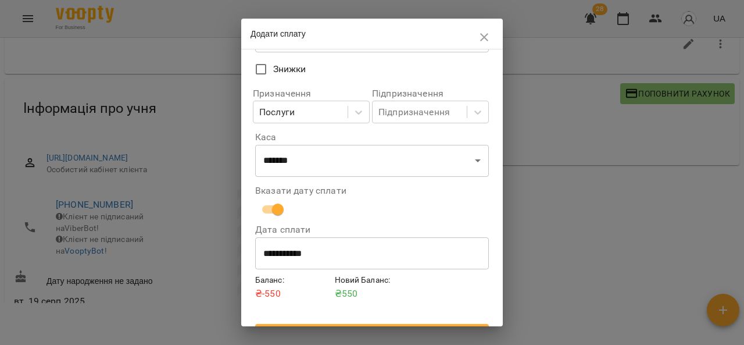
scroll to position [129, 0]
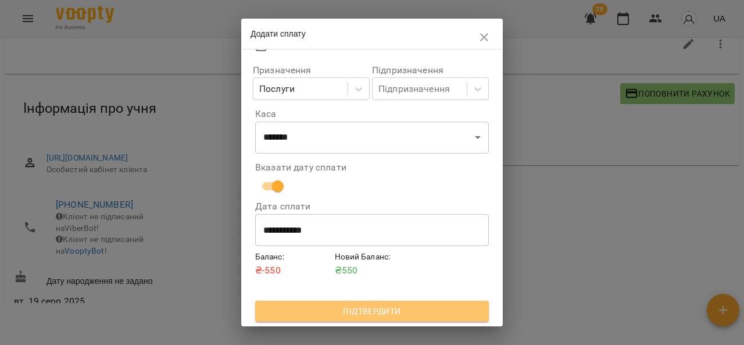
click at [427, 307] on span "Підтвердити" at bounding box center [372, 311] width 215 height 14
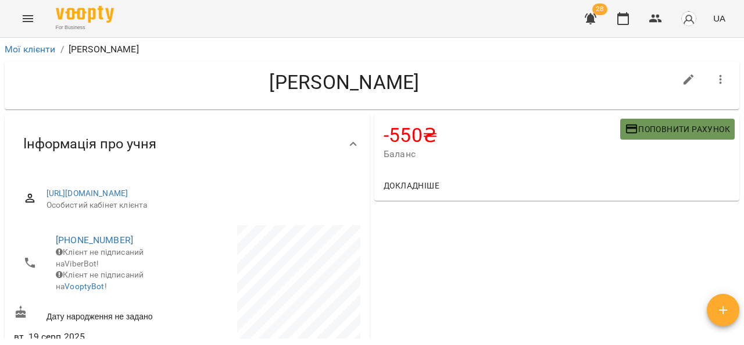
click at [653, 127] on span "Поповнити рахунок" at bounding box center [677, 129] width 105 height 14
click at [652, 129] on span "Поповнити рахунок" at bounding box center [677, 129] width 105 height 14
